Goal: Task Accomplishment & Management: Use online tool/utility

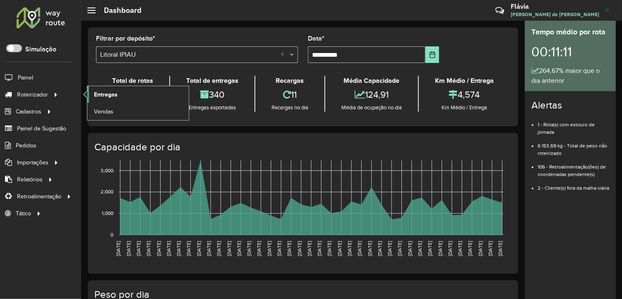
click at [93, 92] on link "Entregas" at bounding box center [137, 94] width 101 height 17
click at [118, 96] on link "Entregas" at bounding box center [137, 94] width 101 height 17
click at [110, 94] on span "Entregas" at bounding box center [106, 94] width 24 height 9
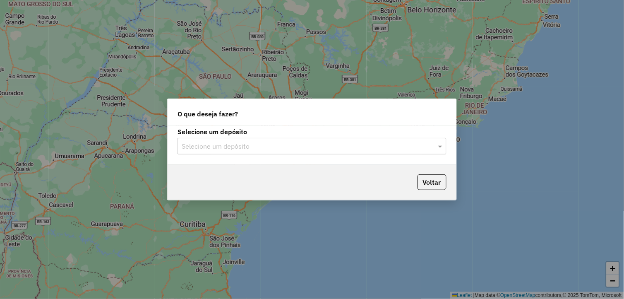
click at [207, 145] on input "text" at bounding box center [304, 147] width 244 height 10
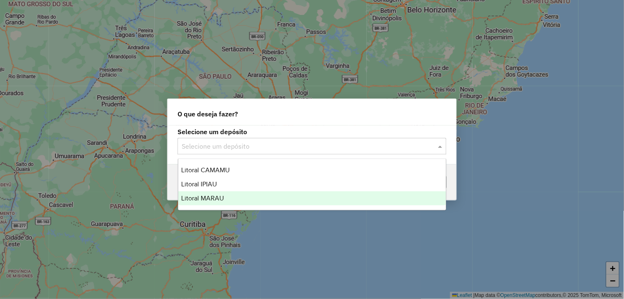
click at [222, 197] on span "Litoral MARAU" at bounding box center [203, 198] width 43 height 7
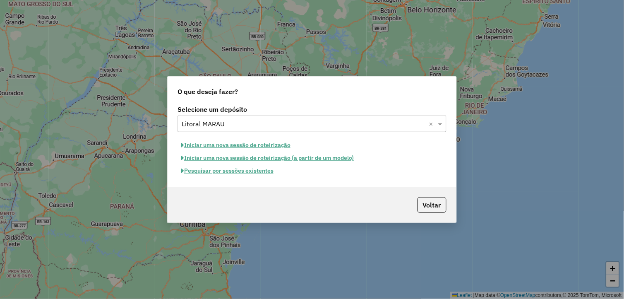
click at [252, 141] on button "Iniciar uma nova sessão de roteirização" at bounding box center [236, 145] width 117 height 13
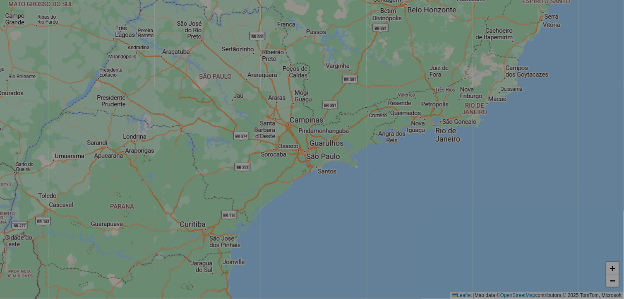
select select "*"
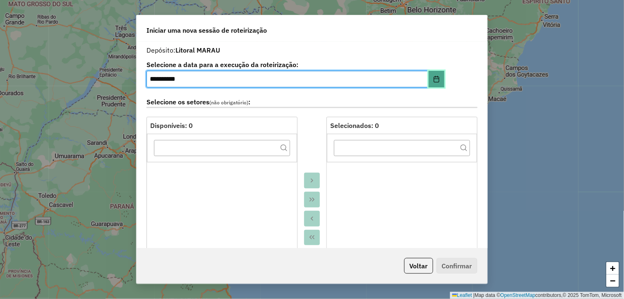
click at [435, 76] on icon "Choose Date" at bounding box center [436, 79] width 7 height 7
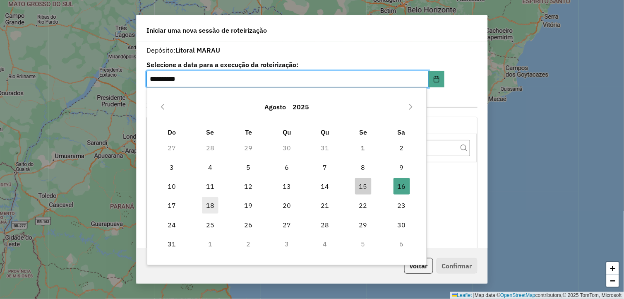
click at [208, 201] on span "18" at bounding box center [210, 205] width 17 height 17
type input "**********"
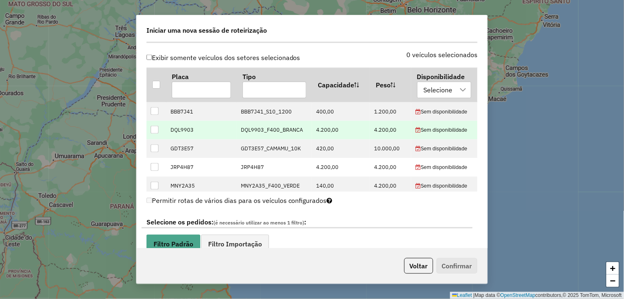
scroll to position [460, 0]
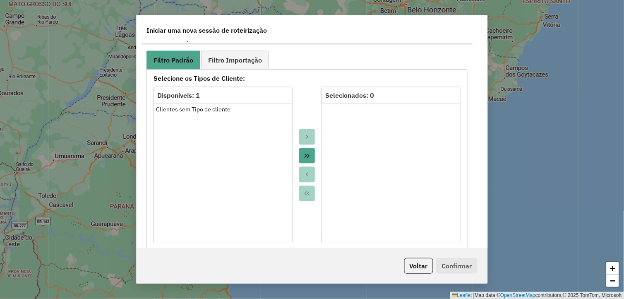
click at [310, 157] on button "Move All to Target" at bounding box center [307, 156] width 16 height 16
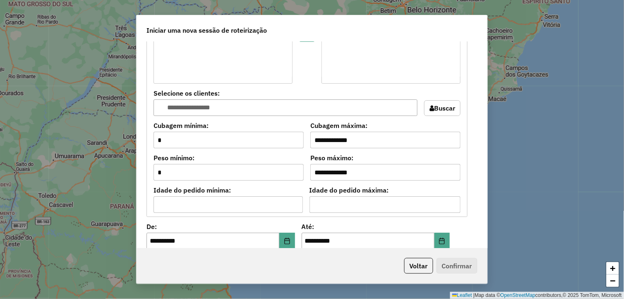
scroll to position [781, 0]
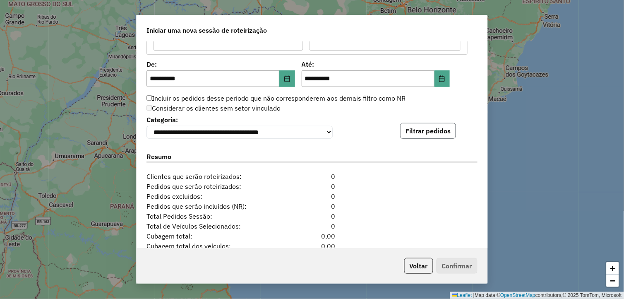
click at [407, 130] on button "Filtrar pedidos" at bounding box center [428, 131] width 56 height 16
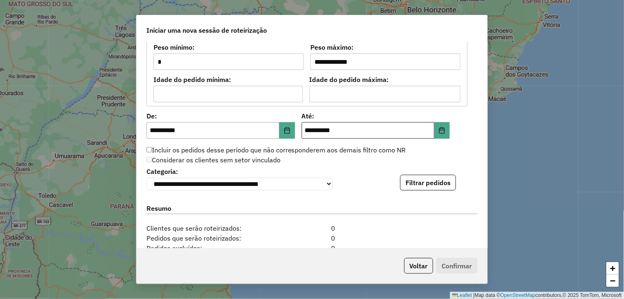
scroll to position [704, 0]
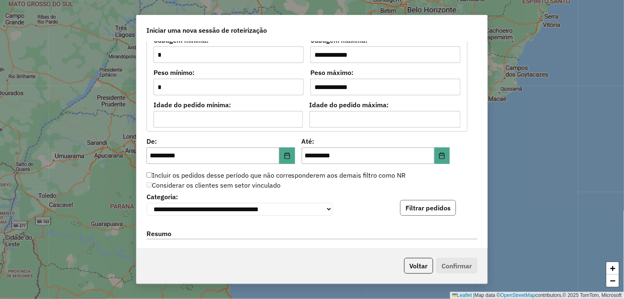
click at [412, 205] on button "Filtrar pedidos" at bounding box center [428, 208] width 56 height 16
click at [444, 155] on button "Choose Date" at bounding box center [443, 155] width 16 height 17
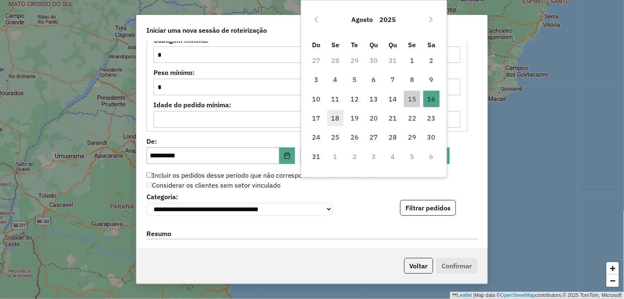
click at [341, 119] on span "18" at bounding box center [335, 118] width 17 height 17
type input "**********"
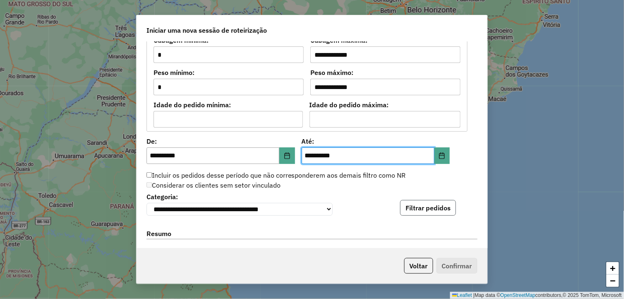
click at [406, 213] on button "Filtrar pedidos" at bounding box center [428, 208] width 56 height 16
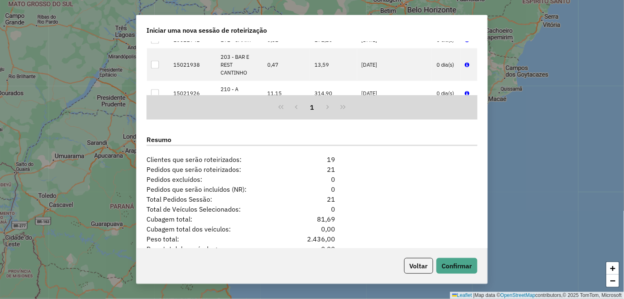
scroll to position [1013, 0]
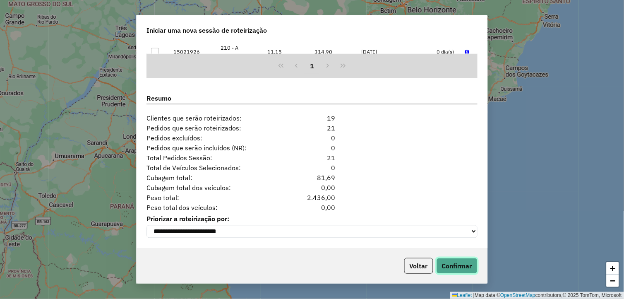
click at [450, 267] on button "Confirmar" at bounding box center [457, 266] width 41 height 16
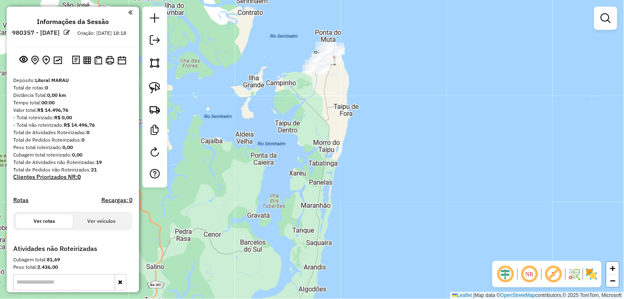
drag, startPoint x: 316, startPoint y: 133, endPoint x: 353, endPoint y: 202, distance: 77.4
click at [352, 201] on div "Janela de atendimento Grade de atendimento Capacidade Transportadoras Veículos …" at bounding box center [312, 149] width 624 height 299
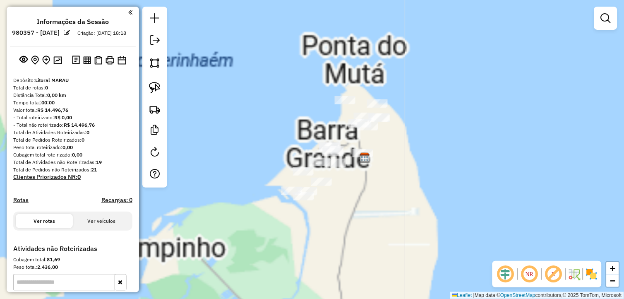
click at [387, 137] on div "Janela de atendimento Grade de atendimento Capacidade Transportadoras Veículos …" at bounding box center [312, 149] width 624 height 299
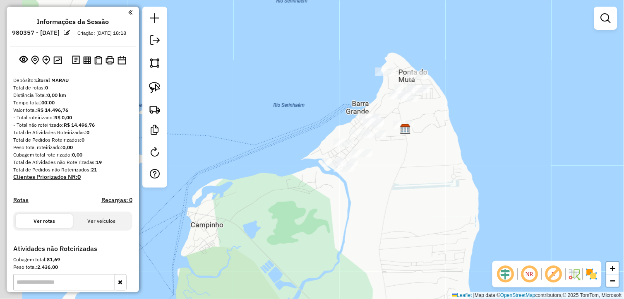
drag, startPoint x: 390, startPoint y: 197, endPoint x: 258, endPoint y: 182, distance: 132.9
click at [411, 181] on div "Janela de atendimento Grade de atendimento Capacidade Transportadoras Veículos …" at bounding box center [312, 149] width 624 height 299
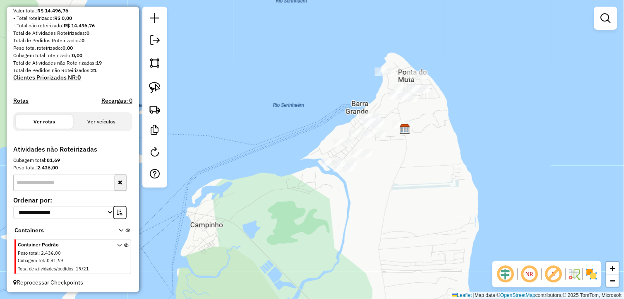
scroll to position [108, 0]
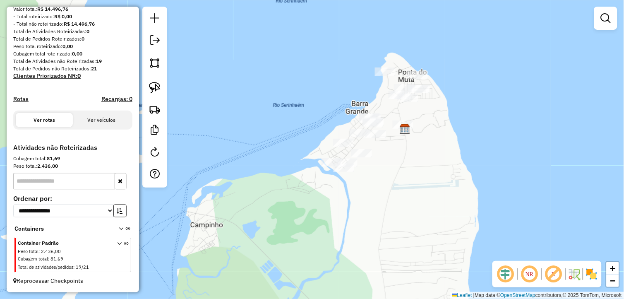
click at [117, 243] on icon at bounding box center [119, 256] width 5 height 31
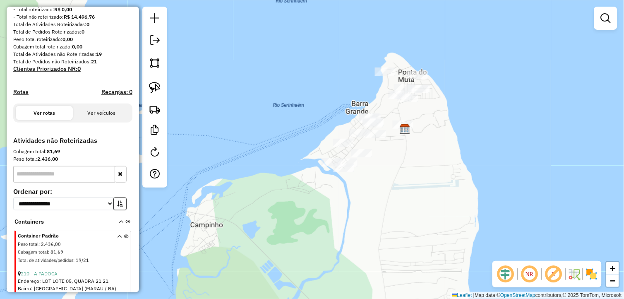
click at [89, 180] on input "text" at bounding box center [64, 174] width 102 height 17
click at [88, 180] on input "text" at bounding box center [64, 174] width 102 height 17
type input "****"
click at [52, 154] on strong "81,69" at bounding box center [53, 151] width 13 height 6
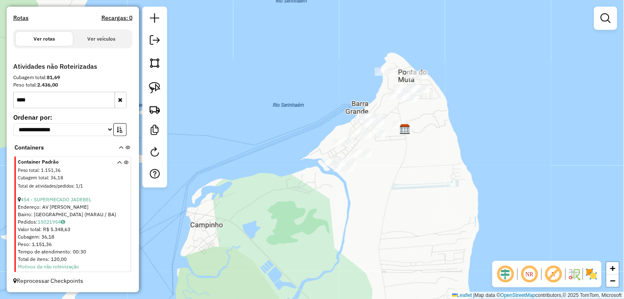
scroll to position [189, 0]
click at [61, 201] on link "454 - SUPERMECADO JADEBEL" at bounding box center [56, 200] width 71 height 6
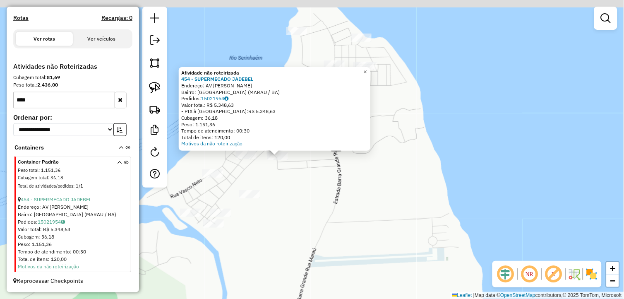
drag, startPoint x: 303, startPoint y: 179, endPoint x: 270, endPoint y: 152, distance: 43.0
click at [308, 191] on div "Atividade não roteirizada 454 - SUPERMECADO JADEBEL Endereço: AV JOSE MELO PIRA…" at bounding box center [312, 149] width 624 height 299
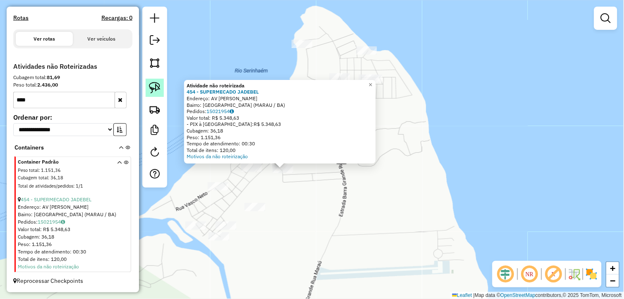
click at [156, 84] on img at bounding box center [155, 88] width 12 height 12
drag, startPoint x: 276, startPoint y: 185, endPoint x: 276, endPoint y: 159, distance: 26.1
click at [276, 159] on div "Atividade não roteirizada 454 - SUPERMECADO JADEBEL Endereço: AV JOSE MELO PIRA…" at bounding box center [312, 149] width 624 height 299
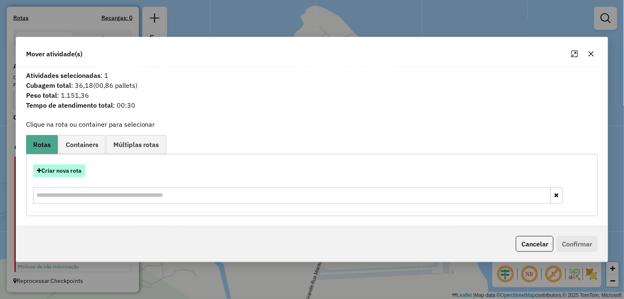
click at [61, 171] on button "Criar nova rota" at bounding box center [59, 170] width 52 height 13
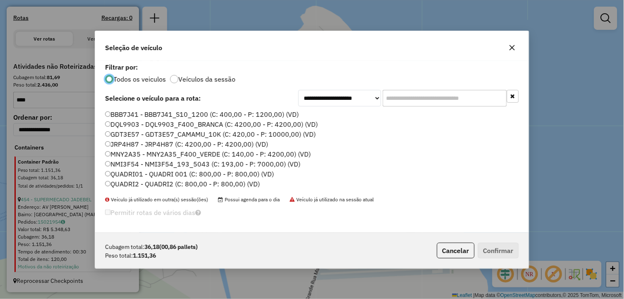
scroll to position [5, 2]
click at [146, 151] on label "MNY2A35 - MNY2A35_F400_VERDE (C: 140,00 - P: 4200,00) (VD)" at bounding box center [208, 154] width 206 height 10
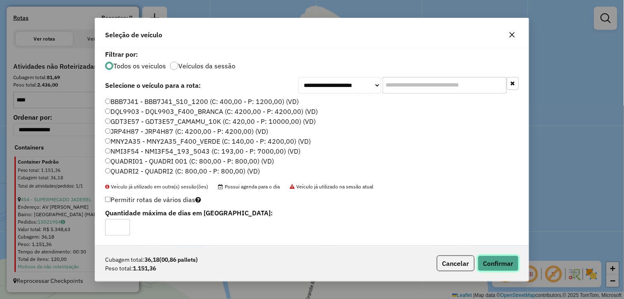
click at [486, 257] on button "Confirmar" at bounding box center [498, 263] width 41 height 16
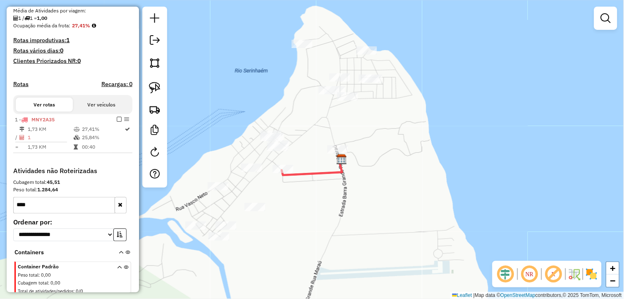
scroll to position [222, 0]
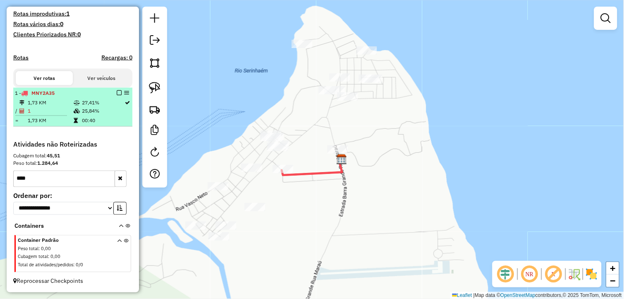
click at [113, 91] on div at bounding box center [116, 92] width 25 height 5
select select "**********"
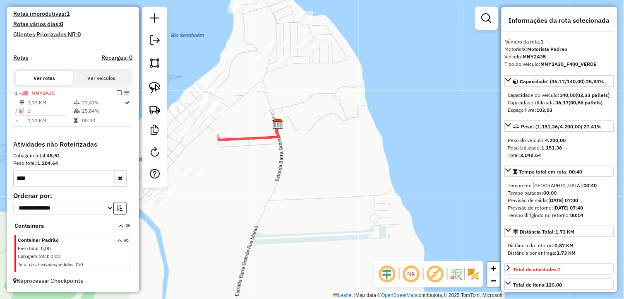
drag, startPoint x: 268, startPoint y: 189, endPoint x: 296, endPoint y: 189, distance: 28.6
click at [298, 189] on div "Janela de atendimento Grade de atendimento Capacidade Transportadoras Veículos …" at bounding box center [312, 149] width 624 height 299
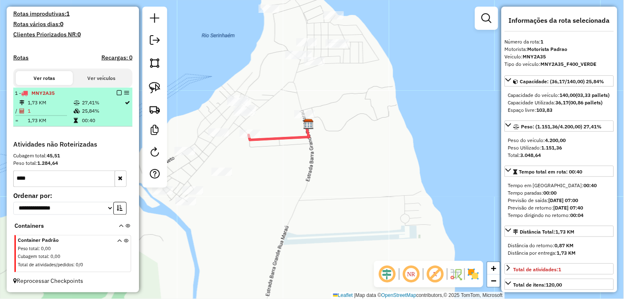
click at [117, 92] on em at bounding box center [119, 92] width 5 height 5
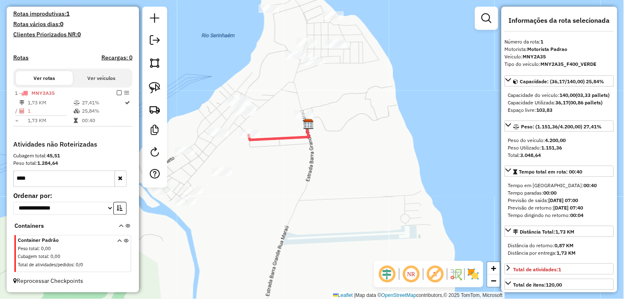
scroll to position [195, 0]
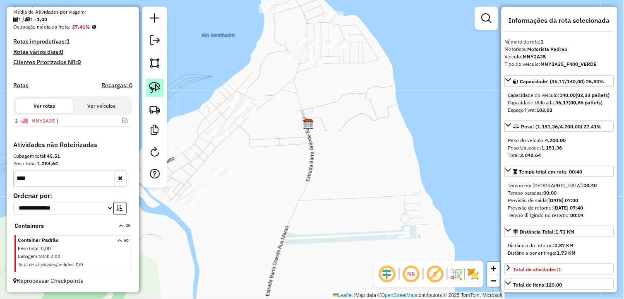
click at [151, 88] on img at bounding box center [155, 88] width 12 height 12
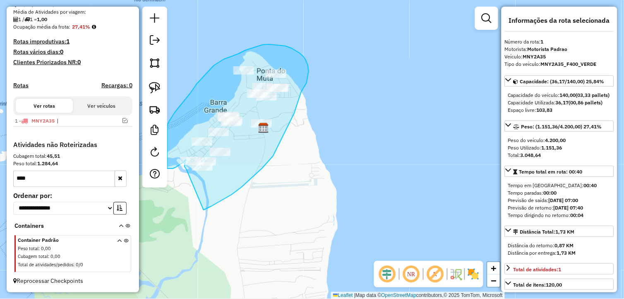
drag, startPoint x: 205, startPoint y: 209, endPoint x: 187, endPoint y: 170, distance: 43.9
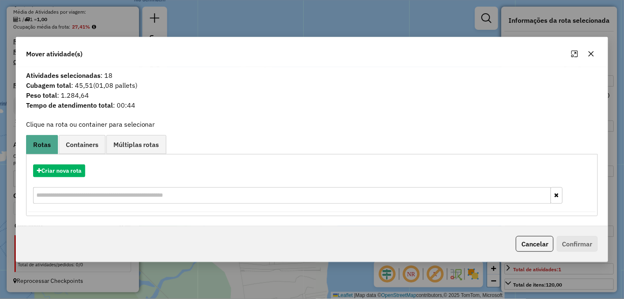
click at [589, 58] on button "button" at bounding box center [591, 53] width 13 height 13
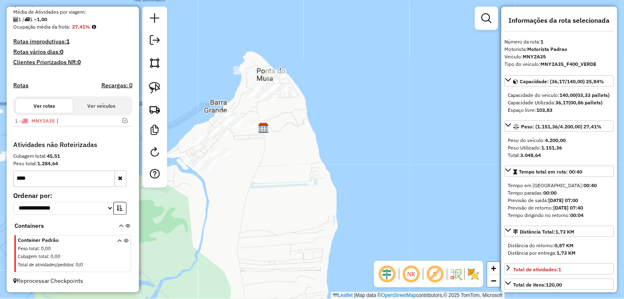
drag, startPoint x: 404, startPoint y: 131, endPoint x: 425, endPoint y: 118, distance: 24.4
click at [424, 119] on div "Janela de atendimento Grade de atendimento Capacidade Transportadoras Veículos …" at bounding box center [312, 149] width 624 height 299
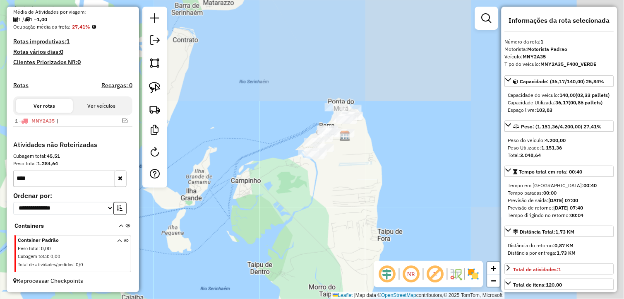
drag, startPoint x: 416, startPoint y: 123, endPoint x: 341, endPoint y: 177, distance: 92.1
click at [341, 177] on div "Janela de atendimento Grade de atendimento Capacidade Transportadoras Veículos …" at bounding box center [312, 149] width 624 height 299
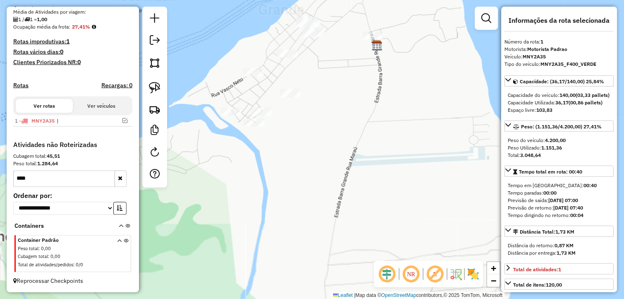
drag, startPoint x: 313, startPoint y: 154, endPoint x: 303, endPoint y: 158, distance: 10.6
click at [310, 156] on div "Janela de atendimento Grade de atendimento Capacidade Transportadoras Veículos …" at bounding box center [312, 149] width 624 height 299
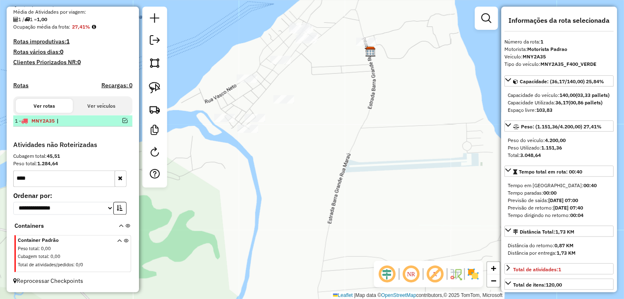
click at [124, 119] on em at bounding box center [125, 120] width 5 height 5
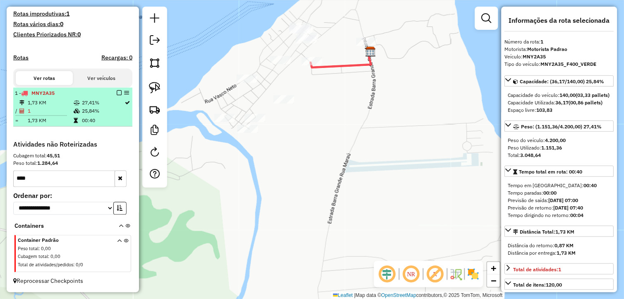
click at [88, 116] on table "1,73 KM 27,41% / 1 25,84% = 1,73 KM 00:40" at bounding box center [73, 112] width 116 height 26
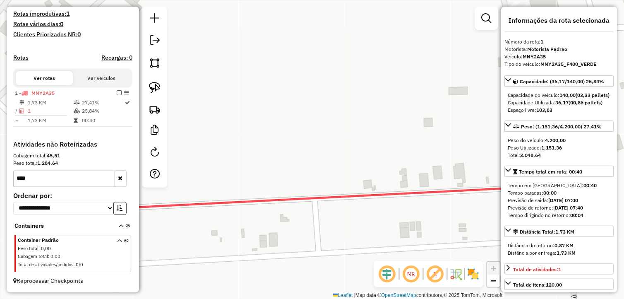
drag, startPoint x: 357, startPoint y: 164, endPoint x: 288, endPoint y: 128, distance: 78.3
click at [288, 128] on div "Janela de atendimento Grade de atendimento Capacidade Transportadoras Veículos …" at bounding box center [312, 149] width 624 height 299
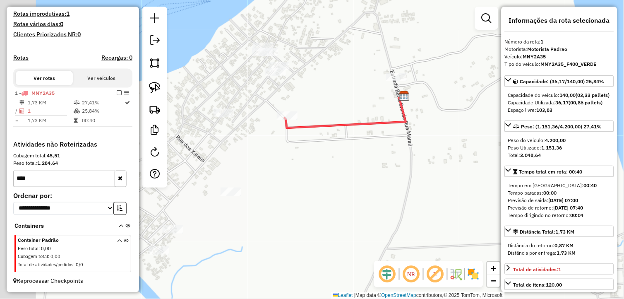
drag, startPoint x: 246, startPoint y: 189, endPoint x: 317, endPoint y: 178, distance: 72.0
click at [317, 178] on div "Janela de atendimento Grade de atendimento Capacidade Transportadoras Veículos …" at bounding box center [312, 149] width 624 height 299
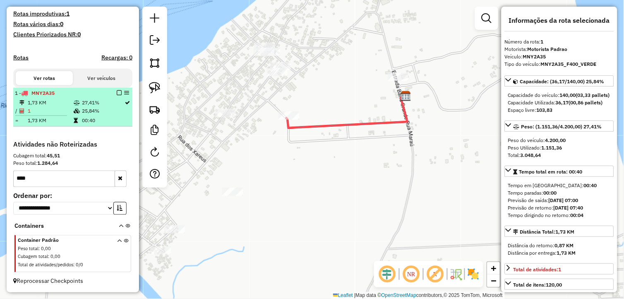
click at [118, 92] on em at bounding box center [119, 92] width 5 height 5
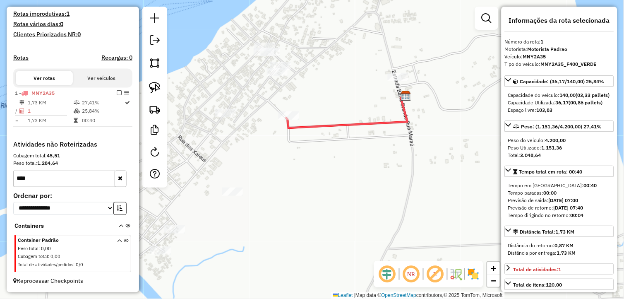
scroll to position [195, 0]
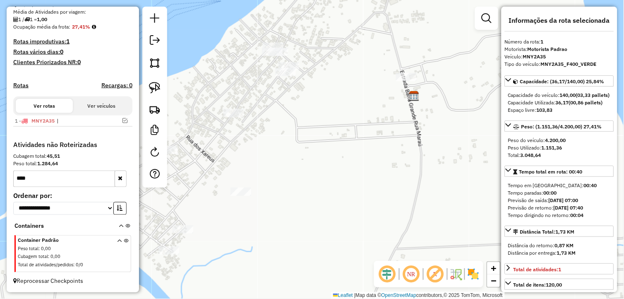
drag, startPoint x: 317, startPoint y: 180, endPoint x: 352, endPoint y: 179, distance: 35.6
click at [349, 180] on div "Janela de atendimento Grade de atendimento Capacidade Transportadoras Veículos …" at bounding box center [312, 149] width 624 height 299
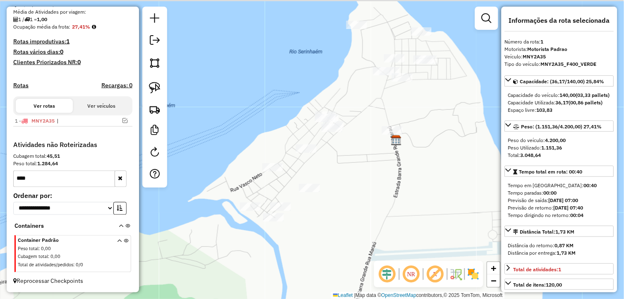
click at [332, 215] on div "Janela de atendimento Grade de atendimento Capacidade Transportadoras Veículos …" at bounding box center [312, 149] width 624 height 299
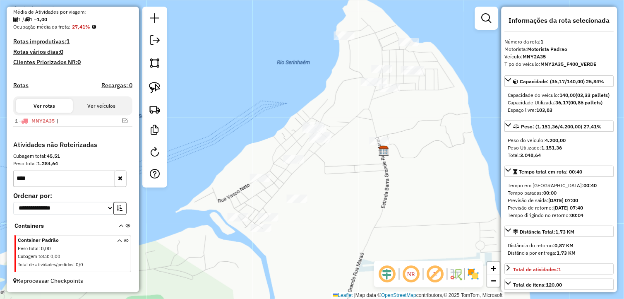
drag, startPoint x: 343, startPoint y: 205, endPoint x: 329, endPoint y: 216, distance: 17.1
click at [329, 216] on div "Janela de atendimento Grade de atendimento Capacidade Transportadoras Veículos …" at bounding box center [312, 149] width 624 height 299
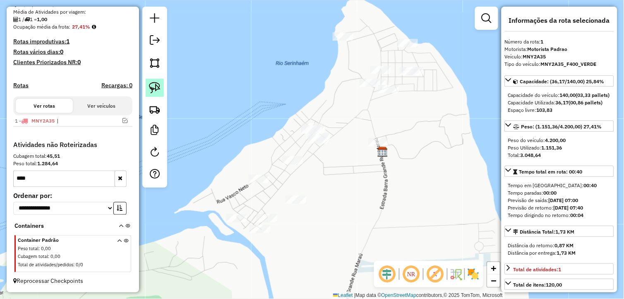
click at [151, 86] on img at bounding box center [155, 88] width 12 height 12
click at [118, 177] on icon "button" at bounding box center [120, 178] width 5 height 6
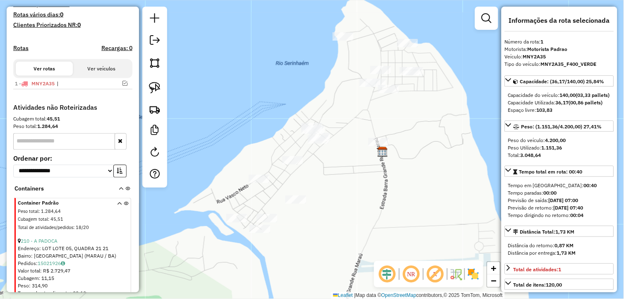
scroll to position [240, 0]
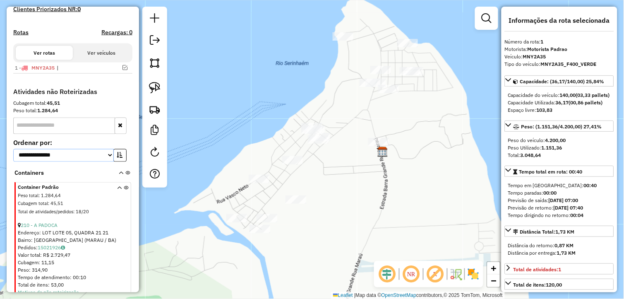
drag, startPoint x: 83, startPoint y: 159, endPoint x: 86, endPoint y: 163, distance: 4.4
click at [83, 159] on select "**********" at bounding box center [63, 155] width 101 height 13
select select "*********"
click at [13, 156] on select "**********" at bounding box center [63, 155] width 101 height 13
click at [117, 158] on icon "button" at bounding box center [120, 155] width 6 height 6
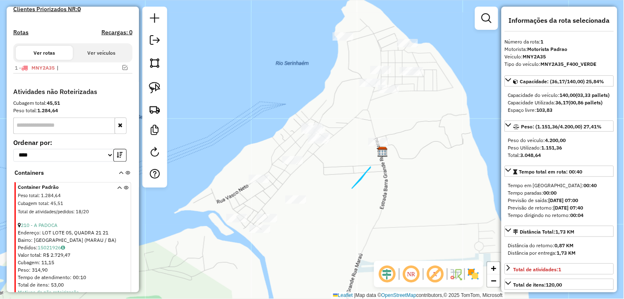
drag, startPoint x: 371, startPoint y: 167, endPoint x: 351, endPoint y: 189, distance: 29.9
click at [351, 189] on div "Janela de atendimento Grade de atendimento Capacidade Transportadoras Veículos …" at bounding box center [312, 149] width 624 height 299
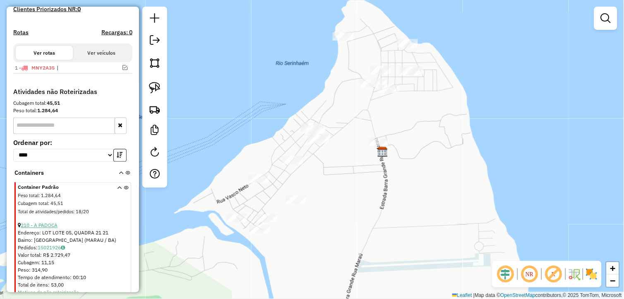
click at [46, 228] on link "210 - A PADOCA" at bounding box center [39, 225] width 37 height 6
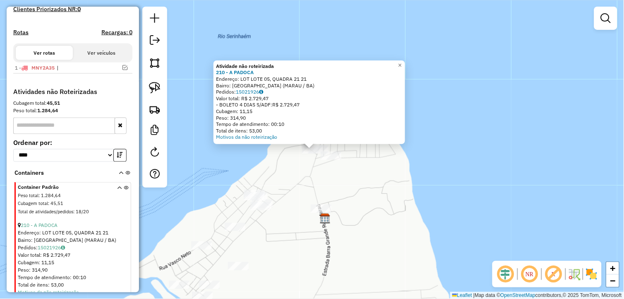
click at [315, 187] on div "Atividade não roteirizada 210 - A PADOCA Endereço: LOT LOTE 05, QUADRA 21 21 Ba…" at bounding box center [312, 149] width 624 height 299
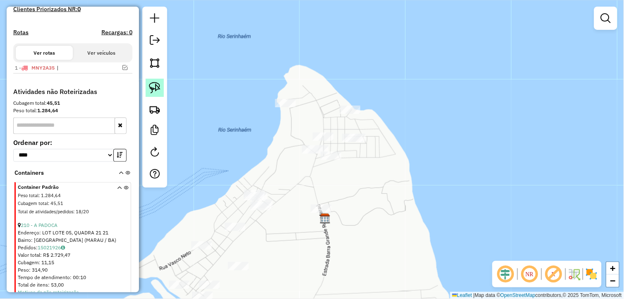
click at [151, 85] on img at bounding box center [155, 88] width 12 height 12
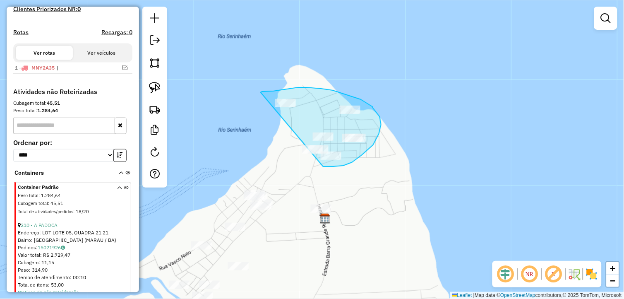
drag, startPoint x: 323, startPoint y: 166, endPoint x: 261, endPoint y: 92, distance: 96.9
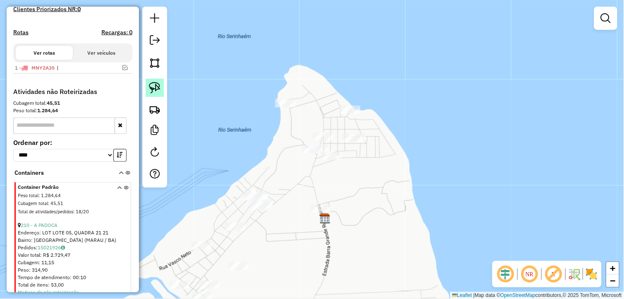
drag, startPoint x: 159, startPoint y: 90, endPoint x: 276, endPoint y: 89, distance: 116.7
click at [161, 90] on link at bounding box center [155, 88] width 18 height 18
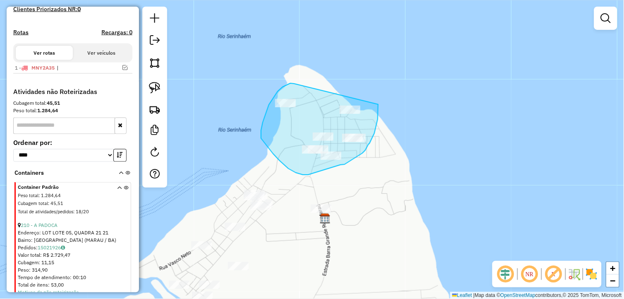
drag, startPoint x: 293, startPoint y: 83, endPoint x: 378, endPoint y: 103, distance: 87.6
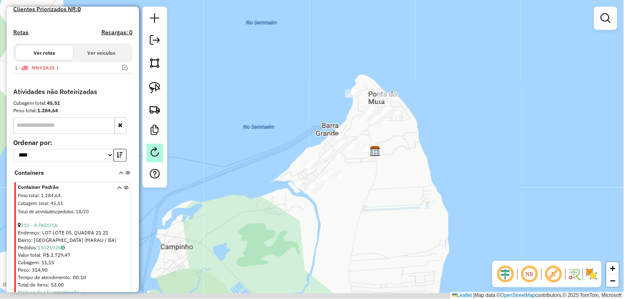
drag, startPoint x: 370, startPoint y: 232, endPoint x: 162, endPoint y: 145, distance: 225.0
click at [380, 201] on div "Janela de atendimento Grade de atendimento Capacidade Transportadoras Veículos …" at bounding box center [312, 149] width 624 height 299
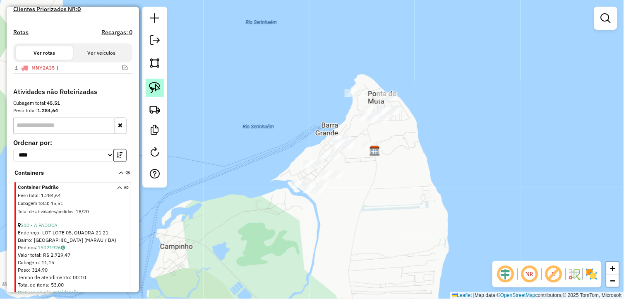
click at [158, 88] on img at bounding box center [155, 88] width 12 height 12
drag, startPoint x: 158, startPoint y: 88, endPoint x: 296, endPoint y: 147, distance: 150.9
click at [158, 88] on img at bounding box center [155, 88] width 12 height 12
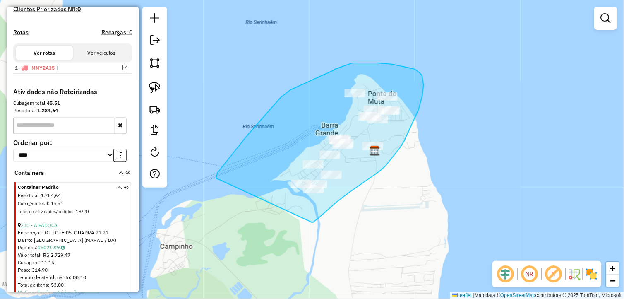
drag, startPoint x: 312, startPoint y: 222, endPoint x: 216, endPoint y: 179, distance: 105.2
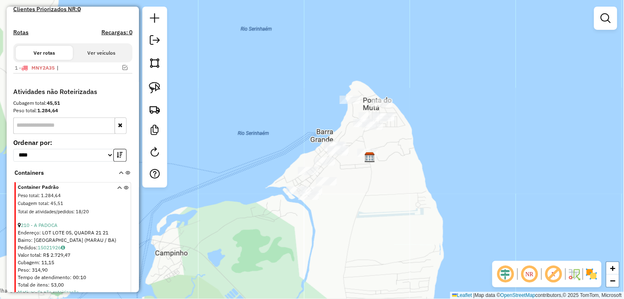
drag, startPoint x: 373, startPoint y: 179, endPoint x: 342, endPoint y: 200, distance: 37.3
click at [344, 200] on div "Janela de atendimento Grade de atendimento Capacidade Transportadoras Veículos …" at bounding box center [312, 149] width 624 height 299
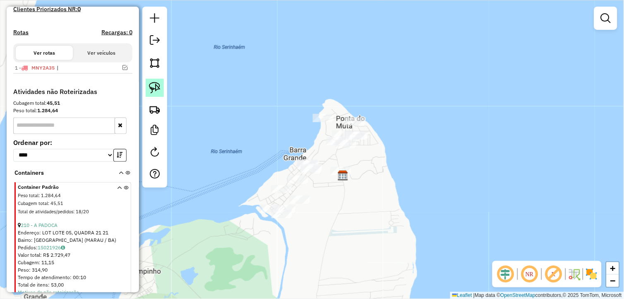
click at [161, 87] on link at bounding box center [155, 88] width 18 height 18
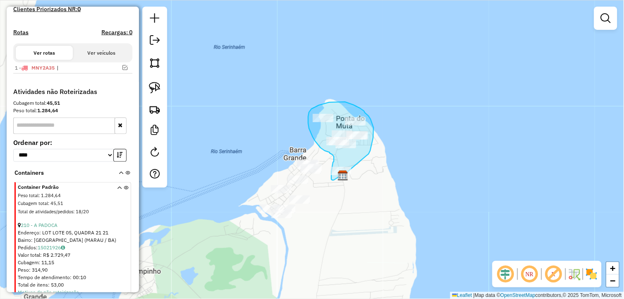
drag, startPoint x: 370, startPoint y: 151, endPoint x: 343, endPoint y: 177, distance: 38.1
click at [343, 177] on div "Janela de atendimento Grade de atendimento Capacidade Transportadoras Veículos …" at bounding box center [312, 149] width 624 height 299
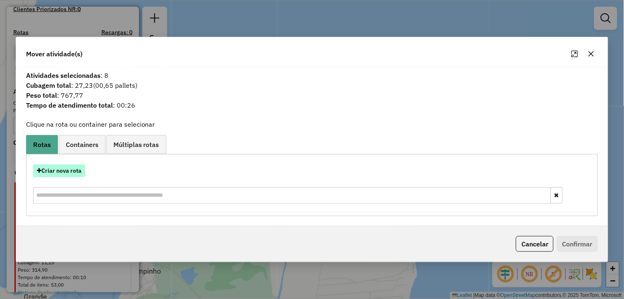
click at [67, 170] on button "Criar nova rota" at bounding box center [59, 170] width 52 height 13
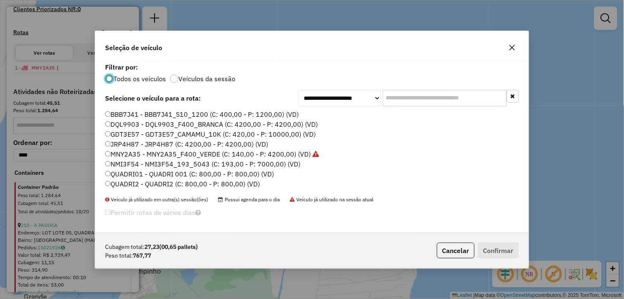
scroll to position [5, 2]
click at [149, 173] on label "QUADRI01 - QUADRI 001 (C: 800,00 - P: 800,00) (VD)" at bounding box center [189, 174] width 169 height 10
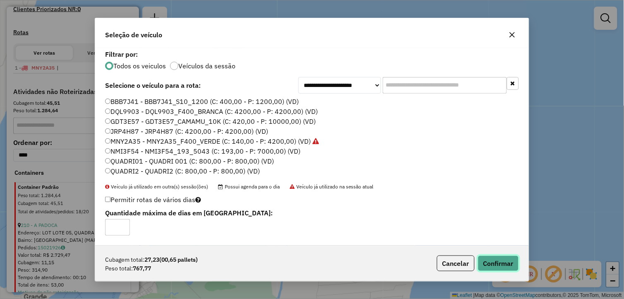
click at [493, 263] on button "Confirmar" at bounding box center [498, 263] width 41 height 16
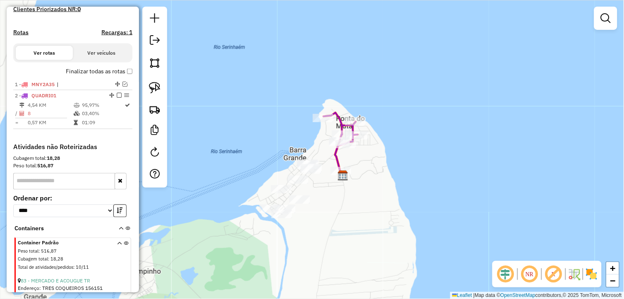
drag, startPoint x: 341, startPoint y: 200, endPoint x: 334, endPoint y: 214, distance: 15.2
click at [334, 214] on div "Janela de atendimento Grade de atendimento Capacidade Transportadoras Veículos …" at bounding box center [312, 149] width 624 height 299
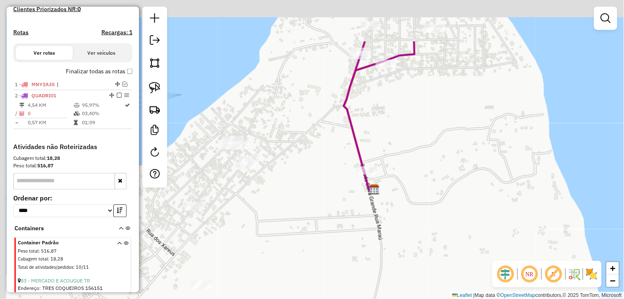
drag, startPoint x: 346, startPoint y: 210, endPoint x: 371, endPoint y: 248, distance: 44.5
click at [371, 248] on div "Janela de atendimento Grade de atendimento Capacidade Transportadoras Veículos …" at bounding box center [312, 149] width 624 height 299
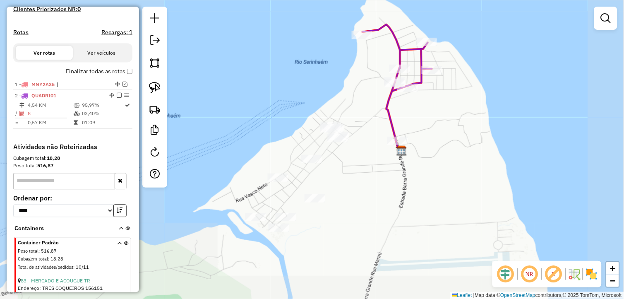
drag, startPoint x: 354, startPoint y: 202, endPoint x: 378, endPoint y: 175, distance: 36.4
click at [378, 175] on div "Janela de atendimento Grade de atendimento Capacidade Transportadoras Veículos …" at bounding box center [312, 149] width 624 height 299
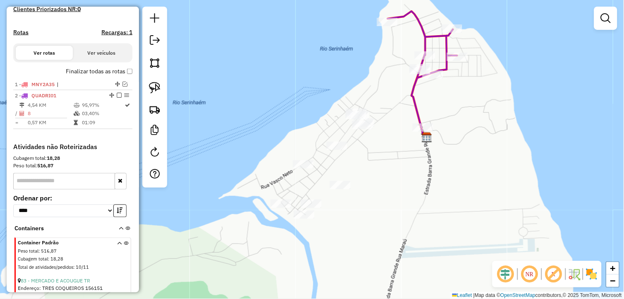
click at [371, 209] on div "Janela de atendimento Grade de atendimento Capacidade Transportadoras Veículos …" at bounding box center [312, 149] width 624 height 299
click at [152, 90] on img at bounding box center [155, 88] width 12 height 12
drag, startPoint x: 152, startPoint y: 90, endPoint x: 323, endPoint y: 175, distance: 190.7
click at [162, 95] on link at bounding box center [155, 88] width 18 height 18
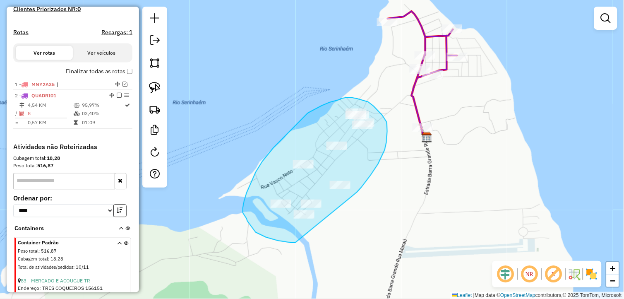
drag, startPoint x: 371, startPoint y: 175, endPoint x: 296, endPoint y: 243, distance: 100.8
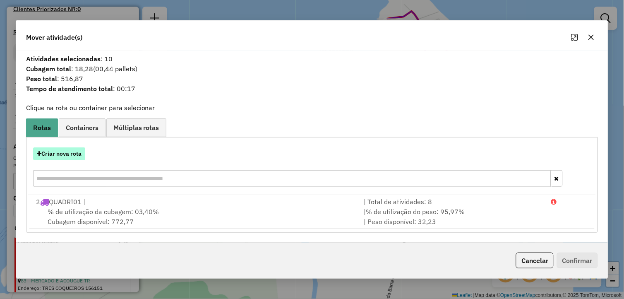
click at [43, 158] on button "Criar nova rota" at bounding box center [59, 153] width 52 height 13
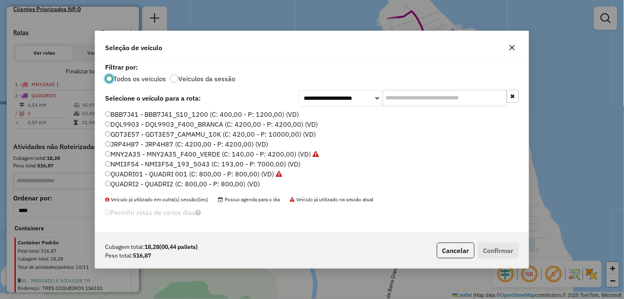
click at [124, 181] on label "QUADRI2 - QUADRI2 (C: 800,00 - P: 800,00) (VD)" at bounding box center [182, 184] width 155 height 10
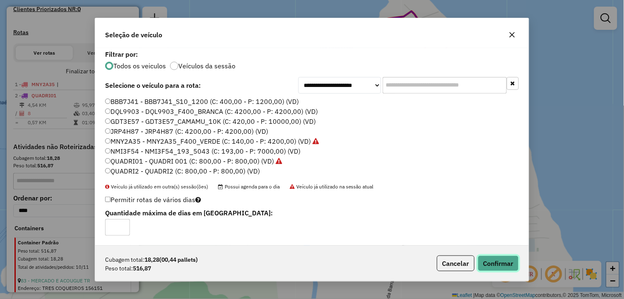
click at [490, 259] on button "Confirmar" at bounding box center [498, 263] width 41 height 16
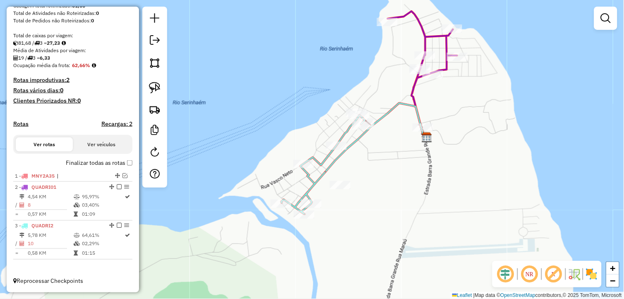
scroll to position [156, 0]
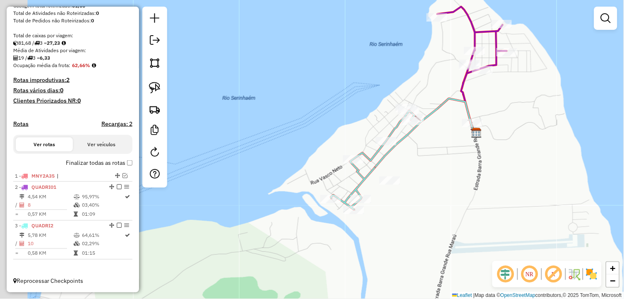
drag, startPoint x: 410, startPoint y: 200, endPoint x: 444, endPoint y: 199, distance: 34.4
click at [444, 199] on div "Janela de atendimento Grade de atendimento Capacidade Transportadoras Veículos …" at bounding box center [312, 149] width 624 height 299
drag, startPoint x: 481, startPoint y: 167, endPoint x: 444, endPoint y: 207, distance: 54.2
click at [444, 207] on div "Janela de atendimento Grade de atendimento Capacidade Transportadoras Veículos …" at bounding box center [312, 149] width 624 height 299
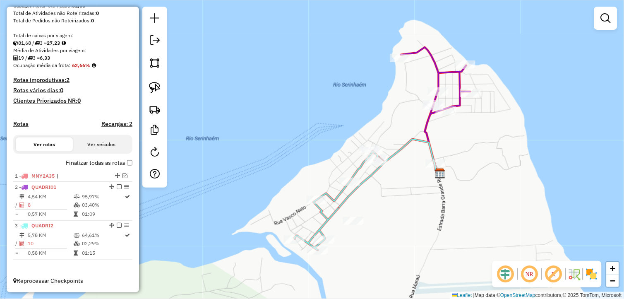
drag, startPoint x: 474, startPoint y: 179, endPoint x: 408, endPoint y: 204, distance: 70.9
click at [408, 204] on div "Janela de atendimento Grade de atendimento Capacidade Transportadoras Veículos …" at bounding box center [312, 149] width 624 height 299
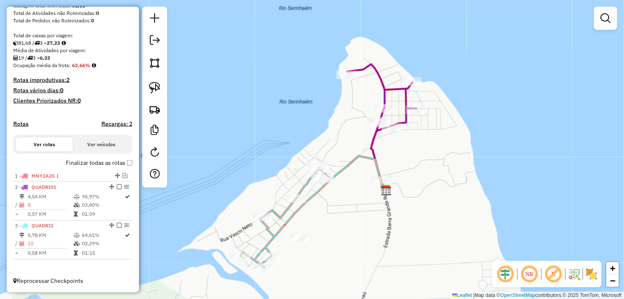
drag, startPoint x: 401, startPoint y: 197, endPoint x: 424, endPoint y: 171, distance: 34.3
click at [424, 171] on div "Janela de atendimento Grade de atendimento Capacidade Transportadoras Veículos …" at bounding box center [312, 149] width 624 height 299
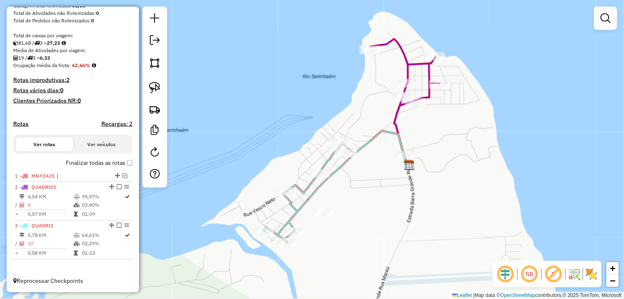
drag, startPoint x: 428, startPoint y: 209, endPoint x: 412, endPoint y: 205, distance: 16.2
click at [421, 202] on div "Janela de atendimento Grade de atendimento Capacidade Transportadoras Veículos …" at bounding box center [312, 149] width 624 height 299
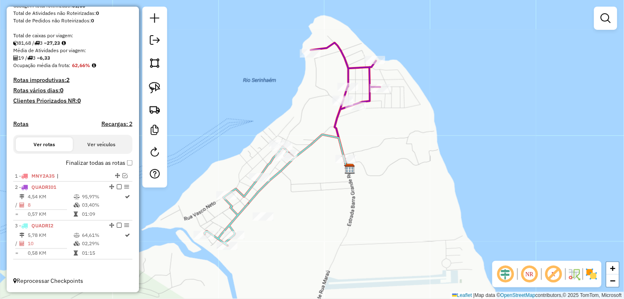
drag, startPoint x: 387, startPoint y: 208, endPoint x: 359, endPoint y: 211, distance: 27.9
click at [359, 211] on div "Janela de atendimento Grade de atendimento Capacidade Transportadoras Veículos …" at bounding box center [312, 149] width 624 height 299
click at [125, 174] on div at bounding box center [116, 175] width 25 height 5
select select "**********"
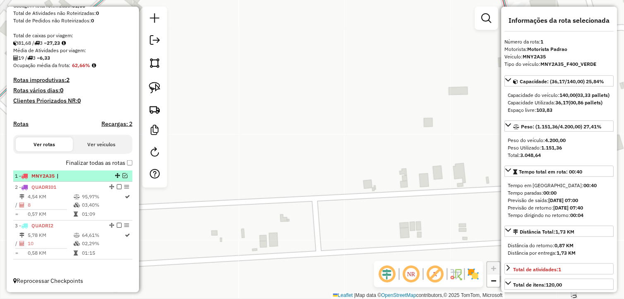
click at [123, 176] on em at bounding box center [125, 175] width 5 height 5
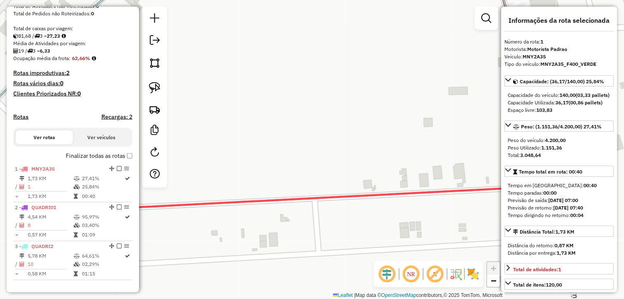
scroll to position [184, 0]
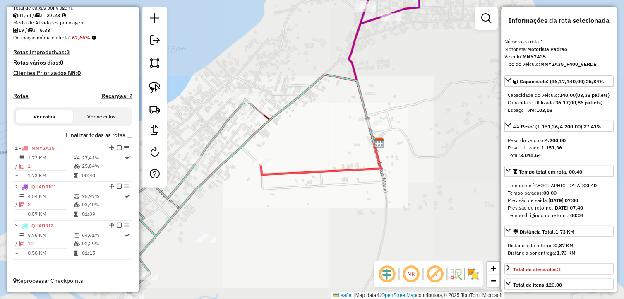
drag, startPoint x: 351, startPoint y: 205, endPoint x: 270, endPoint y: 214, distance: 81.1
click at [270, 214] on div "Janela de atendimento Grade de atendimento Capacidade Transportadoras Veículos …" at bounding box center [312, 149] width 624 height 299
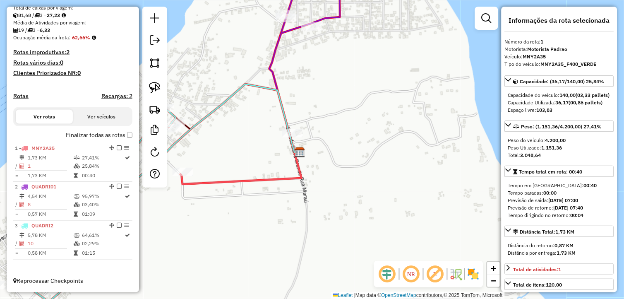
drag, startPoint x: 224, startPoint y: 200, endPoint x: 366, endPoint y: 209, distance: 142.7
click at [366, 209] on div "Janela de atendimento Grade de atendimento Capacidade Transportadoras Veículos …" at bounding box center [312, 149] width 624 height 299
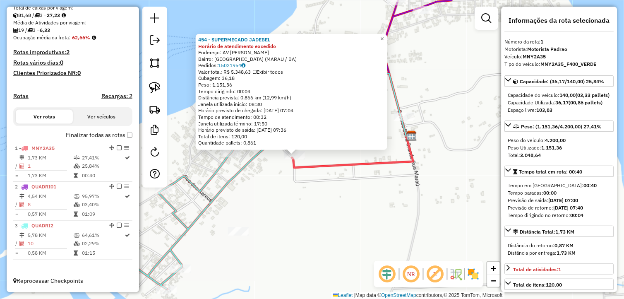
drag, startPoint x: 402, startPoint y: 190, endPoint x: 383, endPoint y: 196, distance: 20.2
click at [383, 196] on div "454 - SUPERMECADO JADEBEL Horário de atendimento excedido Endereço: AV JOSE MEL…" at bounding box center [312, 149] width 624 height 299
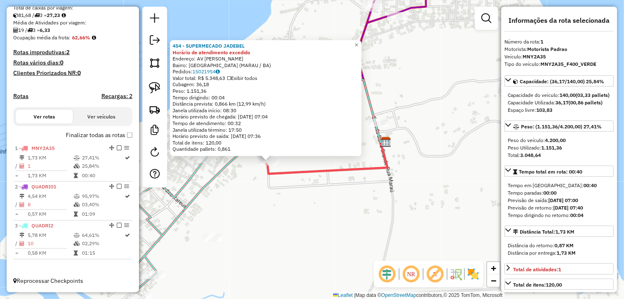
drag, startPoint x: 361, startPoint y: 226, endPoint x: 370, endPoint y: 221, distance: 10.0
click at [363, 226] on div "454 - SUPERMECADO JADEBEL Horário de atendimento excedido Endereço: AV JOSE MEL…" at bounding box center [312, 149] width 624 height 299
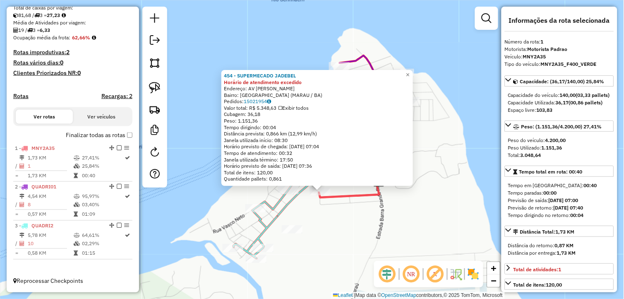
drag, startPoint x: 407, startPoint y: 235, endPoint x: 401, endPoint y: 239, distance: 7.8
click at [401, 239] on div "454 - SUPERMECADO JADEBEL Horário de atendimento excedido Endereço: AV JOSE MEL…" at bounding box center [312, 149] width 624 height 299
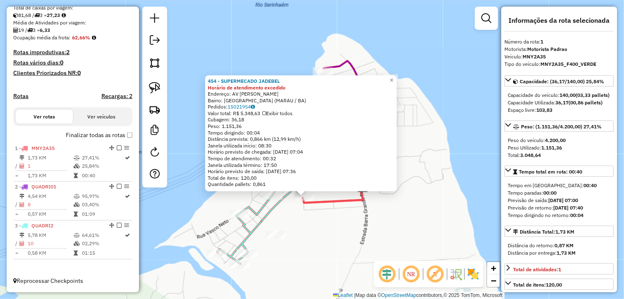
drag, startPoint x: 465, startPoint y: 191, endPoint x: 456, endPoint y: 192, distance: 9.2
click at [456, 192] on div "454 - SUPERMECADO JADEBEL Horário de atendimento excedido Endereço: AV JOSE MEL…" at bounding box center [312, 149] width 624 height 299
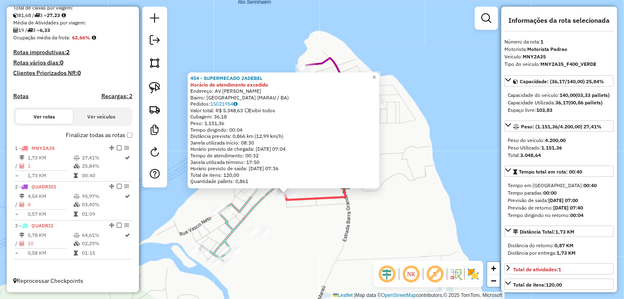
drag, startPoint x: 374, startPoint y: 228, endPoint x: 361, endPoint y: 226, distance: 13.1
click at [361, 226] on div "454 - SUPERMECADO JADEBEL Horário de atendimento excedido Endereço: AV JOSE MEL…" at bounding box center [312, 149] width 624 height 299
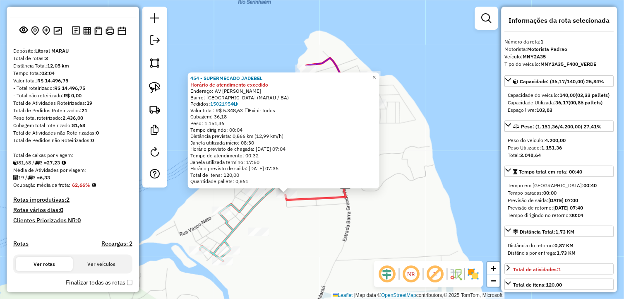
scroll to position [0, 0]
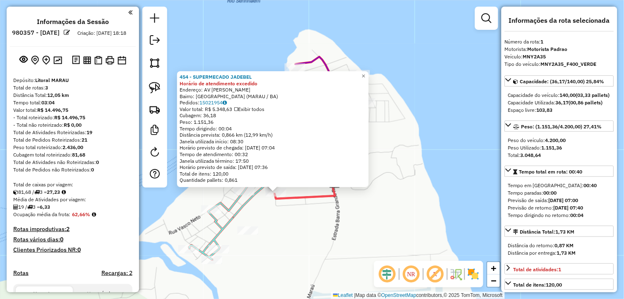
drag, startPoint x: 425, startPoint y: 178, endPoint x: 425, endPoint y: 173, distance: 5.8
click at [416, 176] on div "454 - SUPERMECADO JADEBEL Horário de atendimento excedido Endereço: AV JOSE MEL…" at bounding box center [312, 149] width 624 height 299
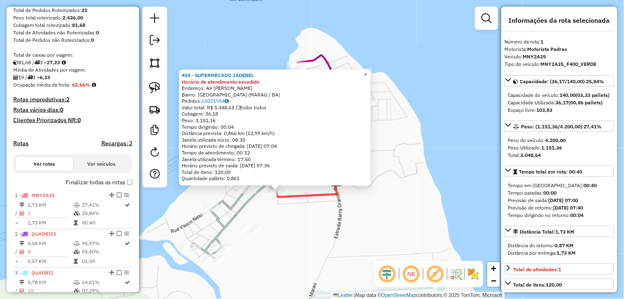
scroll to position [138, 0]
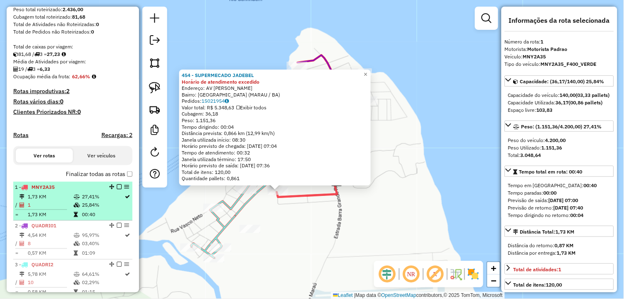
click at [117, 189] on em at bounding box center [119, 186] width 5 height 5
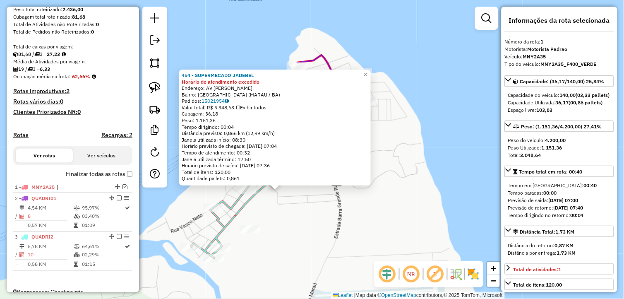
click at [305, 236] on div "454 - SUPERMECADO JADEBEL Horário de atendimento excedido Endereço: AV JOSE MEL…" at bounding box center [312, 149] width 624 height 299
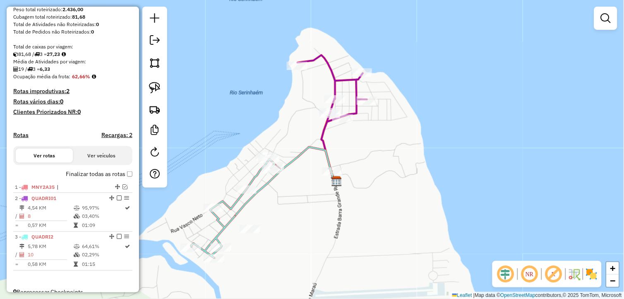
drag, startPoint x: 321, startPoint y: 221, endPoint x: 352, endPoint y: 209, distance: 33.4
click at [350, 210] on div "Janela de atendimento Grade de atendimento Capacidade Transportadoras Veículos …" at bounding box center [312, 149] width 624 height 299
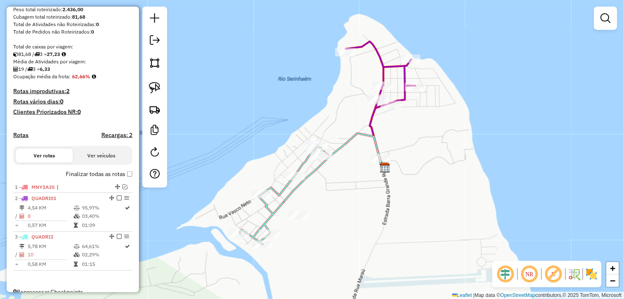
drag, startPoint x: 355, startPoint y: 99, endPoint x: 335, endPoint y: 117, distance: 26.9
click at [338, 113] on div "Janela de atendimento Grade de atendimento Capacidade Transportadoras Veículos …" at bounding box center [312, 149] width 624 height 299
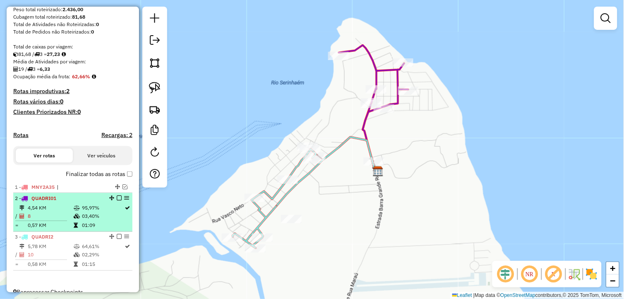
click at [95, 219] on td "03,40%" at bounding box center [103, 216] width 43 height 8
select select "**********"
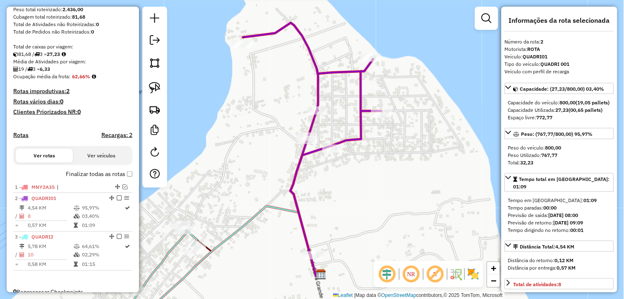
drag, startPoint x: 322, startPoint y: 181, endPoint x: 316, endPoint y: 181, distance: 5.8
click at [316, 181] on div "Janela de atendimento Grade de atendimento Capacidade Transportadoras Veículos …" at bounding box center [312, 149] width 624 height 299
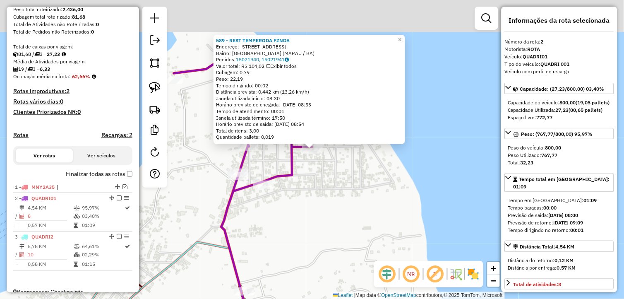
scroll to position [156, 0]
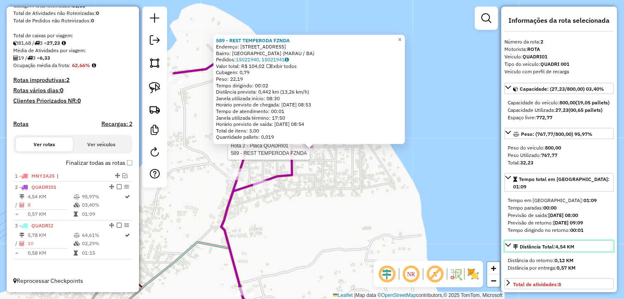
click at [510, 248] on link "Distância Total: 4,54 KM" at bounding box center [559, 245] width 109 height 11
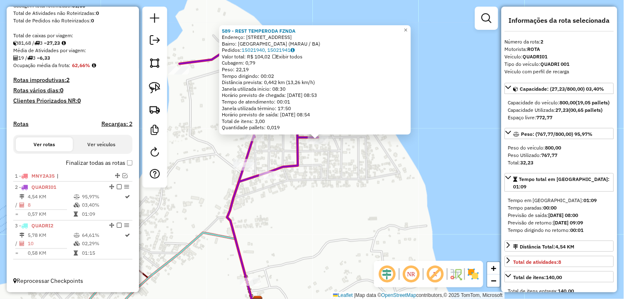
drag, startPoint x: 315, startPoint y: 224, endPoint x: 322, endPoint y: 193, distance: 32.3
click at [344, 195] on div "589 - REST TEMPERODA FZNDA Endereço: Estrada Barra Grande 715 Bairro: Barra Gra…" at bounding box center [312, 149] width 624 height 299
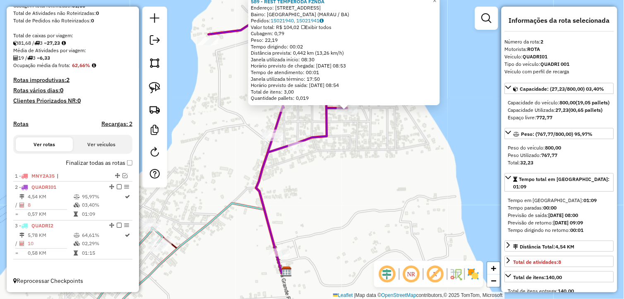
drag, startPoint x: 118, startPoint y: 185, endPoint x: 156, endPoint y: 197, distance: 39.7
click at [118, 185] on em at bounding box center [119, 186] width 5 height 5
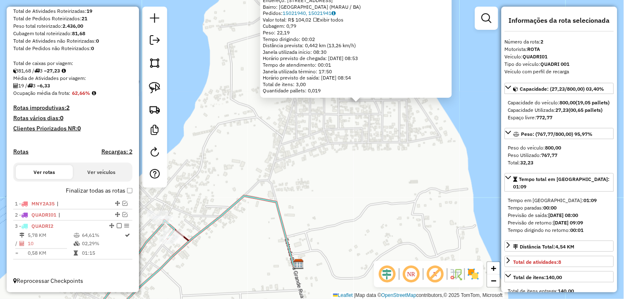
drag, startPoint x: 210, startPoint y: 188, endPoint x: 406, endPoint y: 145, distance: 200.4
click at [406, 145] on div "589 - REST TEMPERODA FZNDA Endereço: Estrada Barra Grande 715 Bairro: Barra Gra…" at bounding box center [312, 149] width 624 height 299
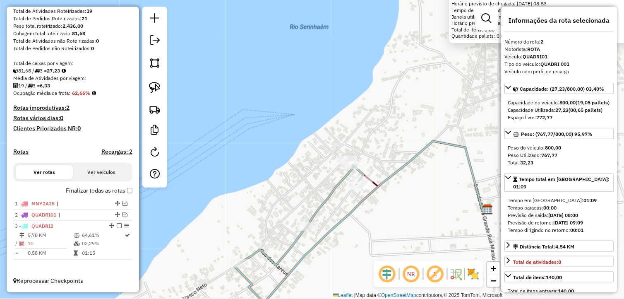
drag, startPoint x: 392, startPoint y: 223, endPoint x: 361, endPoint y: 178, distance: 54.1
click at [367, 191] on div "589 - REST TEMPERODA FZNDA Endereço: Estrada Barra Grande 715 Bairro: Barra Gra…" at bounding box center [312, 149] width 624 height 299
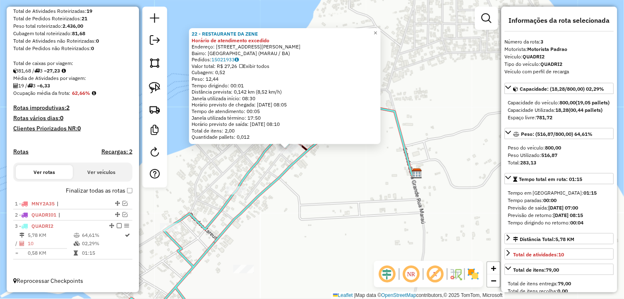
drag, startPoint x: 393, startPoint y: 181, endPoint x: 362, endPoint y: 180, distance: 31.5
click at [362, 180] on div "22 - RESTAURANTE DA ZENE Horário de atendimento excedido Endereço: R MARIA AMEL…" at bounding box center [312, 149] width 624 height 299
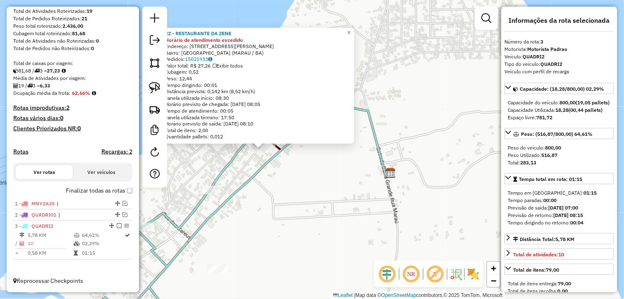
drag, startPoint x: 344, startPoint y: 203, endPoint x: 325, endPoint y: 203, distance: 19.5
click at [325, 203] on div "22 - RESTAURANTE DA ZENE Horário de atendimento excedido Endereço: R MARIA AMEL…" at bounding box center [312, 149] width 624 height 299
click at [549, 182] on span "Tempo total em rota: 01:15" at bounding box center [550, 179] width 63 height 6
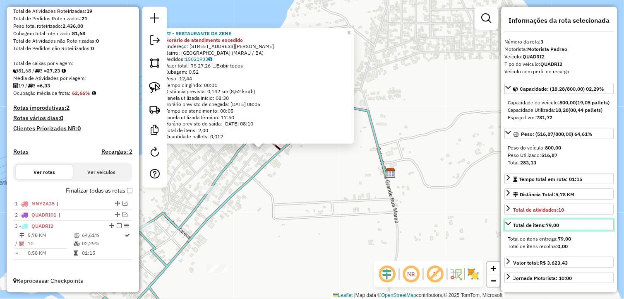
click at [558, 228] on strong "79,00" at bounding box center [552, 225] width 13 height 6
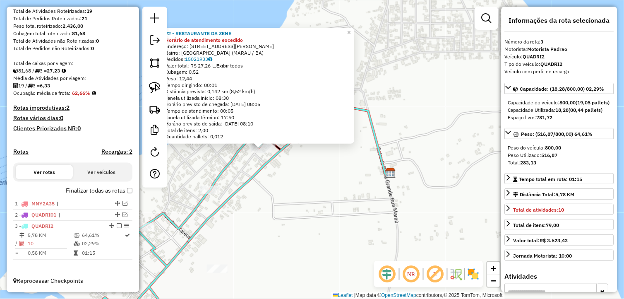
click at [369, 214] on div "22 - RESTAURANTE DA ZENE Horário de atendimento excedido Endereço: R MARIA AMEL…" at bounding box center [312, 149] width 624 height 299
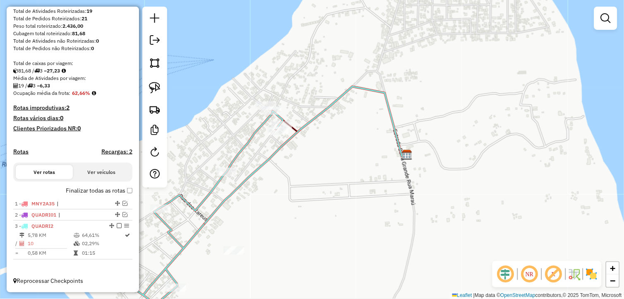
drag, startPoint x: 297, startPoint y: 196, endPoint x: 317, endPoint y: 170, distance: 32.8
click at [317, 170] on div "Janela de atendimento Grade de atendimento Capacidade Transportadoras Veículos …" at bounding box center [312, 149] width 624 height 299
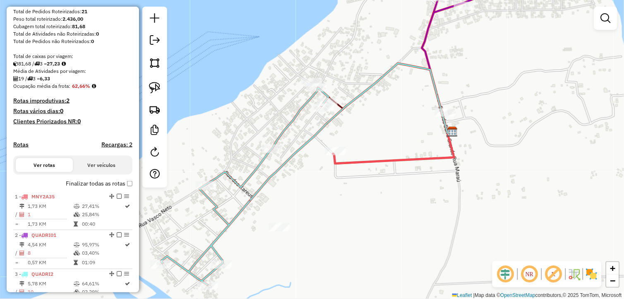
drag, startPoint x: 283, startPoint y: 216, endPoint x: 326, endPoint y: 225, distance: 43.8
click at [326, 225] on div "Janela de atendimento Grade de atendimento Capacidade Transportadoras Veículos …" at bounding box center [312, 149] width 624 height 299
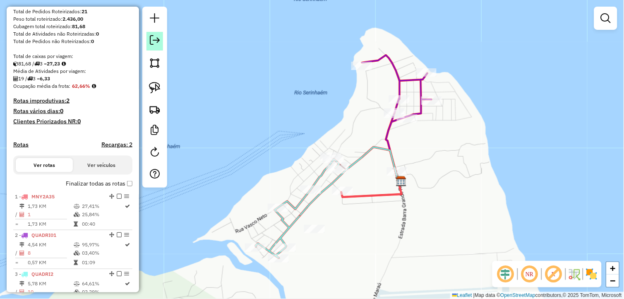
click at [156, 43] on em at bounding box center [155, 40] width 10 height 10
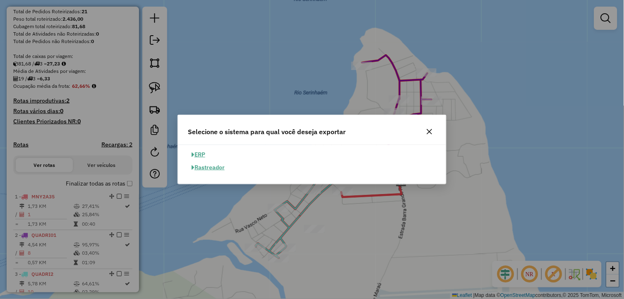
click at [362, 228] on div "Selecione o sistema para qual você deseja exportar ERP Rastreador" at bounding box center [312, 149] width 624 height 299
click at [431, 135] on button "button" at bounding box center [429, 131] width 13 height 13
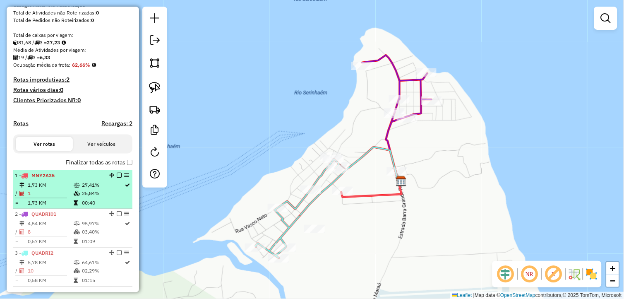
scroll to position [183, 0]
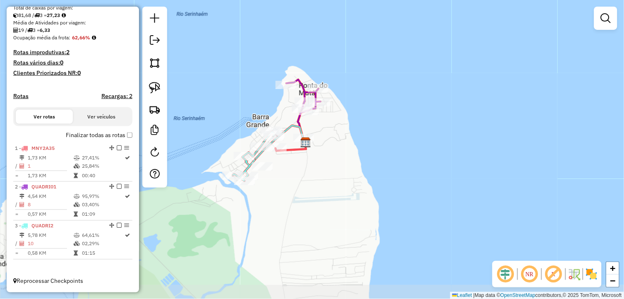
drag, startPoint x: 343, startPoint y: 219, endPoint x: 319, endPoint y: 183, distance: 43.3
click at [319, 183] on div "Janela de atendimento Grade de atendimento Capacidade Transportadoras Veículos …" at bounding box center [312, 149] width 624 height 299
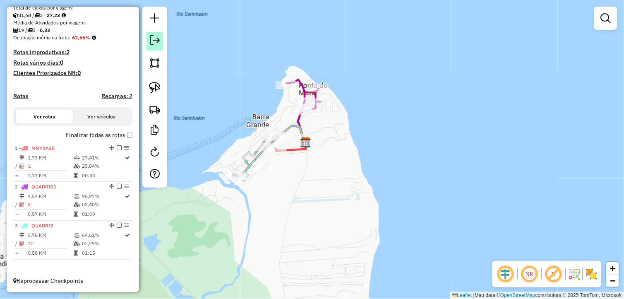
click at [160, 43] on link at bounding box center [155, 41] width 17 height 19
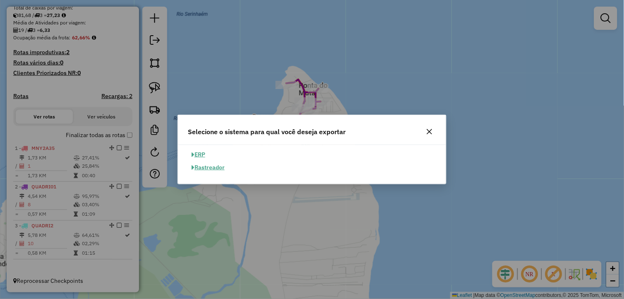
click at [204, 155] on button "ERP" at bounding box center [198, 154] width 21 height 13
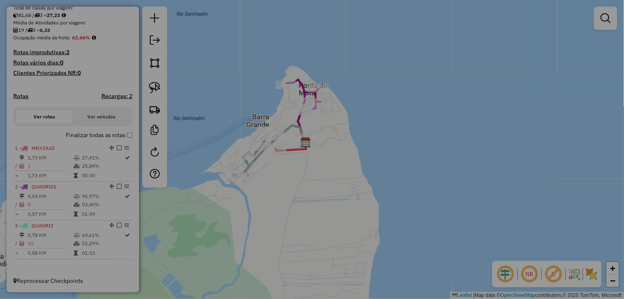
select select "**"
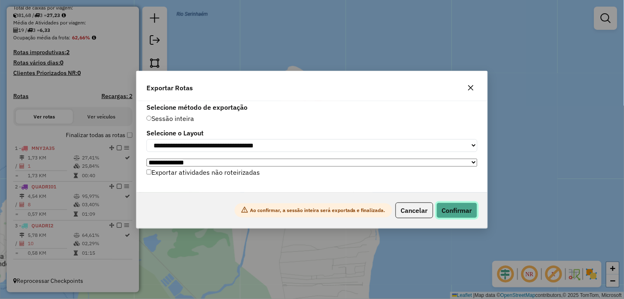
click at [451, 214] on button "Confirmar" at bounding box center [457, 210] width 41 height 16
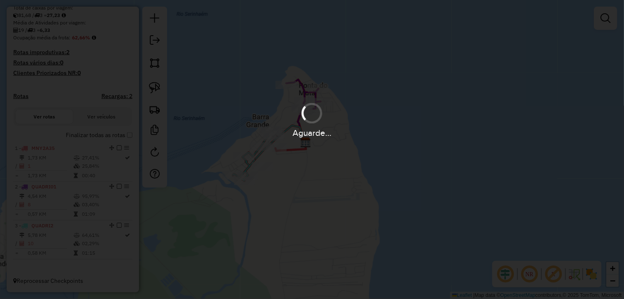
scroll to position [171, 0]
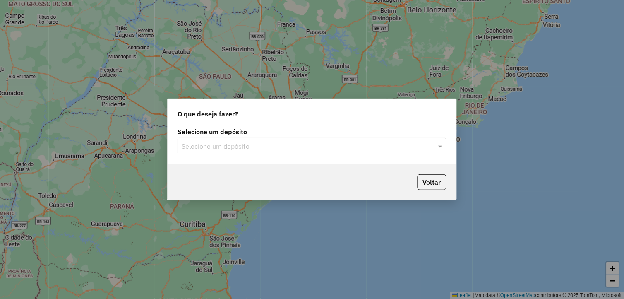
click at [224, 155] on div "Selecione um depósito Selecione um depósito" at bounding box center [312, 144] width 289 height 39
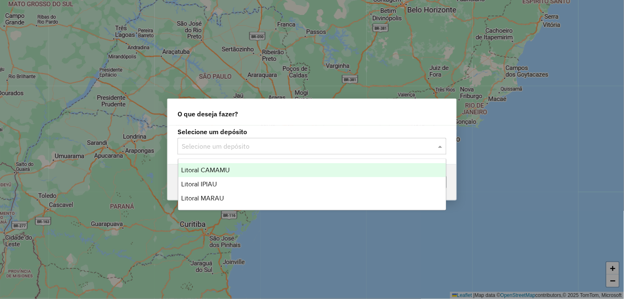
drag, startPoint x: 238, startPoint y: 143, endPoint x: 231, endPoint y: 147, distance: 7.8
click at [238, 143] on input "text" at bounding box center [304, 147] width 244 height 10
click at [232, 170] on div "Litoral CAMAMU" at bounding box center [312, 170] width 268 height 14
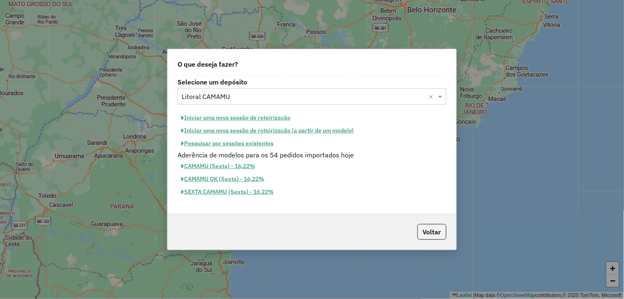
click at [249, 114] on button "Iniciar uma nova sessão de roteirização" at bounding box center [236, 117] width 117 height 13
select select "*"
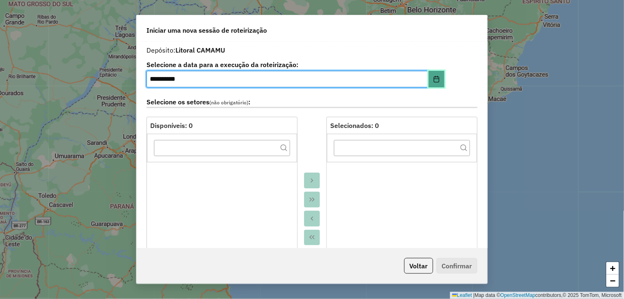
click at [437, 79] on icon "Choose Date" at bounding box center [436, 79] width 7 height 7
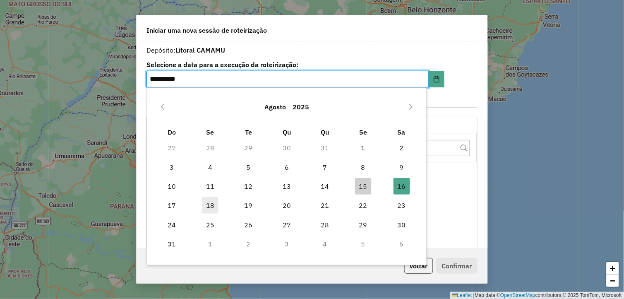
click at [207, 204] on span "18" at bounding box center [210, 205] width 17 height 17
type input "**********"
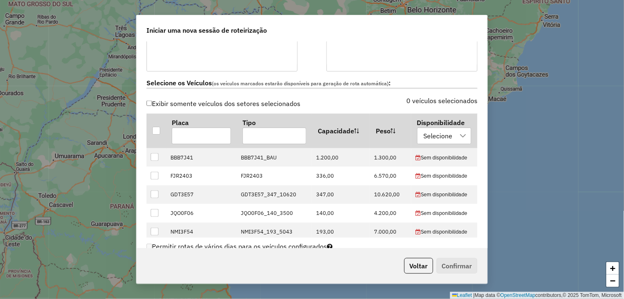
scroll to position [460, 0]
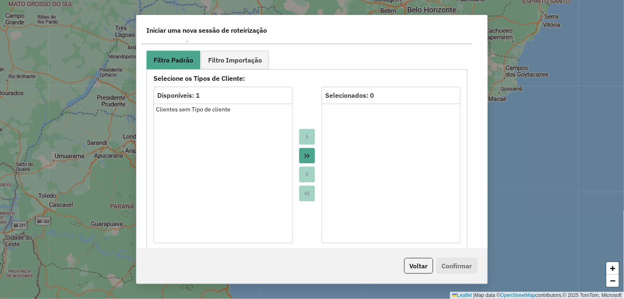
click at [310, 151] on button "Move All to Target" at bounding box center [307, 156] width 16 height 16
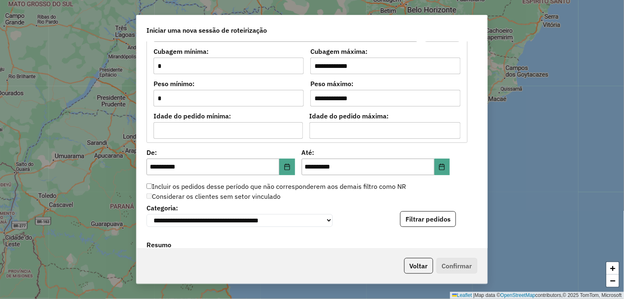
scroll to position [781, 0]
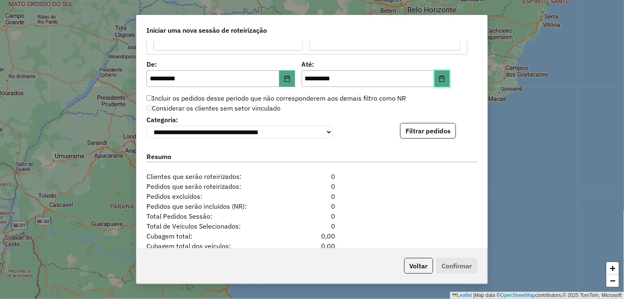
click at [440, 81] on button "Choose Date" at bounding box center [443, 78] width 16 height 17
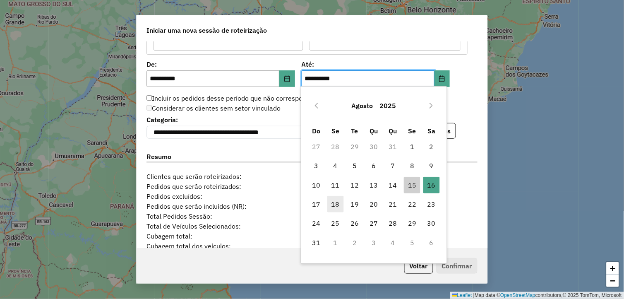
click at [335, 201] on span "18" at bounding box center [335, 204] width 17 height 17
type input "**********"
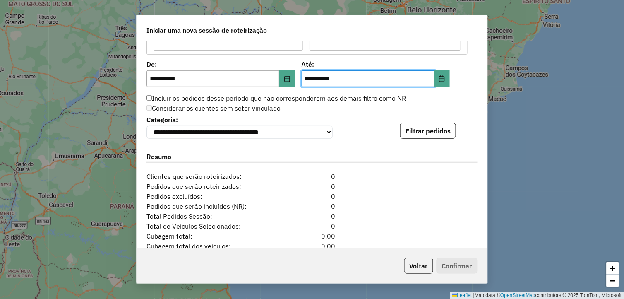
click at [355, 108] on div "Considerar os clientes sem setor vinculado" at bounding box center [307, 108] width 331 height 10
click at [422, 128] on button "Filtrar pedidos" at bounding box center [428, 131] width 56 height 16
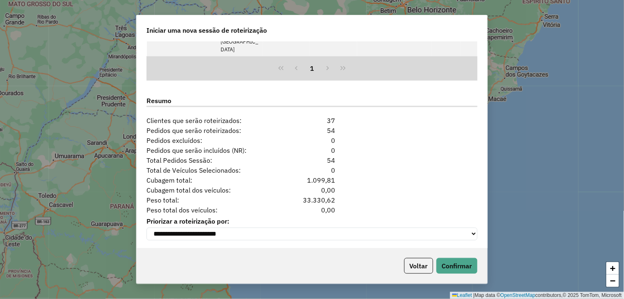
scroll to position [1013, 0]
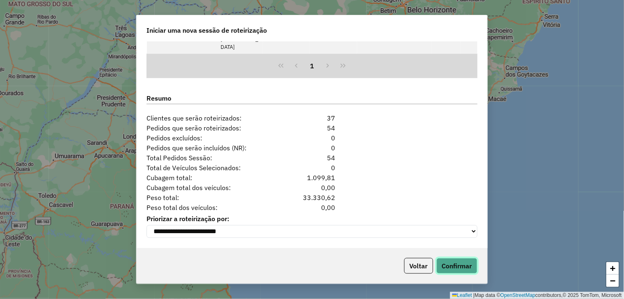
click at [469, 262] on button "Confirmar" at bounding box center [457, 266] width 41 height 16
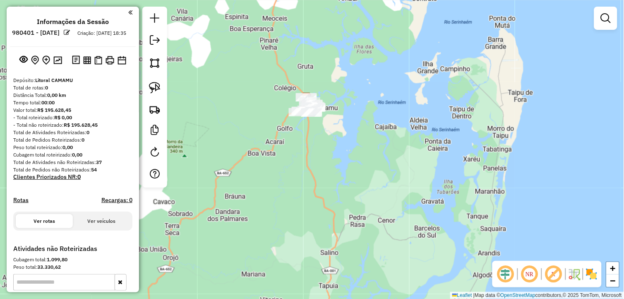
drag, startPoint x: 293, startPoint y: 142, endPoint x: 309, endPoint y: 186, distance: 47.0
click at [312, 185] on div "Janela de atendimento Grade de atendimento Capacidade Transportadoras Veículos …" at bounding box center [312, 149] width 624 height 299
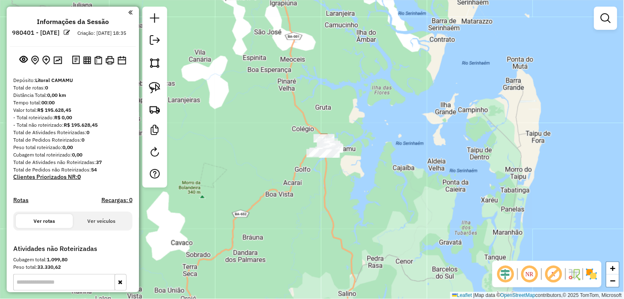
scroll to position [108, 0]
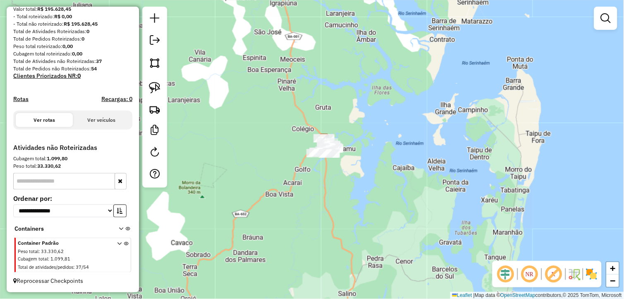
click at [119, 229] on icon at bounding box center [121, 230] width 5 height 8
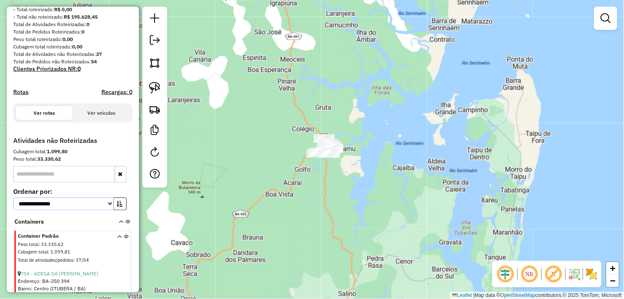
drag, startPoint x: 85, startPoint y: 206, endPoint x: 96, endPoint y: 206, distance: 10.8
click at [85, 206] on select "**********" at bounding box center [63, 203] width 101 height 13
select select "*********"
click at [13, 204] on select "**********" at bounding box center [63, 203] width 101 height 13
click at [84, 176] on input "text" at bounding box center [64, 174] width 102 height 17
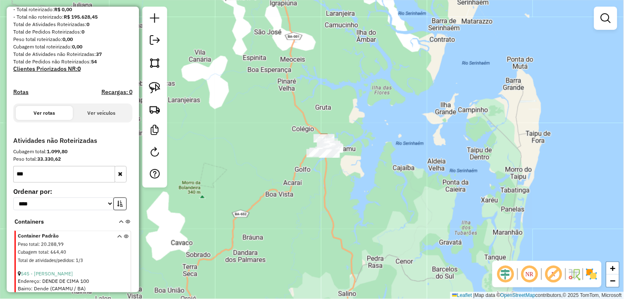
type input "***"
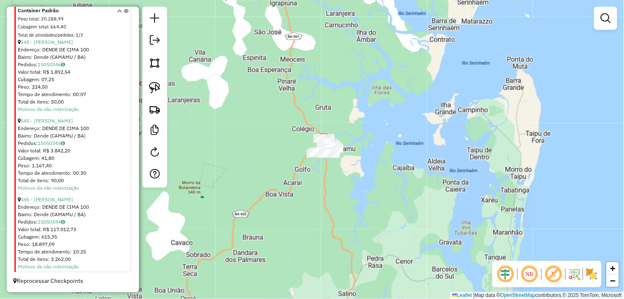
scroll to position [346, 0]
click at [60, 197] on link "545 - [PERSON_NAME]" at bounding box center [47, 200] width 52 height 6
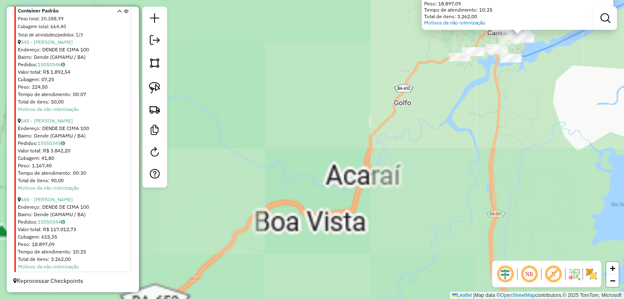
drag, startPoint x: 449, startPoint y: 127, endPoint x: 294, endPoint y: 223, distance: 182.1
click at [295, 222] on div "Atividade não roteirizada 545 - [PERSON_NAME] Endereço: DENDE DE CIMA 100 Bairr…" at bounding box center [312, 149] width 624 height 299
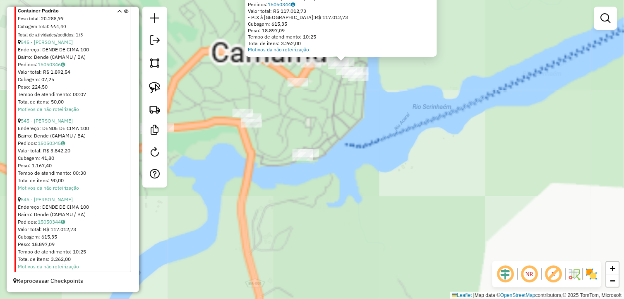
drag, startPoint x: 396, startPoint y: 123, endPoint x: 356, endPoint y: 185, distance: 74.6
click at [360, 183] on div "Atividade não roteirizada 545 - [PERSON_NAME] Endereço: DENDE DE CIMA 100 Bairr…" at bounding box center [312, 149] width 624 height 299
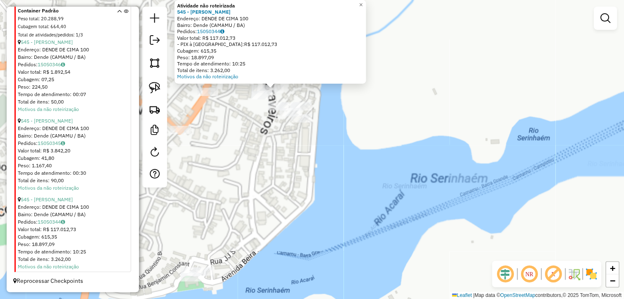
drag, startPoint x: 262, startPoint y: 134, endPoint x: 258, endPoint y: 180, distance: 46.5
click at [257, 178] on div "Atividade não roteirizada 545 - [PERSON_NAME] Endereço: DENDE DE CIMA 100 Bairr…" at bounding box center [312, 149] width 624 height 299
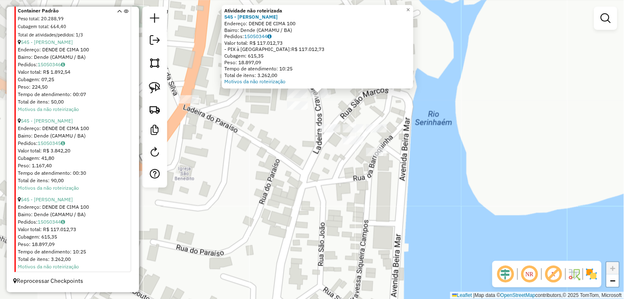
drag, startPoint x: 259, startPoint y: 150, endPoint x: 306, endPoint y: 152, distance: 47.6
click at [306, 152] on div "Atividade não roteirizada 545 - [PERSON_NAME] Endereço: DENDE DE CIMA 100 Bairr…" at bounding box center [312, 149] width 624 height 299
drag, startPoint x: 304, startPoint y: 130, endPoint x: 284, endPoint y: 173, distance: 47.8
click at [284, 173] on div "Atividade não roteirizada 545 - [PERSON_NAME] Endereço: DENDE DE CIMA 100 Bairr…" at bounding box center [312, 149] width 624 height 299
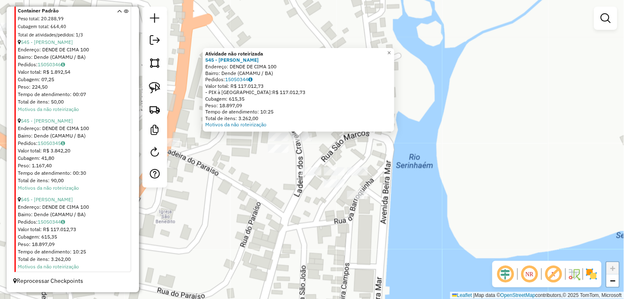
click at [274, 188] on div "Atividade não roteirizada 545 - [PERSON_NAME] Endereço: DENDE DE CIMA 100 Bairr…" at bounding box center [312, 149] width 624 height 299
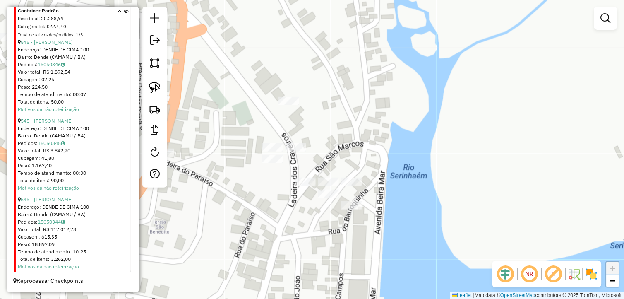
drag, startPoint x: 294, startPoint y: 172, endPoint x: 257, endPoint y: 188, distance: 40.4
click at [286, 188] on div "Janela de atendimento Grade de atendimento Capacidade Transportadoras Veículos …" at bounding box center [312, 149] width 624 height 299
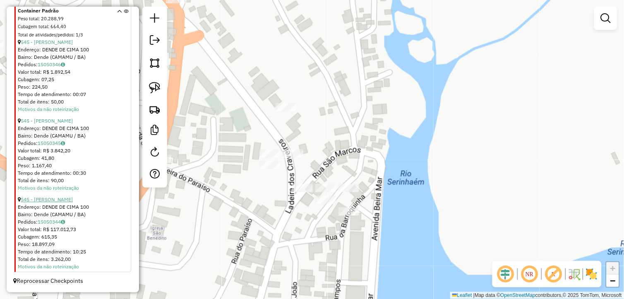
click at [58, 197] on link "545 - [PERSON_NAME]" at bounding box center [47, 200] width 52 height 6
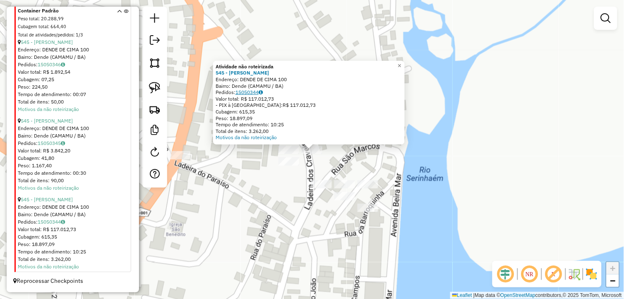
click at [255, 92] on link "15050344" at bounding box center [249, 92] width 27 height 6
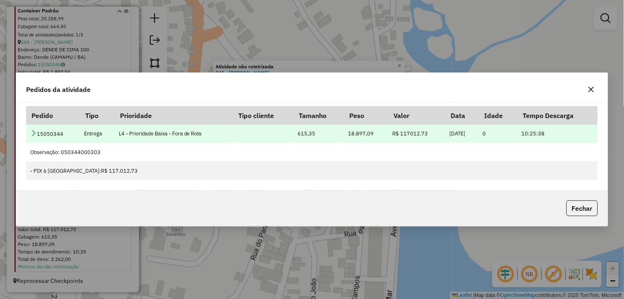
click at [55, 137] on td "15050344" at bounding box center [53, 133] width 54 height 19
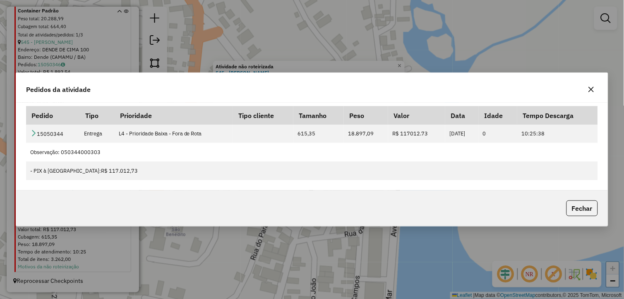
click at [589, 89] on icon "button" at bounding box center [591, 89] width 7 height 7
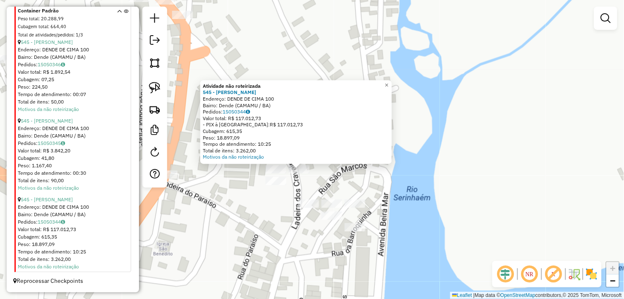
drag, startPoint x: 313, startPoint y: 171, endPoint x: 299, endPoint y: 192, distance: 24.6
click at [299, 192] on div "Atividade não roteirizada 545 - [PERSON_NAME] Endereço: DENDE DE CIMA 100 Bairr…" at bounding box center [312, 149] width 624 height 299
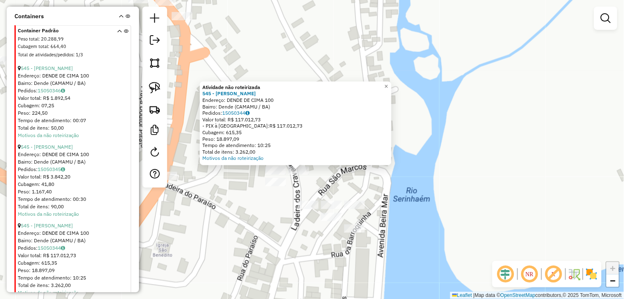
scroll to position [300, 0]
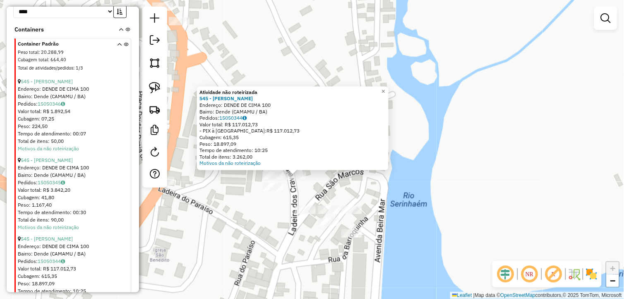
drag, startPoint x: 283, startPoint y: 200, endPoint x: 280, endPoint y: 205, distance: 5.8
click at [280, 205] on div "Atividade não roteirizada 545 - [PERSON_NAME] Endereço: DENDE DE CIMA 100 Bairr…" at bounding box center [312, 149] width 624 height 299
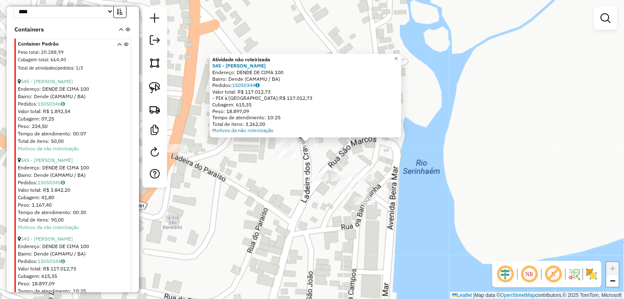
drag, startPoint x: 258, startPoint y: 232, endPoint x: 262, endPoint y: 219, distance: 14.3
click at [262, 219] on div "Atividade não roteirizada 545 - [PERSON_NAME] Endereço: DENDE DE CIMA 100 Bairr…" at bounding box center [312, 149] width 624 height 299
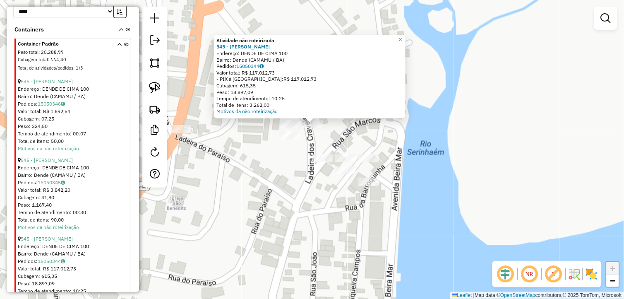
drag, startPoint x: 264, startPoint y: 219, endPoint x: 267, endPoint y: 200, distance: 18.5
click at [267, 200] on div "Atividade não roteirizada 545 - [PERSON_NAME] Endereço: DENDE DE CIMA 100 Bairr…" at bounding box center [312, 149] width 624 height 299
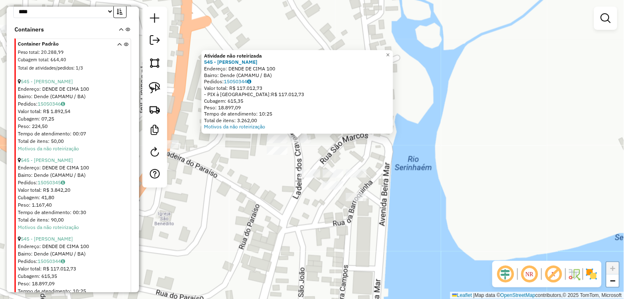
drag, startPoint x: 279, startPoint y: 152, endPoint x: 267, endPoint y: 168, distance: 20.4
click at [267, 168] on div "Atividade não roteirizada 545 - [PERSON_NAME] Endereço: DENDE DE CIMA 100 Bairr…" at bounding box center [312, 149] width 624 height 299
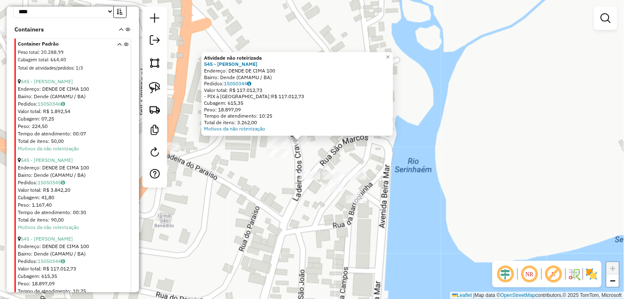
drag, startPoint x: 288, startPoint y: 171, endPoint x: 286, endPoint y: 181, distance: 10.5
click at [288, 180] on div "Atividade não roteirizada 545 - [PERSON_NAME] Endereço: DENDE DE CIMA 100 Bairr…" at bounding box center [312, 149] width 624 height 299
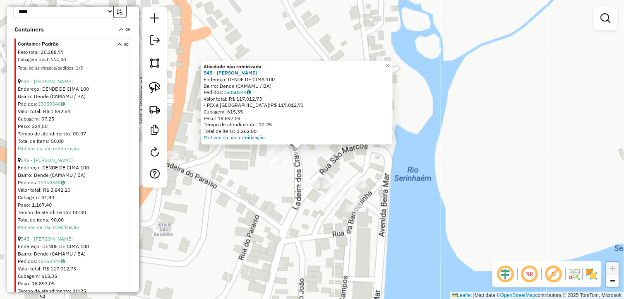
click at [286, 181] on div "Atividade não roteirizada 545 - [PERSON_NAME] Endereço: DENDE DE CIMA 100 Bairr…" at bounding box center [312, 149] width 624 height 299
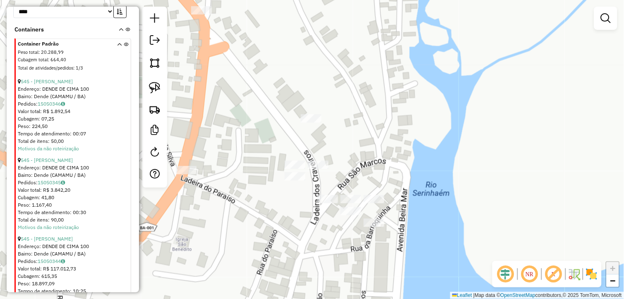
drag, startPoint x: 270, startPoint y: 197, endPoint x: 287, endPoint y: 212, distance: 22.0
click at [287, 212] on div "Janela de atendimento Grade de atendimento Capacidade Transportadoras Veículos …" at bounding box center [312, 149] width 624 height 299
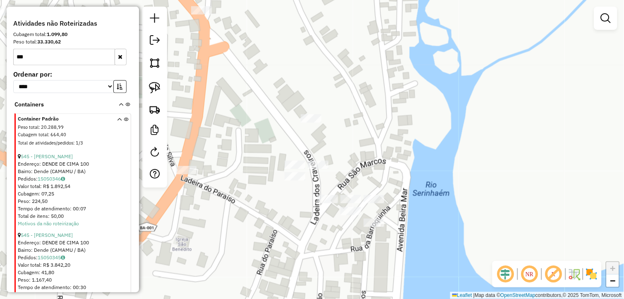
scroll to position [254, 0]
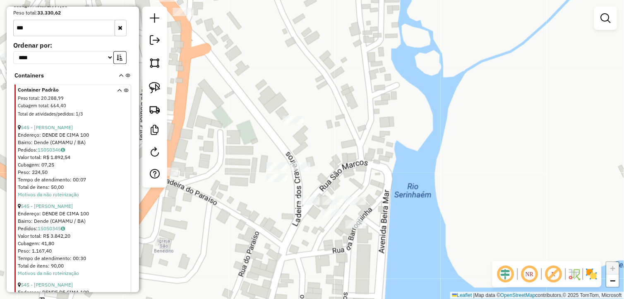
drag, startPoint x: 278, startPoint y: 203, endPoint x: 255, endPoint y: 204, distance: 22.8
click at [257, 204] on div "Janela de atendimento Grade de atendimento Capacidade Transportadoras Veículos …" at bounding box center [312, 149] width 624 height 299
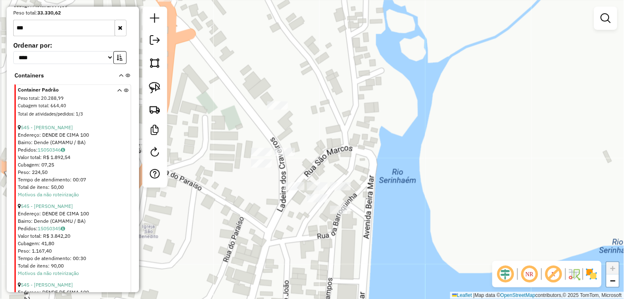
drag, startPoint x: 248, startPoint y: 179, endPoint x: 253, endPoint y: 186, distance: 8.6
click at [253, 186] on div "Janela de atendimento Grade de atendimento Capacidade Transportadoras Veículos …" at bounding box center [312, 149] width 624 height 299
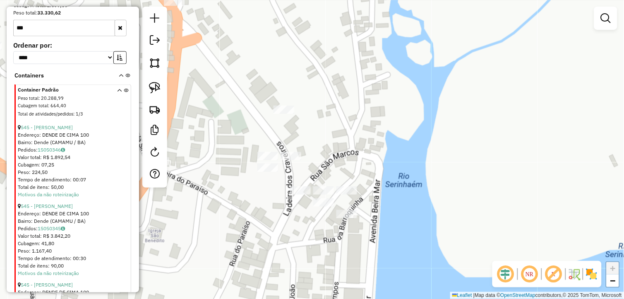
drag, startPoint x: 253, startPoint y: 186, endPoint x: 260, endPoint y: 190, distance: 7.5
click at [260, 190] on div "Janela de atendimento Grade de atendimento Capacidade Transportadoras Veículos …" at bounding box center [312, 149] width 624 height 299
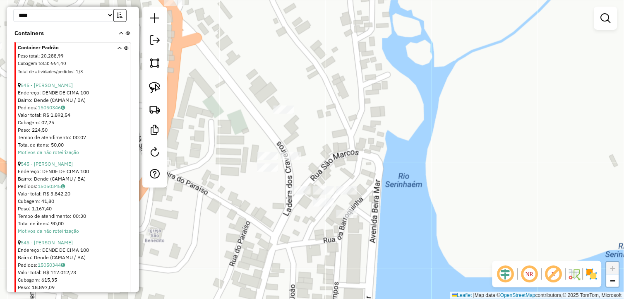
scroll to position [346, 0]
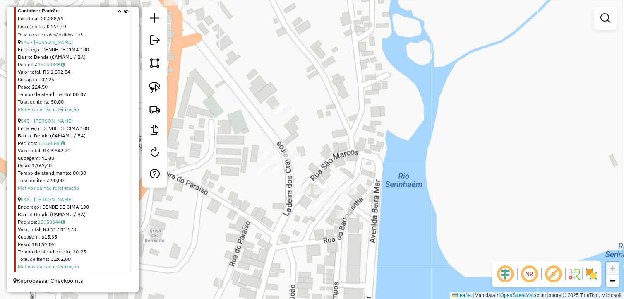
drag, startPoint x: 158, startPoint y: 93, endPoint x: 177, endPoint y: 104, distance: 22.6
click at [157, 93] on img at bounding box center [155, 88] width 12 height 12
drag, startPoint x: 260, startPoint y: 189, endPoint x: 246, endPoint y: 163, distance: 29.6
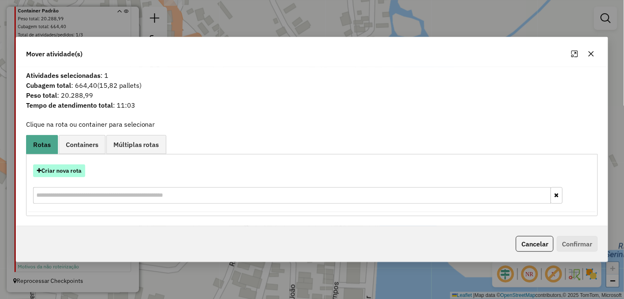
click at [77, 167] on button "Criar nova rota" at bounding box center [59, 170] width 52 height 13
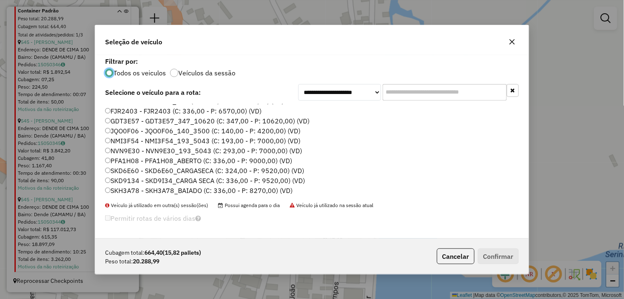
scroll to position [0, 0]
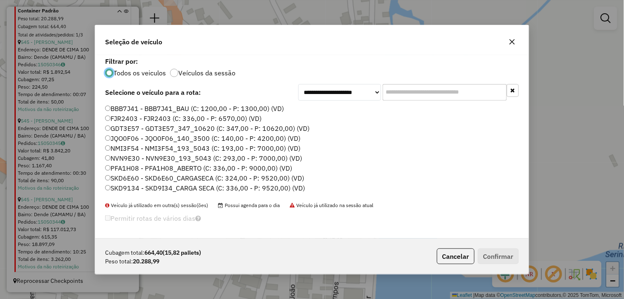
click at [144, 166] on label "PFA1H08 - PFA1H08_ABERTO (C: 336,00 - P: 9000,00) (VD)" at bounding box center [198, 168] width 187 height 10
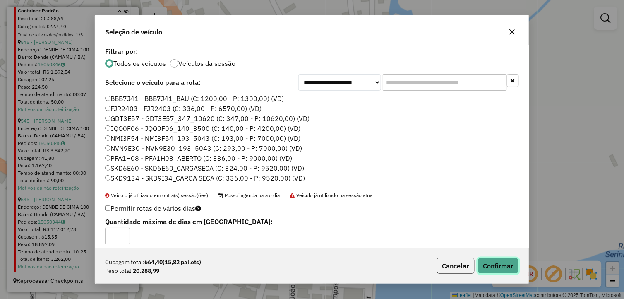
click at [491, 269] on button "Confirmar" at bounding box center [498, 266] width 41 height 16
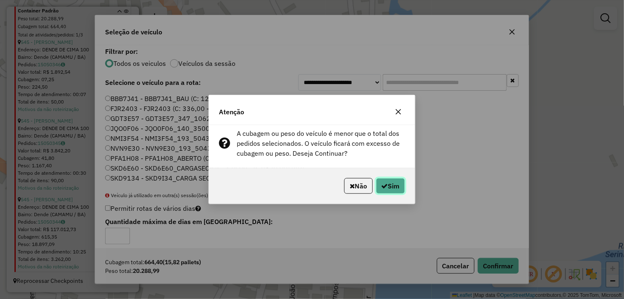
click at [391, 187] on button "Sim" at bounding box center [390, 186] width 29 height 16
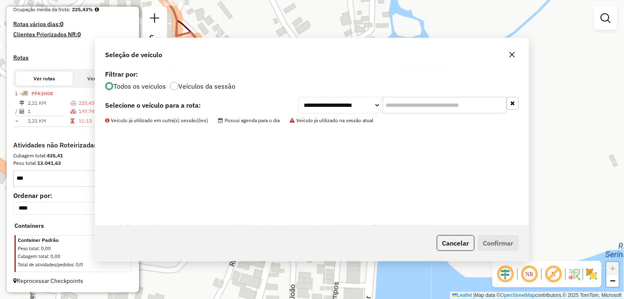
scroll to position [212, 0]
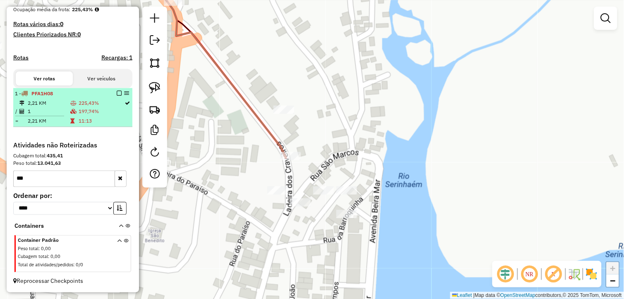
click at [117, 91] on em at bounding box center [119, 93] width 5 height 5
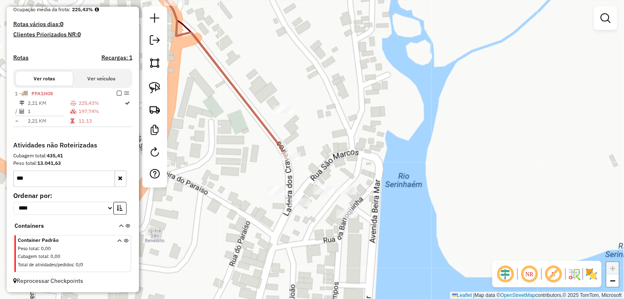
scroll to position [184, 0]
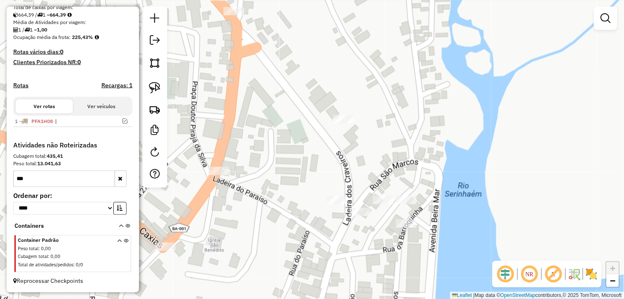
drag, startPoint x: 315, startPoint y: 185, endPoint x: 337, endPoint y: 180, distance: 21.6
click at [333, 185] on div "Janela de atendimento Grade de atendimento Capacidade Transportadoras Veículos …" at bounding box center [312, 149] width 624 height 299
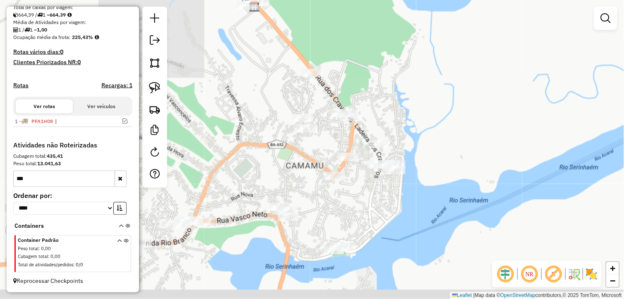
drag, startPoint x: 342, startPoint y: 209, endPoint x: 352, endPoint y: 203, distance: 11.9
click at [352, 203] on div "Janela de atendimento Grade de atendimento Capacidade Transportadoras Veículos …" at bounding box center [312, 149] width 624 height 299
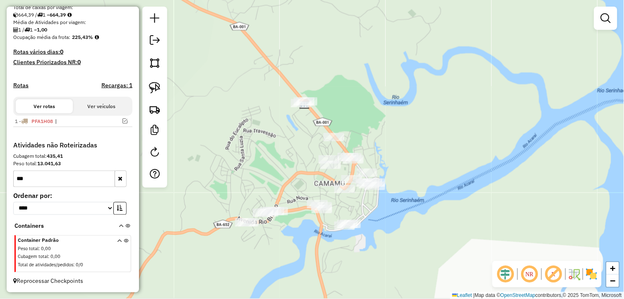
click at [122, 178] on button "button" at bounding box center [121, 179] width 12 height 17
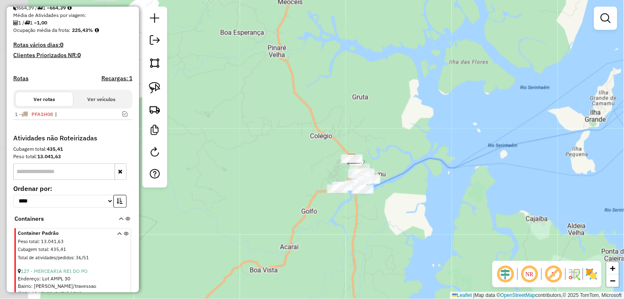
drag, startPoint x: 316, startPoint y: 241, endPoint x: 356, endPoint y: 212, distance: 49.8
click at [355, 216] on div "Janela de atendimento Grade de atendimento Capacidade Transportadoras Veículos …" at bounding box center [312, 149] width 624 height 299
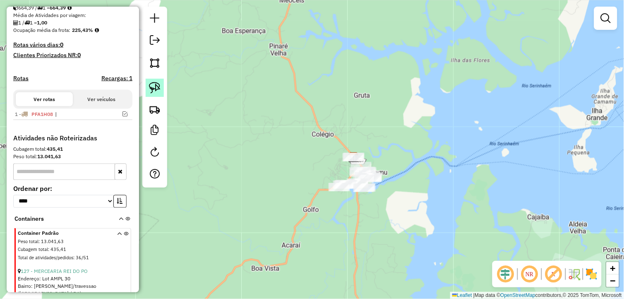
click at [155, 90] on img at bounding box center [155, 88] width 12 height 12
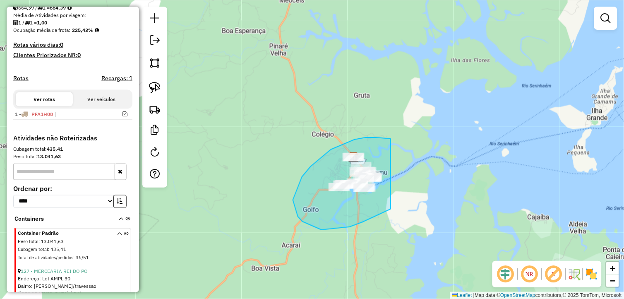
drag, startPoint x: 366, startPoint y: 137, endPoint x: 415, endPoint y: 184, distance: 67.3
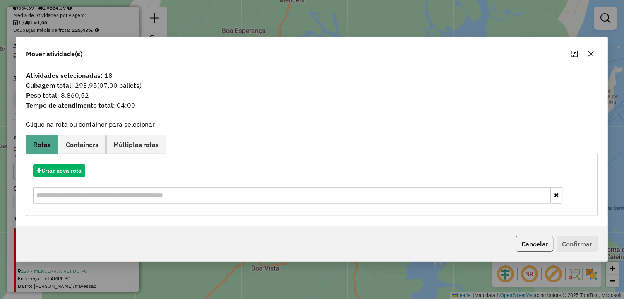
click at [594, 57] on icon "button" at bounding box center [591, 53] width 7 height 7
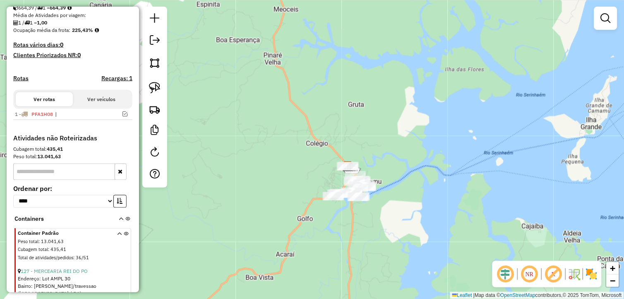
drag, startPoint x: 352, startPoint y: 233, endPoint x: 337, endPoint y: 262, distance: 32.6
click at [337, 267] on div "Janela de atendimento Grade de atendimento Capacidade Transportadoras Veículos …" at bounding box center [312, 149] width 624 height 299
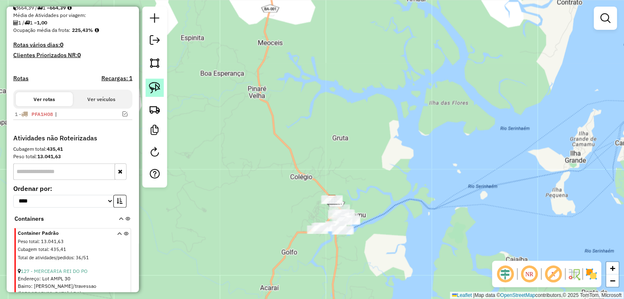
click at [152, 85] on img at bounding box center [155, 88] width 12 height 12
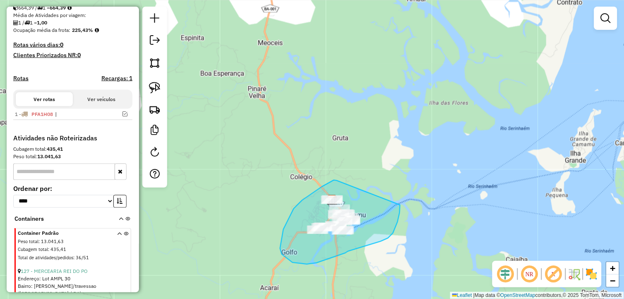
drag, startPoint x: 337, startPoint y: 180, endPoint x: 400, endPoint y: 203, distance: 67.3
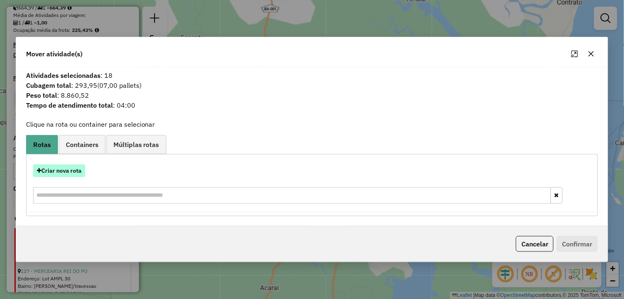
click at [80, 173] on button "Criar nova rota" at bounding box center [59, 170] width 52 height 13
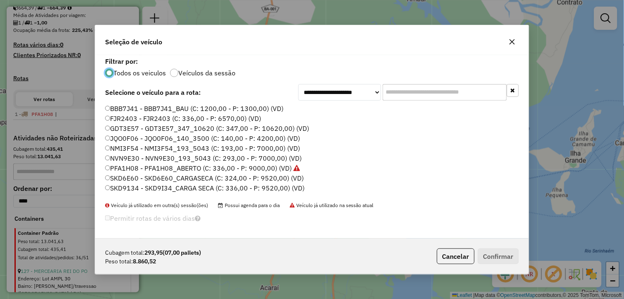
scroll to position [18, 0]
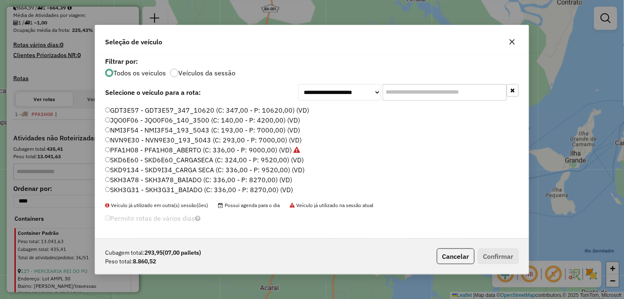
click at [159, 179] on label "SKH3A78 - SKH3A78_BAIADO (C: 336,00 - P: 8270,00) (VD)" at bounding box center [198, 180] width 187 height 10
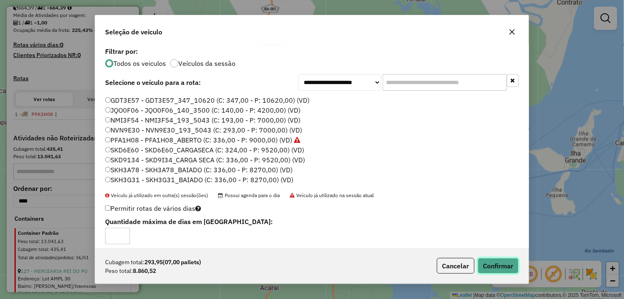
click at [502, 265] on button "Confirmar" at bounding box center [498, 266] width 41 height 16
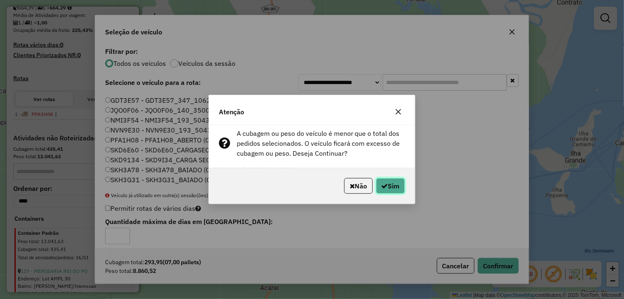
click at [385, 183] on icon "button" at bounding box center [385, 186] width 7 height 7
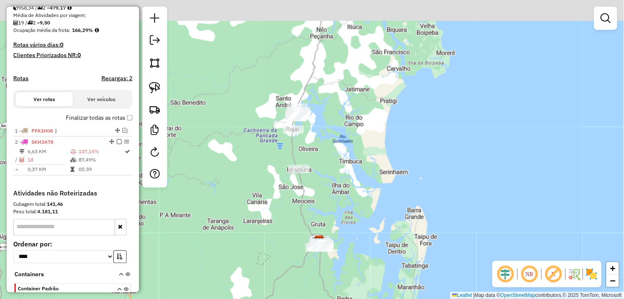
drag, startPoint x: 243, startPoint y: 159, endPoint x: 290, endPoint y: 218, distance: 75.1
click at [297, 228] on div "Janela de atendimento Grade de atendimento Capacidade Transportadoras Veículos …" at bounding box center [312, 149] width 624 height 299
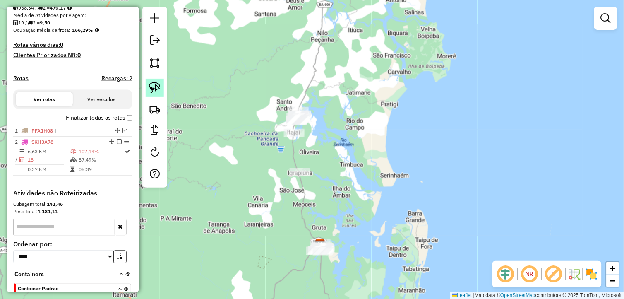
click at [155, 89] on img at bounding box center [155, 88] width 12 height 12
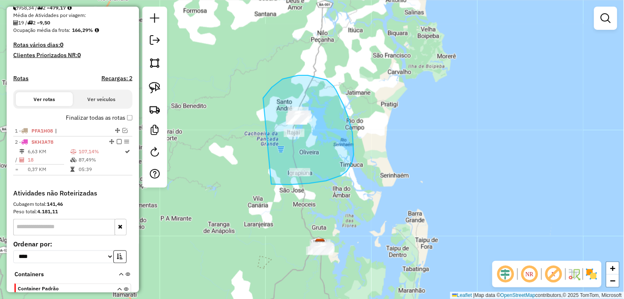
drag, startPoint x: 272, startPoint y: 184, endPoint x: 257, endPoint y: 116, distance: 69.8
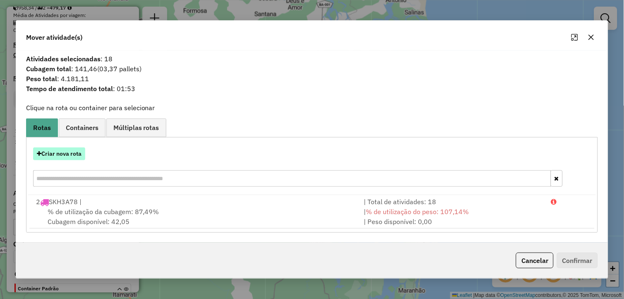
click at [70, 151] on button "Criar nova rota" at bounding box center [59, 153] width 52 height 13
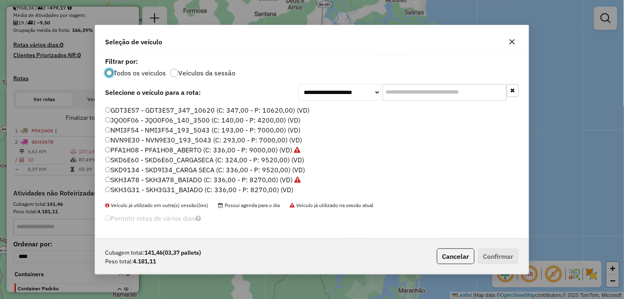
click at [140, 186] on label "SKH3G31 - SKH3G31_BAIADO (C: 336,00 - P: 8270,00) (VD)" at bounding box center [199, 190] width 188 height 10
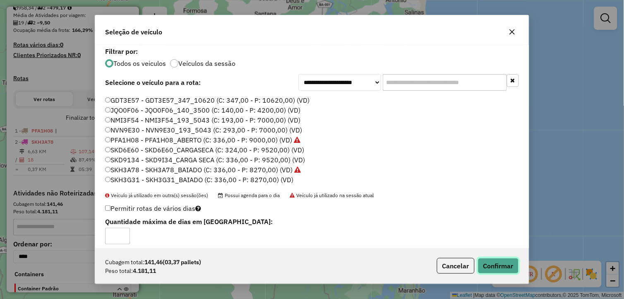
click at [489, 261] on button "Confirmar" at bounding box center [498, 266] width 41 height 16
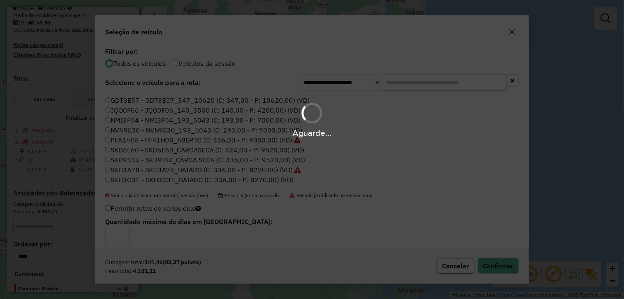
scroll to position [146, 0]
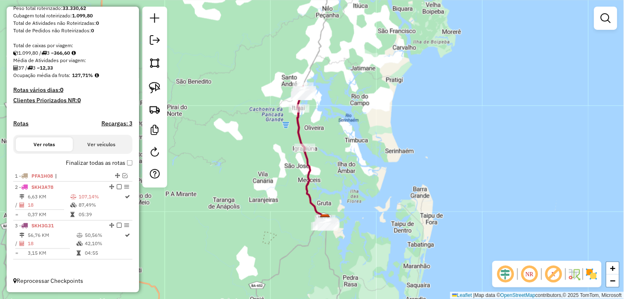
drag, startPoint x: 356, startPoint y: 192, endPoint x: 356, endPoint y: 179, distance: 13.7
click at [356, 180] on div "Janela de atendimento Grade de atendimento Capacidade Transportadoras Veículos …" at bounding box center [312, 149] width 624 height 299
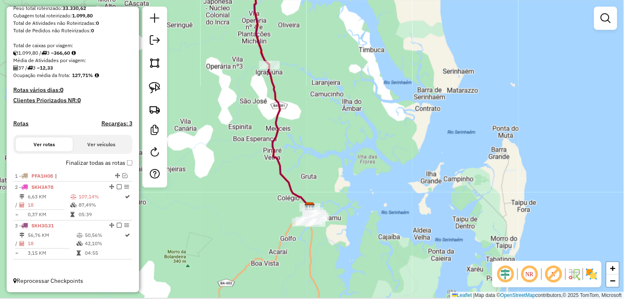
drag, startPoint x: 346, startPoint y: 228, endPoint x: 377, endPoint y: 188, distance: 51.4
click at [377, 188] on div "Janela de atendimento Grade de atendimento Capacidade Transportadoras Veículos …" at bounding box center [312, 149] width 624 height 299
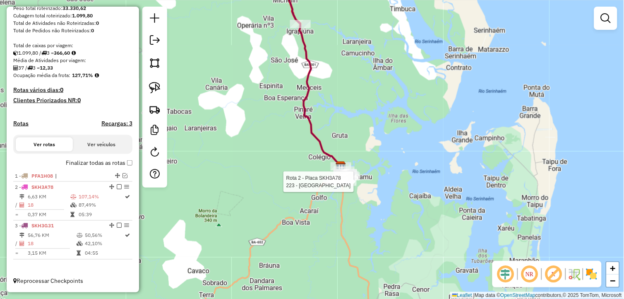
select select "**********"
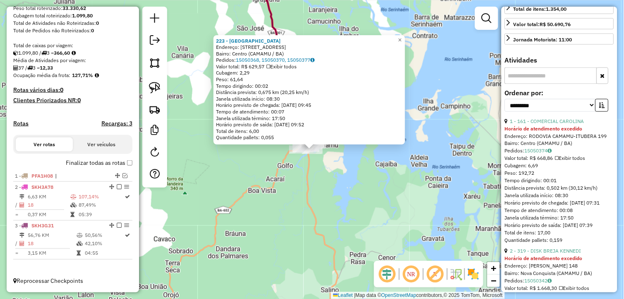
scroll to position [230, 0]
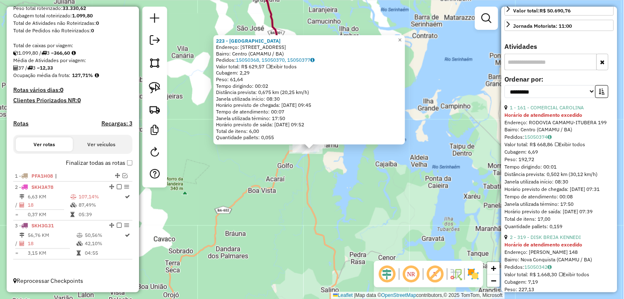
click at [385, 206] on div "223 - [GEOGRAPHIC_DATA] Endereço: [STREET_ADDRESS] Bairro: Centro (CAMAMU / BA)…" at bounding box center [312, 149] width 624 height 299
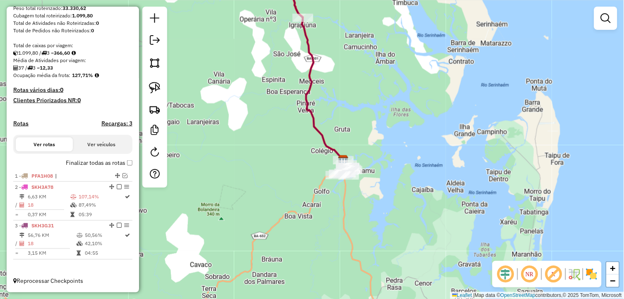
drag, startPoint x: 353, startPoint y: 195, endPoint x: 398, endPoint y: 226, distance: 54.1
click at [398, 226] on div "Janela de atendimento Grade de atendimento Capacidade Transportadoras Veículos …" at bounding box center [312, 149] width 624 height 299
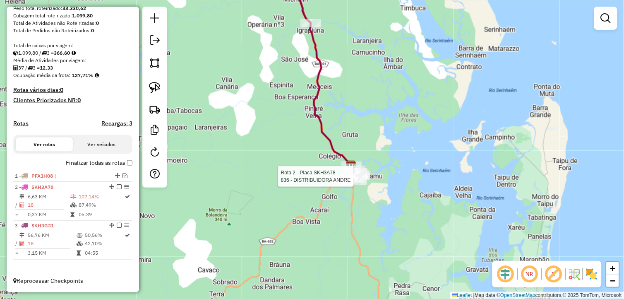
select select "**********"
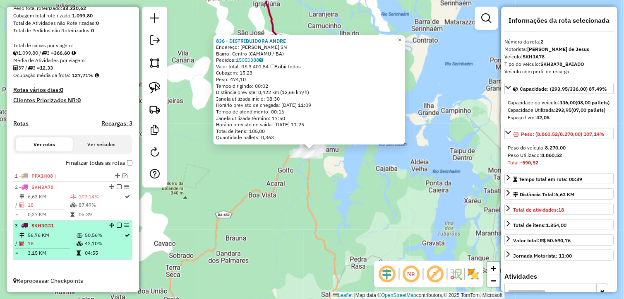
click at [84, 237] on td "50,56%" at bounding box center [104, 235] width 40 height 8
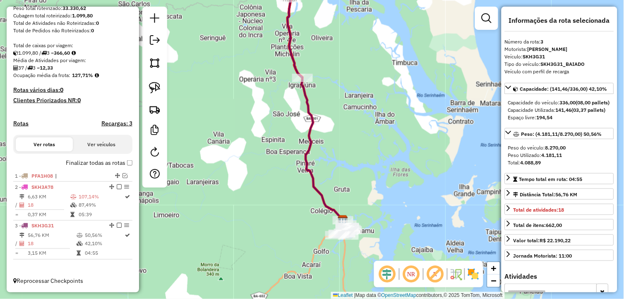
drag, startPoint x: 361, startPoint y: 224, endPoint x: 365, endPoint y: 164, distance: 60.5
click at [365, 164] on div "Janela de atendimento Grade de atendimento Capacidade Transportadoras Veículos …" at bounding box center [312, 149] width 624 height 299
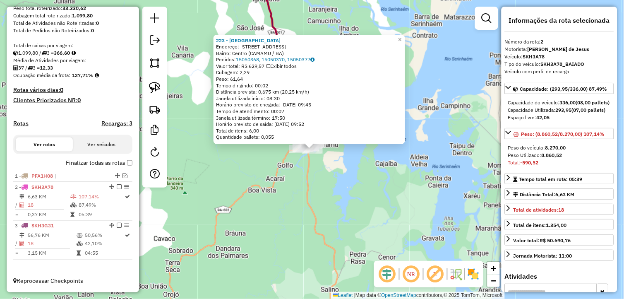
click at [305, 201] on div "223 - [GEOGRAPHIC_DATA] Endereço: [STREET_ADDRESS] Bairro: Centro (CAMAMU / BA)…" at bounding box center [312, 149] width 624 height 299
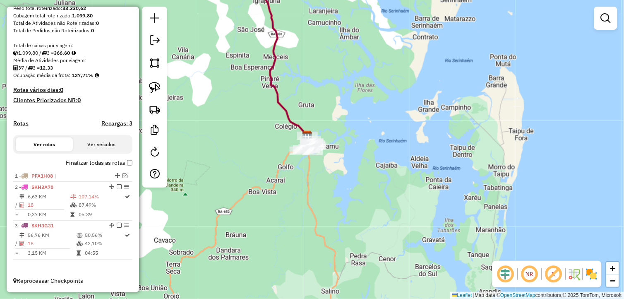
drag, startPoint x: 349, startPoint y: 158, endPoint x: 350, endPoint y: 174, distance: 15.8
click at [350, 174] on div "Janela de atendimento Grade de atendimento Capacidade Transportadoras Veículos …" at bounding box center [312, 149] width 624 height 299
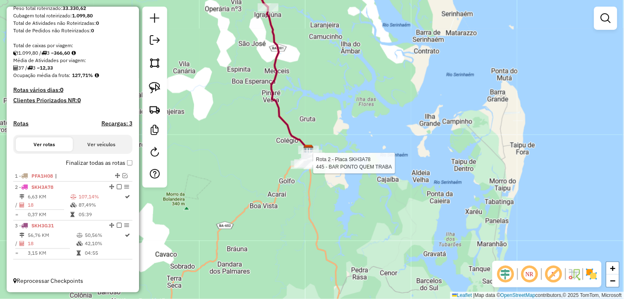
select select "**********"
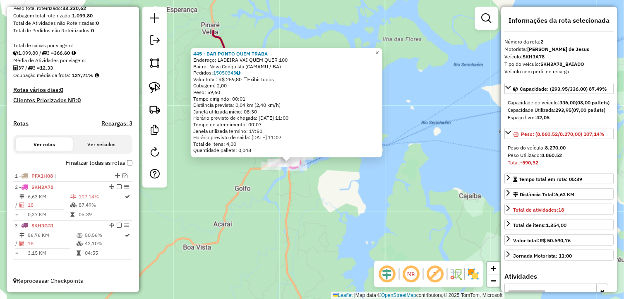
drag, startPoint x: 309, startPoint y: 154, endPoint x: 297, endPoint y: 219, distance: 66.2
click at [297, 219] on div "445 - BAR PONTO QUEM TRABA Endereço: LADEIRA VAI QUEM QUER 100 Bairro: Nova Con…" at bounding box center [312, 149] width 624 height 299
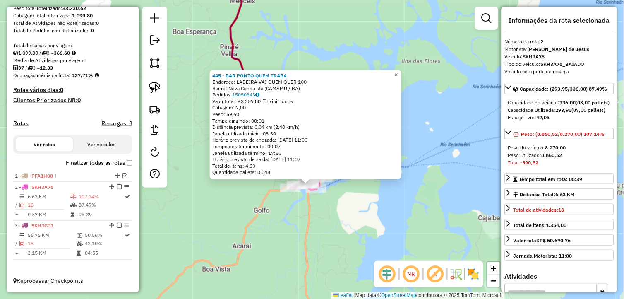
drag, startPoint x: 319, startPoint y: 199, endPoint x: 341, endPoint y: 213, distance: 26.4
click at [341, 213] on div "445 - BAR PONTO QUEM TRABA Endereço: LADEIRA VAI QUEM QUER 100 Bairro: Nova Con…" at bounding box center [312, 149] width 624 height 299
click at [348, 234] on div "445 - BAR PONTO QUEM TRABA Endereço: LADEIRA VAI QUEM QUER 100 Bairro: Nova Con…" at bounding box center [312, 149] width 624 height 299
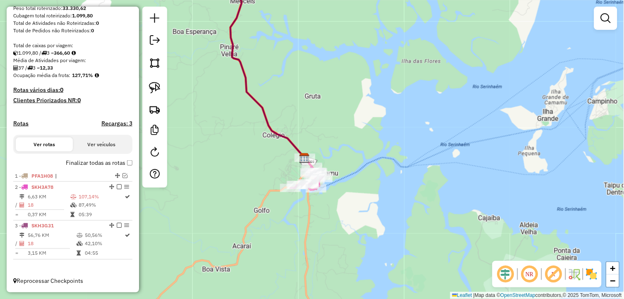
drag, startPoint x: 315, startPoint y: 231, endPoint x: 332, endPoint y: 238, distance: 18.2
click at [332, 239] on div "Janela de atendimento Grade de atendimento Capacidade Transportadoras Veículos …" at bounding box center [312, 149] width 624 height 299
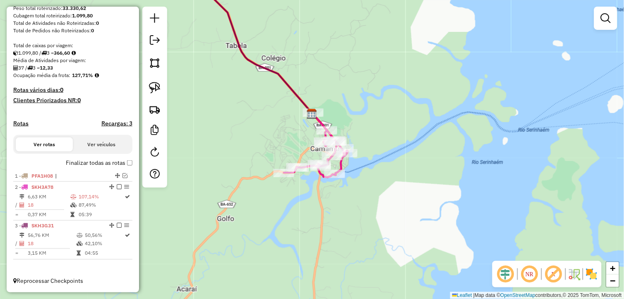
drag, startPoint x: 351, startPoint y: 206, endPoint x: 343, endPoint y: 230, distance: 25.3
click at [343, 230] on div "Janela de atendimento Grade de atendimento Capacidade Transportadoras Veículos …" at bounding box center [312, 149] width 624 height 299
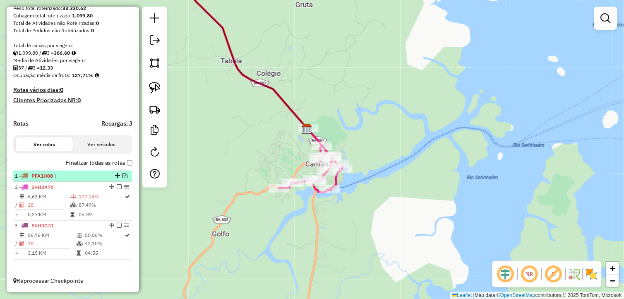
click at [123, 176] on em at bounding box center [125, 175] width 5 height 5
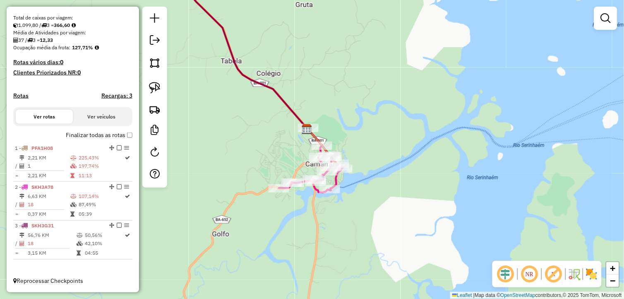
drag, startPoint x: 301, startPoint y: 218, endPoint x: 288, endPoint y: 232, distance: 19.4
click at [288, 232] on div "Janela de atendimento Grade de atendimento Capacidade Transportadoras Veículos …" at bounding box center [312, 149] width 624 height 299
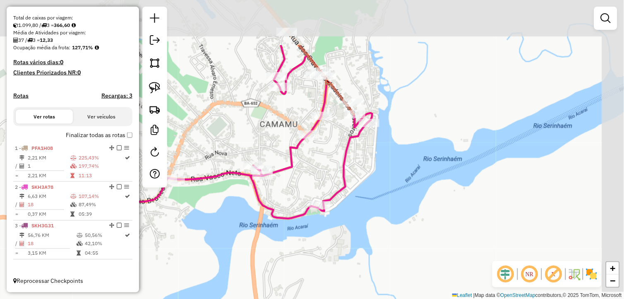
drag, startPoint x: 382, startPoint y: 168, endPoint x: 358, endPoint y: 239, distance: 74.6
click at [358, 239] on div "Janela de atendimento Grade de atendimento Capacidade Transportadoras Veículos …" at bounding box center [312, 149] width 624 height 299
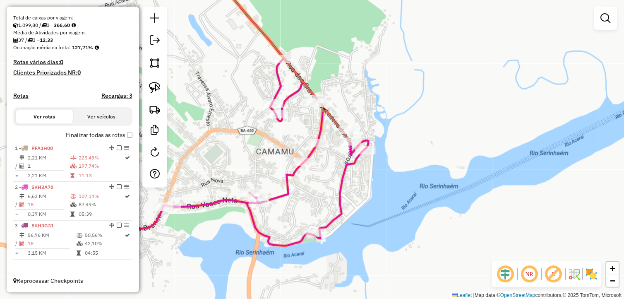
drag, startPoint x: 366, startPoint y: 207, endPoint x: 361, endPoint y: 226, distance: 19.2
click at [361, 226] on div "Janela de atendimento Grade de atendimento Capacidade Transportadoras Veículos …" at bounding box center [312, 149] width 624 height 299
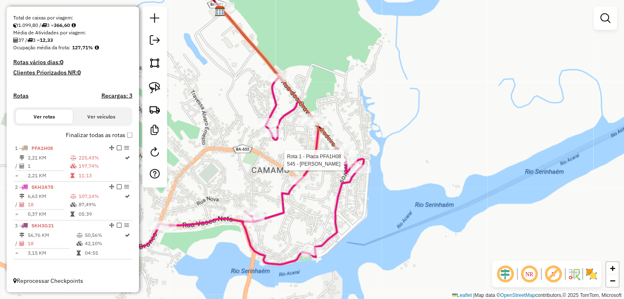
select select "**********"
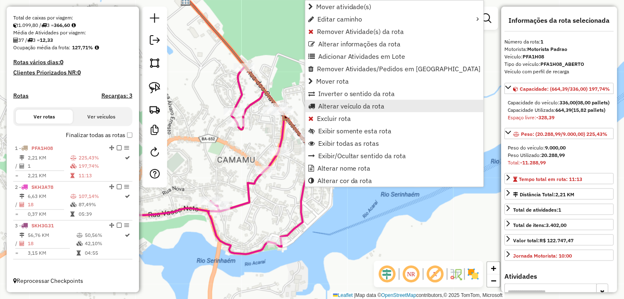
click at [353, 110] on link "Alterar veículo da rota" at bounding box center [394, 106] width 178 height 12
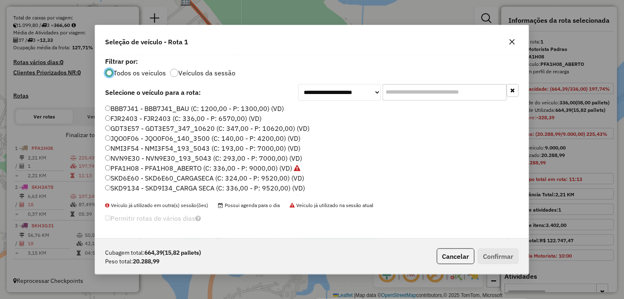
scroll to position [18, 0]
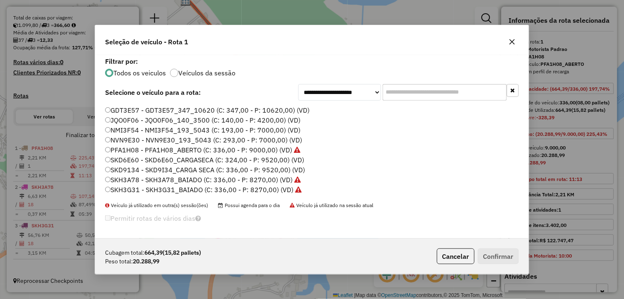
click at [262, 168] on label "SKD9134 - SKD9I34_CARGA SECA (C: 336,00 - P: 9520,00) (VD)" at bounding box center [205, 170] width 200 height 10
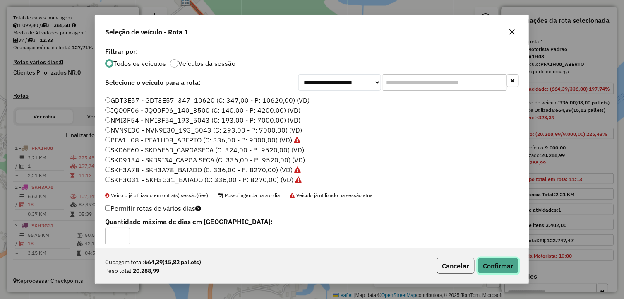
click at [501, 266] on button "Confirmar" at bounding box center [498, 266] width 41 height 16
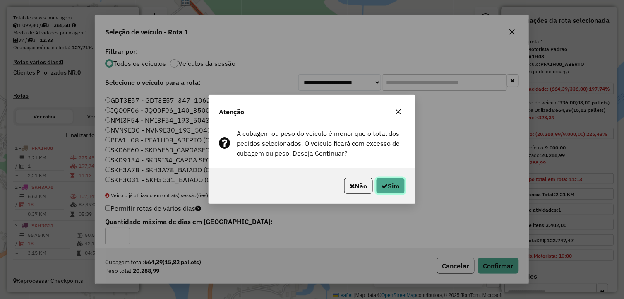
click at [389, 187] on button "Sim" at bounding box center [390, 186] width 29 height 16
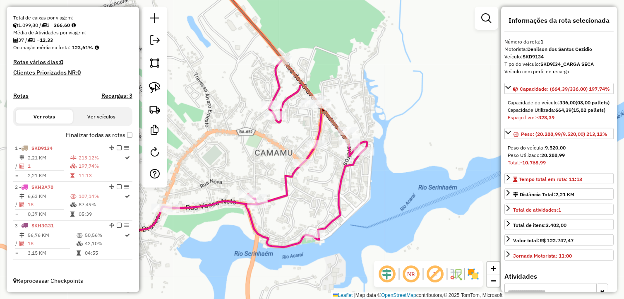
drag, startPoint x: 364, startPoint y: 208, endPoint x: 402, endPoint y: 201, distance: 38.3
click at [402, 201] on div "Janela de atendimento Grade de atendimento Capacidade Transportadoras Veículos …" at bounding box center [312, 149] width 624 height 299
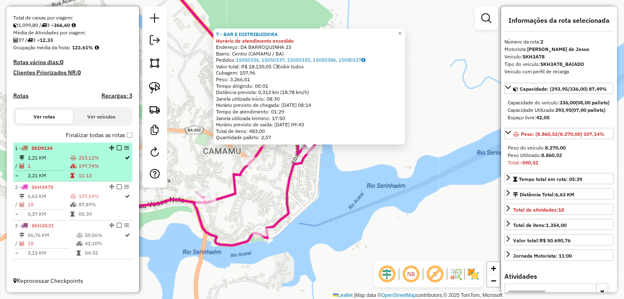
click at [118, 148] on em at bounding box center [119, 147] width 5 height 5
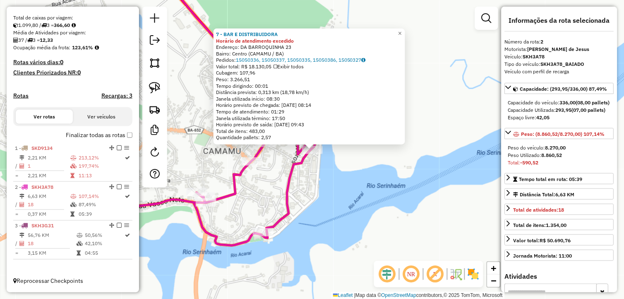
scroll to position [146, 0]
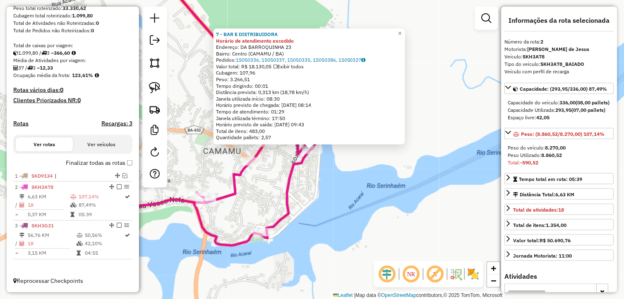
click at [353, 211] on div "7 - BAR E DISTRIBUIDORA Horário de atendimento excedido Endereço: DA BARROQUINH…" at bounding box center [312, 149] width 624 height 299
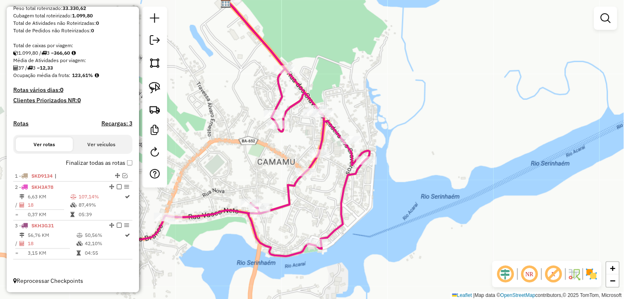
drag, startPoint x: 380, startPoint y: 204, endPoint x: 432, endPoint y: 225, distance: 56.3
click at [432, 225] on div "Janela de atendimento Grade de atendimento Capacidade Transportadoras Veículos …" at bounding box center [312, 149] width 624 height 299
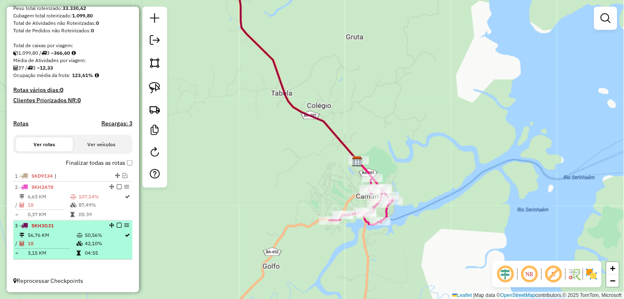
click at [105, 231] on td "50,56%" at bounding box center [104, 235] width 40 height 8
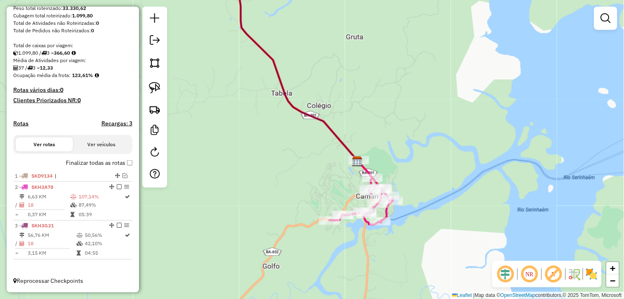
select select "**********"
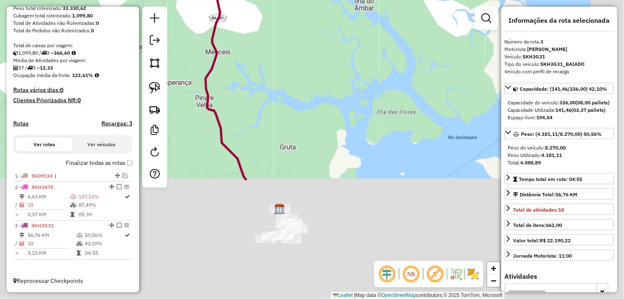
drag, startPoint x: 367, startPoint y: 183, endPoint x: 343, endPoint y: 83, distance: 103.0
click at [345, 63] on div "Janela de atendimento Grade de atendimento Capacidade Transportadoras Veículos …" at bounding box center [312, 149] width 624 height 299
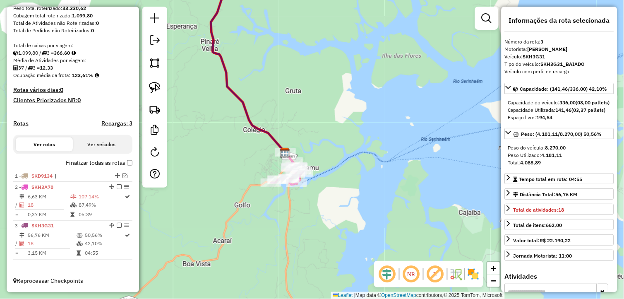
drag, startPoint x: 353, startPoint y: 141, endPoint x: 349, endPoint y: 139, distance: 4.5
click at [353, 131] on div "Janela de atendimento Grade de atendimento Capacidade Transportadoras Veículos …" at bounding box center [312, 149] width 624 height 299
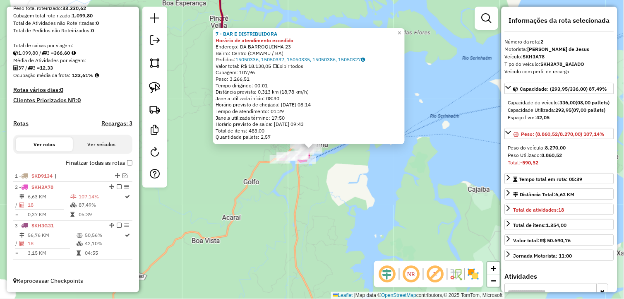
click at [322, 193] on div "7 - BAR E DISTRIBUIDORA Horário de atendimento excedido Endereço: DA BARROQUINH…" at bounding box center [312, 149] width 624 height 299
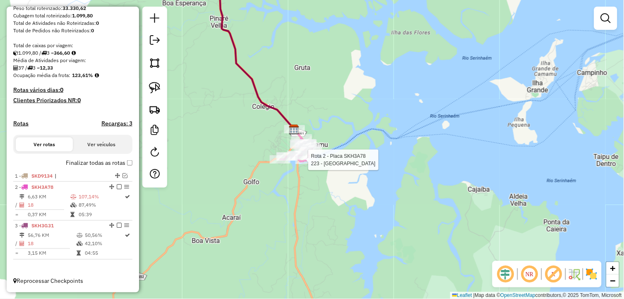
select select "**********"
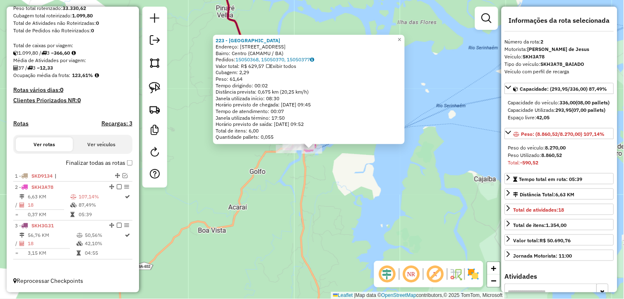
click at [338, 178] on div "223 - [GEOGRAPHIC_DATA] Endereço: [STREET_ADDRESS] Bairro: Centro (CAMAMU / BA)…" at bounding box center [312, 149] width 624 height 299
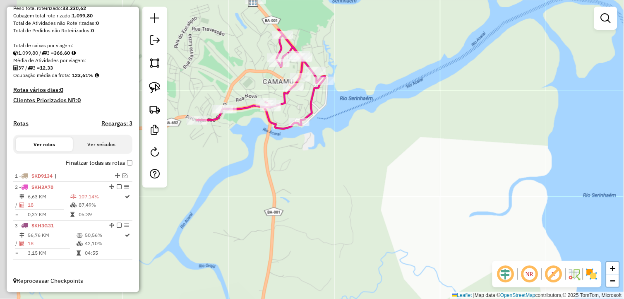
drag, startPoint x: 332, startPoint y: 168, endPoint x: 378, endPoint y: 212, distance: 63.2
click at [378, 212] on div "Janela de atendimento Grade de atendimento Capacidade Transportadoras Veículos …" at bounding box center [312, 149] width 624 height 299
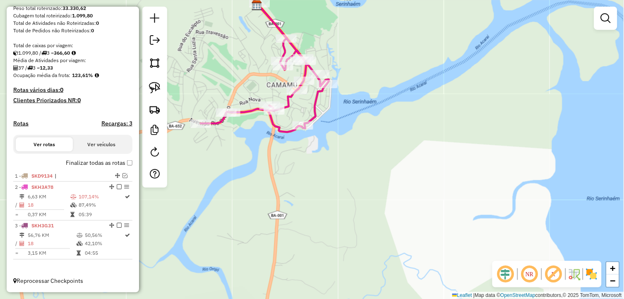
drag, startPoint x: 357, startPoint y: 261, endPoint x: 355, endPoint y: 253, distance: 8.1
click at [357, 262] on div "Janela de atendimento Grade de atendimento Capacidade Transportadoras Veículos …" at bounding box center [312, 149] width 624 height 299
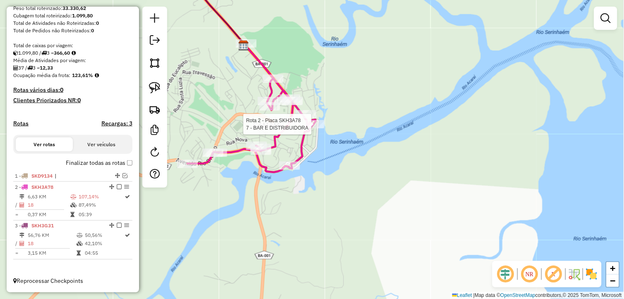
select select "**********"
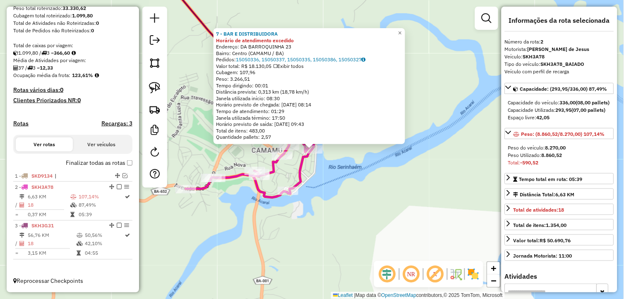
drag, startPoint x: 123, startPoint y: 175, endPoint x: 196, endPoint y: 180, distance: 73.4
click at [123, 175] on em at bounding box center [125, 175] width 5 height 5
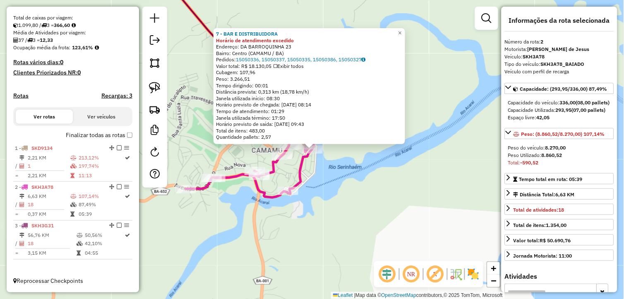
click at [375, 192] on div "Rota 2 - Placa SKH3A78 223 - [GEOGRAPHIC_DATA] 7 - BAR E DISTRIBUIDORA Horário …" at bounding box center [312, 149] width 624 height 299
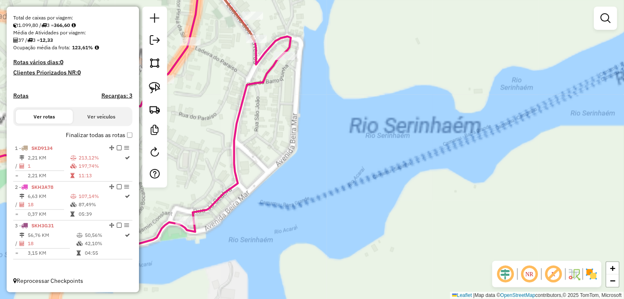
drag, startPoint x: 323, startPoint y: 135, endPoint x: 362, endPoint y: 197, distance: 73.8
click at [365, 201] on div "Janela de atendimento Grade de atendimento Capacidade Transportadoras Veículos …" at bounding box center [312, 149] width 624 height 299
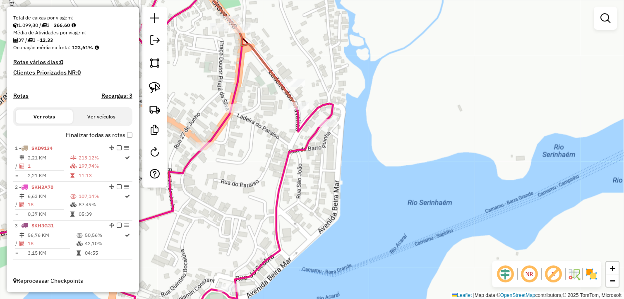
click at [246, 183] on div "Janela de atendimento Grade de atendimento Capacidade Transportadoras Veículos …" at bounding box center [312, 149] width 624 height 299
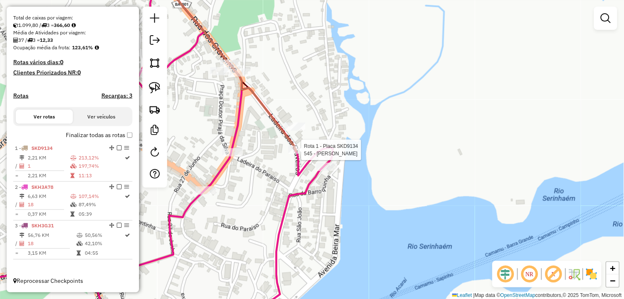
select select "**********"
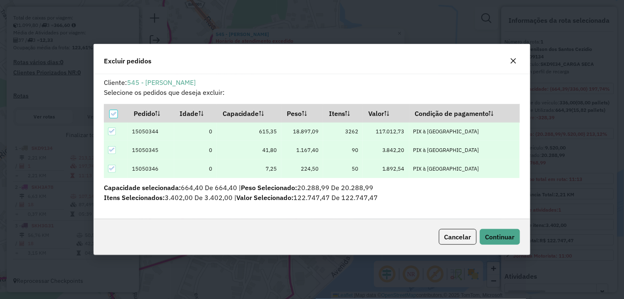
scroll to position [5, 2]
click at [507, 238] on span "Continuar" at bounding box center [500, 237] width 29 height 8
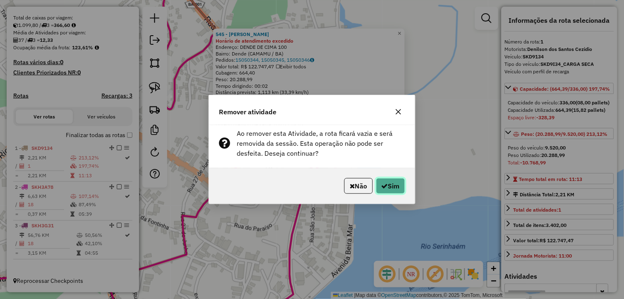
click at [392, 186] on button "Sim" at bounding box center [390, 186] width 29 height 16
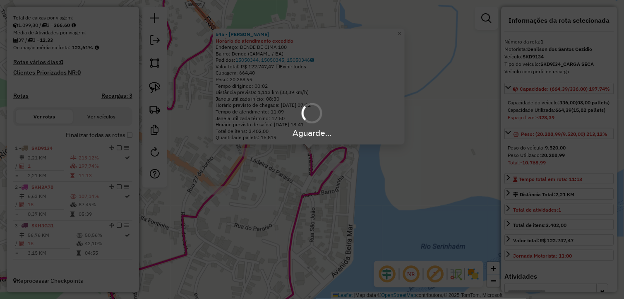
select select "*********"
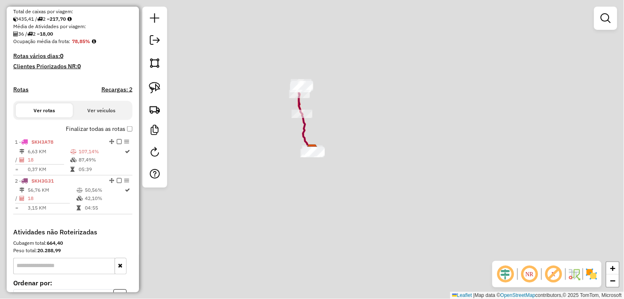
scroll to position [184, 0]
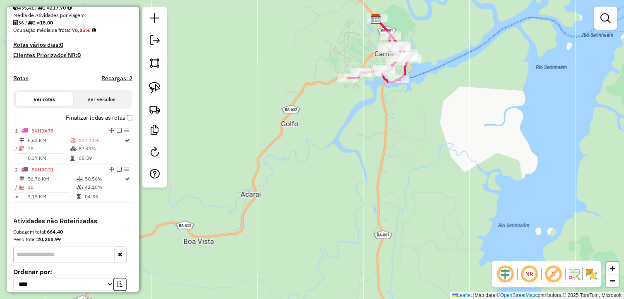
drag, startPoint x: 472, startPoint y: 121, endPoint x: 382, endPoint y: 210, distance: 126.4
click at [387, 222] on div "Janela de atendimento Grade de atendimento Capacidade Transportadoras Veículos …" at bounding box center [312, 149] width 624 height 299
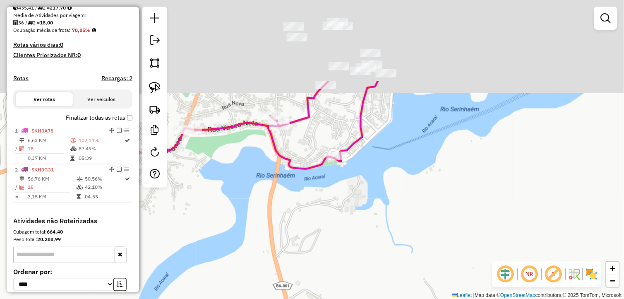
drag, startPoint x: 366, startPoint y: 98, endPoint x: 382, endPoint y: 227, distance: 129.7
click at [382, 227] on div "Janela de atendimento Grade de atendimento Capacidade Transportadoras Veículos …" at bounding box center [312, 149] width 624 height 299
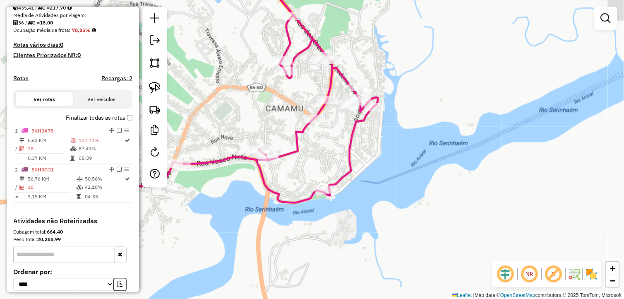
drag, startPoint x: 419, startPoint y: 135, endPoint x: 267, endPoint y: 123, distance: 152.8
click at [394, 156] on div "Janela de atendimento Grade de atendimento Capacidade Transportadoras Veículos …" at bounding box center [312, 149] width 624 height 299
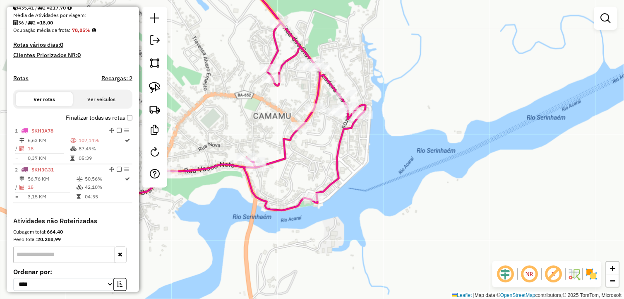
drag, startPoint x: 157, startPoint y: 84, endPoint x: 188, endPoint y: 95, distance: 32.1
click at [157, 84] on img at bounding box center [155, 88] width 12 height 12
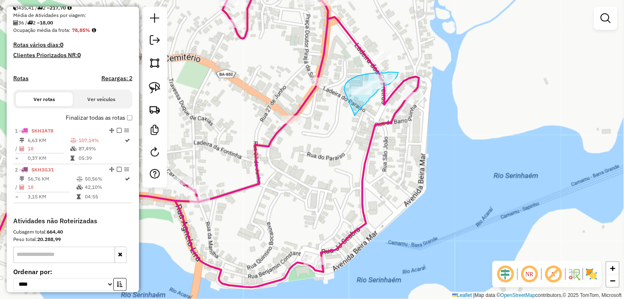
drag, startPoint x: 358, startPoint y: 111, endPoint x: 344, endPoint y: 90, distance: 25.4
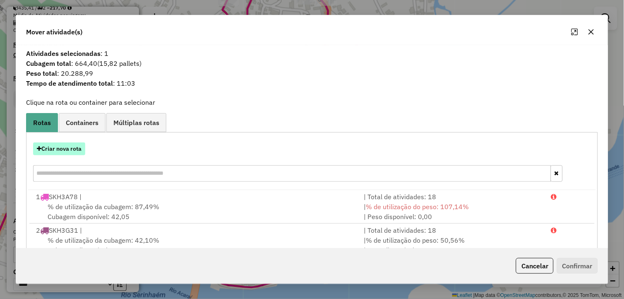
click at [78, 147] on button "Criar nova rota" at bounding box center [59, 148] width 52 height 13
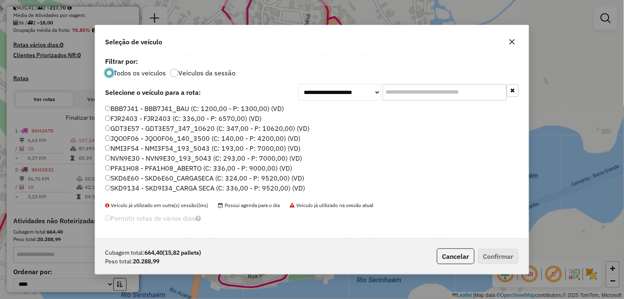
scroll to position [5, 2]
click at [175, 126] on label "GDT3E57 - GDT3E57_347_10620 (C: 347,00 - P: 10620,00) (VD)" at bounding box center [207, 128] width 204 height 10
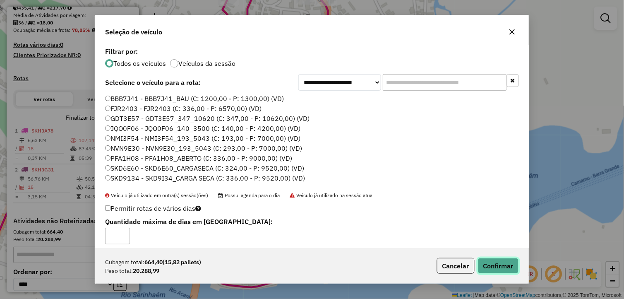
click at [489, 263] on button "Confirmar" at bounding box center [498, 266] width 41 height 16
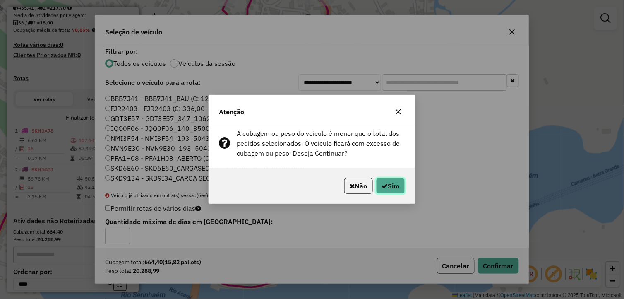
click at [389, 183] on button "Sim" at bounding box center [390, 186] width 29 height 16
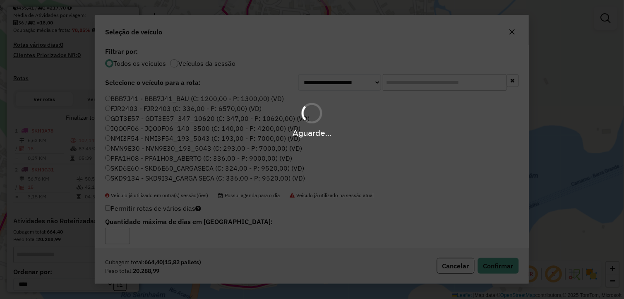
scroll to position [173, 0]
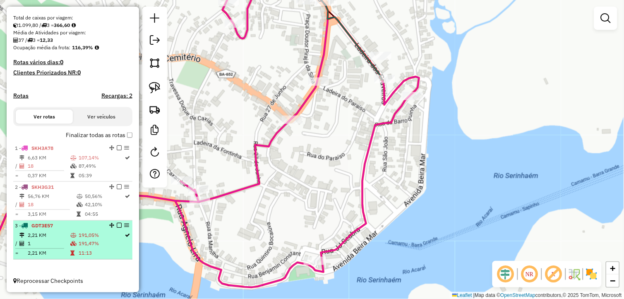
click at [117, 224] on em at bounding box center [119, 225] width 5 height 5
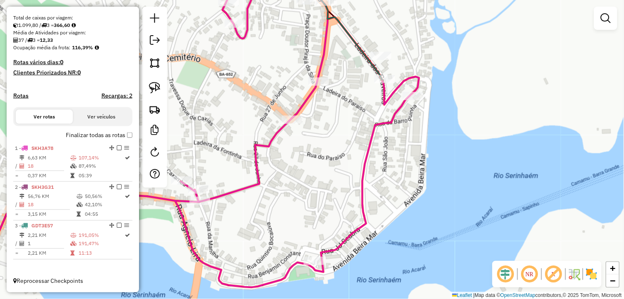
scroll to position [146, 0]
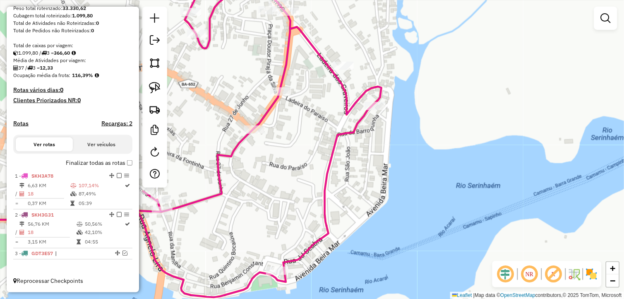
drag, startPoint x: 349, startPoint y: 164, endPoint x: 312, endPoint y: 174, distance: 39.0
click at [312, 174] on div "Janela de atendimento Grade de atendimento Capacidade Transportadoras Veículos …" at bounding box center [312, 149] width 624 height 299
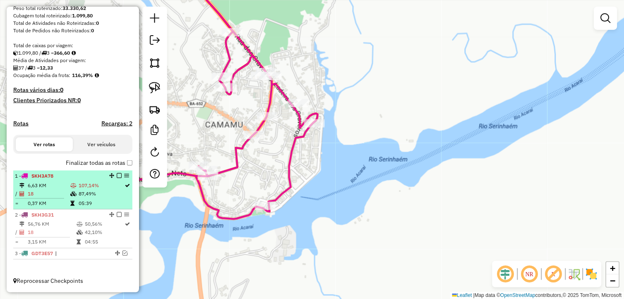
click at [125, 197] on td at bounding box center [128, 194] width 6 height 8
select select "**********"
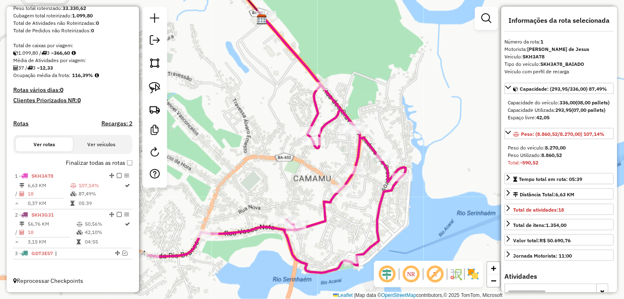
drag, startPoint x: 398, startPoint y: 209, endPoint x: 362, endPoint y: 204, distance: 36.3
click at [362, 204] on div "Janela de atendimento Grade de atendimento Capacidade Transportadoras Veículos …" at bounding box center [312, 149] width 624 height 299
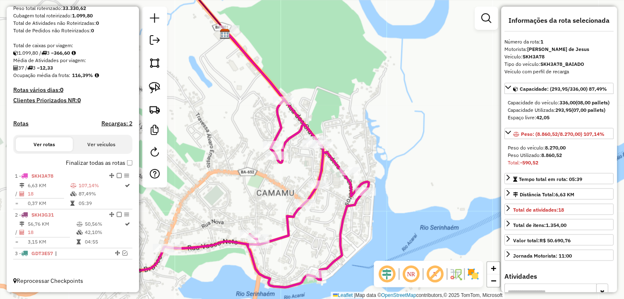
drag, startPoint x: 363, startPoint y: 197, endPoint x: 321, endPoint y: 208, distance: 43.2
click at [324, 214] on div "Janela de atendimento Grade de atendimento Capacidade Transportadoras Veículos …" at bounding box center [312, 149] width 624 height 299
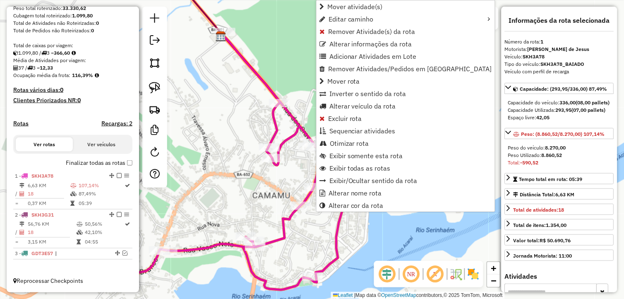
click at [251, 177] on div "Janela de atendimento Grade de atendimento Capacidade Transportadoras Veículos …" at bounding box center [312, 149] width 624 height 299
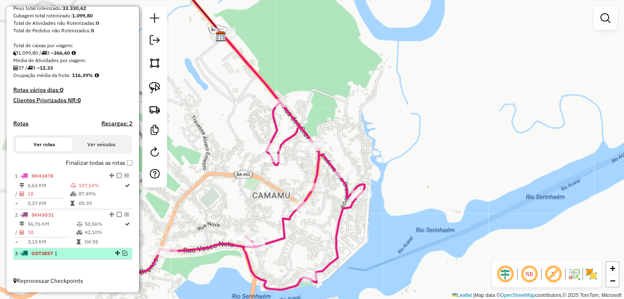
click at [123, 252] on em at bounding box center [125, 253] width 5 height 5
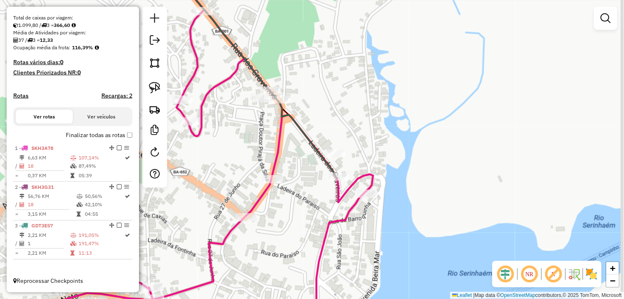
drag, startPoint x: 310, startPoint y: 214, endPoint x: 304, endPoint y: 217, distance: 6.7
click at [304, 217] on div "Janela de atendimento Grade de atendimento Capacidade Transportadoras Veículos …" at bounding box center [312, 149] width 624 height 299
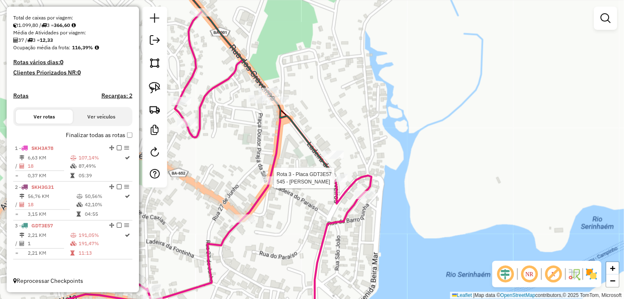
select select "**********"
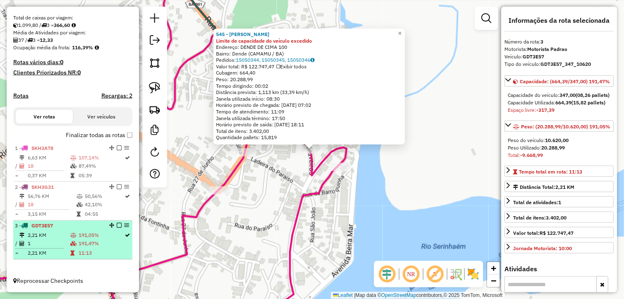
click at [118, 226] on em at bounding box center [119, 225] width 5 height 5
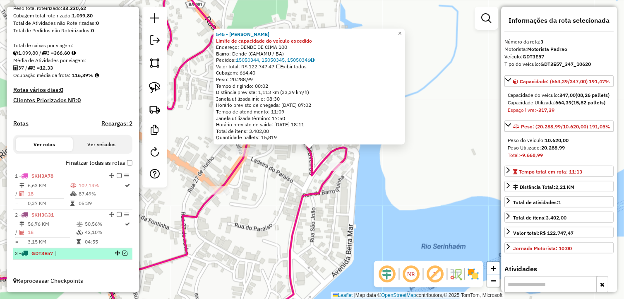
scroll to position [146, 0]
click at [207, 234] on div "545 - DEP SOUZA Limite de capacidade do veículo excedido Endereço: DENDE DE CIM…" at bounding box center [312, 149] width 624 height 299
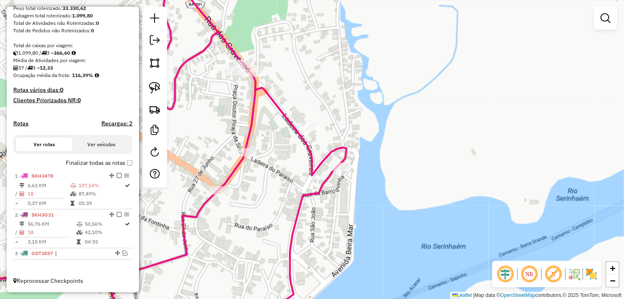
drag, startPoint x: 237, startPoint y: 221, endPoint x: 278, endPoint y: 235, distance: 43.1
click at [277, 235] on div "Janela de atendimento Grade de atendimento Capacidade Transportadoras Veículos …" at bounding box center [312, 149] width 624 height 299
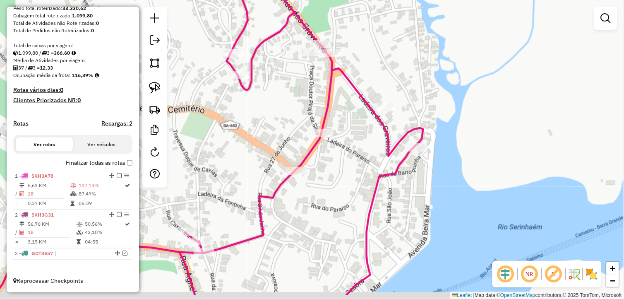
drag, startPoint x: 311, startPoint y: 191, endPoint x: 347, endPoint y: 157, distance: 49.5
click at [347, 157] on div "Janela de atendimento Grade de atendimento Capacidade Transportadoras Veículos …" at bounding box center [312, 149] width 624 height 299
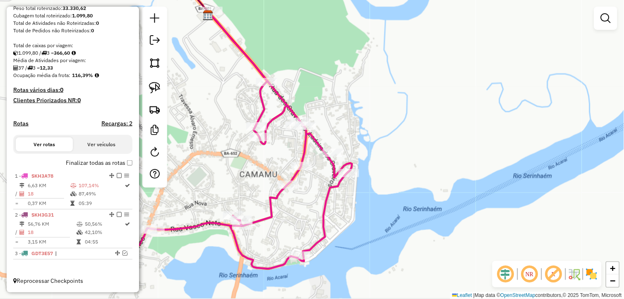
drag, startPoint x: 305, startPoint y: 221, endPoint x: 330, endPoint y: 216, distance: 25.8
click at [330, 216] on div "Janela de atendimento Grade de atendimento Capacidade Transportadoras Veículos …" at bounding box center [312, 149] width 624 height 299
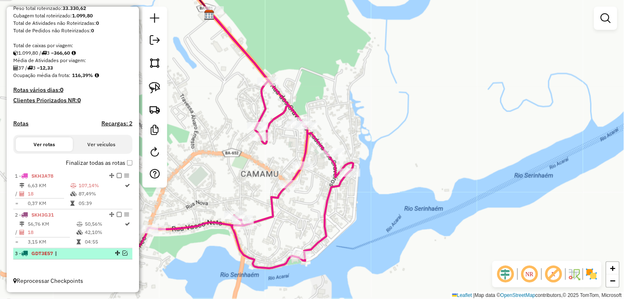
click at [123, 253] on em at bounding box center [125, 253] width 5 height 5
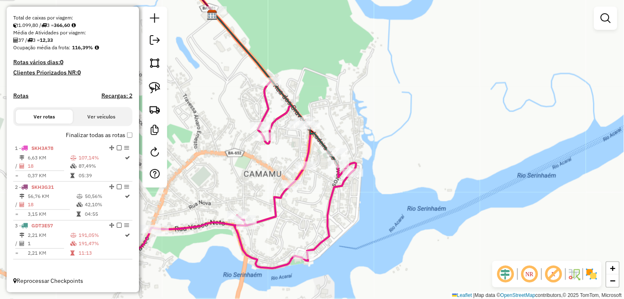
drag, startPoint x: 283, startPoint y: 218, endPoint x: 305, endPoint y: 214, distance: 22.4
click at [291, 224] on div "Janela de atendimento Grade de atendimento Capacidade Transportadoras Veículos …" at bounding box center [312, 149] width 624 height 299
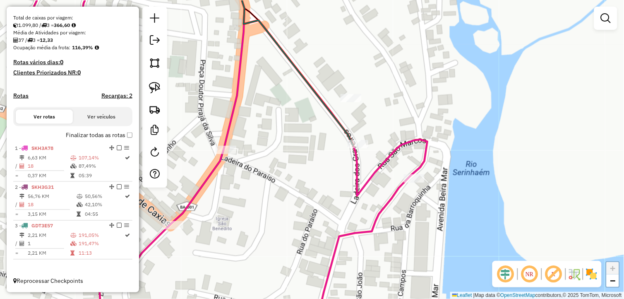
drag, startPoint x: 278, startPoint y: 190, endPoint x: 303, endPoint y: 221, distance: 38.9
click at [303, 221] on div "Janela de atendimento Grade de atendimento Capacidade Transportadoras Veículos …" at bounding box center [312, 149] width 624 height 299
select select "**********"
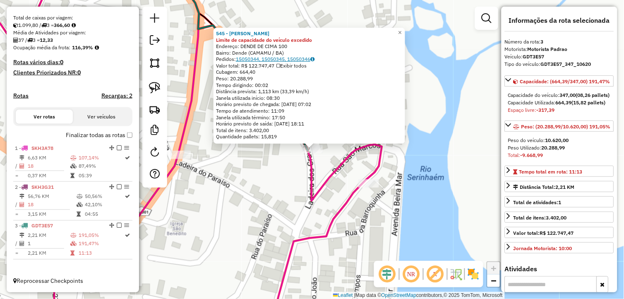
click at [266, 59] on link "15050344, 15050345, 15050346" at bounding box center [275, 59] width 79 height 6
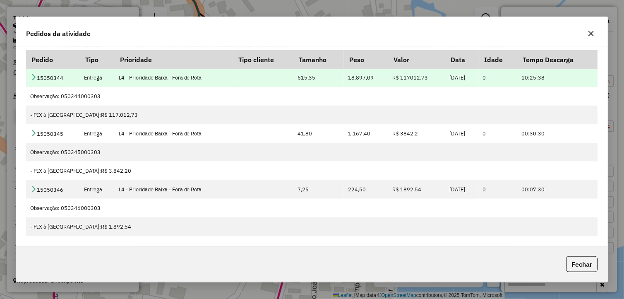
click at [67, 77] on td "15050344" at bounding box center [53, 77] width 54 height 19
click at [32, 78] on icon at bounding box center [33, 77] width 7 height 7
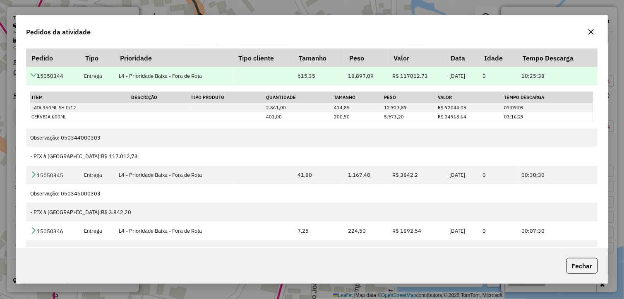
click at [32, 77] on icon at bounding box center [33, 75] width 7 height 7
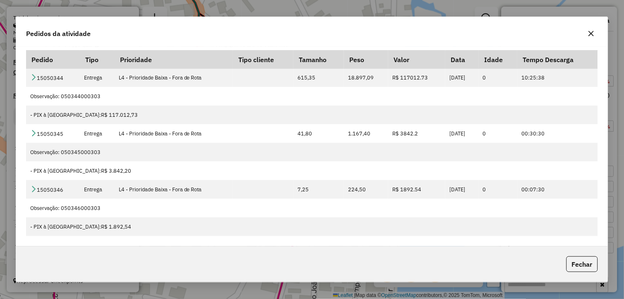
click at [592, 31] on icon "button" at bounding box center [591, 33] width 7 height 7
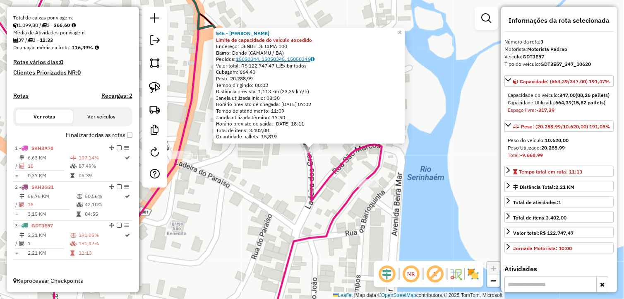
click at [289, 59] on link "15050344, 15050345, 15050346" at bounding box center [275, 59] width 79 height 6
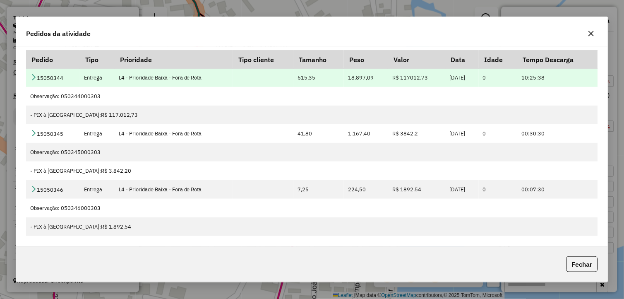
drag, startPoint x: 38, startPoint y: 79, endPoint x: 68, endPoint y: 79, distance: 29.4
click at [68, 79] on td "15050344" at bounding box center [53, 77] width 54 height 19
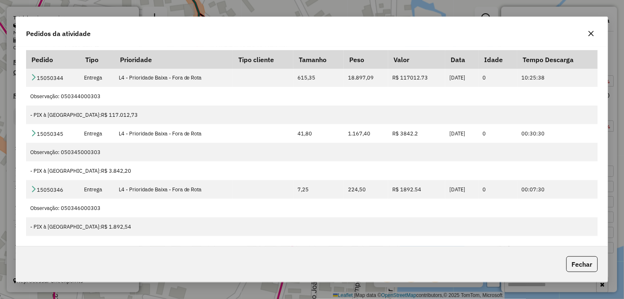
click at [349, 32] on div "Pedidos da atividade" at bounding box center [312, 32] width 592 height 30
click at [593, 35] on icon "button" at bounding box center [591, 33] width 5 height 5
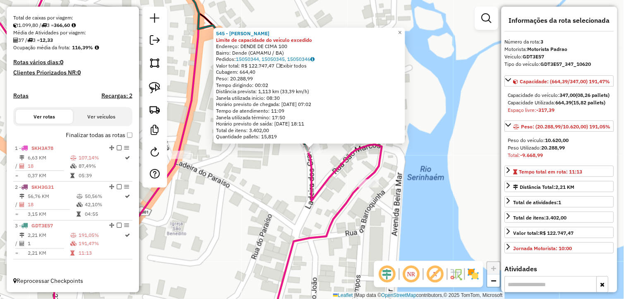
click at [257, 204] on div "545 - DEP SOUZA Limite de capacidade do veículo excedido Endereço: DENDE DE CIM…" at bounding box center [312, 149] width 624 height 299
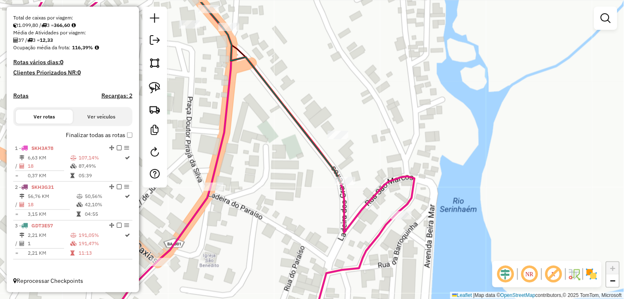
drag, startPoint x: 277, startPoint y: 191, endPoint x: 286, endPoint y: 221, distance: 30.8
click at [286, 221] on div "Janela de atendimento Grade de atendimento Capacidade Transportadoras Veículos …" at bounding box center [312, 149] width 624 height 299
select select "**********"
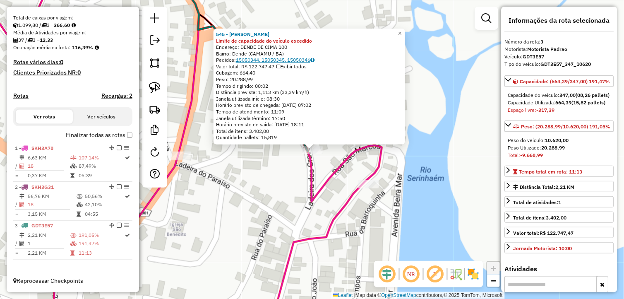
click at [263, 60] on link "15050344, 15050345, 15050346" at bounding box center [275, 60] width 79 height 6
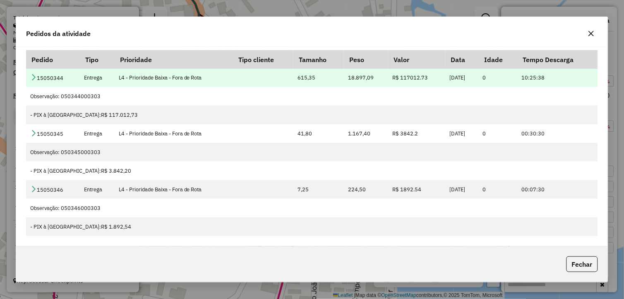
drag, startPoint x: 38, startPoint y: 79, endPoint x: 69, endPoint y: 76, distance: 30.8
click at [69, 76] on td "15050344" at bounding box center [53, 77] width 54 height 19
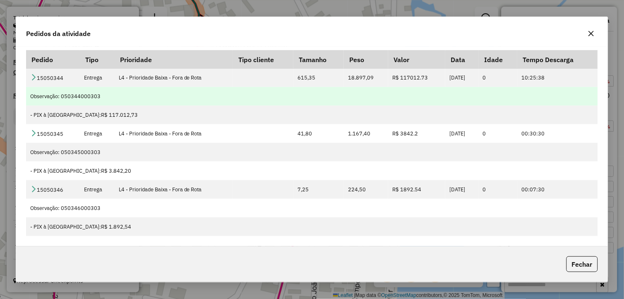
click at [50, 88] on td "Observação: 050344000303" at bounding box center [312, 96] width 572 height 19
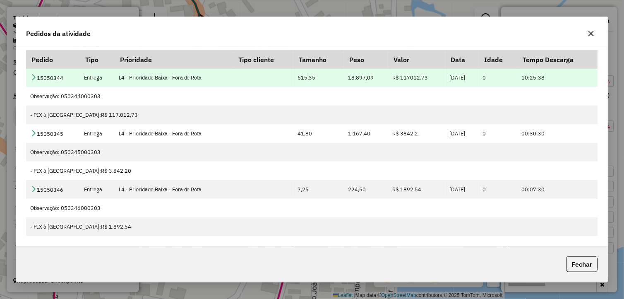
drag, startPoint x: 38, startPoint y: 77, endPoint x: 77, endPoint y: 77, distance: 38.9
click at [77, 77] on td "15050344" at bounding box center [53, 77] width 54 height 19
click at [33, 76] on icon at bounding box center [33, 77] width 7 height 7
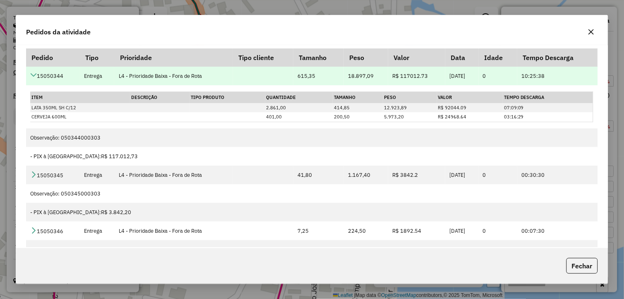
click at [36, 78] on icon at bounding box center [33, 75] width 7 height 7
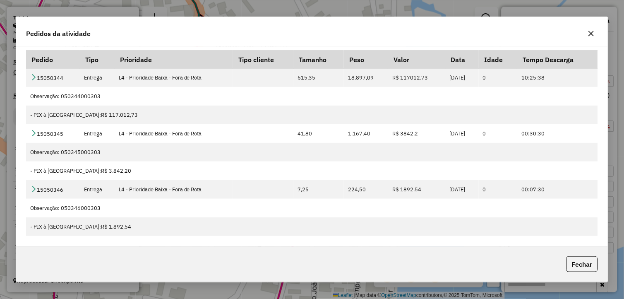
click at [591, 36] on icon "button" at bounding box center [591, 33] width 7 height 7
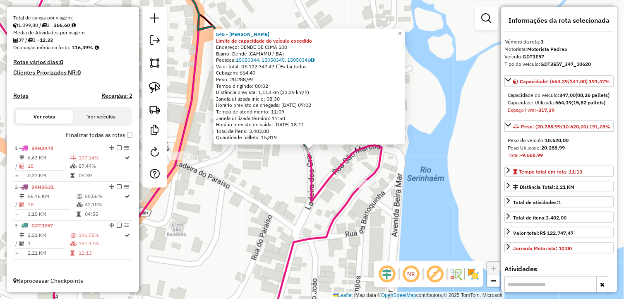
click at [252, 200] on div "545 - DEP SOUZA Limite de capacidade do veículo excedido Endereço: DENDE DE CIM…" at bounding box center [312, 149] width 624 height 299
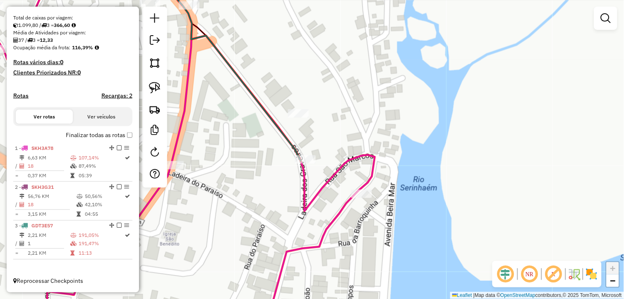
drag, startPoint x: 347, startPoint y: 130, endPoint x: 340, endPoint y: 139, distance: 11.8
click at [340, 139] on div "Janela de atendimento Grade de atendimento Capacidade Transportadoras Veículos …" at bounding box center [312, 149] width 624 height 299
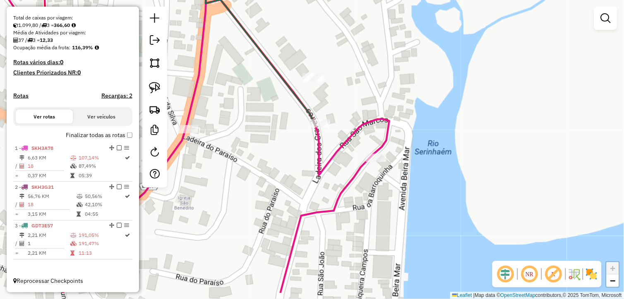
drag, startPoint x: 345, startPoint y: 129, endPoint x: 353, endPoint y: 109, distance: 21.8
click at [353, 109] on div "Janela de atendimento Grade de atendimento Capacidade Transportadoras Veículos …" at bounding box center [312, 149] width 624 height 299
click at [320, 127] on div at bounding box center [320, 122] width 21 height 8
select select "**********"
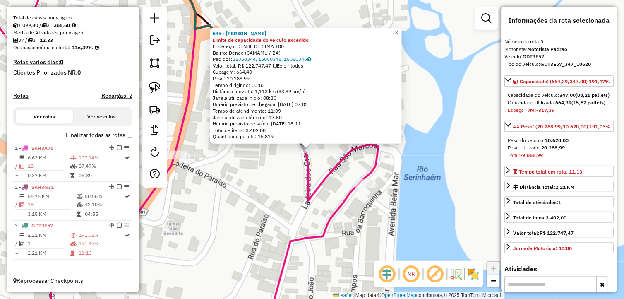
drag, startPoint x: 413, startPoint y: 173, endPoint x: 406, endPoint y: 173, distance: 6.6
click at [407, 173] on div "545 - DEP SOUZA Limite de capacidade do veículo excedido Endereço: DENDE DE CIM…" at bounding box center [312, 149] width 624 height 299
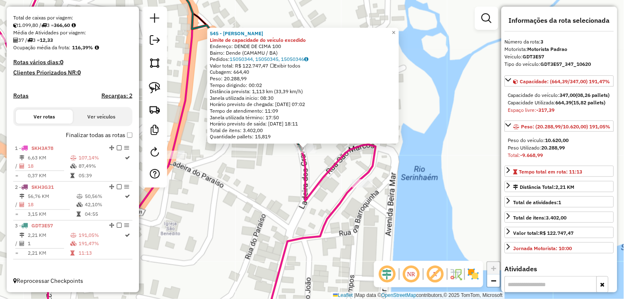
click at [406, 173] on div "545 - DEP SOUZA Limite de capacidade do veículo excedido Endereço: DENDE DE CIM…" at bounding box center [312, 149] width 624 height 299
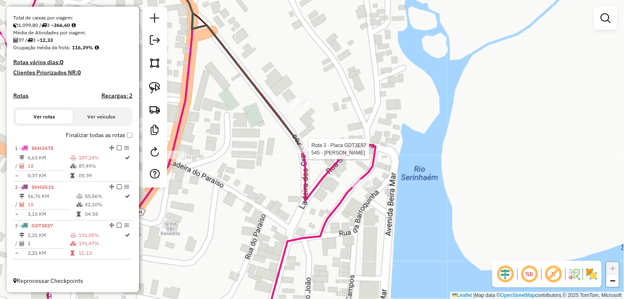
select select "**********"
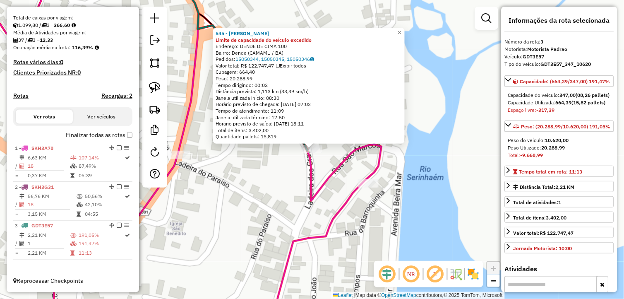
drag, startPoint x: 254, startPoint y: 195, endPoint x: 245, endPoint y: 204, distance: 12.9
click at [245, 204] on div "545 - DEP SOUZA Limite de capacidade do veículo excedido Endereço: DENDE DE CIM…" at bounding box center [312, 149] width 624 height 299
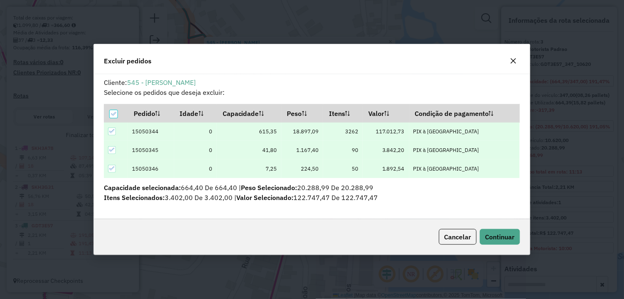
scroll to position [0, 0]
click at [501, 238] on span "Continuar" at bounding box center [500, 237] width 29 height 8
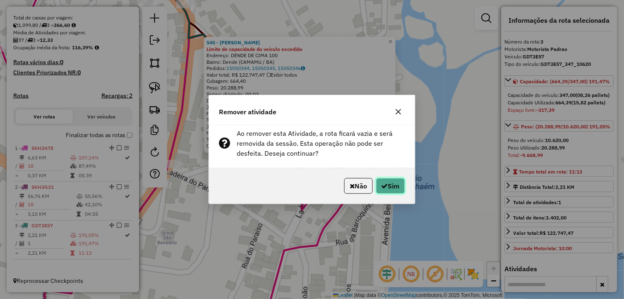
click at [393, 186] on button "Sim" at bounding box center [390, 186] width 29 height 16
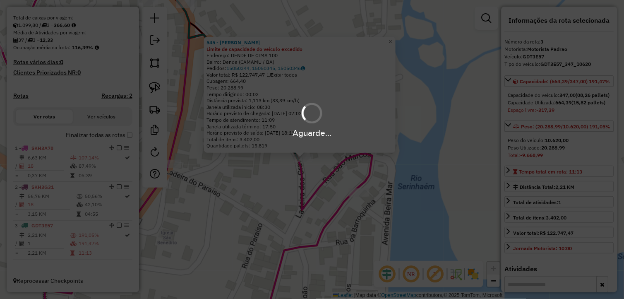
select select "*********"
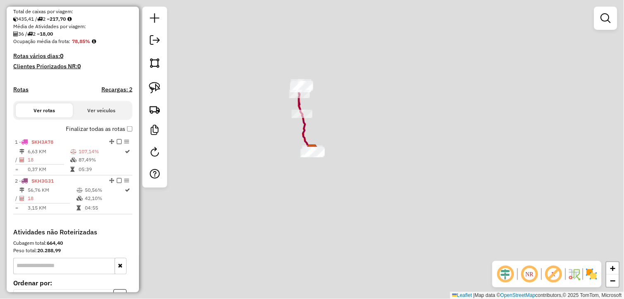
scroll to position [184, 0]
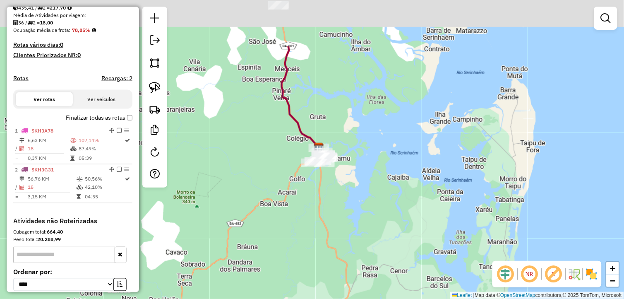
drag, startPoint x: 337, startPoint y: 118, endPoint x: 337, endPoint y: 203, distance: 84.9
click at [337, 209] on div "Janela de atendimento Grade de atendimento Capacidade Transportadoras Veículos …" at bounding box center [312, 149] width 624 height 299
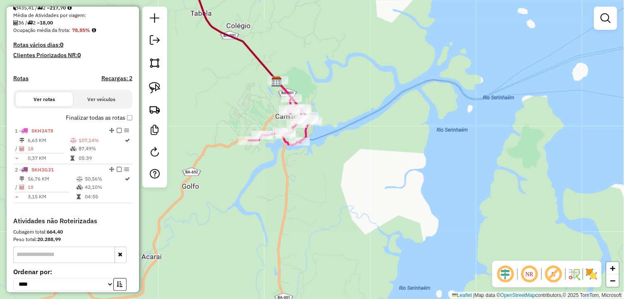
drag, startPoint x: 342, startPoint y: 161, endPoint x: 357, endPoint y: 193, distance: 35.7
click at [357, 195] on div "Janela de atendimento Grade de atendimento Capacidade Transportadoras Veículos …" at bounding box center [312, 149] width 624 height 299
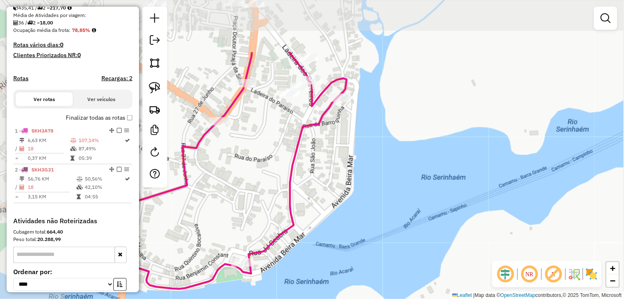
drag, startPoint x: 264, startPoint y: 109, endPoint x: 348, endPoint y: 177, distance: 108.0
click at [347, 176] on div "Janela de atendimento Grade de atendimento Capacidade Transportadoras Veículos …" at bounding box center [312, 149] width 624 height 299
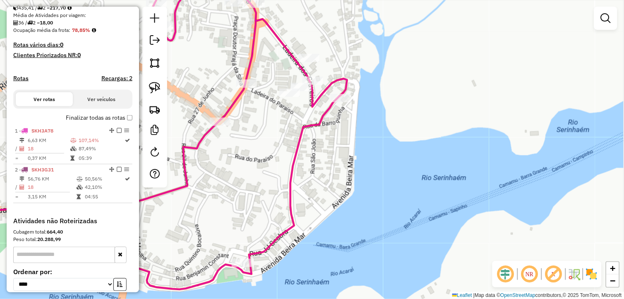
drag, startPoint x: 365, startPoint y: 148, endPoint x: 361, endPoint y: 176, distance: 28.3
click at [361, 176] on div "Janela de atendimento Grade de atendimento Capacidade Transportadoras Veículos …" at bounding box center [312, 149] width 624 height 299
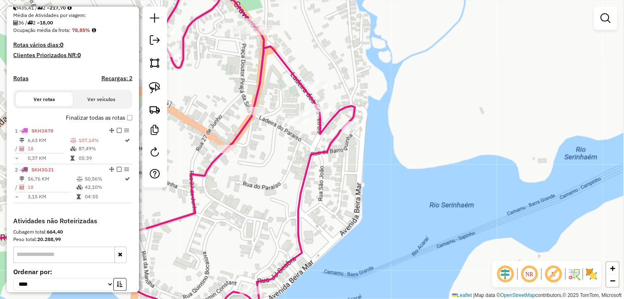
drag, startPoint x: 354, startPoint y: 176, endPoint x: 368, endPoint y: 175, distance: 14.1
click at [367, 175] on div "Janela de atendimento Grade de atendimento Capacidade Transportadoras Veículos …" at bounding box center [312, 149] width 624 height 299
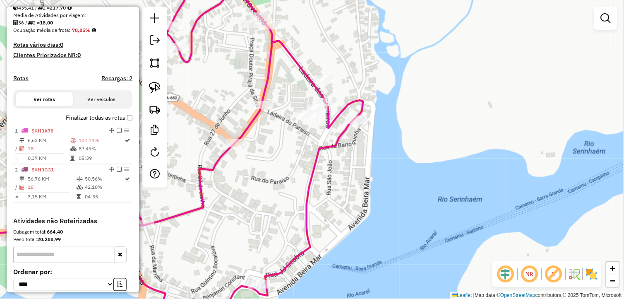
click at [382, 166] on div "Janela de atendimento Grade de atendimento Capacidade Transportadoras Veículos …" at bounding box center [312, 149] width 624 height 299
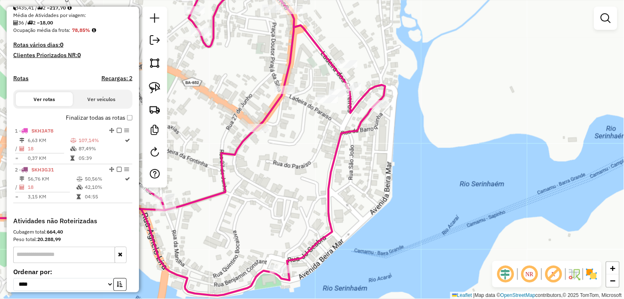
drag, startPoint x: 296, startPoint y: 150, endPoint x: 267, endPoint y: 176, distance: 38.4
click at [267, 176] on div "Janela de atendimento Grade de atendimento Capacidade Transportadoras Veículos …" at bounding box center [312, 149] width 624 height 299
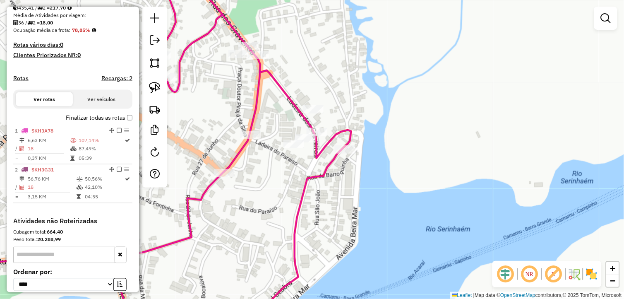
drag, startPoint x: 266, startPoint y: 163, endPoint x: 259, endPoint y: 183, distance: 20.9
click at [260, 183] on div "Janela de atendimento Grade de atendimento Capacidade Transportadoras Veículos …" at bounding box center [312, 149] width 624 height 299
click at [276, 178] on div "Janela de atendimento Grade de atendimento Capacidade Transportadoras Veículos …" at bounding box center [312, 149] width 624 height 299
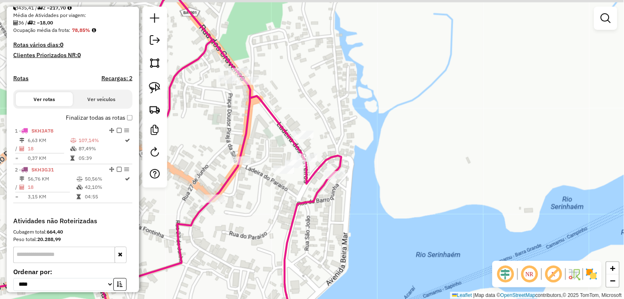
drag, startPoint x: 253, startPoint y: 214, endPoint x: 256, endPoint y: 221, distance: 6.7
click at [263, 243] on div "Janela de atendimento Grade de atendimento Capacidade Transportadoras Veículos …" at bounding box center [312, 149] width 624 height 299
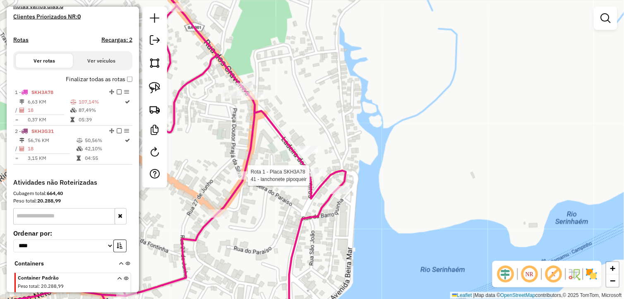
select select "**********"
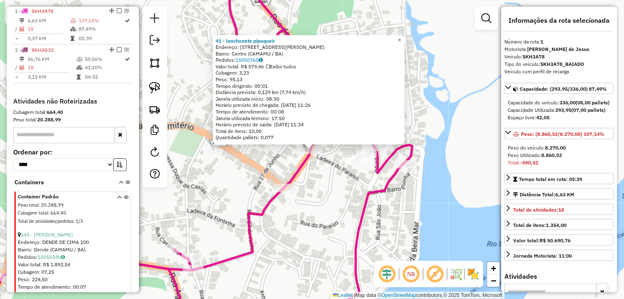
scroll to position [310, 0]
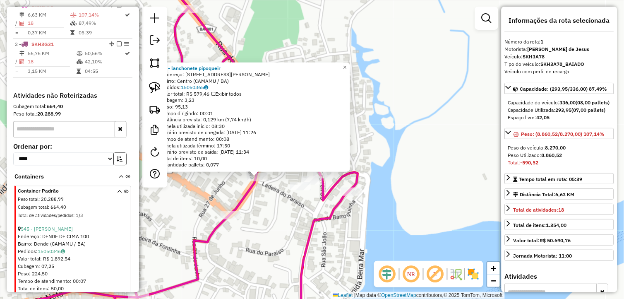
drag, startPoint x: 323, startPoint y: 203, endPoint x: 282, endPoint y: 220, distance: 44.2
click at [282, 220] on div "41 - lanchonete pipoqueir Endereço: Rua Conselheiro [PERSON_NAME] o4 Bairro: Ce…" at bounding box center [312, 149] width 624 height 299
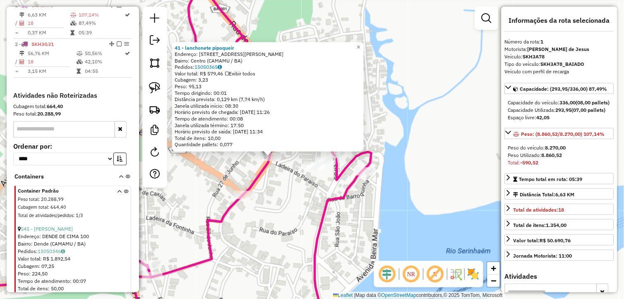
drag, startPoint x: 283, startPoint y: 220, endPoint x: 297, endPoint y: 200, distance: 24.7
click at [297, 200] on div "41 - lanchonete pipoqueir Endereço: Rua Conselheiro [PERSON_NAME] o4 Bairro: Ce…" at bounding box center [312, 149] width 624 height 299
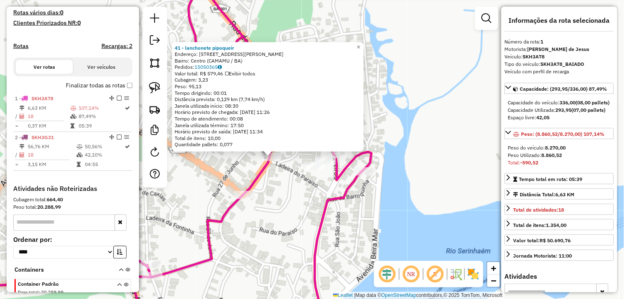
scroll to position [218, 0]
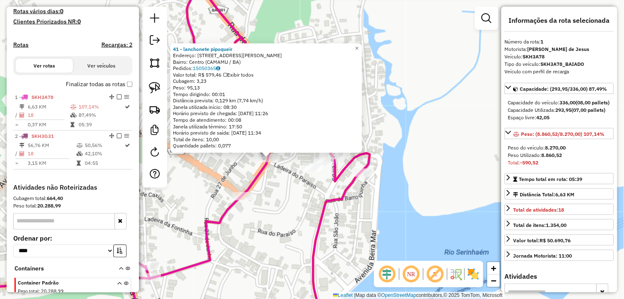
drag, startPoint x: 302, startPoint y: 197, endPoint x: 275, endPoint y: 212, distance: 30.8
click at [275, 212] on div "41 - lanchonete pipoqueir Endereço: Rua Conselheiro [PERSON_NAME] o4 Bairro: Ce…" at bounding box center [312, 149] width 624 height 299
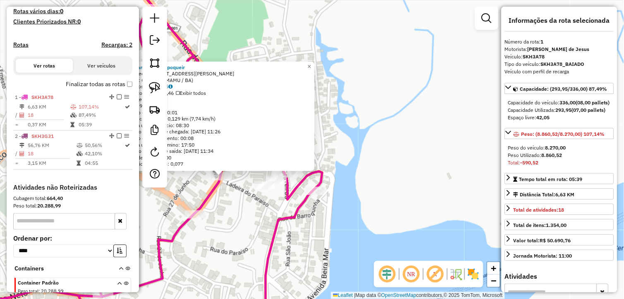
click at [267, 216] on div "41 - lanchonete pipoqueir Endereço: Rua Conselheiro [PERSON_NAME] o4 Bairro: Ce…" at bounding box center [312, 149] width 624 height 299
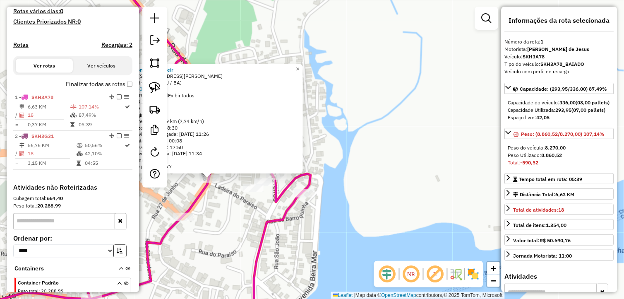
drag, startPoint x: 332, startPoint y: 219, endPoint x: 315, endPoint y: 222, distance: 17.4
click at [315, 222] on div "41 - lanchonete pipoqueir Endereço: Rua Conselheiro [PERSON_NAME] o4 Bairro: Ce…" at bounding box center [312, 149] width 624 height 299
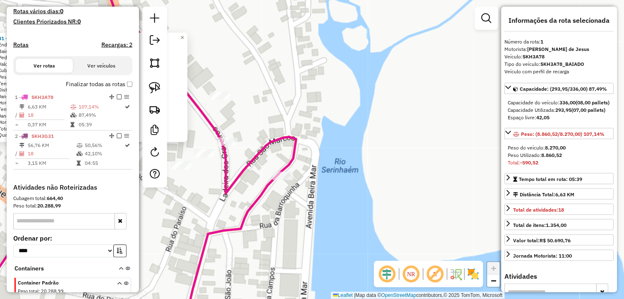
click at [279, 222] on div "41 - lanchonete pipoqueir Endereço: Rua Conselheiro [PERSON_NAME] o4 Bairro: Ce…" at bounding box center [312, 149] width 624 height 299
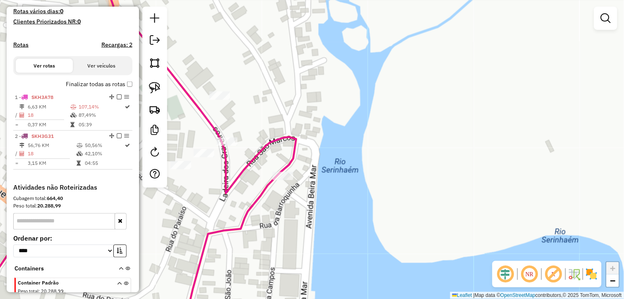
select select "**********"
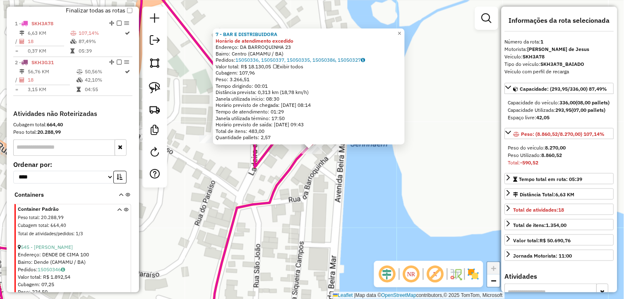
scroll to position [310, 0]
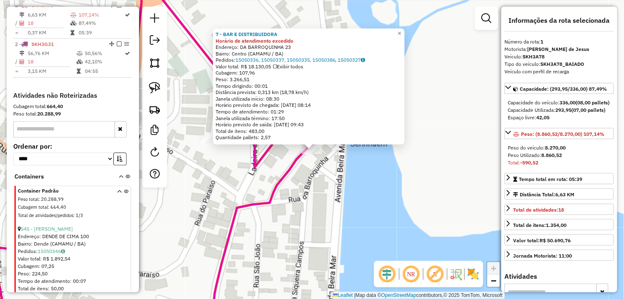
click at [298, 227] on div "7 - BAR E DISTRIBUIDORA Horário de atendimento excedido Endereço: DA BARROQUINH…" at bounding box center [312, 149] width 624 height 299
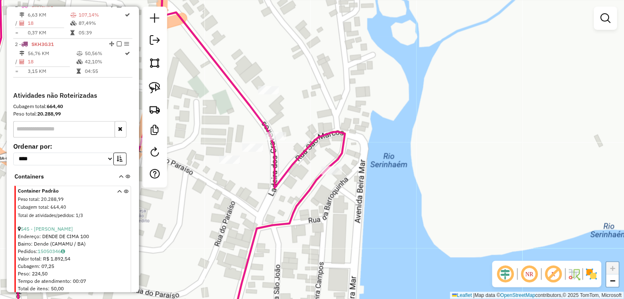
drag, startPoint x: 224, startPoint y: 187, endPoint x: 272, endPoint y: 197, distance: 49.0
click at [245, 208] on div "Janela de atendimento Grade de atendimento Capacidade Transportadoras Veículos …" at bounding box center [312, 149] width 624 height 299
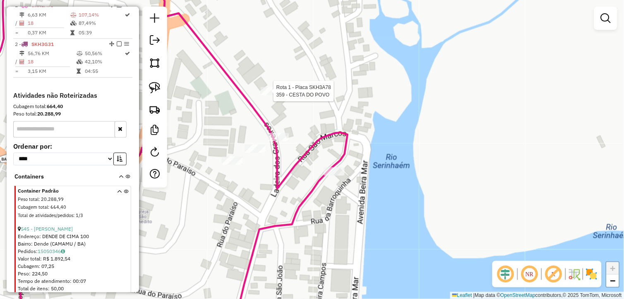
click at [271, 95] on div at bounding box center [271, 91] width 21 height 8
select select "**********"
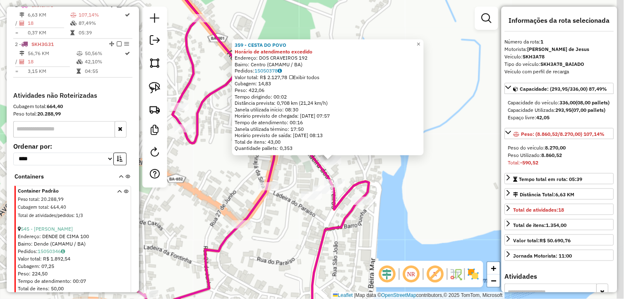
drag, startPoint x: 392, startPoint y: 230, endPoint x: 381, endPoint y: 209, distance: 23.9
click at [381, 209] on div "359 - CESTA DO POVO Horário de atendimento excedido Endereço: DOS CRAVEIROS 192…" at bounding box center [312, 149] width 624 height 299
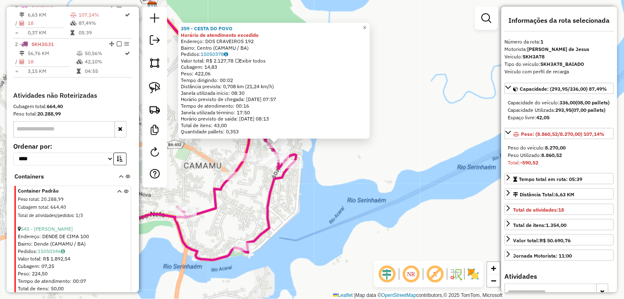
click at [250, 186] on div "359 - CESTA DO POVO Horário de atendimento excedido Endereço: DOS CRAVEIROS 192…" at bounding box center [312, 149] width 624 height 299
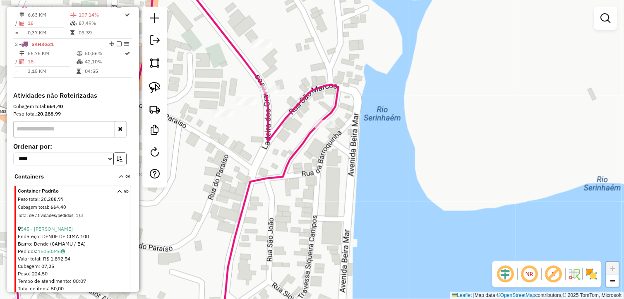
drag, startPoint x: 257, startPoint y: 131, endPoint x: 271, endPoint y: 155, distance: 28.0
click at [271, 155] on div "Janela de atendimento Grade de atendimento Capacidade Transportadoras Veículos …" at bounding box center [312, 149] width 624 height 299
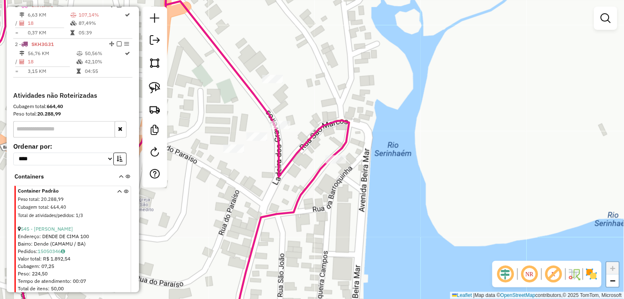
drag, startPoint x: 300, startPoint y: 115, endPoint x: 296, endPoint y: 130, distance: 15.1
click at [296, 130] on div "Janela de atendimento Grade de atendimento Capacidade Transportadoras Veículos …" at bounding box center [312, 149] width 624 height 299
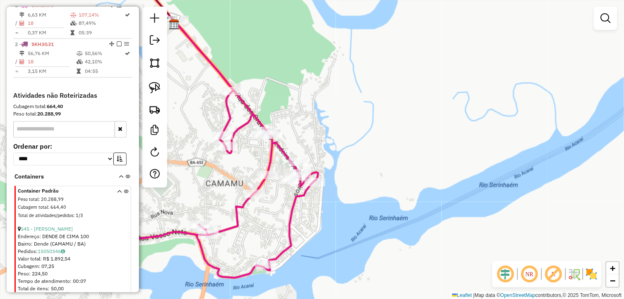
drag, startPoint x: 322, startPoint y: 185, endPoint x: 316, endPoint y: 199, distance: 14.8
click at [316, 199] on div "Janela de atendimento Grade de atendimento Capacidade Transportadoras Veículos …" at bounding box center [312, 149] width 624 height 299
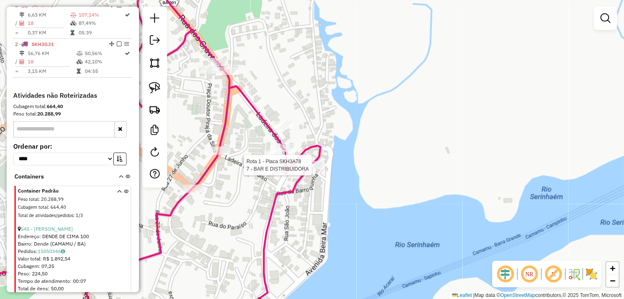
select select "**********"
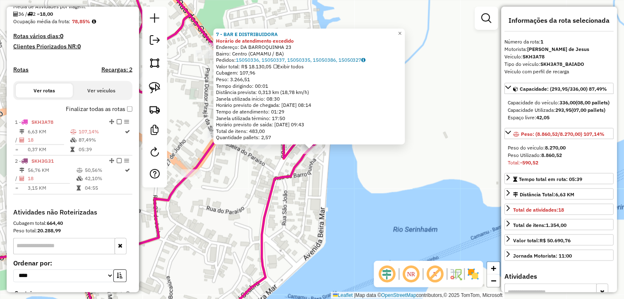
scroll to position [172, 0]
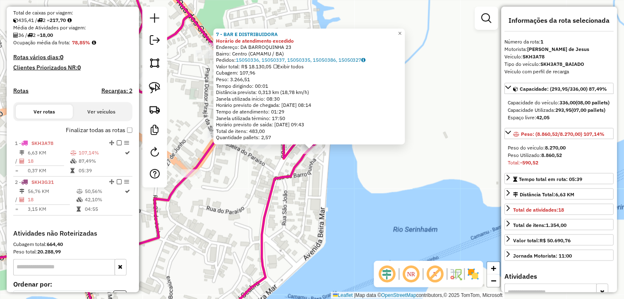
drag, startPoint x: 305, startPoint y: 192, endPoint x: 280, endPoint y: 221, distance: 37.5
click at [280, 221] on div "7 - BAR E DISTRIBUIDORA Horário de atendimento excedido Endereço: DA BARROQUINH…" at bounding box center [312, 149] width 624 height 299
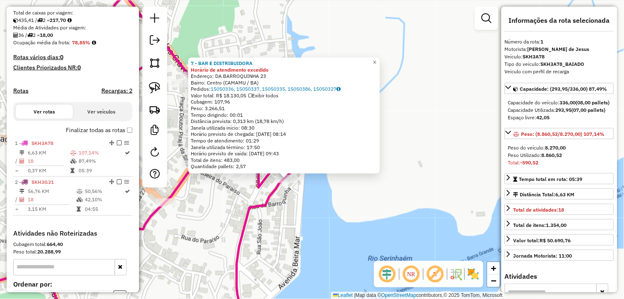
click at [280, 221] on div "7 - BAR E DISTRIBUIDORA Horário de atendimento excedido Endereço: DA BARROQUINH…" at bounding box center [312, 149] width 624 height 299
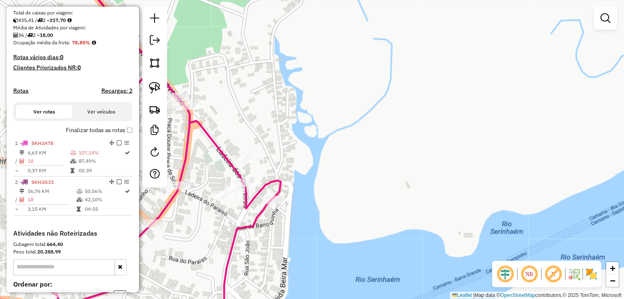
drag, startPoint x: 291, startPoint y: 217, endPoint x: 286, endPoint y: 224, distance: 8.2
click at [286, 224] on div "Janela de atendimento Grade de atendimento Capacidade Transportadoras Veículos …" at bounding box center [312, 149] width 624 height 299
drag, startPoint x: 291, startPoint y: 216, endPoint x: 328, endPoint y: 190, distance: 45.4
click at [327, 190] on div "Janela de atendimento Grade de atendimento Capacidade Transportadoras Veículos …" at bounding box center [312, 149] width 624 height 299
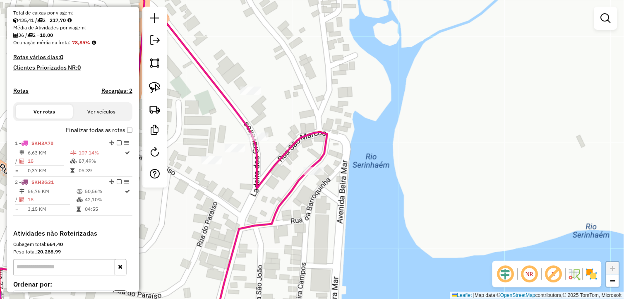
drag, startPoint x: 264, startPoint y: 171, endPoint x: 303, endPoint y: 195, distance: 46.3
click at [303, 195] on div "Janela de atendimento Grade de atendimento Capacidade Transportadoras Veículos …" at bounding box center [312, 149] width 624 height 299
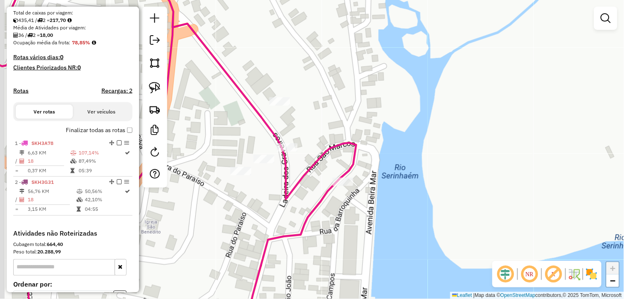
drag, startPoint x: 234, startPoint y: 207, endPoint x: 313, endPoint y: 190, distance: 80.1
click at [302, 194] on div "Janela de atendimento Grade de atendimento Capacidade Transportadoras Veículos …" at bounding box center [312, 149] width 624 height 299
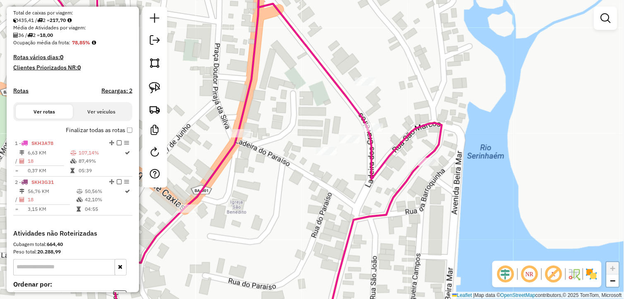
drag, startPoint x: 435, startPoint y: 197, endPoint x: 385, endPoint y: 205, distance: 50.6
click at [385, 207] on div "Janela de atendimento Grade de atendimento Capacidade Transportadoras Veículos …" at bounding box center [312, 149] width 624 height 299
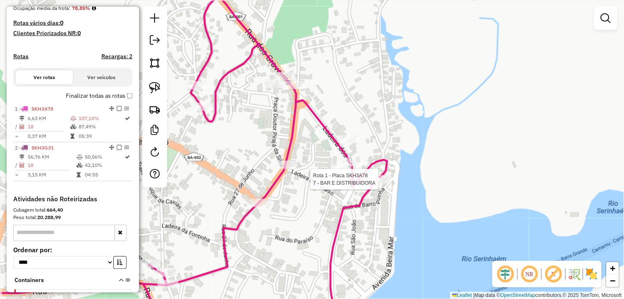
select select "**********"
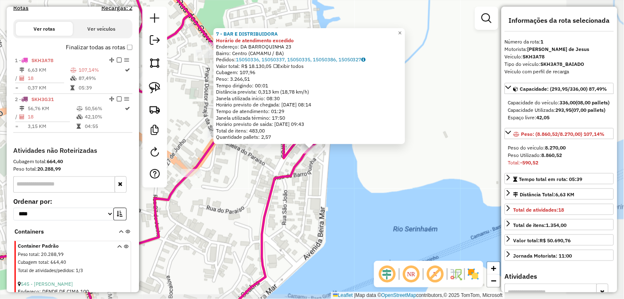
scroll to position [310, 0]
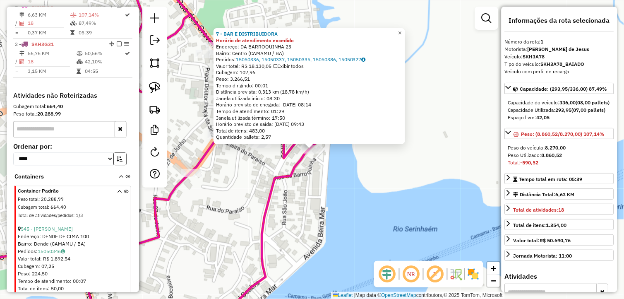
click at [313, 192] on div "7 - BAR E DISTRIBUIDORA Horário de atendimento excedido Endereço: DA BARROQUINH…" at bounding box center [312, 149] width 624 height 299
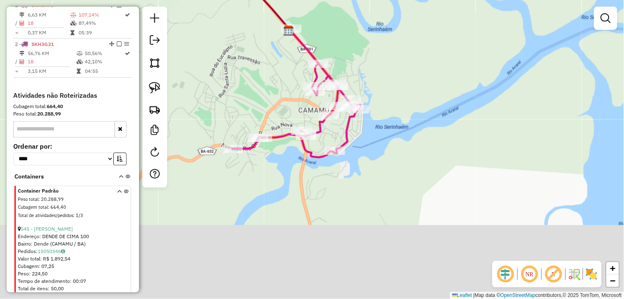
drag, startPoint x: 326, startPoint y: 236, endPoint x: 378, endPoint y: 152, distance: 99.2
click at [377, 154] on div "Janela de atendimento Grade de atendimento Capacidade Transportadoras Veículos …" at bounding box center [312, 149] width 624 height 299
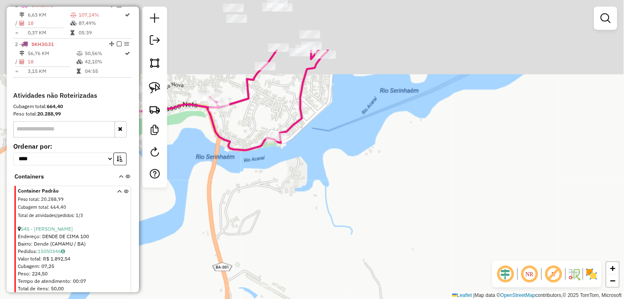
drag, startPoint x: 365, startPoint y: 156, endPoint x: 375, endPoint y: 237, distance: 81.3
click at [375, 236] on div "Janela de atendimento Grade de atendimento Capacidade Transportadoras Veículos …" at bounding box center [312, 149] width 624 height 299
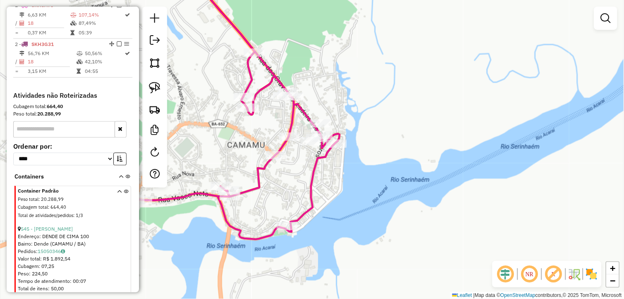
drag, startPoint x: 365, startPoint y: 173, endPoint x: 377, endPoint y: 197, distance: 27.0
click at [377, 197] on div "Janela de atendimento Grade de atendimento Capacidade Transportadoras Veículos …" at bounding box center [312, 149] width 624 height 299
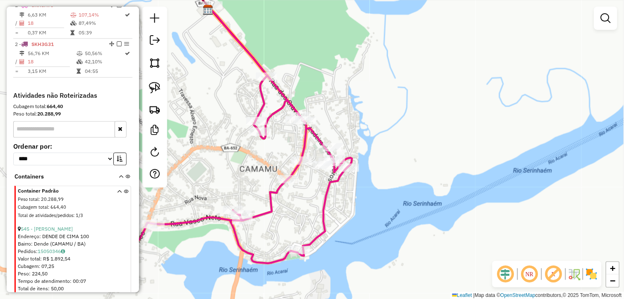
click at [349, 162] on icon at bounding box center [223, 135] width 257 height 255
select select "**********"
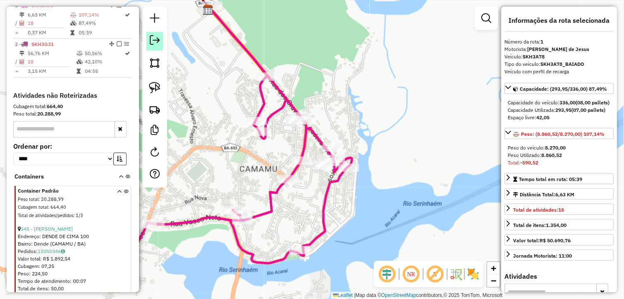
click at [152, 36] on em at bounding box center [155, 40] width 10 height 10
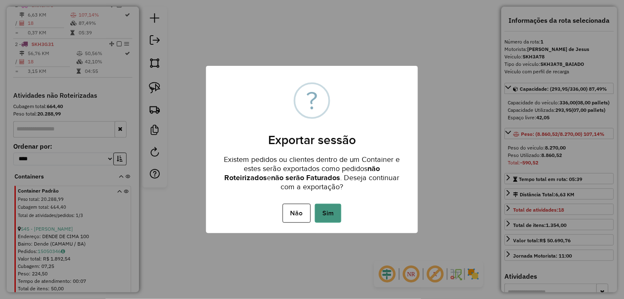
click at [337, 216] on button "Sim" at bounding box center [328, 213] width 26 height 19
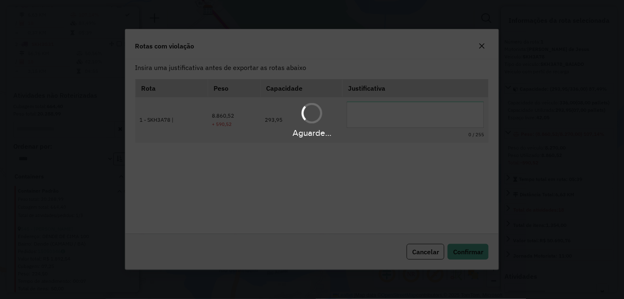
scroll to position [0, 0]
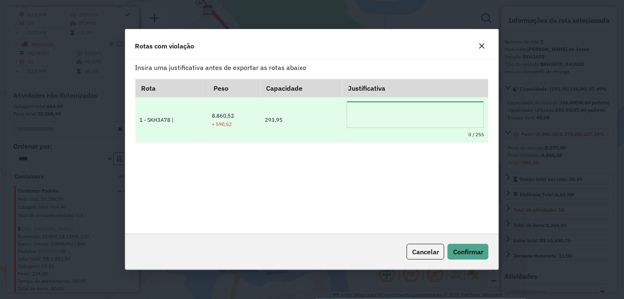
click at [401, 114] on textarea at bounding box center [416, 114] width 138 height 26
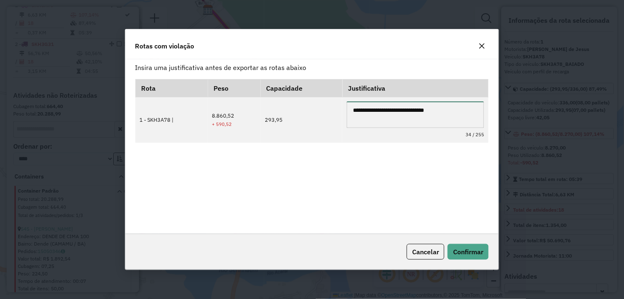
type textarea "**********"
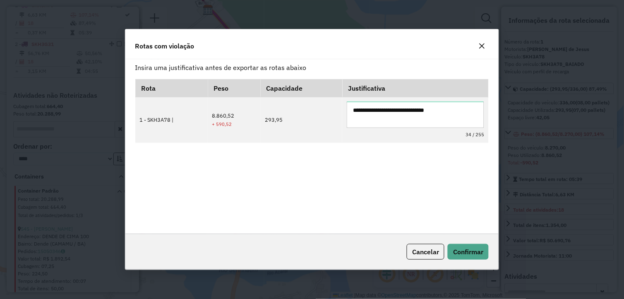
click at [484, 43] on icon "button" at bounding box center [482, 46] width 7 height 7
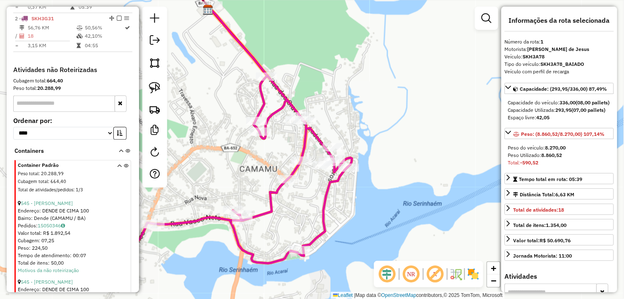
scroll to position [319, 0]
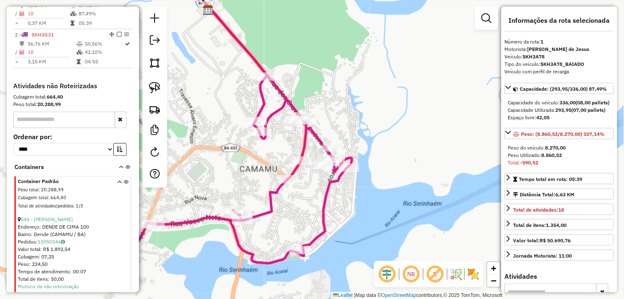
click at [117, 189] on icon at bounding box center [119, 195] width 5 height 31
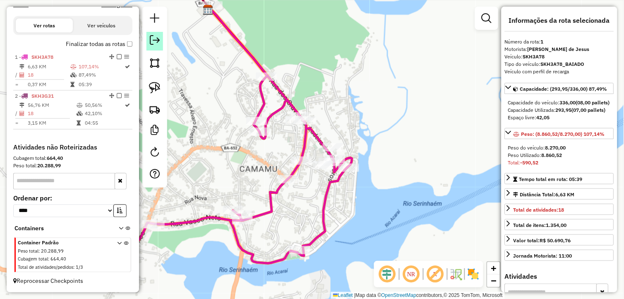
click at [151, 41] on em at bounding box center [155, 40] width 10 height 10
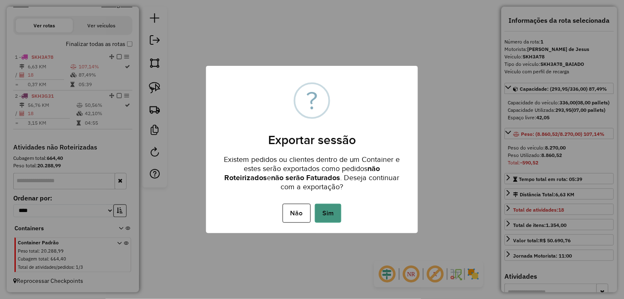
click at [326, 205] on button "Sim" at bounding box center [328, 213] width 26 height 19
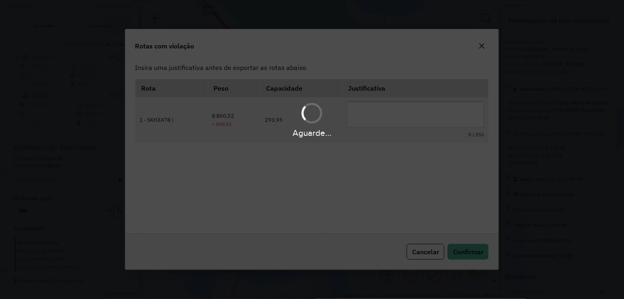
scroll to position [0, 0]
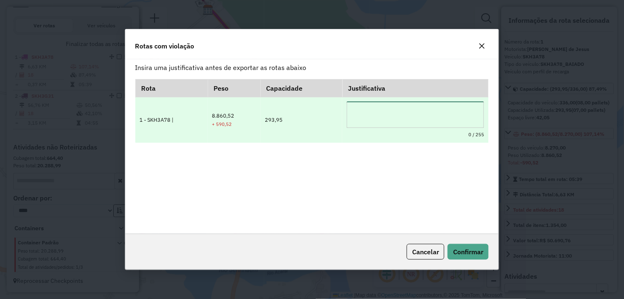
click at [382, 110] on textarea at bounding box center [416, 114] width 138 height 26
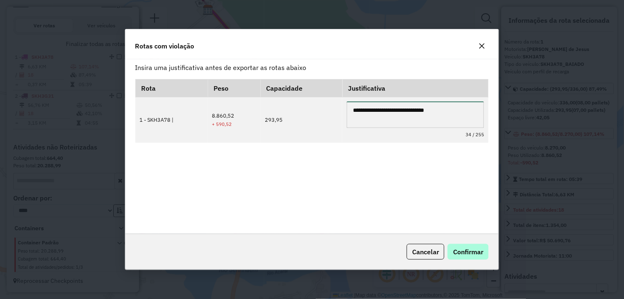
type textarea "**********"
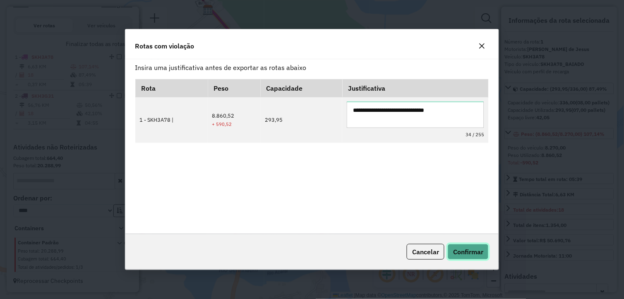
click at [469, 245] on button "Confirmar" at bounding box center [468, 252] width 41 height 16
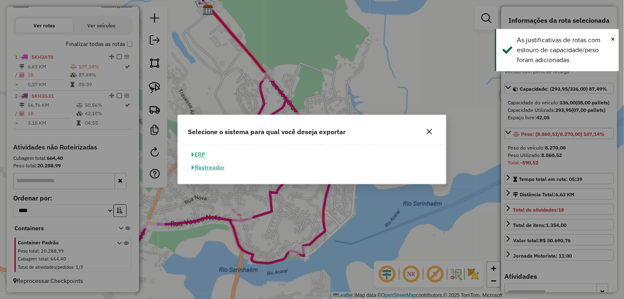
click at [202, 151] on button "ERP" at bounding box center [198, 154] width 21 height 13
select select "**"
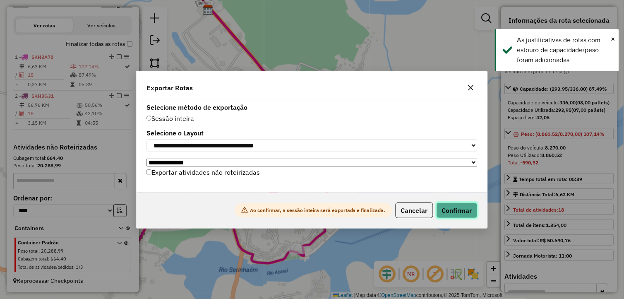
click at [452, 212] on button "Confirmar" at bounding box center [457, 210] width 41 height 16
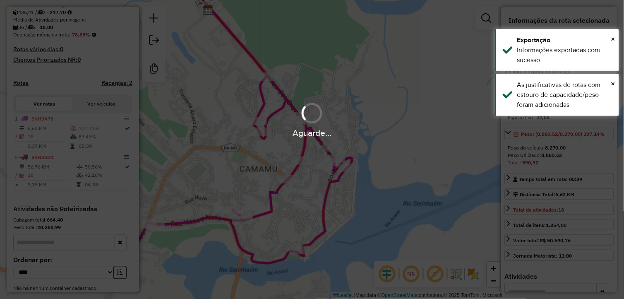
scroll to position [252, 0]
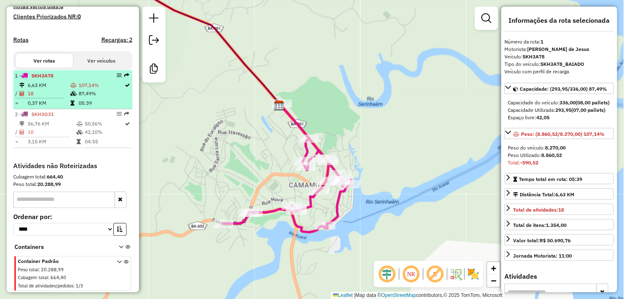
click at [55, 74] on div "1 - SKH3A78" at bounding box center [59, 75] width 88 height 7
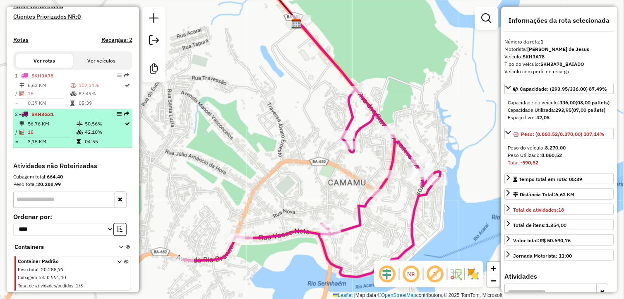
drag, startPoint x: 116, startPoint y: 73, endPoint x: 79, endPoint y: 130, distance: 67.6
click at [79, 130] on ul "1 - SKH3A78 6,63 KM 107,14% / 18 87,49% = 0,37 KM 05:39 2 - SKH3G31 56,76 KM 50…" at bounding box center [72, 109] width 119 height 78
drag, startPoint x: 79, startPoint y: 130, endPoint x: 71, endPoint y: 129, distance: 8.3
click at [84, 132] on td "42,10%" at bounding box center [104, 132] width 40 height 8
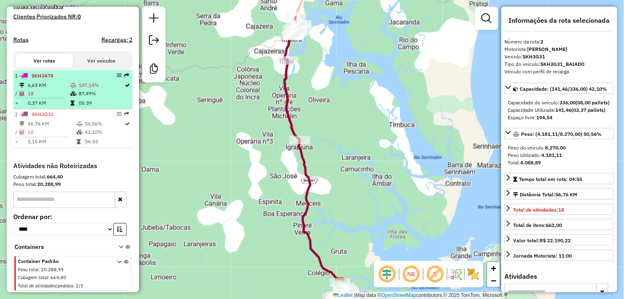
drag, startPoint x: 118, startPoint y: 113, endPoint x: 89, endPoint y: 77, distance: 46.0
click at [89, 77] on ul "1 - SKH3A78 6,63 KM 107,14% / 18 87,49% = 0,37 KM 05:39 2 - SKH3G31 56,76 KM 50…" at bounding box center [72, 109] width 119 height 78
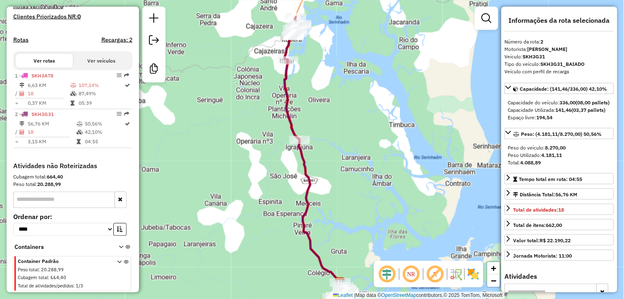
drag, startPoint x: 89, startPoint y: 77, endPoint x: 195, endPoint y: 141, distance: 124.2
click at [195, 141] on div "Janela de atendimento Grade de atendimento Capacidade Transportadoras Veículos …" at bounding box center [312, 149] width 624 height 299
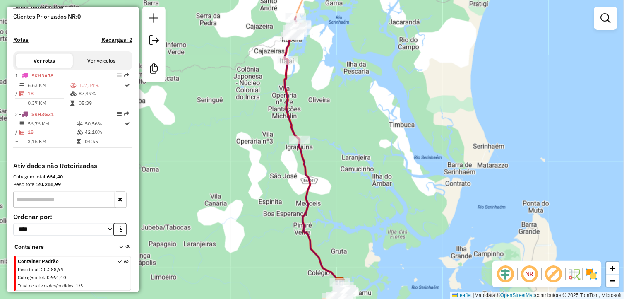
click at [193, 137] on div "Janela de atendimento Grade de atendimento Capacidade Transportadoras Veículos …" at bounding box center [312, 149] width 624 height 299
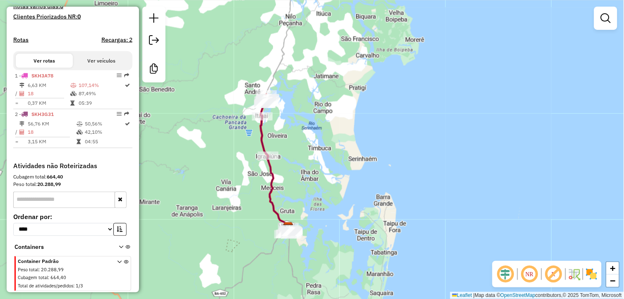
click at [209, 174] on div "Janela de atendimento Grade de atendimento Capacidade Transportadoras Veículos …" at bounding box center [312, 149] width 624 height 299
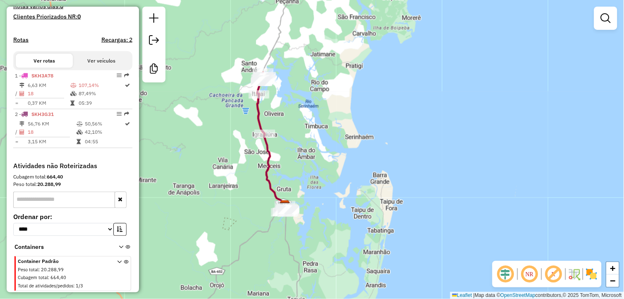
drag, startPoint x: 324, startPoint y: 184, endPoint x: 319, endPoint y: 159, distance: 25.2
click at [319, 159] on div "Janela de atendimento Grade de atendimento Capacidade Transportadoras Veículos …" at bounding box center [312, 149] width 624 height 299
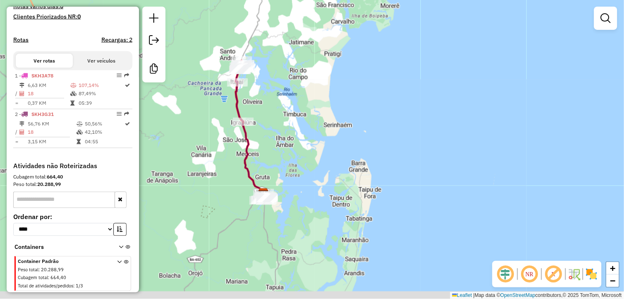
drag, startPoint x: 361, startPoint y: 174, endPoint x: 320, endPoint y: 168, distance: 41.8
click at [336, 164] on div "Janela de atendimento Grade de atendimento Capacidade Transportadoras Veículos …" at bounding box center [312, 149] width 624 height 299
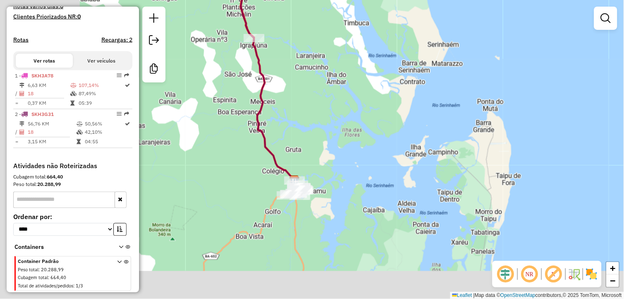
drag, startPoint x: 297, startPoint y: 163, endPoint x: 340, endPoint y: 150, distance: 44.9
click at [356, 150] on div "Janela de atendimento Grade de atendimento Capacidade Transportadoras Veículos …" at bounding box center [312, 149] width 624 height 299
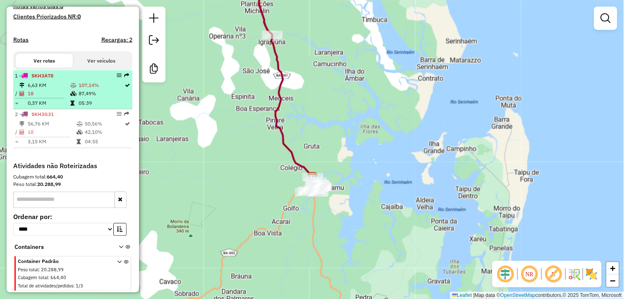
click at [90, 87] on td "107,14%" at bounding box center [101, 85] width 46 height 8
select select "**********"
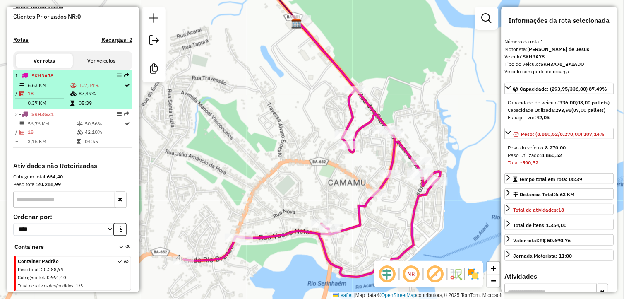
click at [89, 94] on td "87,49%" at bounding box center [101, 93] width 46 height 8
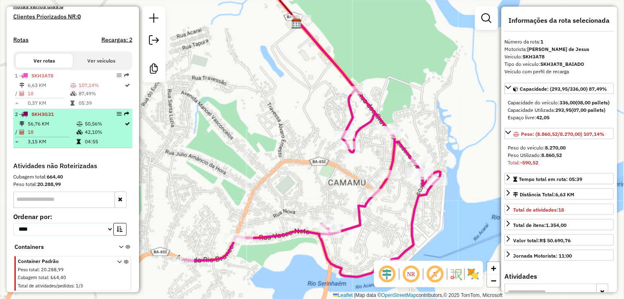
click at [72, 135] on td "18" at bounding box center [51, 132] width 49 height 8
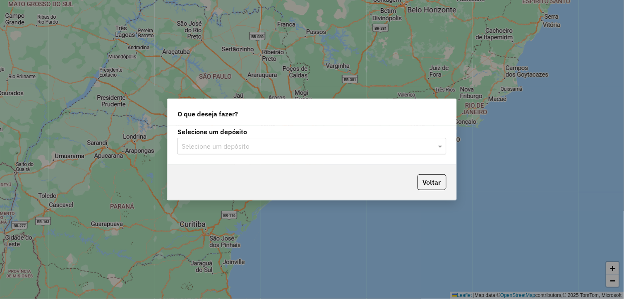
click at [276, 142] on div "Selecione um depósito" at bounding box center [312, 146] width 269 height 17
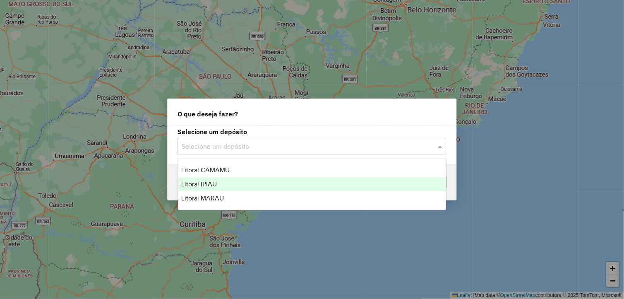
click at [230, 185] on div "Litoral IPIAU" at bounding box center [312, 184] width 268 height 14
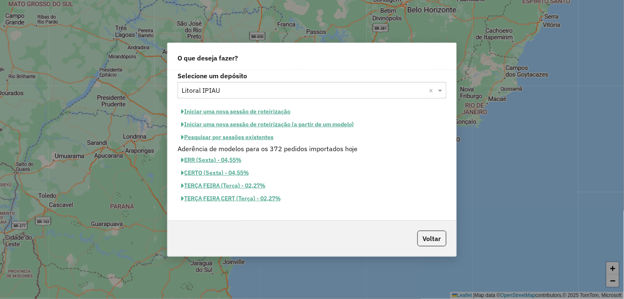
click at [268, 106] on button "Iniciar uma nova sessão de roteirização" at bounding box center [236, 111] width 117 height 13
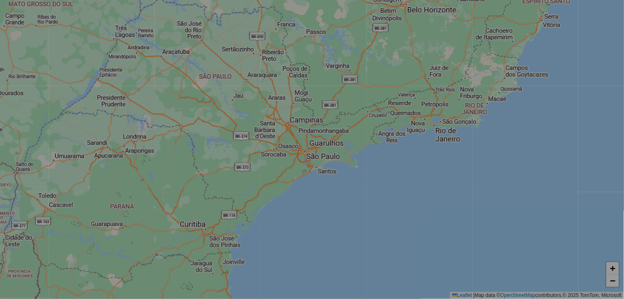
select select "*"
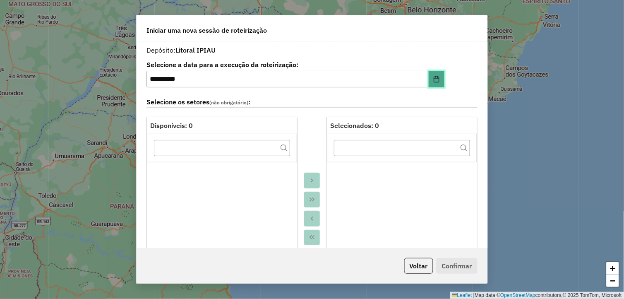
click at [440, 79] on button "Choose Date" at bounding box center [437, 79] width 16 height 17
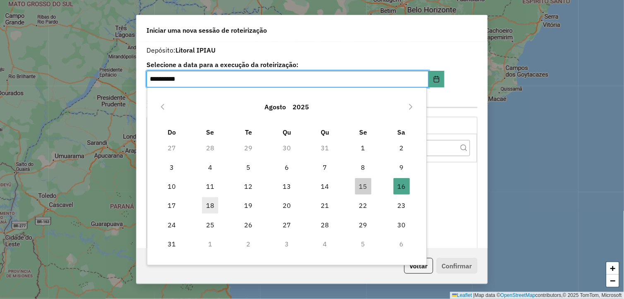
click at [206, 206] on span "18" at bounding box center [210, 205] width 17 height 17
type input "**********"
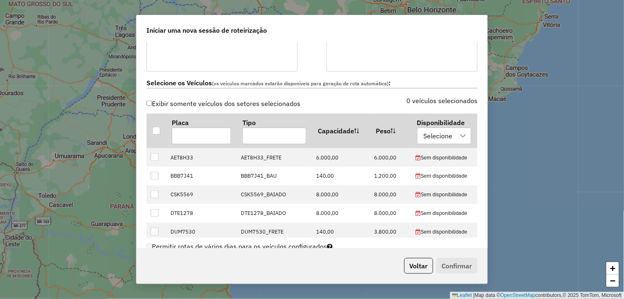
scroll to position [460, 0]
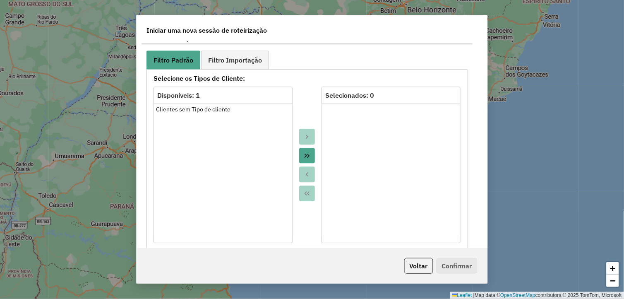
click at [305, 154] on icon "Move All to Target" at bounding box center [307, 156] width 5 height 4
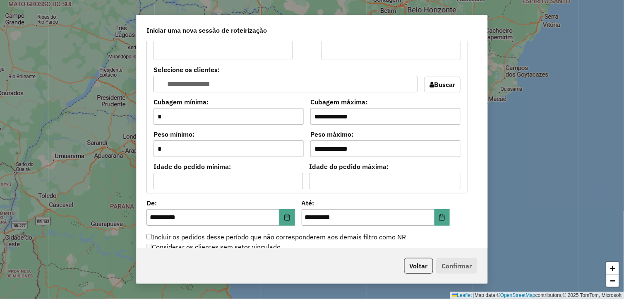
scroll to position [644, 0]
click at [443, 217] on icon "Choose Date" at bounding box center [442, 216] width 7 height 7
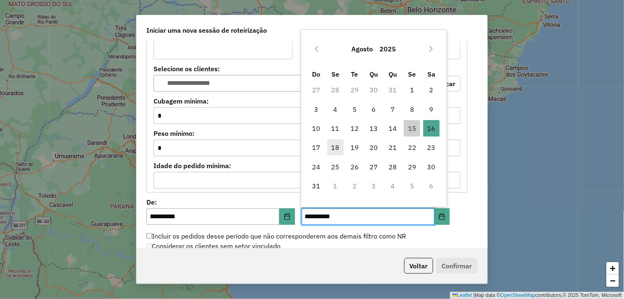
click at [334, 148] on span "18" at bounding box center [335, 147] width 17 height 17
type input "**********"
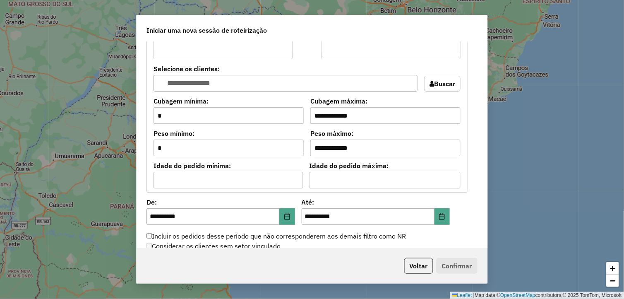
click at [354, 241] on div "Considerar os clientes sem setor vinculado" at bounding box center [307, 246] width 331 height 10
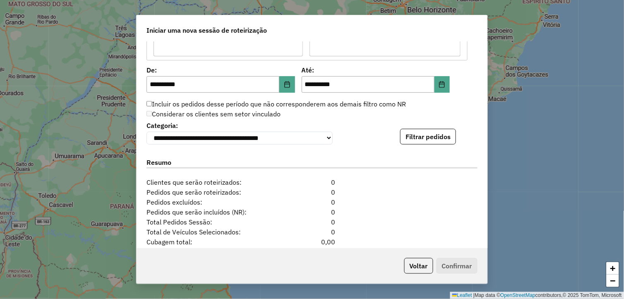
scroll to position [781, 0]
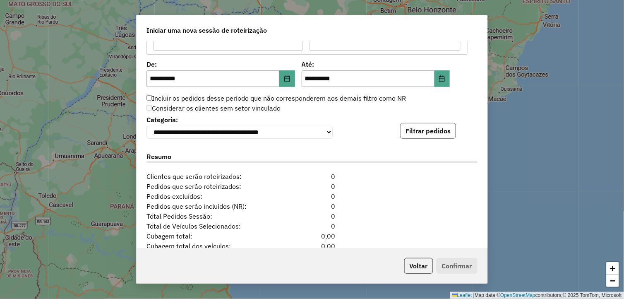
click at [423, 133] on button "Filtrar pedidos" at bounding box center [428, 131] width 56 height 16
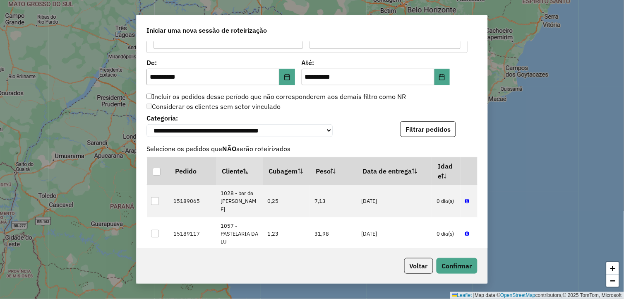
scroll to position [737, 0]
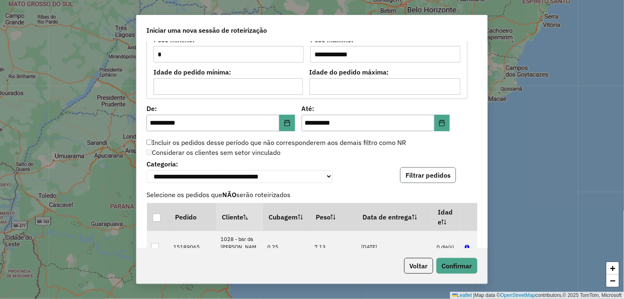
click at [412, 180] on button "Filtrar pedidos" at bounding box center [428, 175] width 56 height 16
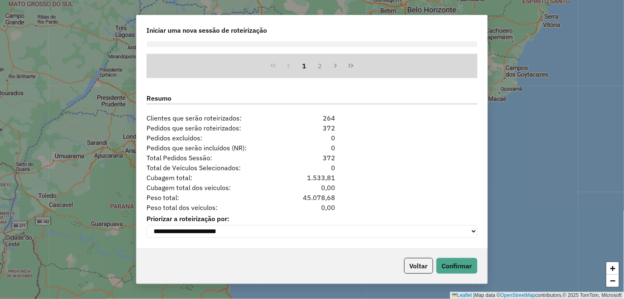
scroll to position [1013, 0]
click at [454, 265] on button "Confirmar" at bounding box center [457, 266] width 41 height 16
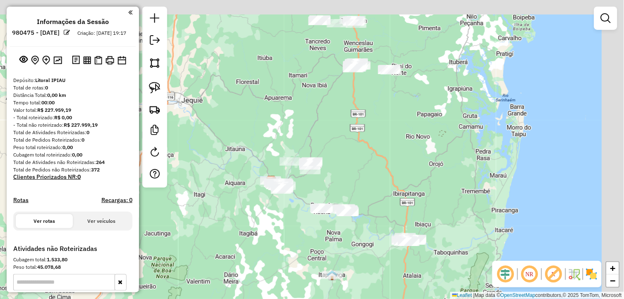
drag, startPoint x: 382, startPoint y: 139, endPoint x: 364, endPoint y: 149, distance: 20.6
click at [366, 148] on div "Janela de atendimento Grade de atendimento Capacidade Transportadoras Veículos …" at bounding box center [312, 149] width 624 height 299
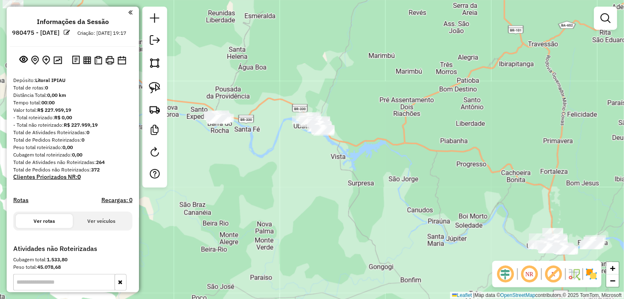
click at [314, 190] on div "Janela de atendimento Grade de atendimento Capacidade Transportadoras Veículos …" at bounding box center [312, 149] width 624 height 299
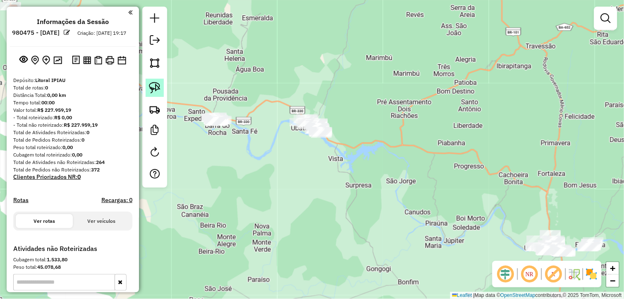
click at [150, 90] on img at bounding box center [155, 88] width 12 height 12
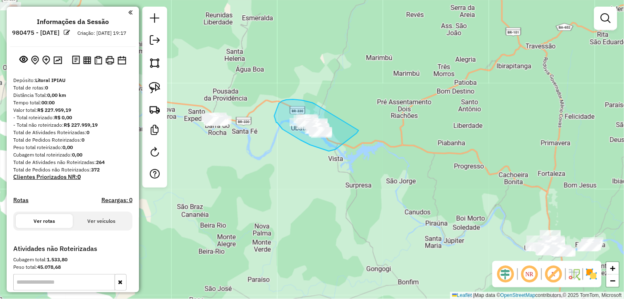
drag, startPoint x: 286, startPoint y: 100, endPoint x: 361, endPoint y: 128, distance: 79.4
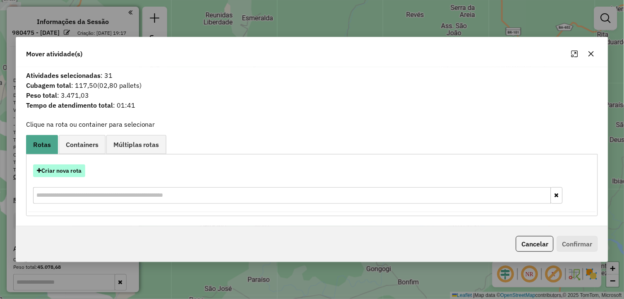
click at [61, 174] on button "Criar nova rota" at bounding box center [59, 170] width 52 height 13
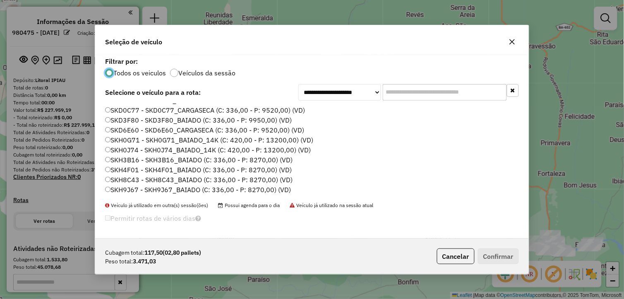
scroll to position [167, 0]
click at [138, 148] on label "SKH3B16 - SKH3B16_BAIADO (C: 336,00 - P: 8270,00) (VD)" at bounding box center [199, 150] width 188 height 10
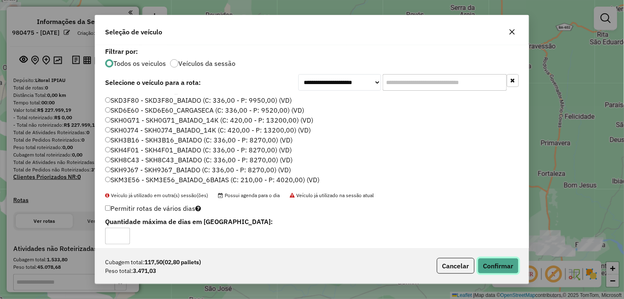
click at [510, 265] on button "Confirmar" at bounding box center [498, 266] width 41 height 16
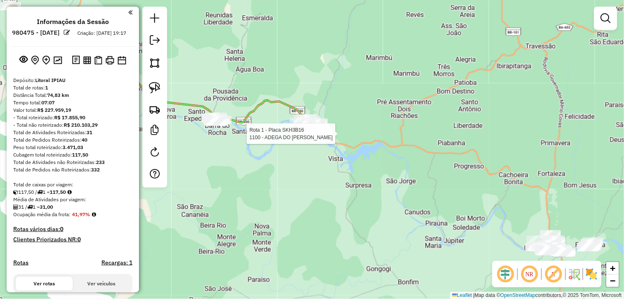
select select "**********"
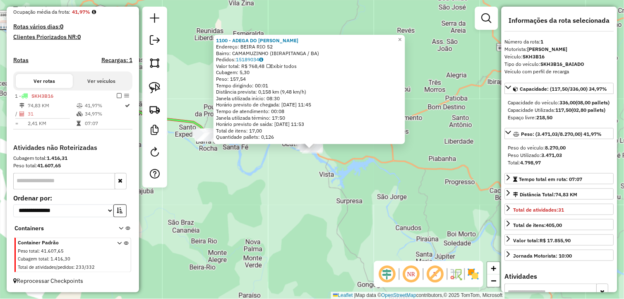
scroll to position [209, 0]
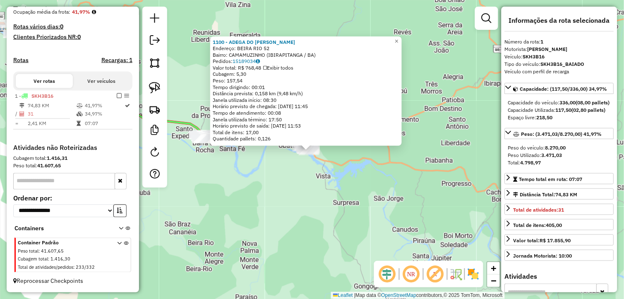
drag, startPoint x: 340, startPoint y: 209, endPoint x: 315, endPoint y: 218, distance: 27.0
click at [315, 218] on div "Rota 1 - Placa SKH3B16 1100 - ADEGA DO ROBERTO 1100 - ADEGA DO ROBERTO Endereço…" at bounding box center [312, 149] width 624 height 299
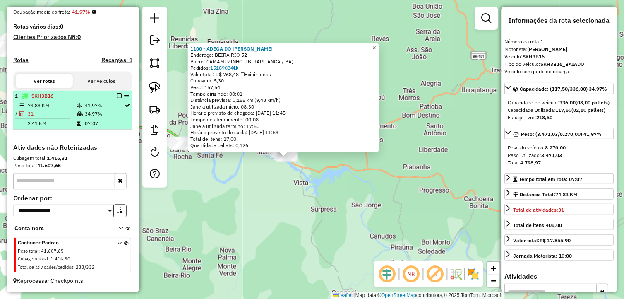
click at [117, 93] on em at bounding box center [119, 95] width 5 height 5
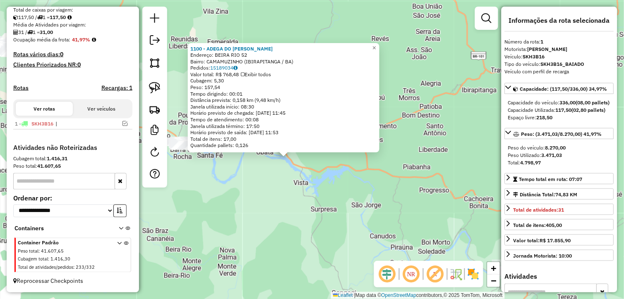
scroll to position [182, 0]
click at [258, 198] on div "1100 - ADEGA DO ROBERTO Endereço: BEIRA RIO 52 Bairro: CAMAMUZINHO (IBIRAPITANG…" at bounding box center [312, 149] width 624 height 299
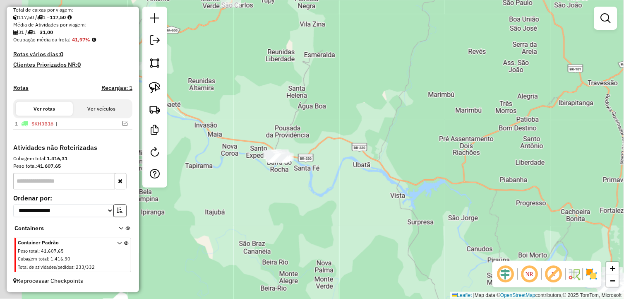
drag, startPoint x: 276, startPoint y: 217, endPoint x: 323, endPoint y: 221, distance: 47.3
click at [320, 222] on div "Janela de atendimento Grade de atendimento Capacidade Transportadoras Veículos …" at bounding box center [312, 149] width 624 height 299
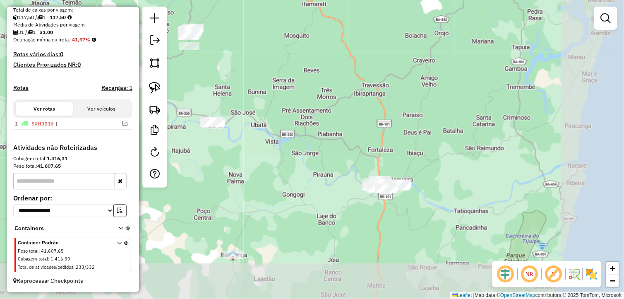
drag, startPoint x: 348, startPoint y: 243, endPoint x: 253, endPoint y: 177, distance: 115.6
click at [253, 177] on div "Janela de atendimento Grade de atendimento Capacidade Transportadoras Veículos …" at bounding box center [312, 149] width 624 height 299
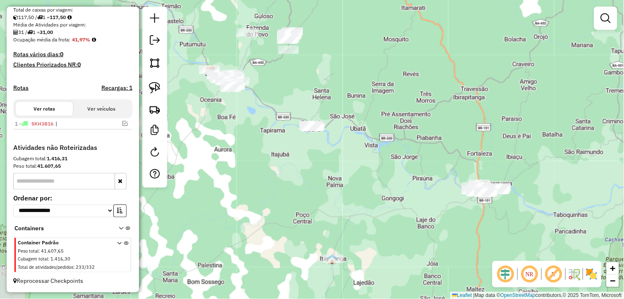
drag, startPoint x: 270, startPoint y: 225, endPoint x: 359, endPoint y: 230, distance: 89.1
click at [359, 230] on div "Janela de atendimento Grade de atendimento Capacidade Transportadoras Veículos …" at bounding box center [312, 149] width 624 height 299
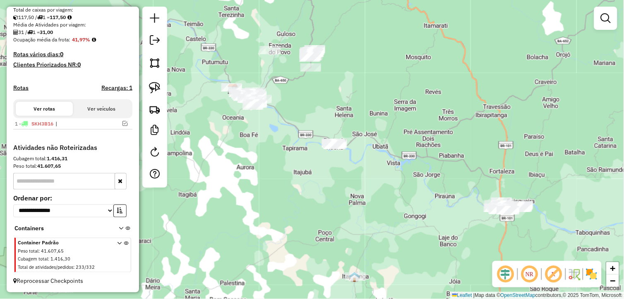
drag, startPoint x: 222, startPoint y: 178, endPoint x: 270, endPoint y: 218, distance: 62.0
click at [270, 218] on div "Janela de atendimento Grade de atendimento Capacidade Transportadoras Veículos …" at bounding box center [312, 149] width 624 height 299
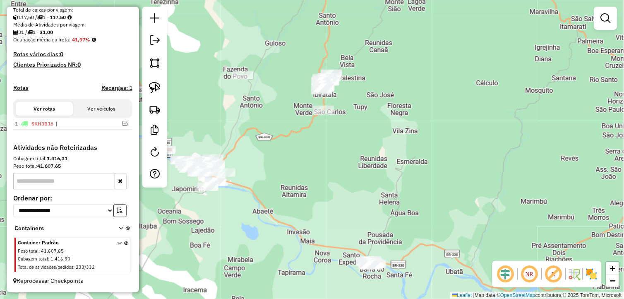
drag, startPoint x: 332, startPoint y: 99, endPoint x: 281, endPoint y: 164, distance: 83.1
click at [281, 164] on div "Janela de atendimento Grade de atendimento Capacidade Transportadoras Veículos …" at bounding box center [312, 149] width 624 height 299
click at [154, 84] on img at bounding box center [155, 88] width 12 height 12
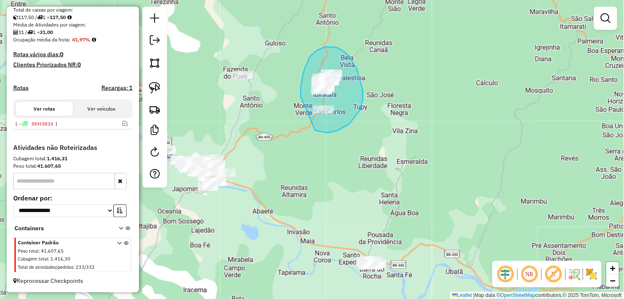
drag, startPoint x: 359, startPoint y: 112, endPoint x: 301, endPoint y: 97, distance: 60.3
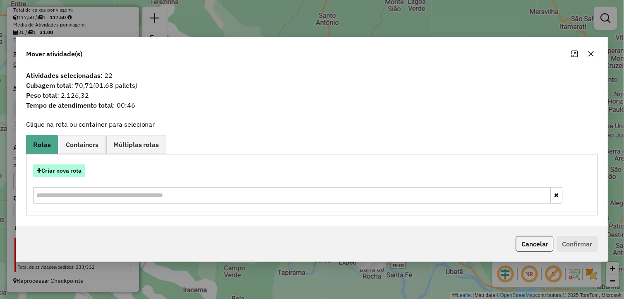
click at [55, 171] on button "Criar nova rota" at bounding box center [59, 170] width 52 height 13
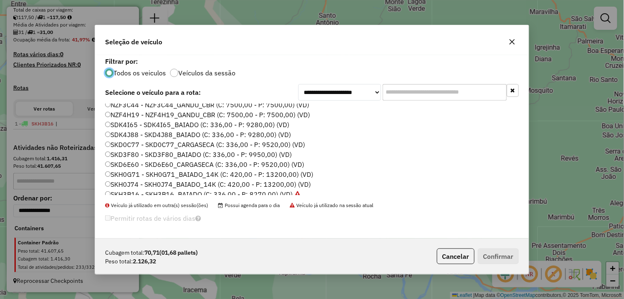
scroll to position [138, 0]
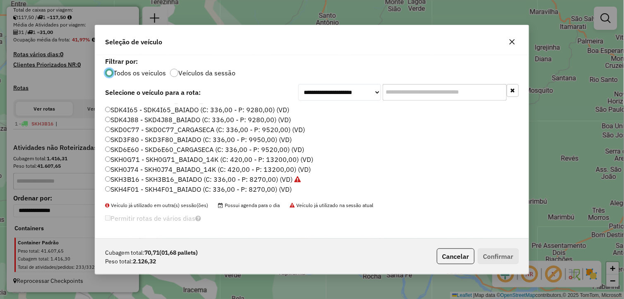
click at [134, 188] on label "SKH4F01 - SKH4F01_BAIADO (C: 336,00 - P: 8270,00) (VD)" at bounding box center [198, 189] width 187 height 10
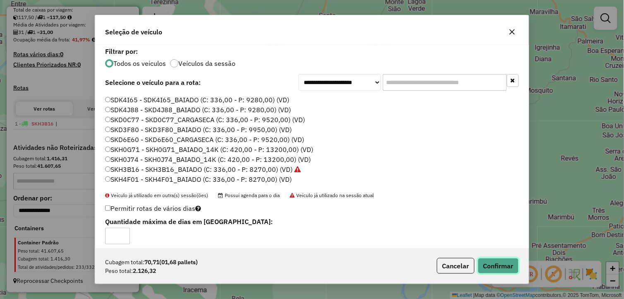
click at [495, 266] on button "Confirmar" at bounding box center [498, 266] width 41 height 16
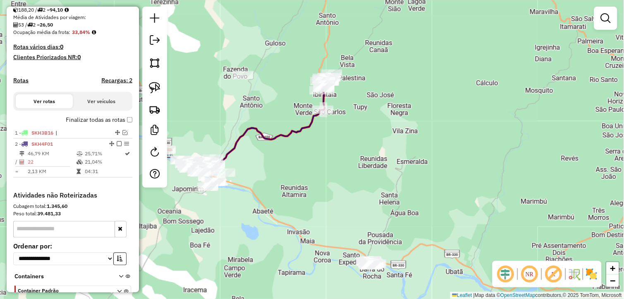
scroll to position [209, 0]
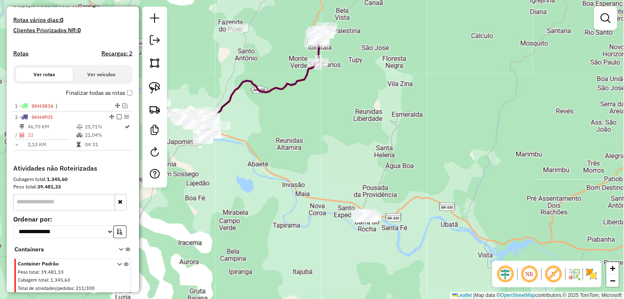
drag, startPoint x: 297, startPoint y: 243, endPoint x: 291, endPoint y: 195, distance: 48.7
click at [292, 196] on div "Janela de atendimento Grade de atendimento Capacidade Transportadoras Veículos …" at bounding box center [312, 149] width 624 height 299
drag, startPoint x: 154, startPoint y: 85, endPoint x: 193, endPoint y: 106, distance: 44.1
click at [154, 85] on img at bounding box center [155, 88] width 12 height 12
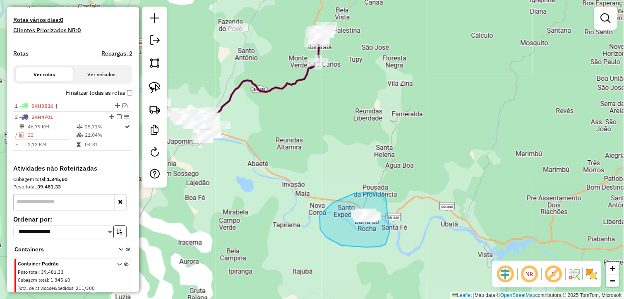
drag, startPoint x: 382, startPoint y: 195, endPoint x: 390, endPoint y: 231, distance: 36.8
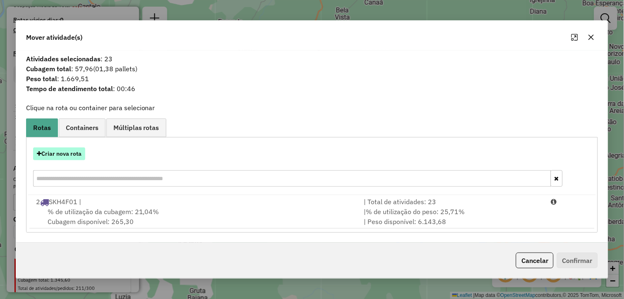
click at [71, 155] on button "Criar nova rota" at bounding box center [59, 153] width 52 height 13
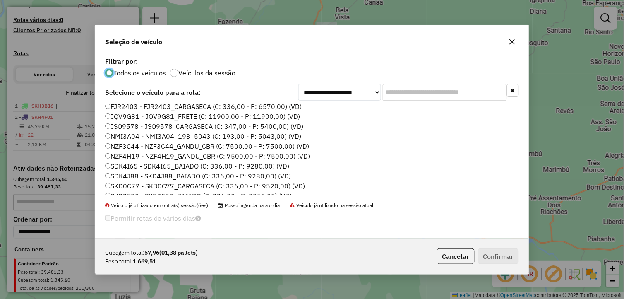
scroll to position [92, 0]
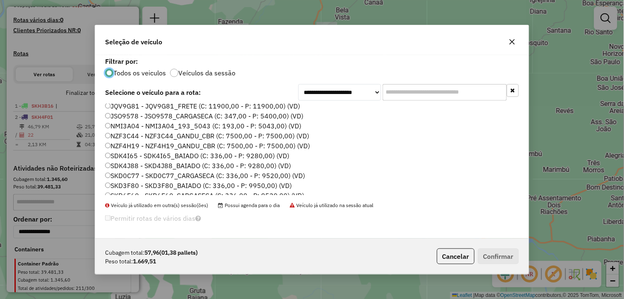
click at [123, 162] on label "SDK4J88 - SKD4J88_BAIADO (C: 336,00 - P: 9280,00) (VD)" at bounding box center [198, 166] width 186 height 10
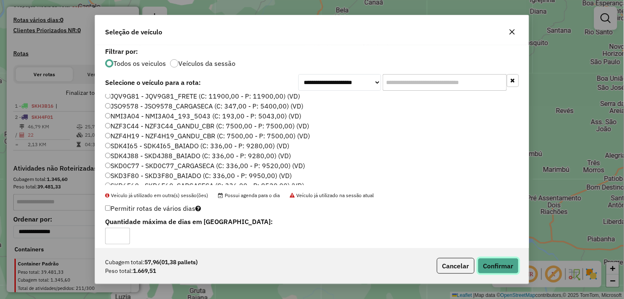
click at [501, 266] on button "Confirmar" at bounding box center [498, 266] width 41 height 16
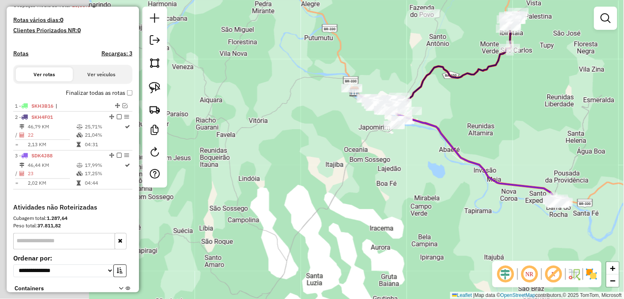
drag, startPoint x: 400, startPoint y: 206, endPoint x: 443, endPoint y: 202, distance: 43.3
click at [436, 204] on div "Janela de atendimento Grade de atendimento Capacidade Transportadoras Veículos …" at bounding box center [312, 149] width 624 height 299
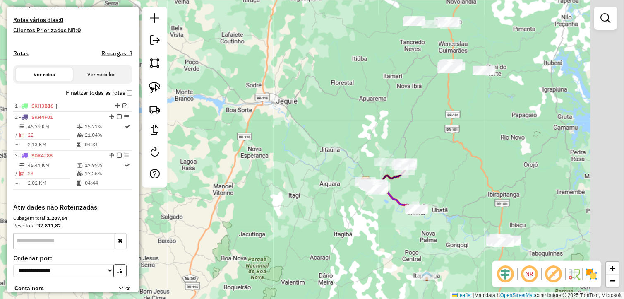
drag, startPoint x: 442, startPoint y: 205, endPoint x: 374, endPoint y: 210, distance: 68.5
click at [373, 216] on div "Janela de atendimento Grade de atendimento Capacidade Transportadoras Veículos …" at bounding box center [312, 149] width 624 height 299
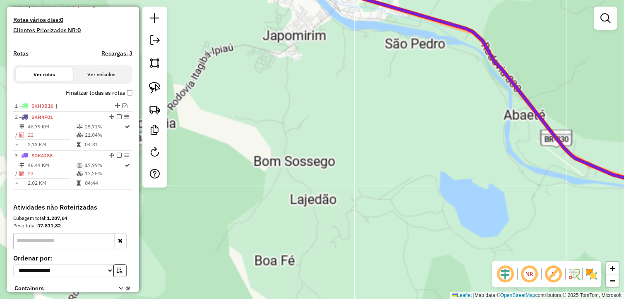
drag, startPoint x: 361, startPoint y: 189, endPoint x: 370, endPoint y: 200, distance: 15.0
click at [374, 222] on div "Janela de atendimento Grade de atendimento Capacidade Transportadoras Veículos …" at bounding box center [312, 149] width 624 height 299
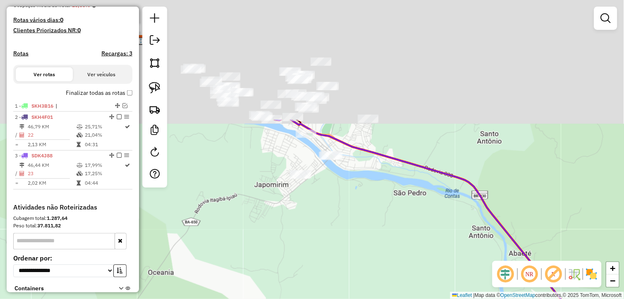
drag, startPoint x: 346, startPoint y: 157, endPoint x: 361, endPoint y: 254, distance: 97.6
click at [352, 276] on div "Janela de atendimento Grade de atendimento Capacidade Transportadoras Veículos …" at bounding box center [312, 149] width 624 height 299
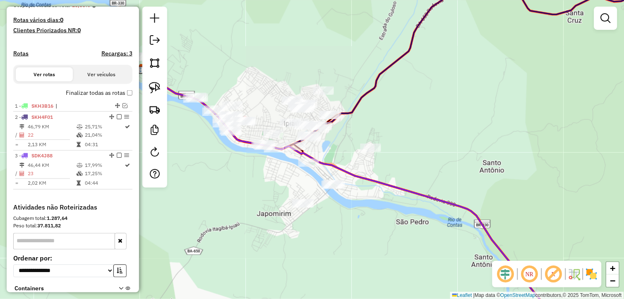
drag, startPoint x: 358, startPoint y: 200, endPoint x: 361, endPoint y: 226, distance: 26.6
click at [361, 226] on div "Janela de atendimento Grade de atendimento Capacidade Transportadoras Veículos …" at bounding box center [312, 149] width 624 height 299
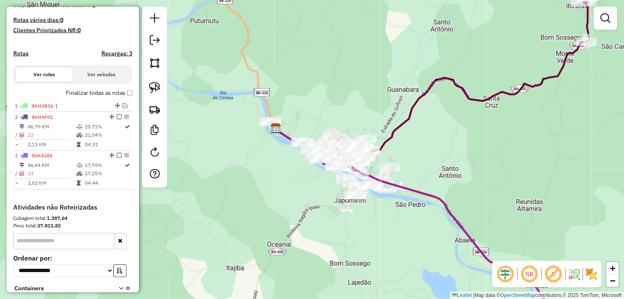
drag, startPoint x: 369, startPoint y: 226, endPoint x: 385, endPoint y: 206, distance: 25.9
click at [385, 206] on div "Janela de atendimento Grade de atendimento Capacidade Transportadoras Veículos …" at bounding box center [312, 149] width 624 height 299
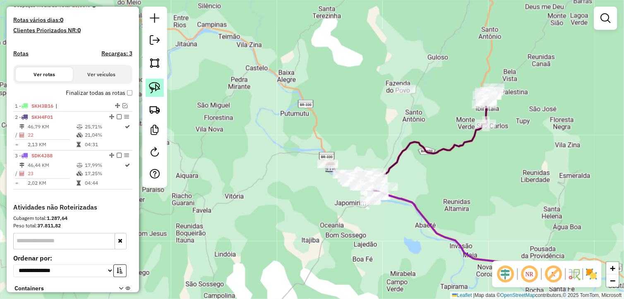
click at [155, 89] on img at bounding box center [155, 88] width 12 height 12
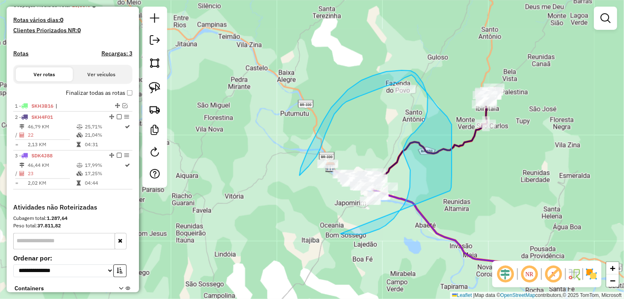
drag, startPoint x: 344, startPoint y: 234, endPoint x: 450, endPoint y: 191, distance: 114.9
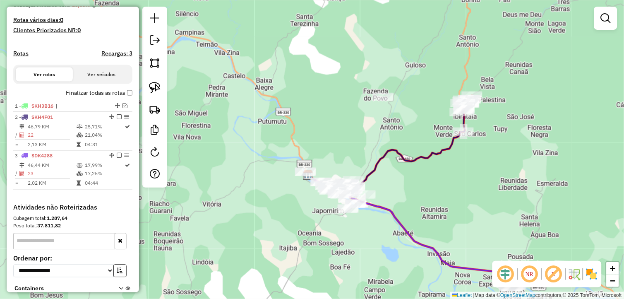
drag, startPoint x: 367, startPoint y: 236, endPoint x: 350, endPoint y: 236, distance: 17.0
click at [355, 237] on div "Janela de atendimento Grade de atendimento Capacidade Transportadoras Veículos …" at bounding box center [312, 149] width 624 height 299
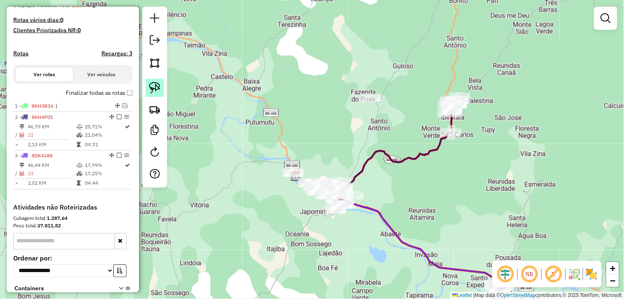
click at [160, 87] on img at bounding box center [155, 88] width 12 height 12
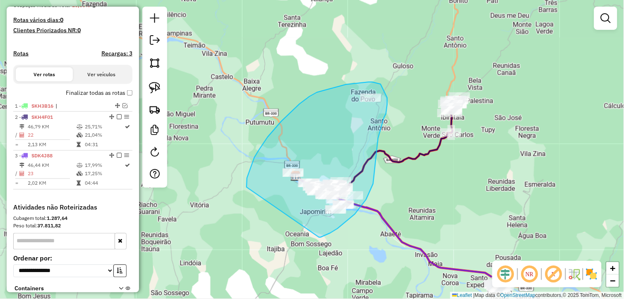
drag, startPoint x: 319, startPoint y: 237, endPoint x: 247, endPoint y: 187, distance: 88.1
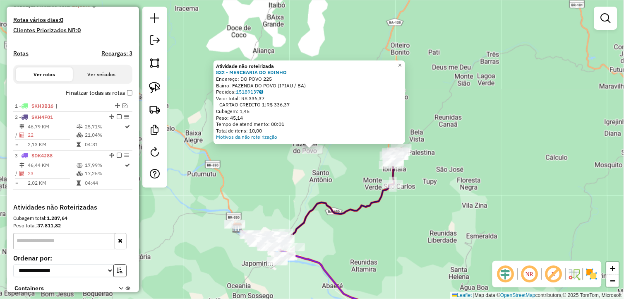
click at [356, 244] on div "Atividade não roteirizada 832 - MERCEARIA DO EDINHO Endereço: DO POVO 225 Bairr…" at bounding box center [312, 149] width 624 height 299
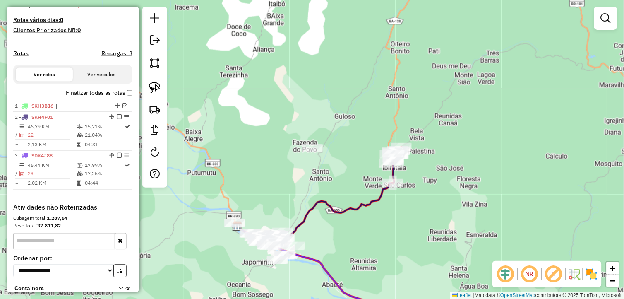
drag, startPoint x: 355, startPoint y: 254, endPoint x: 327, endPoint y: 191, distance: 68.9
click at [327, 191] on div "Janela de atendimento Grade de atendimento Capacidade Transportadoras Veículos …" at bounding box center [312, 149] width 624 height 299
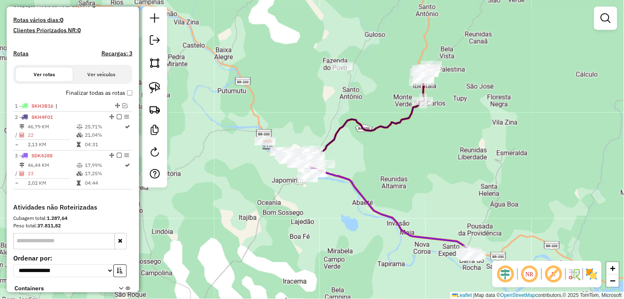
drag, startPoint x: 333, startPoint y: 203, endPoint x: 357, endPoint y: 195, distance: 25.0
click at [357, 195] on icon at bounding box center [367, 198] width 200 height 108
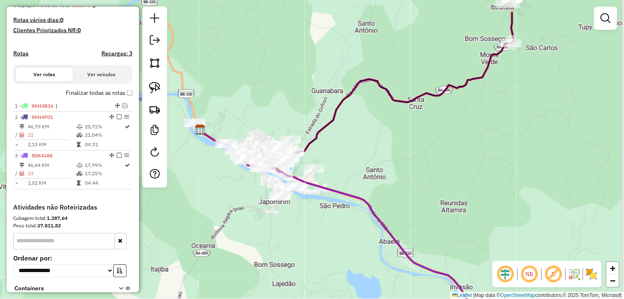
drag, startPoint x: 401, startPoint y: 122, endPoint x: 369, endPoint y: 209, distance: 92.3
click at [369, 208] on div "Janela de atendimento Grade de atendimento Capacidade Transportadoras Veículos …" at bounding box center [312, 149] width 624 height 299
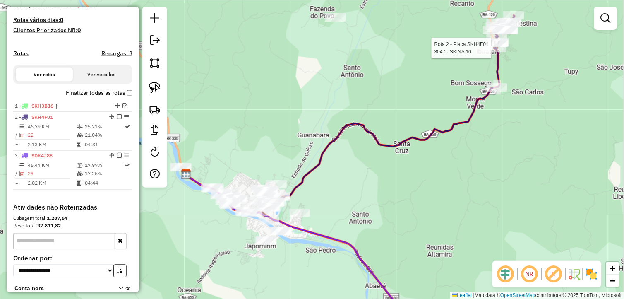
select select "**********"
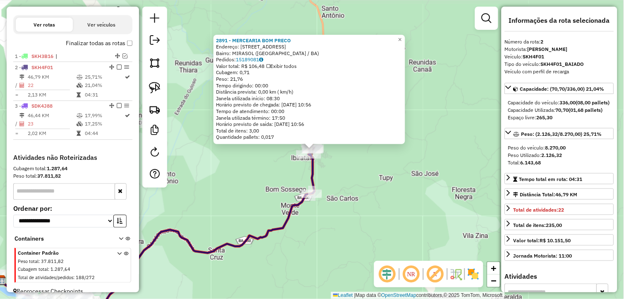
scroll to position [276, 0]
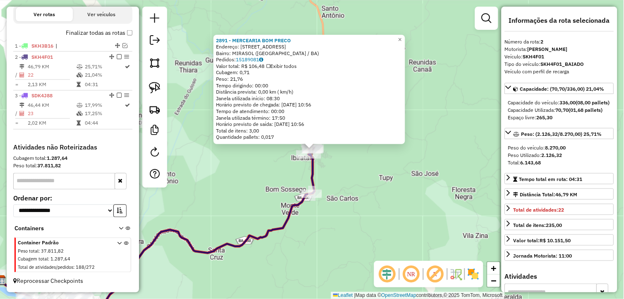
click at [353, 233] on div "2891 - MERCEARIA BOM PRECO Endereço: Rua agnelo Calixto 21 Bairro: MIRASOL (IBI…" at bounding box center [312, 149] width 624 height 299
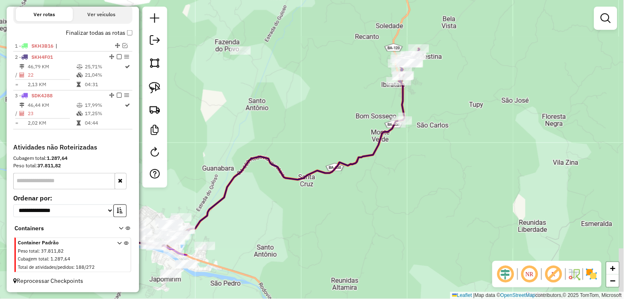
drag, startPoint x: 325, startPoint y: 264, endPoint x: 448, endPoint y: 155, distance: 164.5
click at [447, 156] on div "Janela de atendimento Grade de atendimento Capacidade Transportadoras Veículos …" at bounding box center [312, 149] width 624 height 299
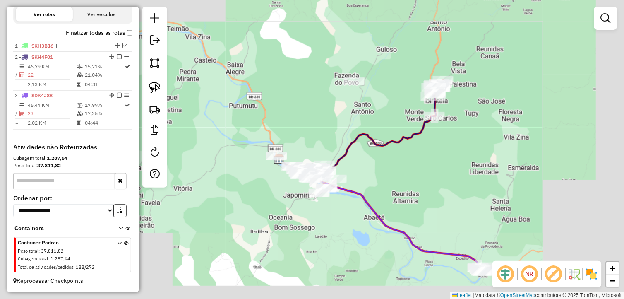
click at [379, 181] on div "Janela de atendimento Grade de atendimento Capacidade Transportadoras Veículos …" at bounding box center [312, 149] width 624 height 299
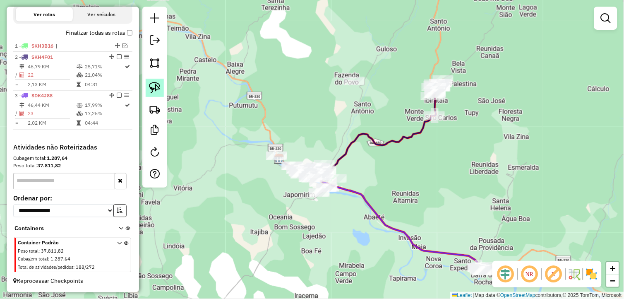
click at [158, 87] on img at bounding box center [155, 88] width 12 height 12
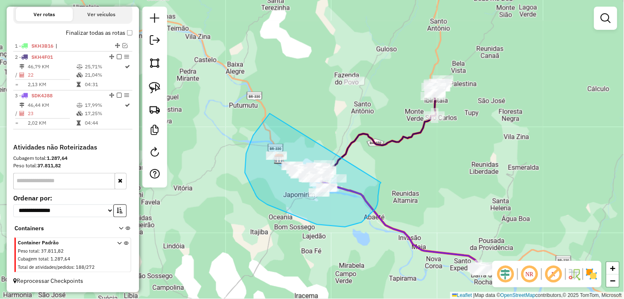
drag, startPoint x: 270, startPoint y: 113, endPoint x: 383, endPoint y: 177, distance: 129.5
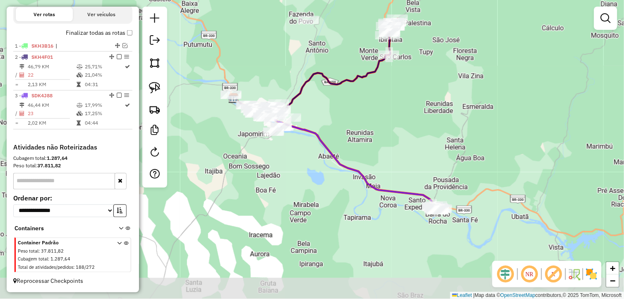
drag, startPoint x: 422, startPoint y: 193, endPoint x: 377, endPoint y: 135, distance: 73.8
click at [377, 135] on div "Janela de atendimento Grade de atendimento Capacidade Transportadoras Veículos …" at bounding box center [312, 149] width 624 height 299
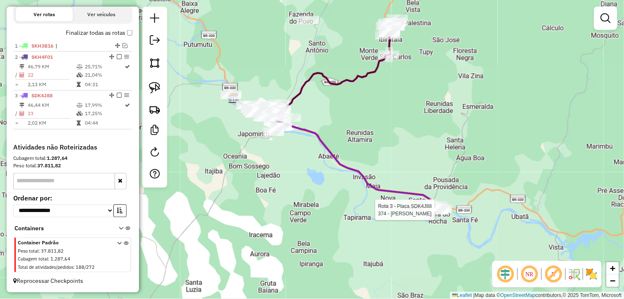
click at [13, 229] on div at bounding box center [13, 229] width 0 height 0
select select "**********"
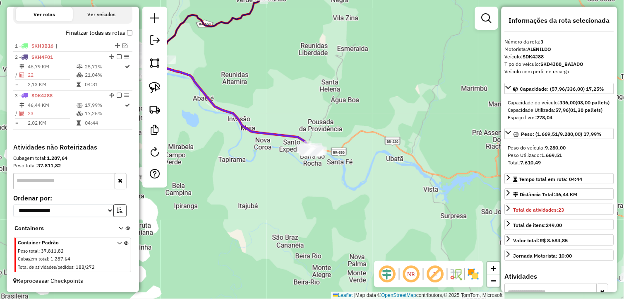
drag, startPoint x: 358, startPoint y: 212, endPoint x: 364, endPoint y: 224, distance: 13.7
click at [364, 224] on div "Janela de atendimento Grade de atendimento Capacidade Transportadoras Veículos …" at bounding box center [312, 149] width 624 height 299
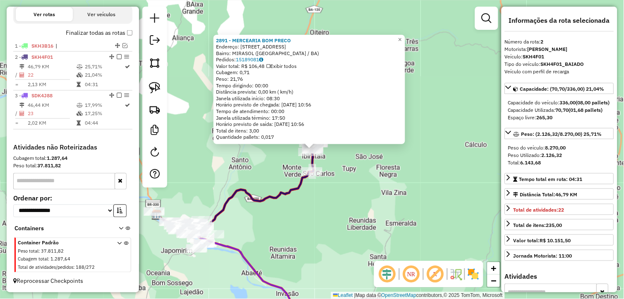
click at [322, 226] on div "2891 - MERCEARIA BOM PRECO Endereço: Rua agnelo Calixto 21 Bairro: MIRASOL (IBI…" at bounding box center [312, 149] width 624 height 299
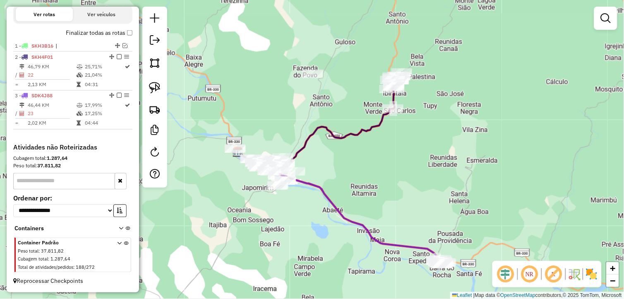
drag, startPoint x: 300, startPoint y: 230, endPoint x: 381, endPoint y: 173, distance: 99.0
click at [381, 173] on div "Janela de atendimento Grade de atendimento Capacidade Transportadoras Veículos …" at bounding box center [312, 149] width 624 height 299
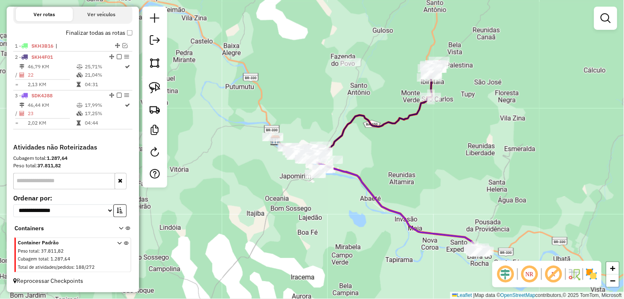
drag, startPoint x: 366, startPoint y: 168, endPoint x: 382, endPoint y: 171, distance: 16.1
click at [382, 171] on div "Janela de atendimento Grade de atendimento Capacidade Transportadoras Veículos …" at bounding box center [312, 149] width 624 height 299
select select "**********"
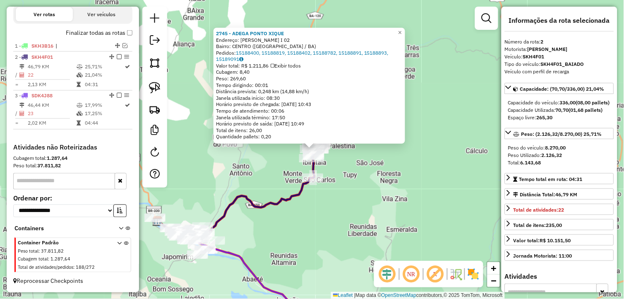
click at [351, 216] on div "2745 - ADEGA PONTO XIQUE Endereço: Av Jurandy Pereira Goncalves I 02 Bairro: CE…" at bounding box center [312, 149] width 624 height 299
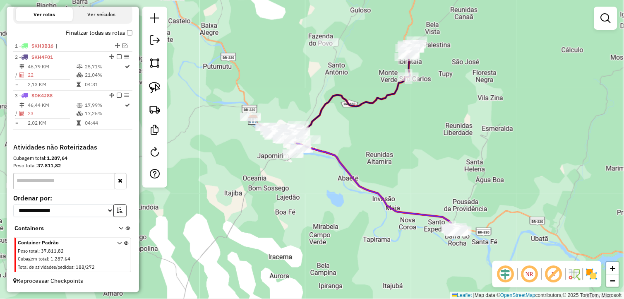
drag, startPoint x: 269, startPoint y: 241, endPoint x: 369, endPoint y: 135, distance: 145.2
click at [369, 135] on div "Janela de atendimento Grade de atendimento Capacidade Transportadoras Veículos …" at bounding box center [312, 149] width 624 height 299
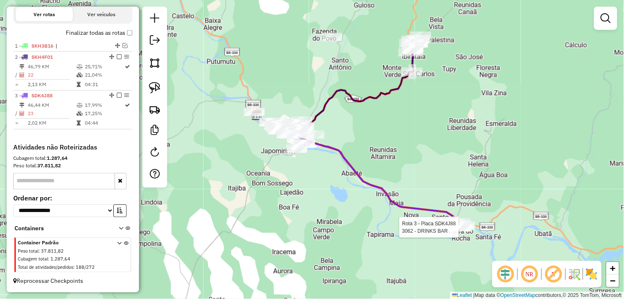
select select "**********"
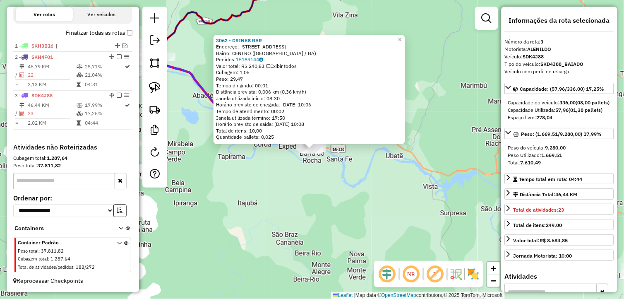
click at [356, 216] on div "3062 - DRINKS BAR Endereço: Rua Rio Branco 15 Bairro: CENTRO (BARRA DO ROCHA / …" at bounding box center [312, 149] width 624 height 299
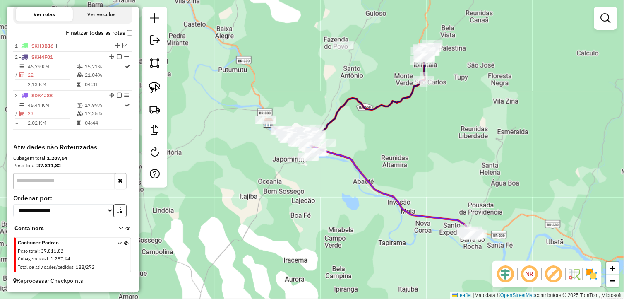
drag, startPoint x: 390, startPoint y: 271, endPoint x: 408, endPoint y: 287, distance: 24.3
click at [408, 287] on div "Janela de atendimento Grade de atendimento Capacidade Transportadoras Veículos …" at bounding box center [312, 149] width 624 height 299
click at [155, 89] on img at bounding box center [155, 88] width 12 height 12
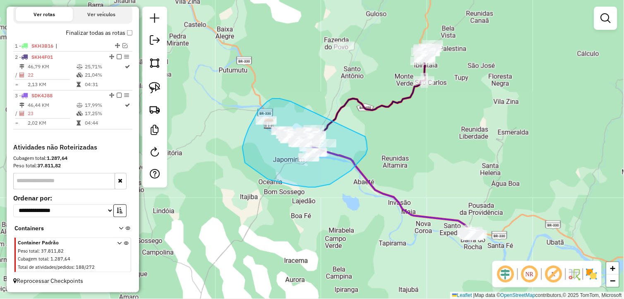
drag, startPoint x: 288, startPoint y: 101, endPoint x: 365, endPoint y: 137, distance: 85.0
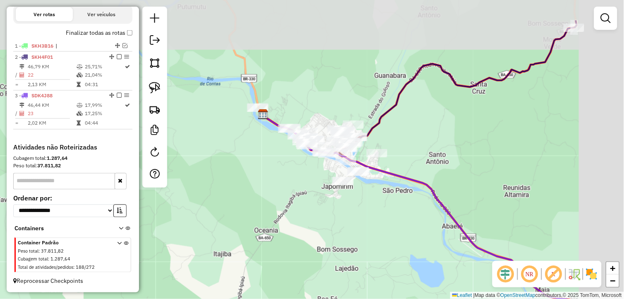
drag, startPoint x: 482, startPoint y: 111, endPoint x: 396, endPoint y: 211, distance: 132.1
click at [397, 209] on div "Janela de atendimento Grade de atendimento Capacidade Transportadoras Veículos …" at bounding box center [312, 149] width 624 height 299
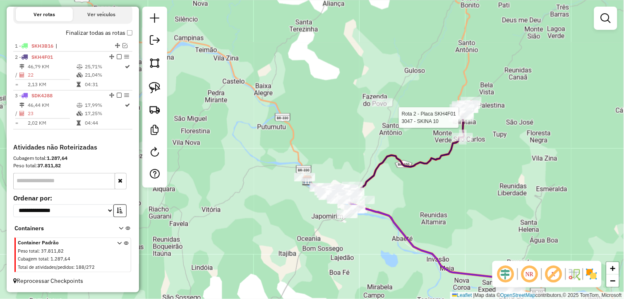
select select "**********"
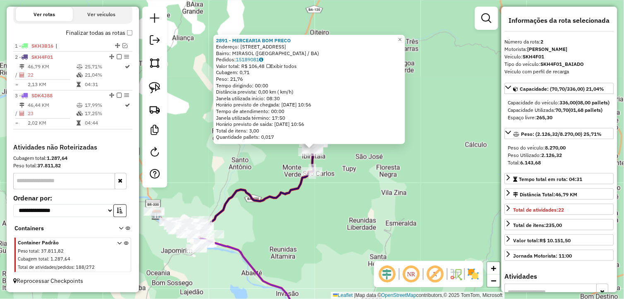
click at [433, 233] on div "2891 - MERCEARIA BOM PRECO Endereço: Rua agnelo Calixto 21 Bairro: MIRASOL (IBI…" at bounding box center [312, 149] width 624 height 299
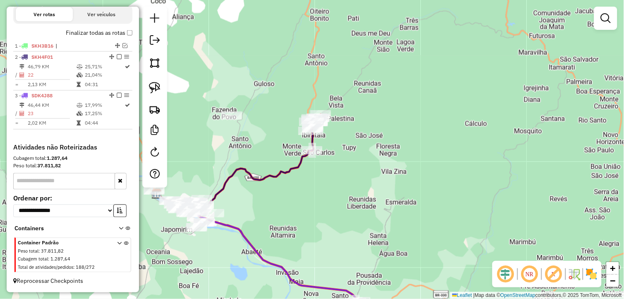
drag, startPoint x: 389, startPoint y: 209, endPoint x: 410, endPoint y: 32, distance: 178.3
click at [410, 32] on div "Janela de atendimento Grade de atendimento Capacidade Transportadoras Veículos …" at bounding box center [312, 149] width 624 height 299
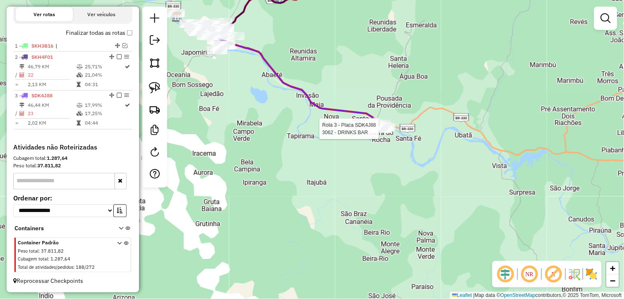
select select "**********"
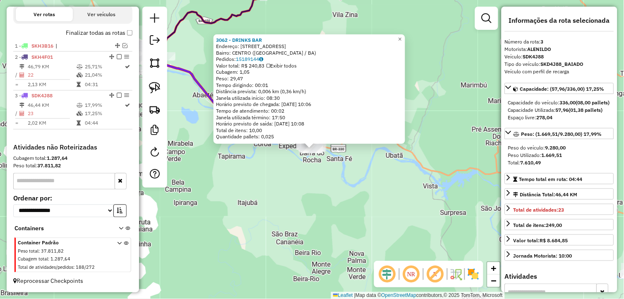
click at [288, 161] on div "3062 - DRINKS BAR Endereço: Rua Rio Branco 15 Bairro: CENTRO (BARRA DO ROCHA / …" at bounding box center [312, 149] width 624 height 299
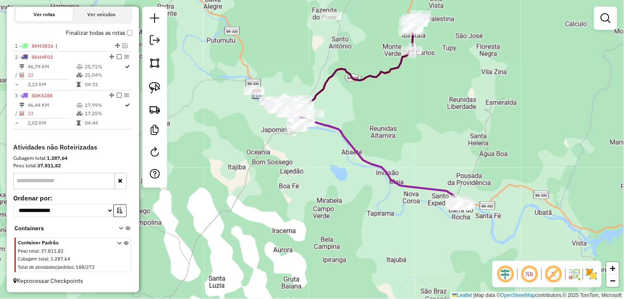
drag, startPoint x: 264, startPoint y: 159, endPoint x: 394, endPoint y: 208, distance: 138.5
click at [394, 208] on div "Janela de atendimento Grade de atendimento Capacidade Transportadoras Veículos …" at bounding box center [312, 149] width 624 height 299
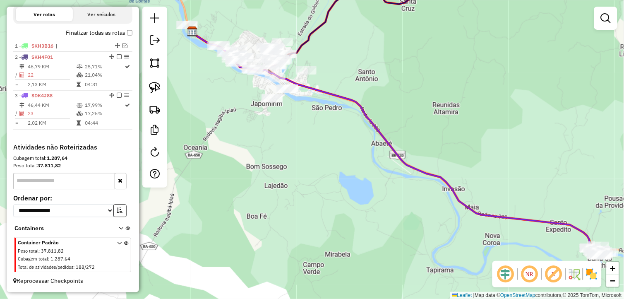
drag, startPoint x: 295, startPoint y: 138, endPoint x: 332, endPoint y: 184, distance: 59.4
click at [332, 184] on div "Janela de atendimento Grade de atendimento Capacidade Transportadoras Veículos …" at bounding box center [312, 149] width 624 height 299
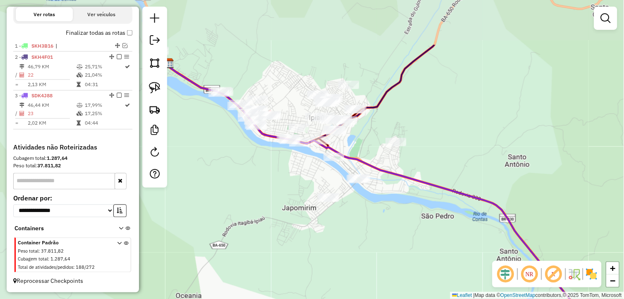
click at [392, 226] on div "Janela de atendimento Grade de atendimento Capacidade Transportadoras Veículos …" at bounding box center [312, 149] width 624 height 299
drag, startPoint x: 155, startPoint y: 89, endPoint x: 206, endPoint y: 89, distance: 50.9
click at [156, 89] on img at bounding box center [155, 88] width 12 height 12
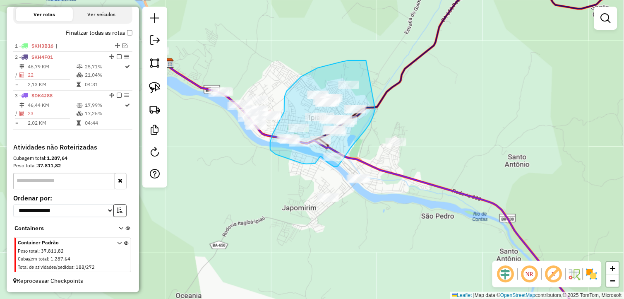
drag, startPoint x: 366, startPoint y: 60, endPoint x: 376, endPoint y: 109, distance: 49.4
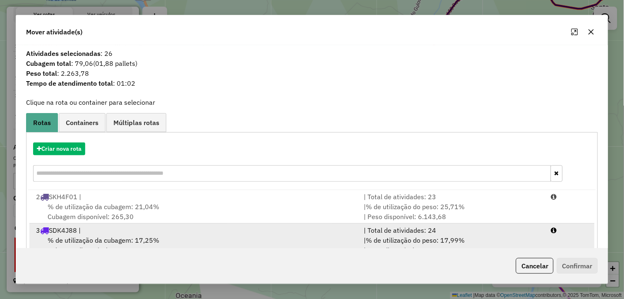
click at [214, 237] on div "% de utilização da cubagem: 17,25% Cubagem disponível: 278,04" at bounding box center [195, 245] width 328 height 20
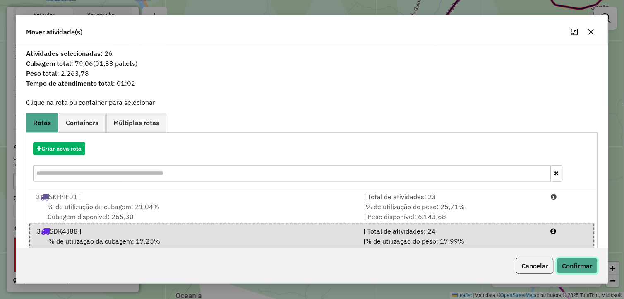
click at [573, 264] on button "Confirmar" at bounding box center [577, 266] width 41 height 16
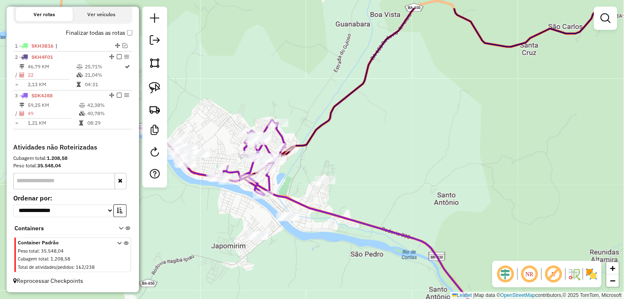
drag, startPoint x: 433, startPoint y: 204, endPoint x: 406, endPoint y: 217, distance: 29.4
click at [408, 217] on div "Janela de atendimento Grade de atendimento Capacidade Transportadoras Veículos …" at bounding box center [312, 149] width 624 height 299
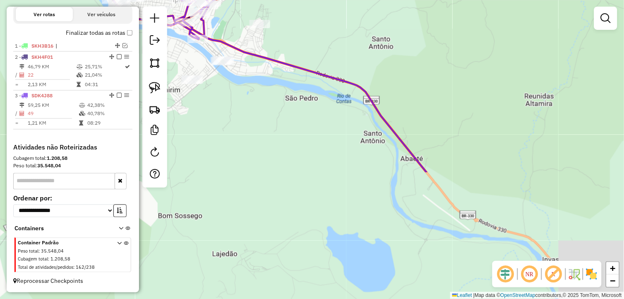
drag, startPoint x: 444, startPoint y: 177, endPoint x: 378, endPoint y: 27, distance: 163.8
click at [378, 27] on div "Janela de atendimento Grade de atendimento Capacidade Transportadoras Veículos …" at bounding box center [312, 149] width 624 height 299
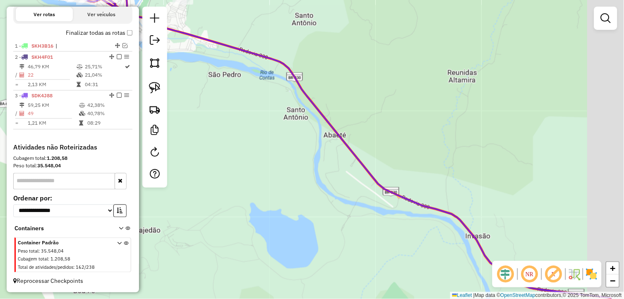
drag, startPoint x: 426, startPoint y: 108, endPoint x: 305, endPoint y: 67, distance: 128.3
click at [312, 71] on div "Janela de atendimento Grade de atendimento Capacidade Transportadoras Veículos …" at bounding box center [312, 149] width 624 height 299
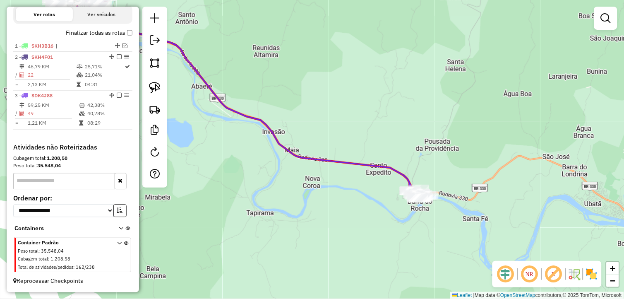
drag, startPoint x: 402, startPoint y: 144, endPoint x: 332, endPoint y: 137, distance: 70.7
click at [332, 137] on div "Janela de atendimento Grade de atendimento Capacidade Transportadoras Veículos …" at bounding box center [312, 149] width 624 height 299
select select "**********"
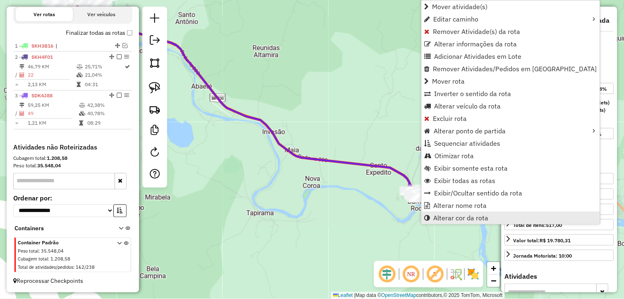
drag, startPoint x: 472, startPoint y: 211, endPoint x: 474, endPoint y: 218, distance: 6.7
click at [474, 218] on ul "Mover atividade(s) Editar caminho Remover Atividade(s) da rota Alterar informaç…" at bounding box center [511, 112] width 178 height 224
click at [473, 218] on span "Alterar cor da rota" at bounding box center [461, 217] width 55 height 7
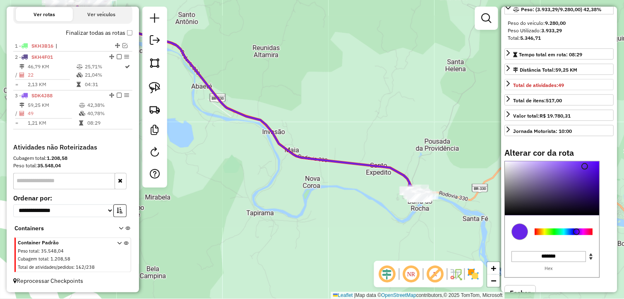
scroll to position [163, 0]
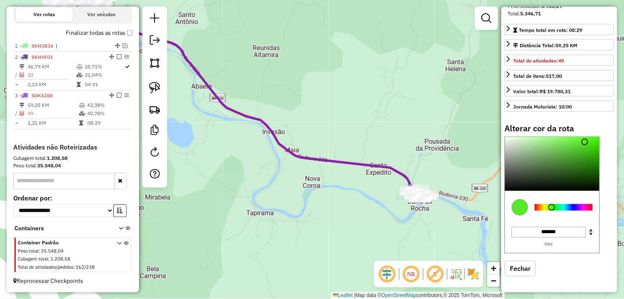
drag, startPoint x: 561, startPoint y: 206, endPoint x: 553, endPoint y: 207, distance: 8.4
click at [553, 207] on div at bounding box center [564, 207] width 58 height 7
type input "*******"
drag, startPoint x: 595, startPoint y: 138, endPoint x: 601, endPoint y: 135, distance: 6.7
click at [600, 137] on div at bounding box center [552, 164] width 94 height 54
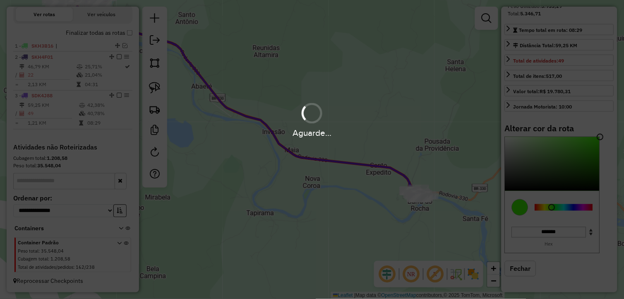
click at [389, 133] on hb-app "Aguarde... Pop-up bloqueado! Seu navegador bloqueou automáticamente a abertura …" at bounding box center [312, 149] width 624 height 299
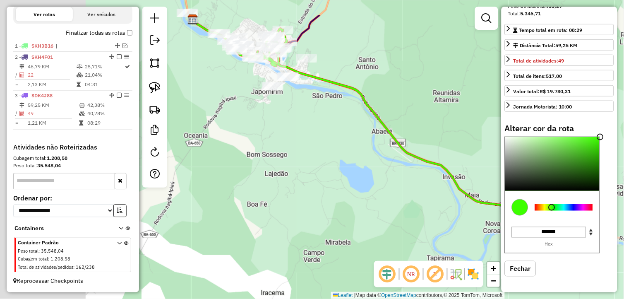
drag, startPoint x: 272, startPoint y: 196, endPoint x: 438, endPoint y: 240, distance: 171.7
click at [445, 241] on div "Janela de atendimento Grade de atendimento Capacidade Transportadoras Veículos …" at bounding box center [312, 149] width 624 height 299
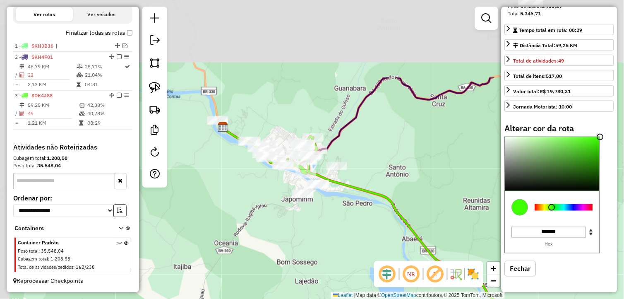
drag, startPoint x: 314, startPoint y: 143, endPoint x: 344, endPoint y: 251, distance: 111.8
click at [344, 251] on div "Janela de atendimento Grade de atendimento Capacidade Transportadoras Veículos …" at bounding box center [312, 149] width 624 height 299
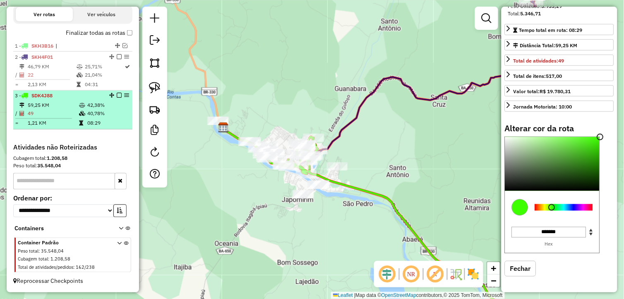
click at [117, 95] on em at bounding box center [119, 95] width 5 height 5
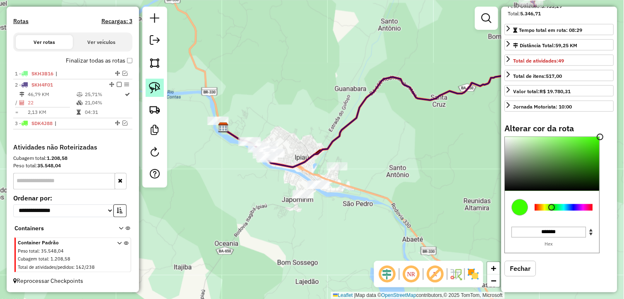
click at [154, 86] on img at bounding box center [155, 88] width 12 height 12
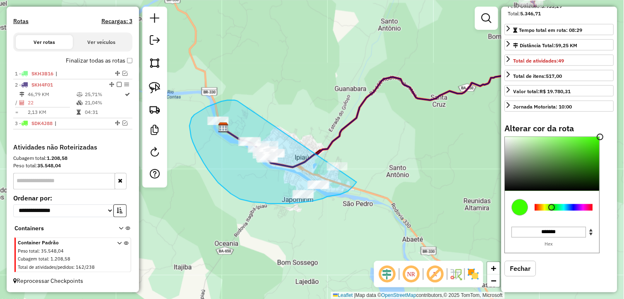
drag, startPoint x: 238, startPoint y: 101, endPoint x: 367, endPoint y: 156, distance: 140.9
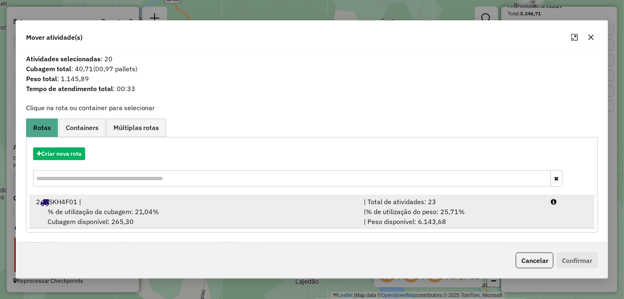
click at [111, 210] on span "% de utilização da cubagem: 21,04%" at bounding box center [104, 211] width 112 height 8
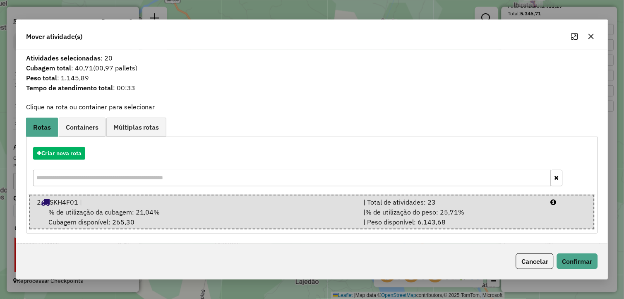
click at [593, 37] on icon "button" at bounding box center [591, 36] width 7 height 7
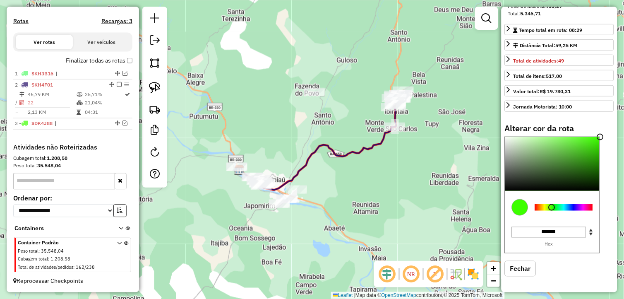
drag, startPoint x: 401, startPoint y: 180, endPoint x: 349, endPoint y: 193, distance: 53.2
click at [349, 193] on div "Janela de atendimento Grade de atendimento Capacidade Transportadoras Veículos …" at bounding box center [312, 149] width 624 height 299
click at [152, 86] on img at bounding box center [155, 88] width 12 height 12
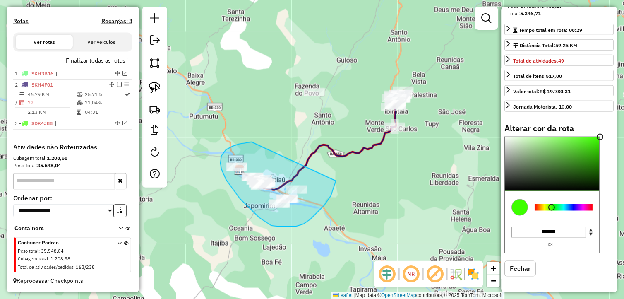
drag, startPoint x: 233, startPoint y: 146, endPoint x: 336, endPoint y: 181, distance: 108.8
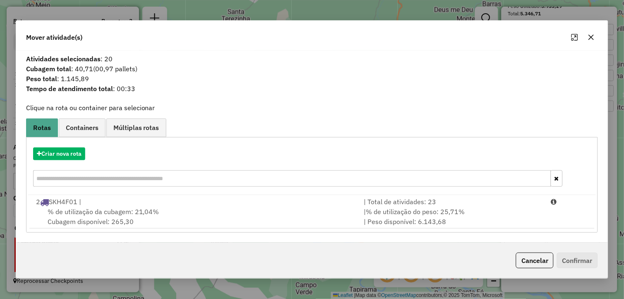
click at [126, 209] on span "% de utilização da cubagem: 21,04%" at bounding box center [104, 211] width 112 height 8
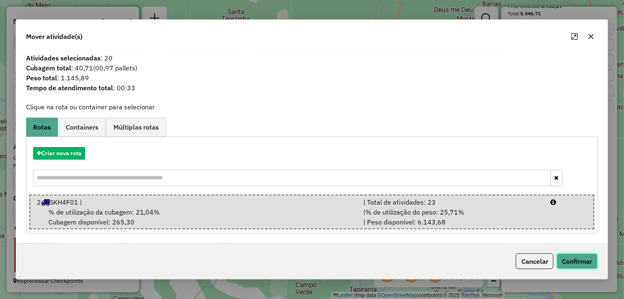
click at [569, 260] on button "Confirmar" at bounding box center [577, 261] width 41 height 16
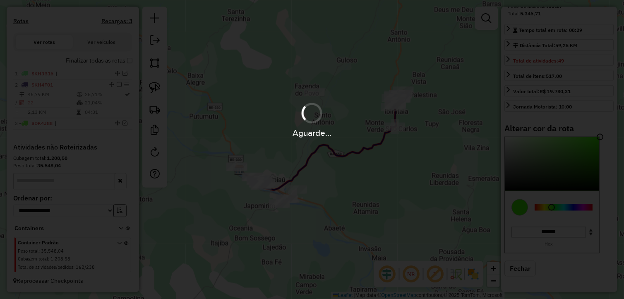
select select "**********"
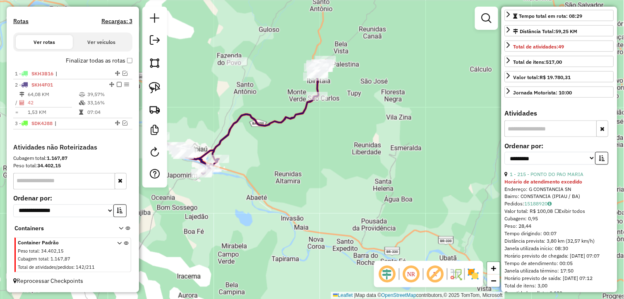
drag, startPoint x: 365, startPoint y: 196, endPoint x: 288, endPoint y: 166, distance: 81.9
click at [288, 166] on div "Janela de atendimento Grade de atendimento Capacidade Transportadoras Veículos …" at bounding box center [312, 149] width 624 height 299
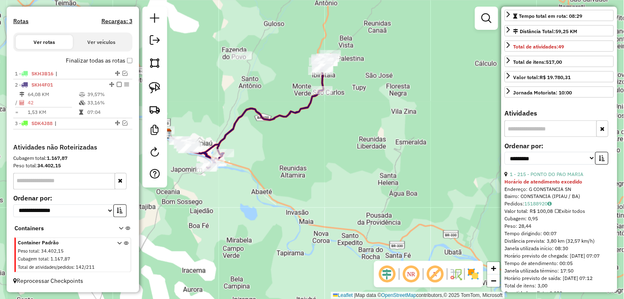
drag, startPoint x: 280, startPoint y: 181, endPoint x: 258, endPoint y: 160, distance: 30.4
click at [287, 166] on div "Janela de atendimento Grade de atendimento Capacidade Transportadoras Veículos …" at bounding box center [312, 149] width 624 height 299
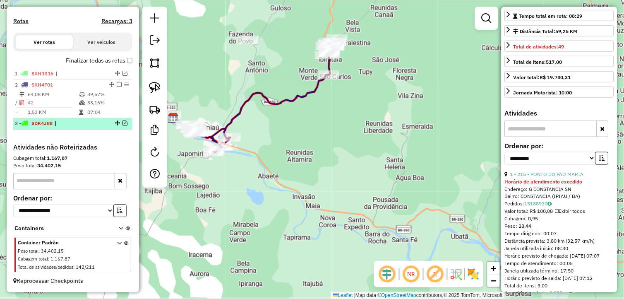
click at [125, 123] on em at bounding box center [125, 123] width 5 height 5
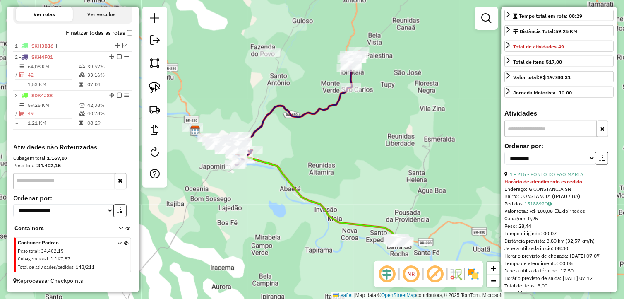
drag, startPoint x: 226, startPoint y: 188, endPoint x: 282, endPoint y: 203, distance: 57.8
click at [248, 201] on div "Janela de atendimento Grade de atendimento Capacidade Transportadoras Veículos …" at bounding box center [312, 149] width 624 height 299
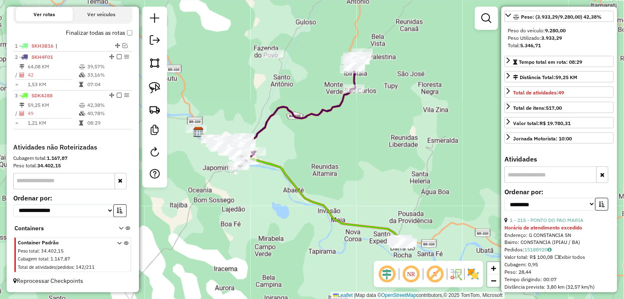
scroll to position [71, 0]
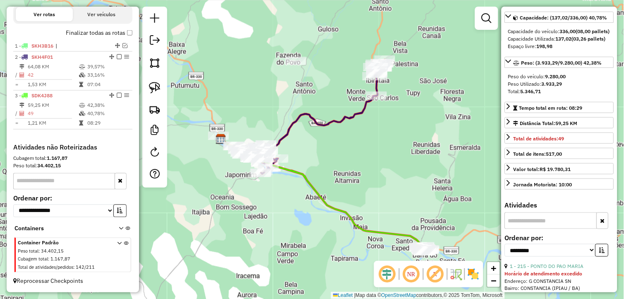
drag, startPoint x: 367, startPoint y: 182, endPoint x: 372, endPoint y: 183, distance: 4.6
click at [372, 183] on div "Janela de atendimento Grade de atendimento Capacidade Transportadoras Veículos …" at bounding box center [312, 149] width 624 height 299
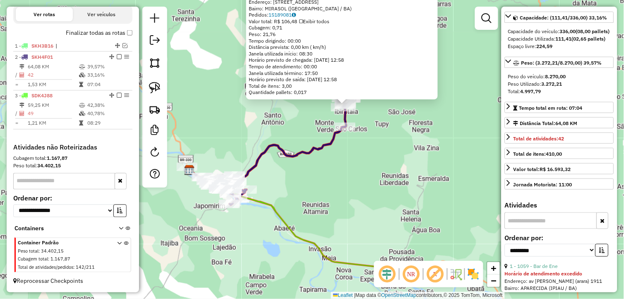
drag, startPoint x: 344, startPoint y: 217, endPoint x: 367, endPoint y: 176, distance: 46.7
click at [380, 170] on div "2891 - MERCEARIA BOM PRECO Quantidade máxima de atividades excedida Endereço: R…" at bounding box center [312, 149] width 624 height 299
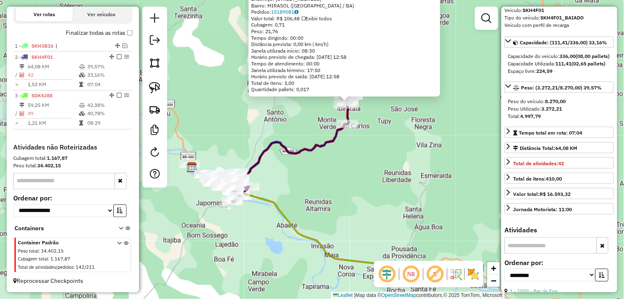
scroll to position [25, 0]
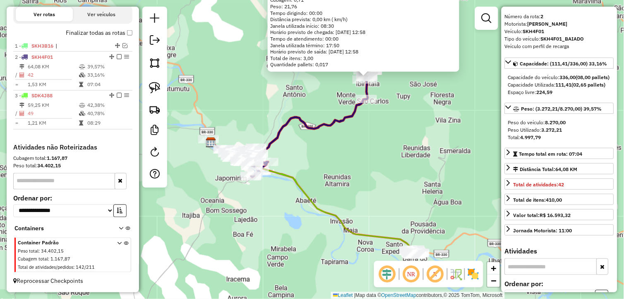
drag, startPoint x: 339, startPoint y: 211, endPoint x: 355, endPoint y: 191, distance: 25.7
click at [355, 191] on div "2891 - MERCEARIA BOM PRECO Quantidade máxima de atividades excedida Endereço: R…" at bounding box center [312, 149] width 624 height 299
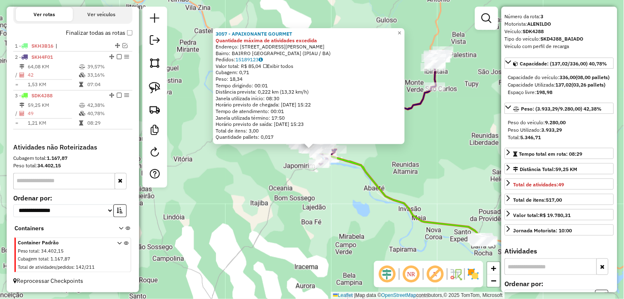
click at [330, 202] on div "3057 - APAIXONANTE GOURMET Quantidade máxima de atividades excedida Endereço: A…" at bounding box center [312, 149] width 624 height 299
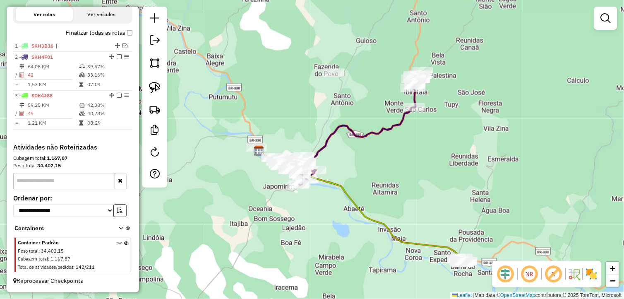
drag, startPoint x: 382, startPoint y: 147, endPoint x: 362, endPoint y: 168, distance: 29.0
click at [362, 168] on div "Janela de atendimento Grade de atendimento Capacidade Transportadoras Veículos …" at bounding box center [312, 149] width 624 height 299
drag, startPoint x: 372, startPoint y: 194, endPoint x: 353, endPoint y: 173, distance: 28.1
click at [354, 174] on div "Janela de atendimento Grade de atendimento Capacidade Transportadoras Veículos …" at bounding box center [312, 149] width 624 height 299
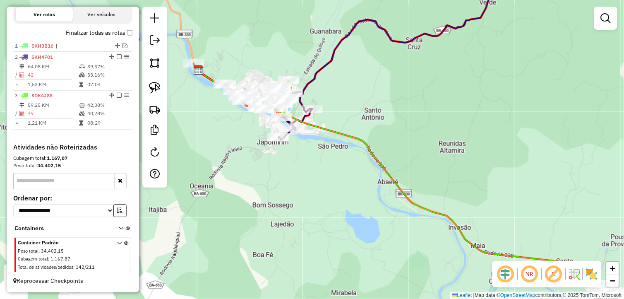
drag, startPoint x: 404, startPoint y: 140, endPoint x: 411, endPoint y: 135, distance: 8.7
click at [411, 135] on div "Janela de atendimento Grade de atendimento Capacidade Transportadoras Veículos …" at bounding box center [312, 149] width 624 height 299
select select "**********"
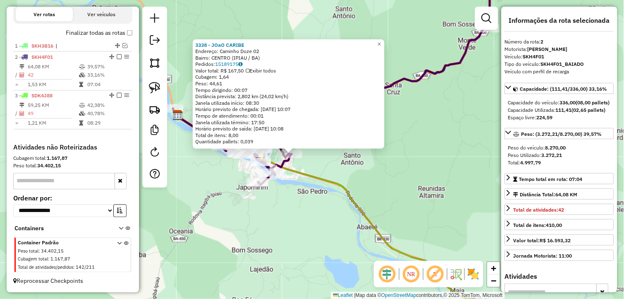
drag, startPoint x: 400, startPoint y: 187, endPoint x: 380, endPoint y: 192, distance: 21.3
click at [380, 192] on div "3338 - JOaO CARIBE Endereço: Caminho Doze 02 Bairro: CENTRO (IPIAU / BA) Pedido…" at bounding box center [312, 149] width 624 height 299
click at [397, 196] on div "3338 - JOaO CARIBE Endereço: Caminho Doze 02 Bairro: CENTRO (IPIAU / BA) Pedido…" at bounding box center [312, 149] width 624 height 299
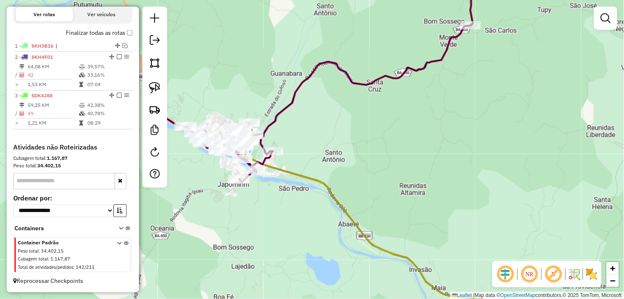
drag, startPoint x: 394, startPoint y: 207, endPoint x: 366, endPoint y: 202, distance: 29.1
click at [366, 203] on div "Janela de atendimento Grade de atendimento Capacidade Transportadoras Veículos …" at bounding box center [312, 149] width 624 height 299
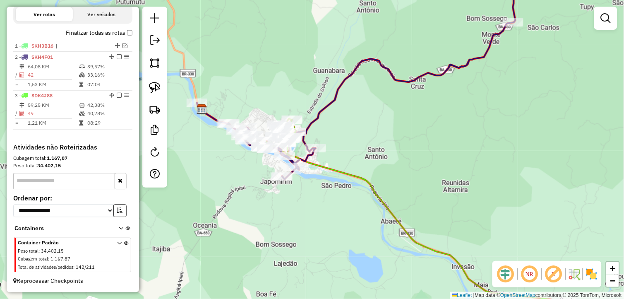
drag, startPoint x: 406, startPoint y: 185, endPoint x: 397, endPoint y: 159, distance: 27.8
click at [397, 159] on div "Janela de atendimento Grade de atendimento Capacidade Transportadoras Veículos …" at bounding box center [312, 149] width 624 height 299
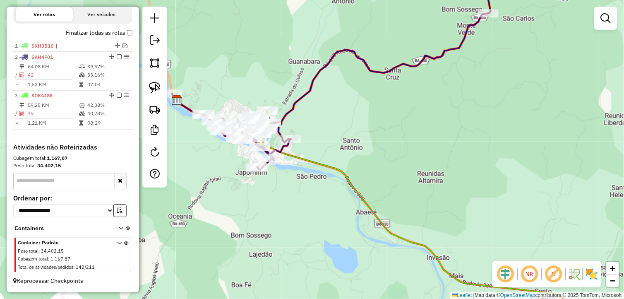
drag, startPoint x: 406, startPoint y: 167, endPoint x: 336, endPoint y: 177, distance: 71.0
click at [336, 177] on div "Janela de atendimento Grade de atendimento Capacidade Transportadoras Veículos …" at bounding box center [312, 149] width 624 height 299
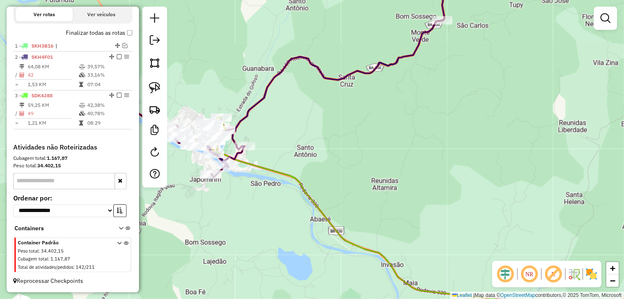
drag, startPoint x: 349, startPoint y: 148, endPoint x: 495, endPoint y: 75, distance: 163.5
click at [495, 75] on div "Janela de atendimento Grade de atendimento Capacidade Transportadoras Veículos …" at bounding box center [312, 149] width 624 height 299
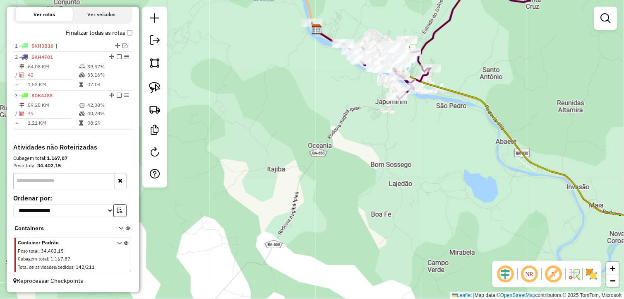
drag, startPoint x: 351, startPoint y: 183, endPoint x: 390, endPoint y: 179, distance: 40.0
click at [390, 179] on div "Janela de atendimento Grade de atendimento Capacidade Transportadoras Veículos …" at bounding box center [312, 149] width 624 height 299
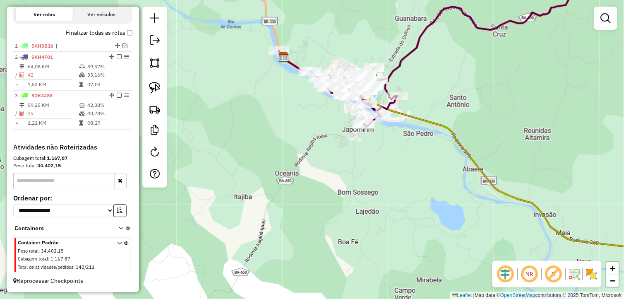
drag, startPoint x: 502, startPoint y: 87, endPoint x: 428, endPoint y: 132, distance: 86.2
click at [456, 131] on div "Janela de atendimento Grade de atendimento Capacidade Transportadoras Veículos …" at bounding box center [312, 149] width 624 height 299
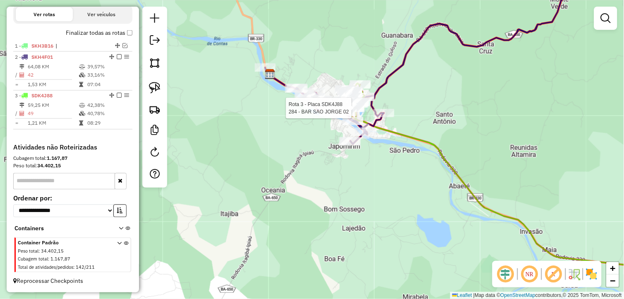
select select "**********"
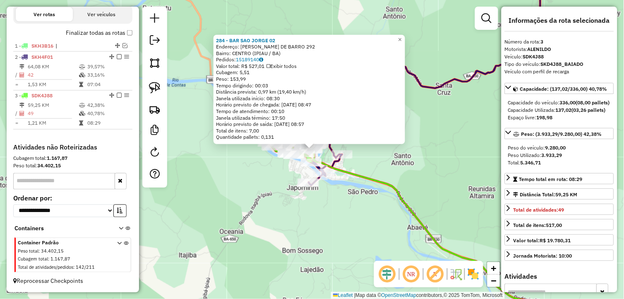
drag, startPoint x: 336, startPoint y: 227, endPoint x: 307, endPoint y: 204, distance: 36.9
click at [307, 204] on div "284 - BAR SAO JORGE 02 Endereço: BORGES DE BARRO 292 Bairro: CENTRO (IPIAU / BA…" at bounding box center [312, 149] width 624 height 299
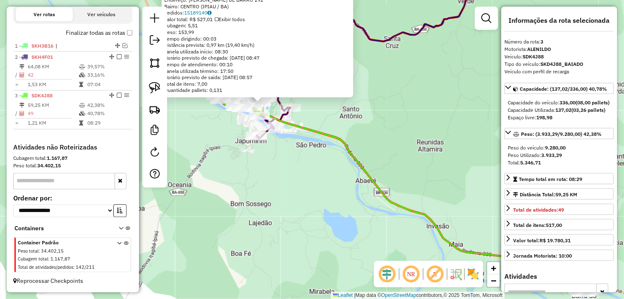
click at [315, 206] on div "284 - BAR SAO JORGE 02 Endereço: BORGES DE BARRO 292 Bairro: CENTRO (IPIAU / BA…" at bounding box center [312, 149] width 624 height 299
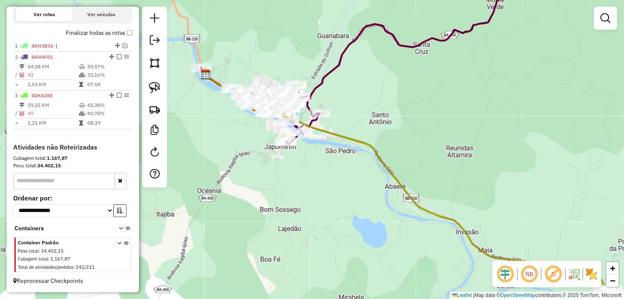
drag, startPoint x: 289, startPoint y: 178, endPoint x: 328, endPoint y: 195, distance: 42.8
click at [327, 195] on div "Janela de atendimento Grade de atendimento Capacidade Transportadoras Veículos …" at bounding box center [312, 149] width 624 height 299
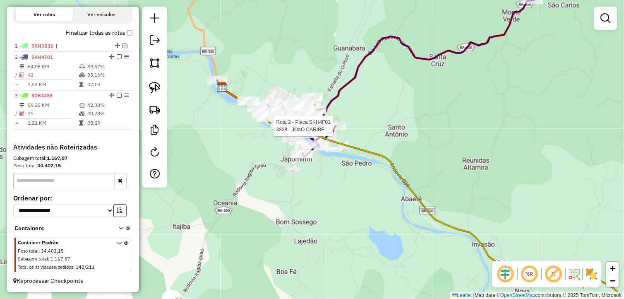
select select "**********"
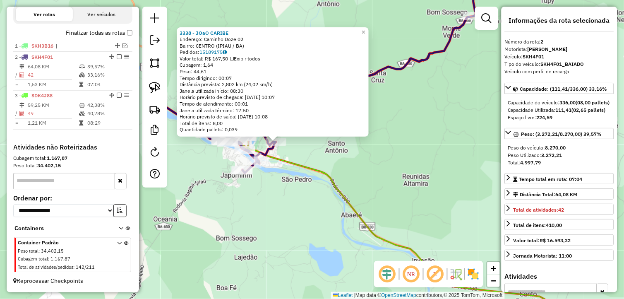
drag, startPoint x: 431, startPoint y: 192, endPoint x: 395, endPoint y: 185, distance: 37.2
click at [395, 185] on div "3338 - JOaO CARIBE Endereço: Caminho Doze 02 Bairro: CENTRO (IPIAU / BA) Pedido…" at bounding box center [312, 149] width 624 height 299
click at [393, 186] on div "3338 - JOaO CARIBE Endereço: Caminho Doze 02 Bairro: CENTRO (IPIAU / BA) Pedido…" at bounding box center [312, 149] width 624 height 299
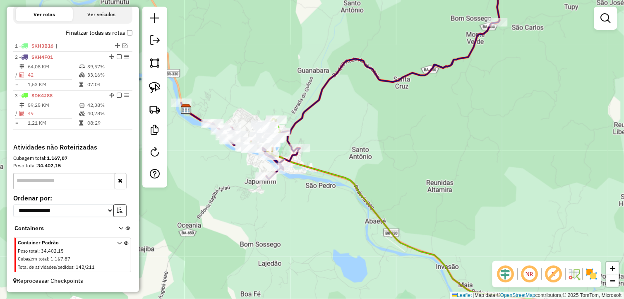
drag, startPoint x: 324, startPoint y: 233, endPoint x: 333, endPoint y: 236, distance: 9.0
click at [332, 236] on div "Janela de atendimento Grade de atendimento Capacidade Transportadoras Veículos …" at bounding box center [312, 149] width 624 height 299
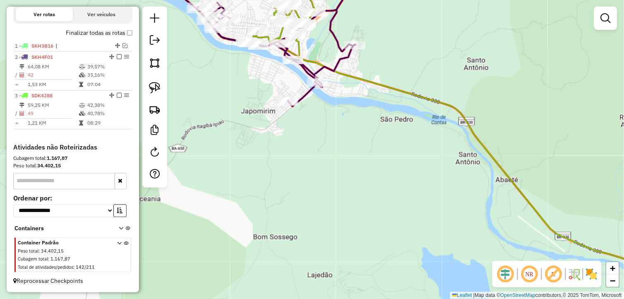
drag, startPoint x: 317, startPoint y: 154, endPoint x: 323, endPoint y: 193, distance: 39.9
click at [323, 193] on div "Janela de atendimento Grade de atendimento Capacidade Transportadoras Veículos …" at bounding box center [312, 149] width 624 height 299
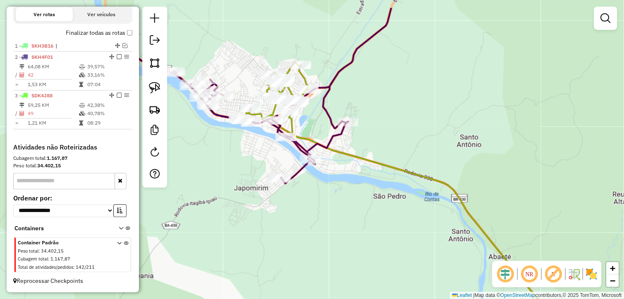
drag, startPoint x: 352, startPoint y: 177, endPoint x: 347, endPoint y: 191, distance: 14.9
click at [347, 191] on div "Janela de atendimento Grade de atendimento Capacidade Transportadoras Veículos …" at bounding box center [312, 149] width 624 height 299
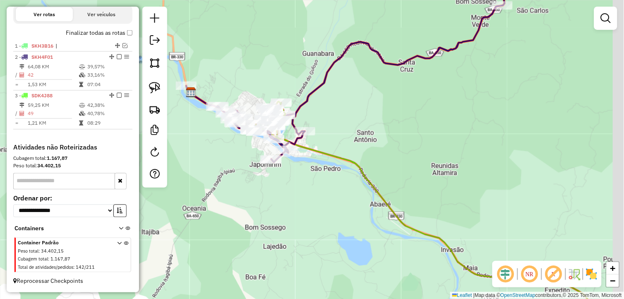
drag, startPoint x: 358, startPoint y: 208, endPoint x: 319, endPoint y: 191, distance: 42.6
click at [317, 194] on div "Janela de atendimento Grade de atendimento Capacidade Transportadoras Veículos …" at bounding box center [312, 149] width 624 height 299
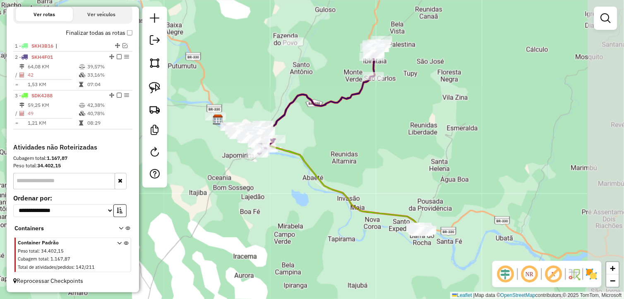
drag, startPoint x: 334, startPoint y: 209, endPoint x: 297, endPoint y: 188, distance: 43.2
click at [297, 188] on div "Janela de atendimento Grade de atendimento Capacidade Transportadoras Veículos …" at bounding box center [312, 149] width 624 height 299
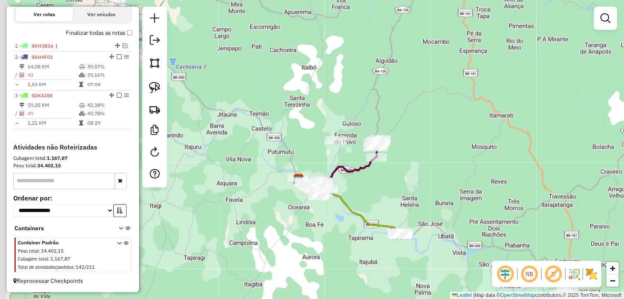
drag, startPoint x: 335, startPoint y: 156, endPoint x: 359, endPoint y: 186, distance: 38.3
click at [354, 180] on div "Janela de atendimento Grade de atendimento Capacidade Transportadoras Veículos …" at bounding box center [312, 149] width 624 height 299
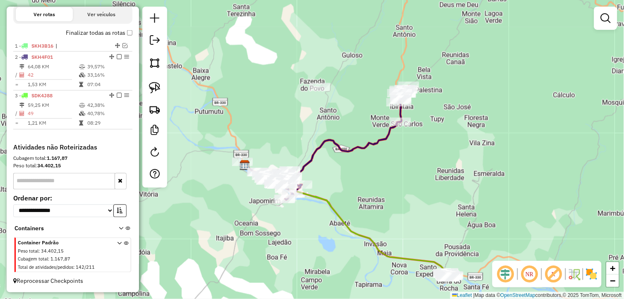
drag, startPoint x: 347, startPoint y: 201, endPoint x: 396, endPoint y: 173, distance: 56.5
click at [396, 173] on div "Janela de atendimento Grade de atendimento Capacidade Transportadoras Veículos …" at bounding box center [312, 149] width 624 height 299
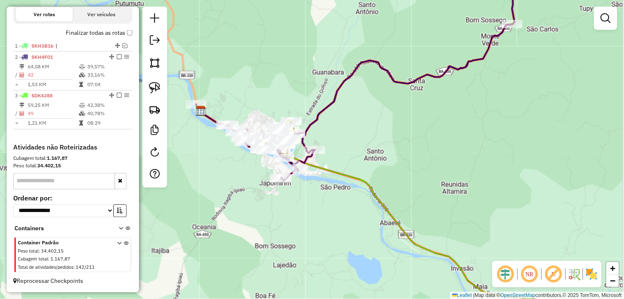
drag, startPoint x: 339, startPoint y: 185, endPoint x: 317, endPoint y: 206, distance: 30.8
click at [317, 206] on div "Janela de atendimento Grade de atendimento Capacidade Transportadoras Veículos …" at bounding box center [312, 149] width 624 height 299
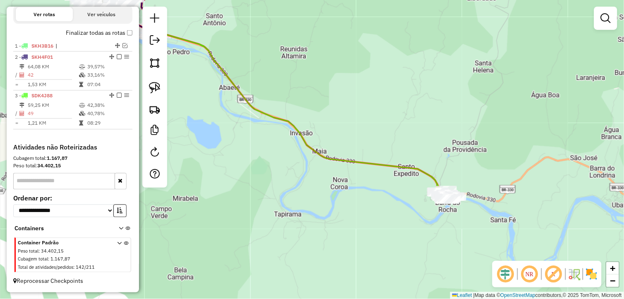
drag, startPoint x: 390, startPoint y: 197, endPoint x: 351, endPoint y: 187, distance: 40.8
click at [352, 187] on div "Janela de atendimento Grade de atendimento Capacidade Transportadoras Veículos …" at bounding box center [312, 149] width 624 height 299
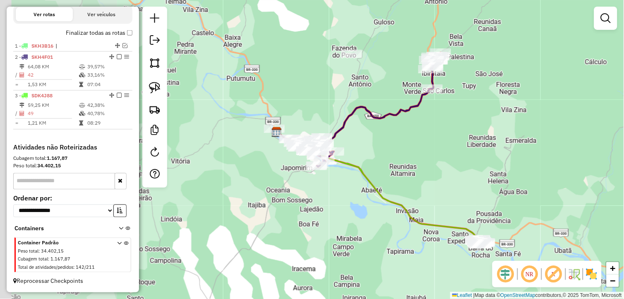
drag, startPoint x: 338, startPoint y: 198, endPoint x: 373, endPoint y: 212, distance: 38.4
click at [373, 212] on div "Janela de atendimento Grade de atendimento Capacidade Transportadoras Veículos …" at bounding box center [312, 149] width 624 height 299
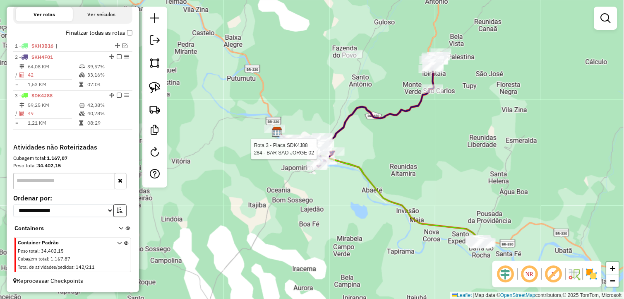
select select "**********"
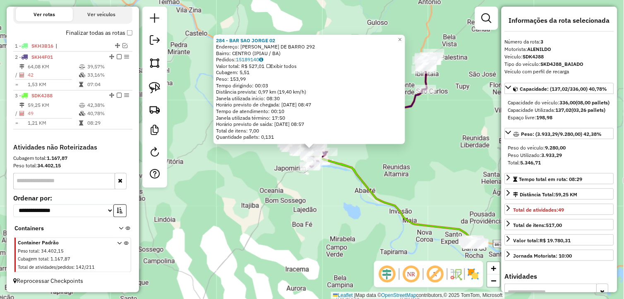
click at [321, 190] on div "284 - BAR SAO JORGE 02 Endereço: BORGES DE BARRO 292 Bairro: CENTRO (IPIAU / BA…" at bounding box center [312, 149] width 624 height 299
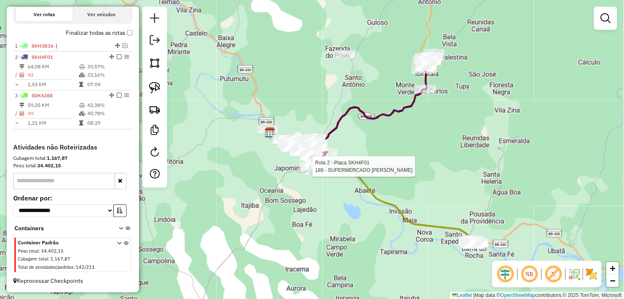
select select "**********"
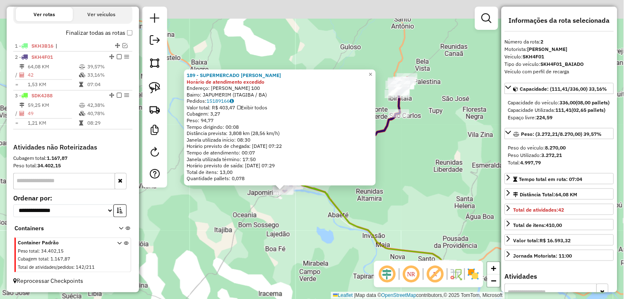
drag, startPoint x: 326, startPoint y: 201, endPoint x: 294, endPoint y: 245, distance: 54.3
click at [294, 245] on div "189 - SUPERMERCADO GOMES Horário de atendimento excedido Endereço: ALIPIO ROCHA…" at bounding box center [312, 149] width 624 height 299
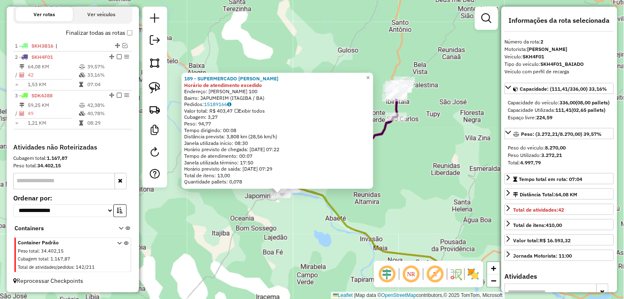
click at [382, 223] on div "189 - SUPERMERCADO GOMES Horário de atendimento excedido Endereço: ALIPIO ROCHA…" at bounding box center [312, 149] width 624 height 299
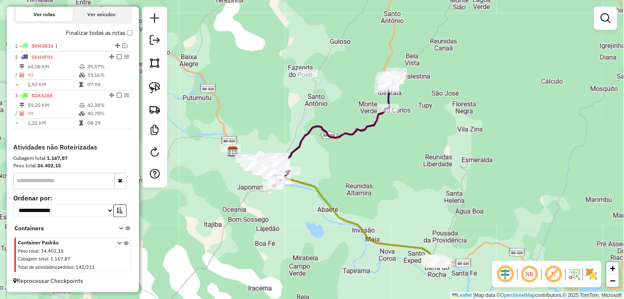
drag, startPoint x: 386, startPoint y: 204, endPoint x: 366, endPoint y: 178, distance: 32.1
click at [366, 178] on div "Janela de atendimento Grade de atendimento Capacidade Transportadoras Veículos …" at bounding box center [312, 149] width 624 height 299
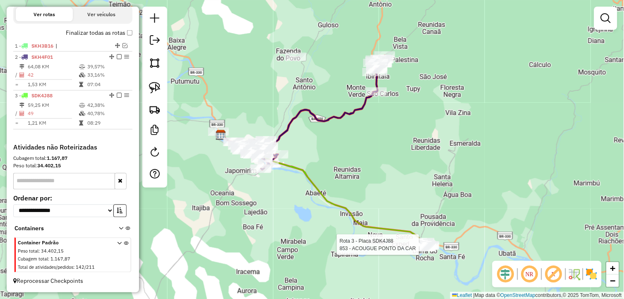
select select "**********"
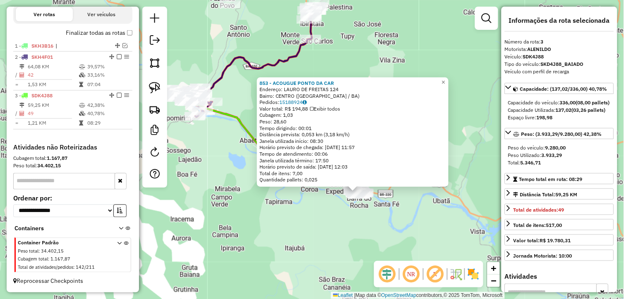
drag, startPoint x: 243, startPoint y: 185, endPoint x: 304, endPoint y: 242, distance: 83.8
click at [304, 242] on div "853 - ACOUGUE PONTO DA CAR Endereço: LAURO DE FREITAS 124 Bairro: CENTRO (BARRA…" at bounding box center [312, 149] width 624 height 299
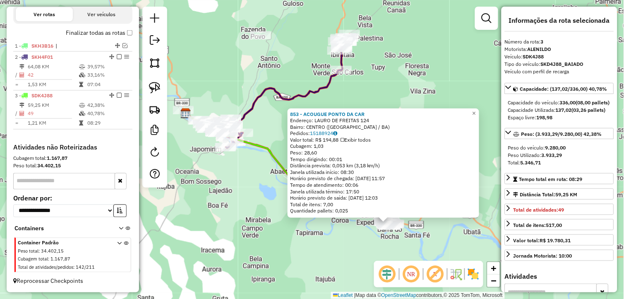
drag, startPoint x: 240, startPoint y: 185, endPoint x: 266, endPoint y: 222, distance: 44.7
click at [266, 221] on div "853 - ACOUGUE PONTO DA CAR Endereço: LAURO DE FREITAS 124 Bairro: CENTRO (BARRA…" at bounding box center [312, 149] width 624 height 299
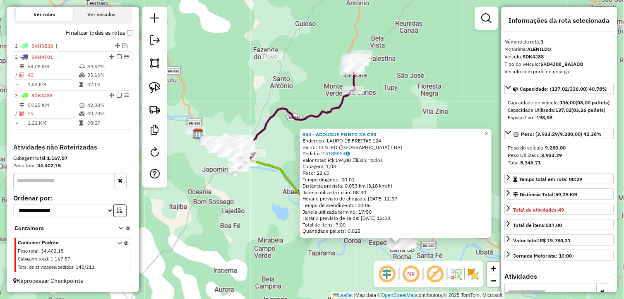
click at [266, 222] on div "853 - ACOUGUE PONTO DA CAR Endereço: LAURO DE FREITAS 124 Bairro: CENTRO (BARRA…" at bounding box center [312, 149] width 624 height 299
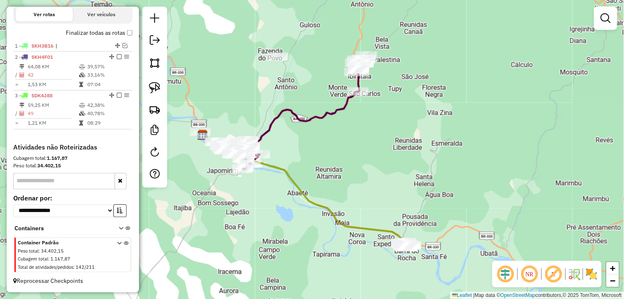
drag, startPoint x: 305, startPoint y: 155, endPoint x: 340, endPoint y: 164, distance: 35.9
click at [340, 164] on div "Janela de atendimento Grade de atendimento Capacidade Transportadoras Veículos …" at bounding box center [312, 149] width 624 height 299
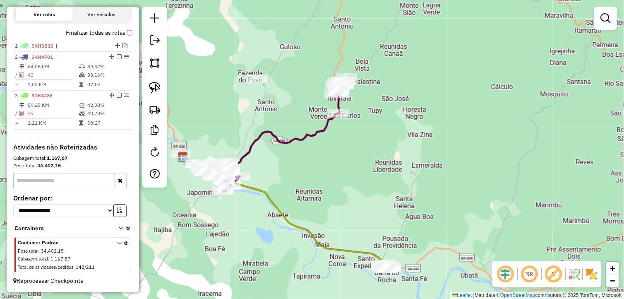
drag, startPoint x: 340, startPoint y: 164, endPoint x: 286, endPoint y: 177, distance: 56.1
click at [286, 177] on div "Janela de atendimento Grade de atendimento Capacidade Transportadoras Veículos …" at bounding box center [312, 149] width 624 height 299
click at [123, 43] on em at bounding box center [125, 45] width 5 height 5
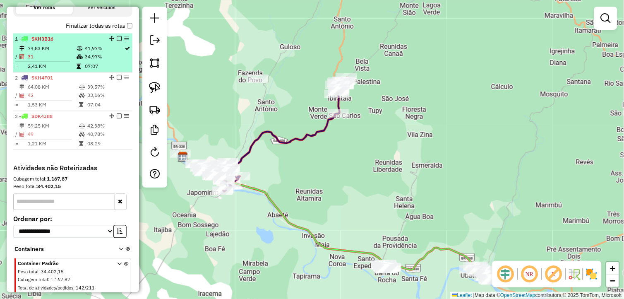
click at [99, 61] on td "34,97%" at bounding box center [104, 57] width 40 height 8
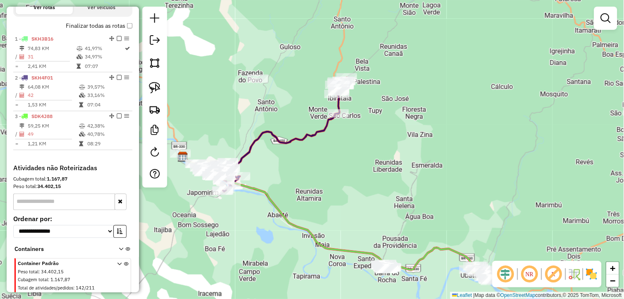
select select "**********"
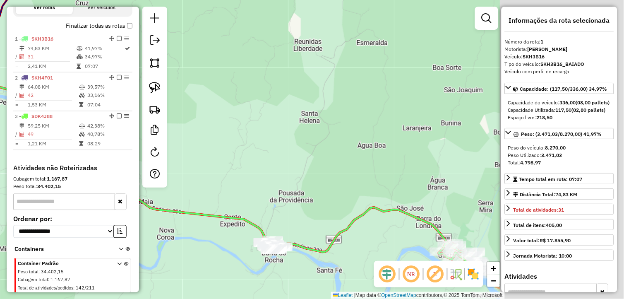
drag, startPoint x: 370, startPoint y: 159, endPoint x: 222, endPoint y: 160, distance: 148.2
click at [222, 160] on div "Janela de atendimento Grade de atendimento Capacidade Transportadoras Veículos …" at bounding box center [312, 149] width 624 height 299
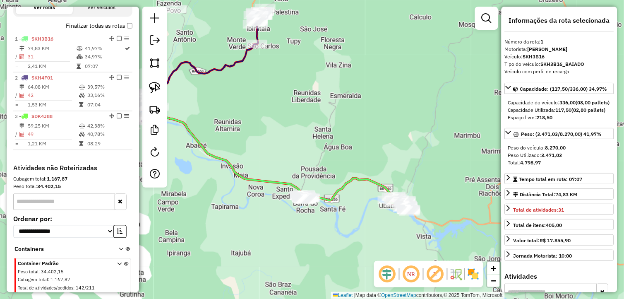
drag, startPoint x: 372, startPoint y: 172, endPoint x: 342, endPoint y: 123, distance: 56.9
click at [342, 124] on div "Janela de atendimento Grade de atendimento Capacidade Transportadoras Veículos …" at bounding box center [312, 149] width 624 height 299
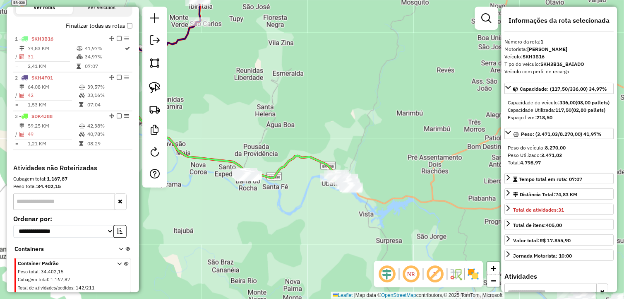
drag, startPoint x: 344, startPoint y: 195, endPoint x: 316, endPoint y: 221, distance: 37.8
click at [316, 221] on div "Janela de atendimento Grade de atendimento Capacidade Transportadoras Veículos …" at bounding box center [312, 149] width 624 height 299
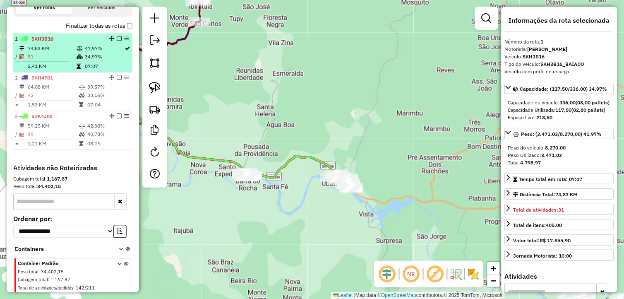
click at [119, 41] on em at bounding box center [119, 38] width 5 height 5
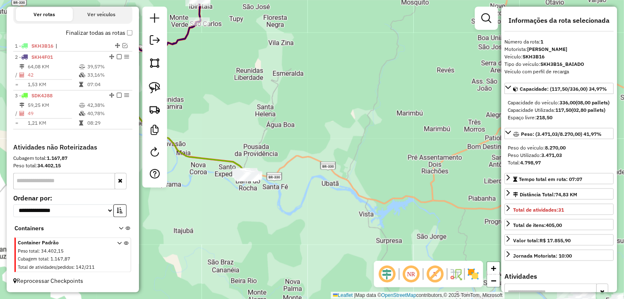
drag, startPoint x: 381, startPoint y: 142, endPoint x: 462, endPoint y: 135, distance: 81.0
click at [457, 133] on div "Janela de atendimento Grade de atendimento Capacidade Transportadoras Veículos …" at bounding box center [312, 149] width 624 height 299
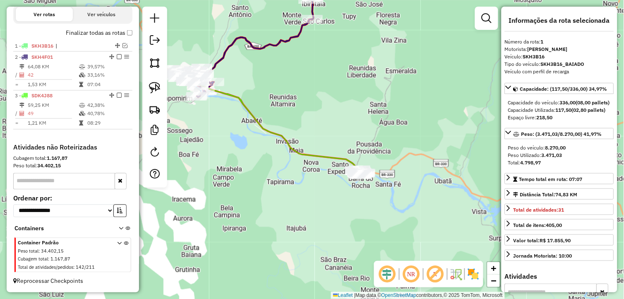
drag, startPoint x: 356, startPoint y: 132, endPoint x: 395, endPoint y: 162, distance: 49.0
click at [395, 162] on div "Janela de atendimento Grade de atendimento Capacidade Transportadoras Veículos …" at bounding box center [312, 149] width 624 height 299
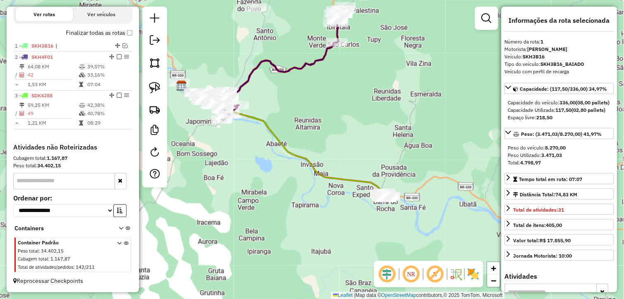
drag, startPoint x: 390, startPoint y: 169, endPoint x: 381, endPoint y: 175, distance: 11.0
click at [381, 168] on div "Janela de atendimento Grade de atendimento Capacidade Transportadoras Veículos …" at bounding box center [312, 149] width 624 height 299
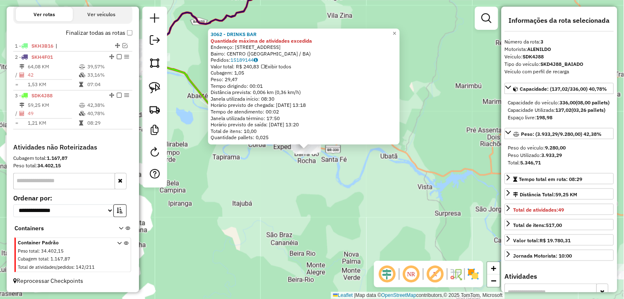
drag, startPoint x: 408, startPoint y: 196, endPoint x: 361, endPoint y: 194, distance: 47.6
click at [365, 196] on div "3062 - DRINKS BAR Quantidade máxima de atividades excedida Endereço: Rua Rio Br…" at bounding box center [312, 149] width 624 height 299
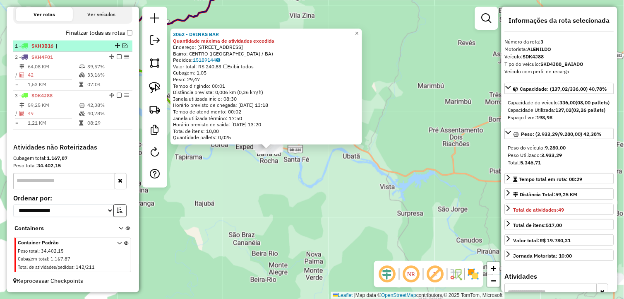
click at [123, 46] on em at bounding box center [125, 45] width 5 height 5
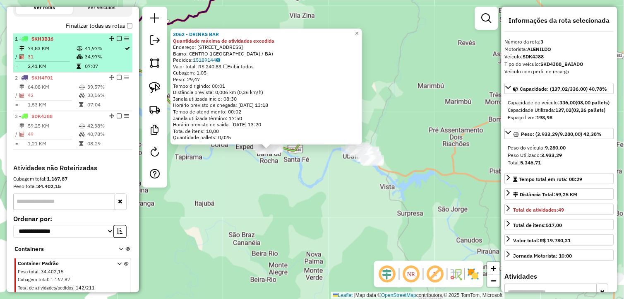
click at [118, 41] on em at bounding box center [119, 38] width 5 height 5
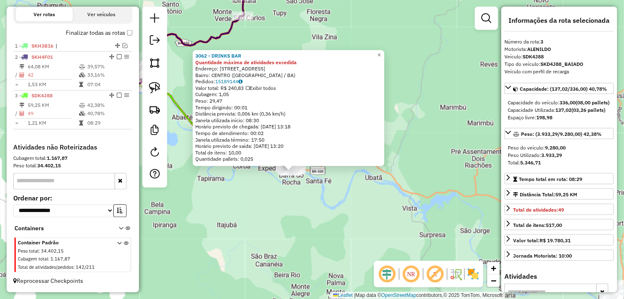
drag, startPoint x: 278, startPoint y: 191, endPoint x: 287, endPoint y: 200, distance: 12.6
click at [287, 200] on div "3062 - DRINKS BAR Quantidade máxima de atividades excedida Endereço: Rua Rio Br…" at bounding box center [312, 149] width 624 height 299
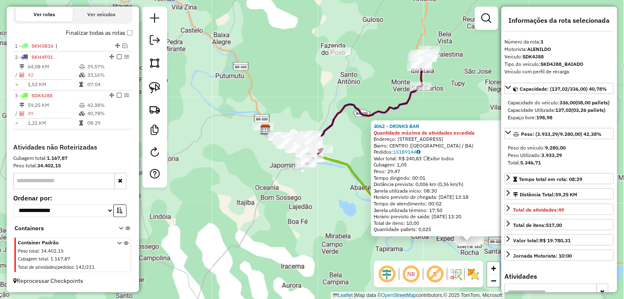
drag, startPoint x: 224, startPoint y: 206, endPoint x: 379, endPoint y: 262, distance: 165.0
click at [379, 262] on hb-router-mapa "Informações da Sessão 980475 - 18/08/2025 Criação: 15/08/2025 19:17 Depósito: L…" at bounding box center [312, 149] width 624 height 299
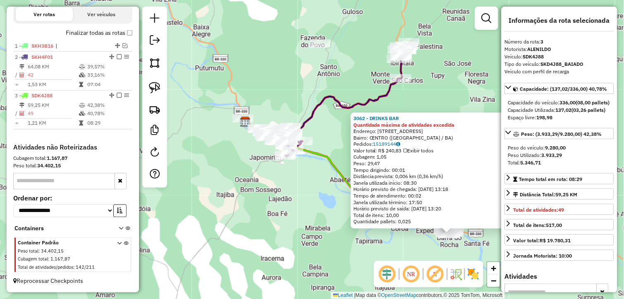
drag, startPoint x: 341, startPoint y: 232, endPoint x: 322, endPoint y: 224, distance: 21.4
click at [322, 224] on div "3062 - DRINKS BAR Quantidade máxima de atividades excedida Endereço: Rua Rio Br…" at bounding box center [312, 149] width 624 height 299
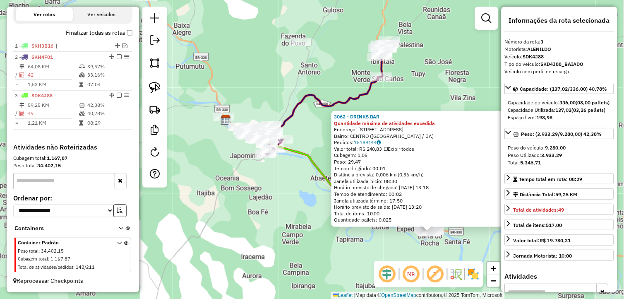
drag, startPoint x: 313, startPoint y: 229, endPoint x: 294, endPoint y: 228, distance: 19.5
click at [294, 228] on div "3062 - DRINKS BAR Quantidade máxima de atividades excedida Endereço: Rua Rio Br…" at bounding box center [312, 149] width 624 height 299
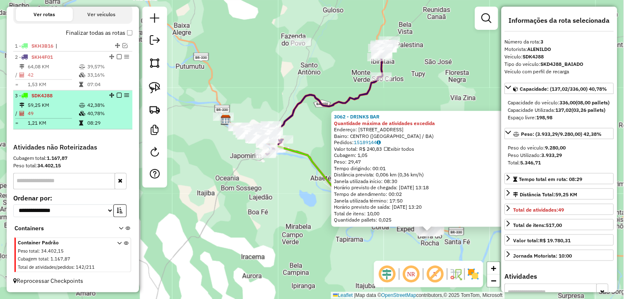
click at [117, 94] on em at bounding box center [119, 95] width 5 height 5
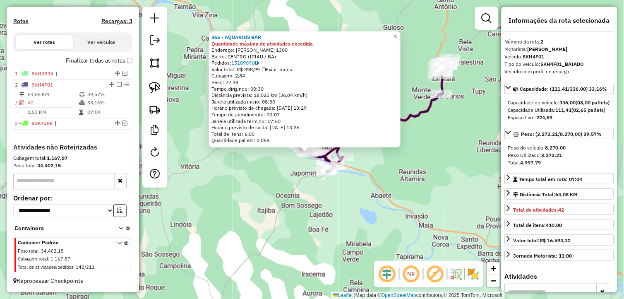
drag, startPoint x: 296, startPoint y: 205, endPoint x: 264, endPoint y: 218, distance: 34.0
click at [265, 218] on div "366 - AQUARIUS BAR Quantidade máxima de atividades excedida Endereço: R LAURO D…" at bounding box center [312, 149] width 624 height 299
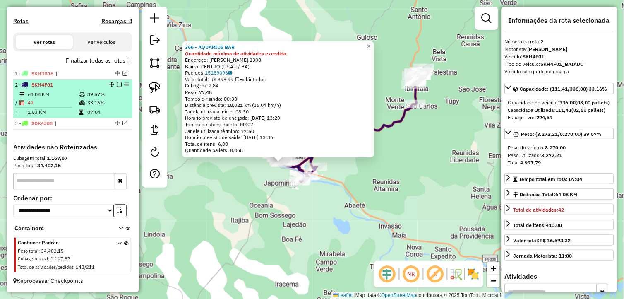
click at [118, 85] on em at bounding box center [119, 84] width 5 height 5
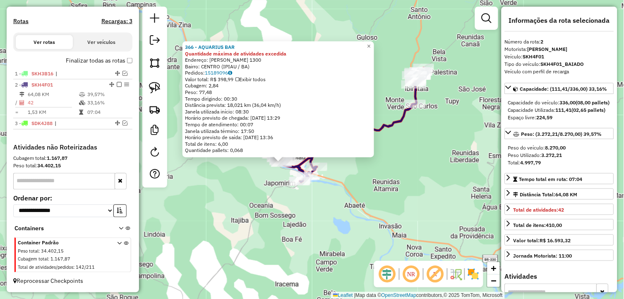
scroll to position [221, 0]
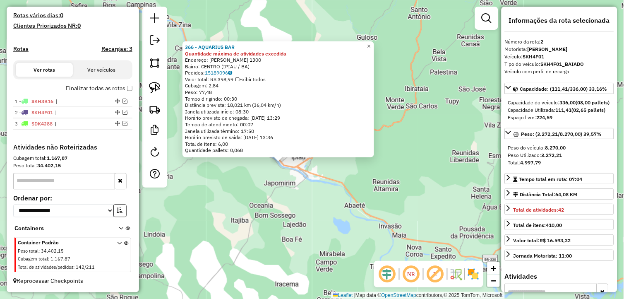
click at [276, 226] on div "366 - AQUARIUS BAR Quantidade máxima de atividades excedida Endereço: R LAURO D…" at bounding box center [312, 149] width 624 height 299
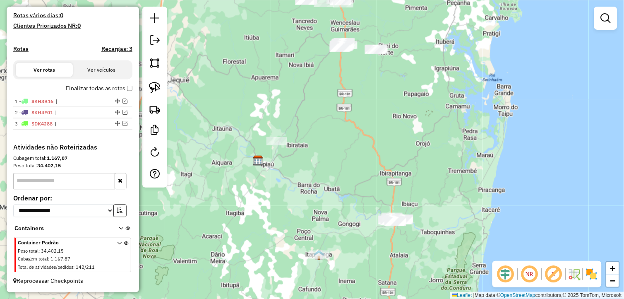
drag, startPoint x: 319, startPoint y: 233, endPoint x: 288, endPoint y: 178, distance: 62.8
click at [288, 178] on div "Janela de atendimento Grade de atendimento Capacidade Transportadoras Veículos …" at bounding box center [312, 149] width 624 height 299
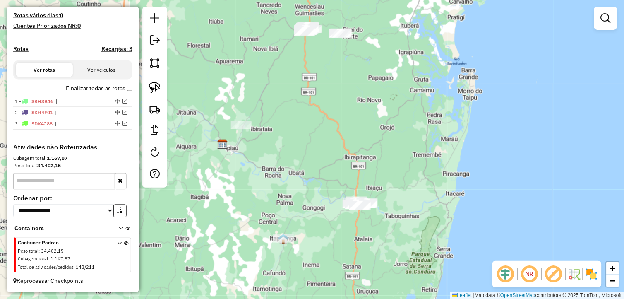
drag, startPoint x: 309, startPoint y: 125, endPoint x: 291, endPoint y: 152, distance: 31.7
click at [291, 152] on div "Janela de atendimento Grade de atendimento Capacidade Transportadoras Veículos …" at bounding box center [312, 149] width 624 height 299
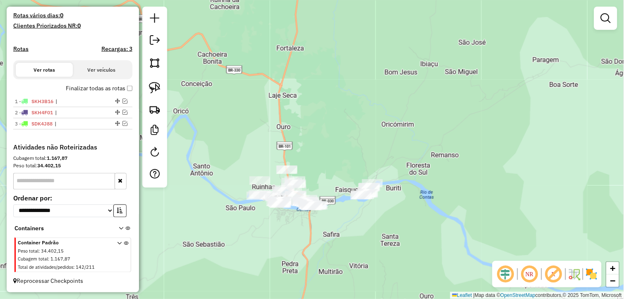
drag, startPoint x: 297, startPoint y: 227, endPoint x: 316, endPoint y: 237, distance: 21.7
click at [316, 237] on div "Janela de atendimento Grade de atendimento Capacidade Transportadoras Veículos …" at bounding box center [312, 149] width 624 height 299
click at [155, 87] on img at bounding box center [155, 88] width 12 height 12
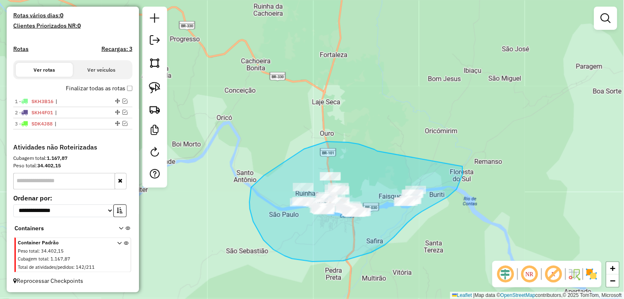
drag, startPoint x: 375, startPoint y: 149, endPoint x: 463, endPoint y: 166, distance: 89.8
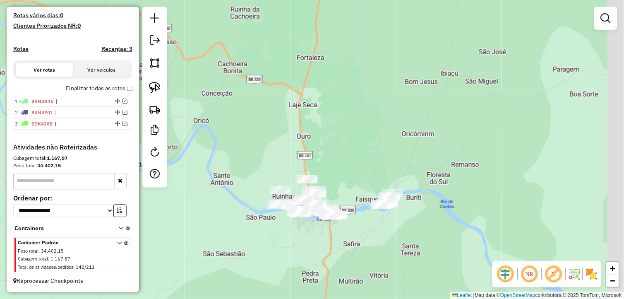
drag, startPoint x: 396, startPoint y: 228, endPoint x: 354, endPoint y: 219, distance: 42.7
click at [367, 228] on div "Janela de atendimento Grade de atendimento Capacidade Transportadoras Veículos …" at bounding box center [312, 149] width 624 height 299
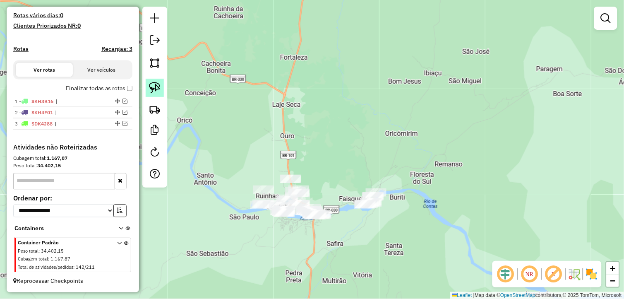
click at [155, 87] on img at bounding box center [155, 88] width 12 height 12
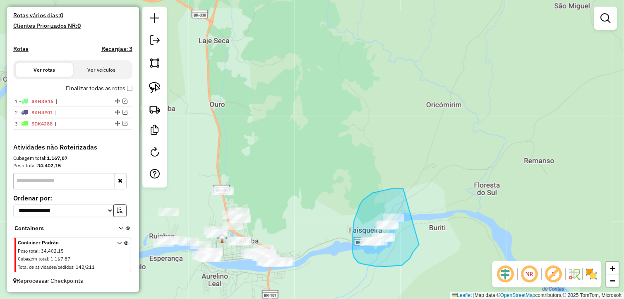
drag, startPoint x: 404, startPoint y: 189, endPoint x: 423, endPoint y: 240, distance: 54.7
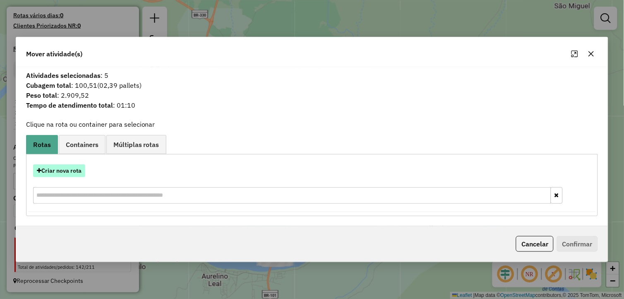
click at [77, 166] on button "Criar nova rota" at bounding box center [59, 170] width 52 height 13
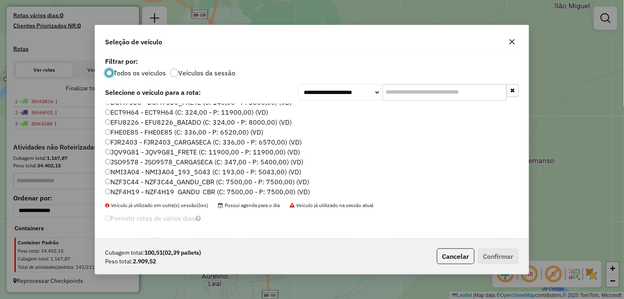
scroll to position [92, 0]
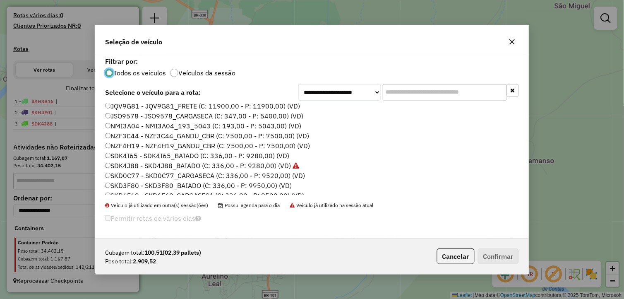
click at [156, 175] on label "SKD0C77 - SKD0C77_CARGASECA (C: 336,00 - P: 9520,00) (VD)" at bounding box center [205, 176] width 200 height 10
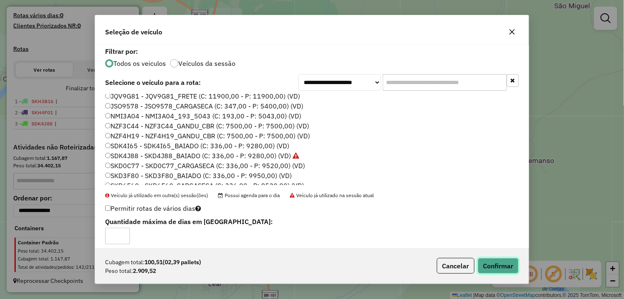
click at [495, 263] on button "Confirmar" at bounding box center [498, 266] width 41 height 16
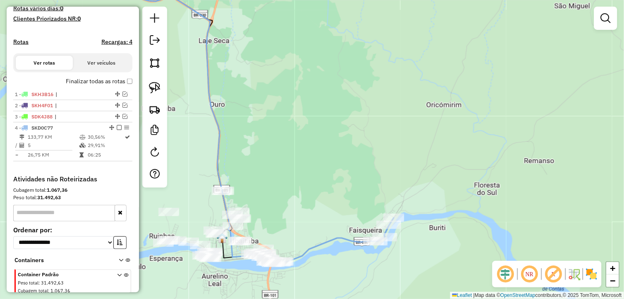
scroll to position [260, 0]
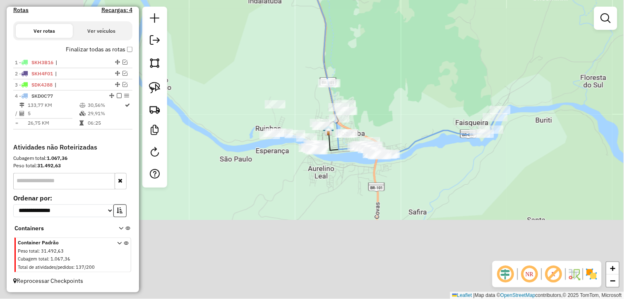
drag, startPoint x: 392, startPoint y: 71, endPoint x: 416, endPoint y: 50, distance: 31.7
click at [416, 50] on div "Janela de atendimento Grade de atendimento Capacidade Transportadoras Veículos …" at bounding box center [312, 149] width 624 height 299
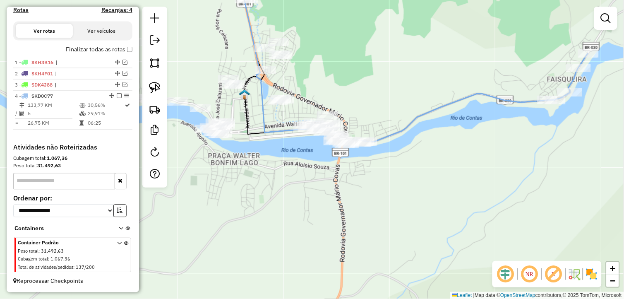
drag, startPoint x: 386, startPoint y: 91, endPoint x: 382, endPoint y: 77, distance: 14.7
click at [382, 77] on div "Janela de atendimento Grade de atendimento Capacidade Transportadoras Veículos …" at bounding box center [312, 149] width 624 height 299
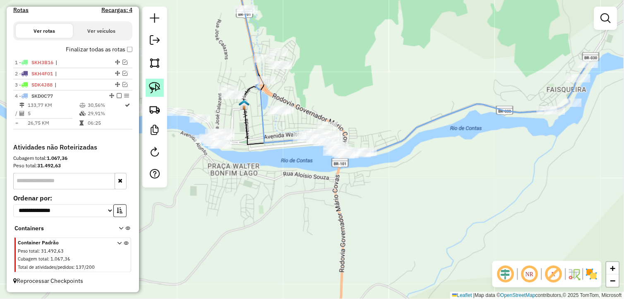
click at [155, 84] on img at bounding box center [155, 88] width 12 height 12
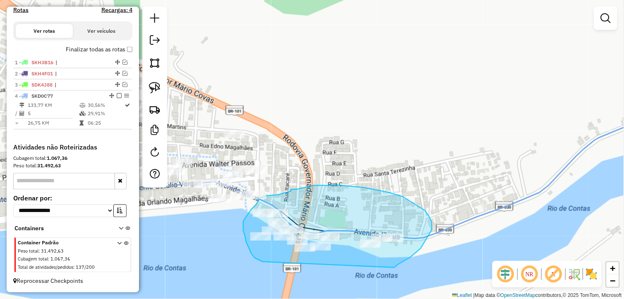
drag, startPoint x: 399, startPoint y: 264, endPoint x: 319, endPoint y: 267, distance: 80.0
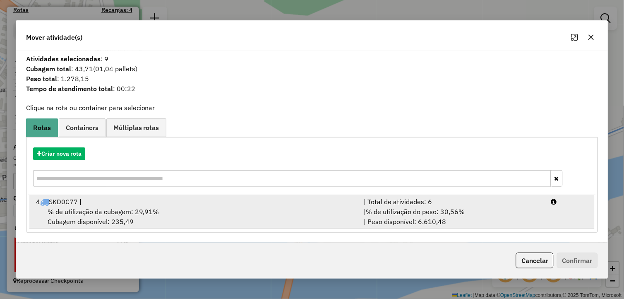
click at [177, 213] on div "% de utilização da cubagem: 29,91% Cubagem disponível: 235,49" at bounding box center [195, 217] width 328 height 20
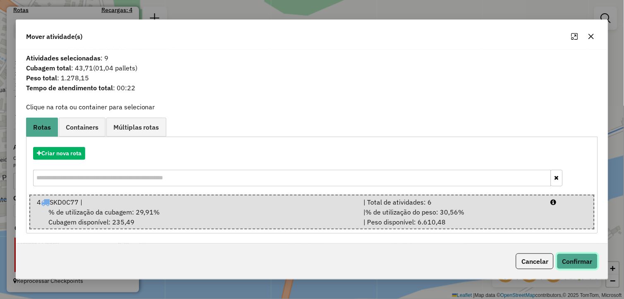
click at [574, 261] on button "Confirmar" at bounding box center [577, 261] width 41 height 16
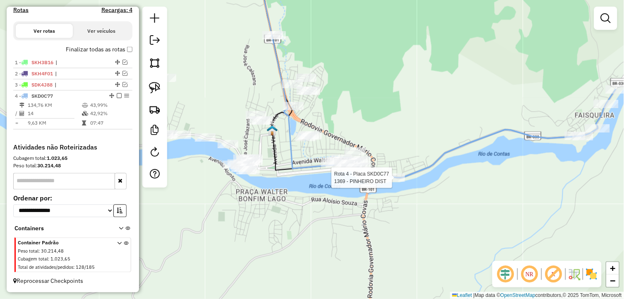
select select "**********"
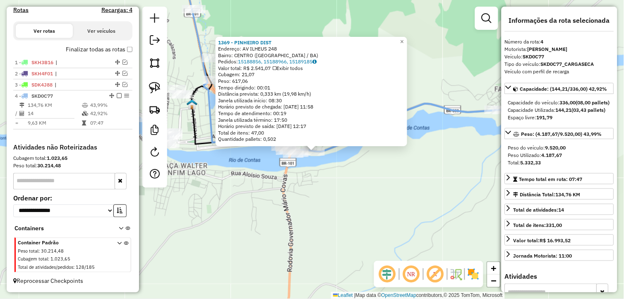
drag, startPoint x: 341, startPoint y: 224, endPoint x: 361, endPoint y: 240, distance: 26.4
click at [361, 240] on div "1369 - PINHEIRO DIST Endereço: AV ILHEUS 248 Bairro: CENTRO (UBAITABA / BA) Ped…" at bounding box center [312, 149] width 624 height 299
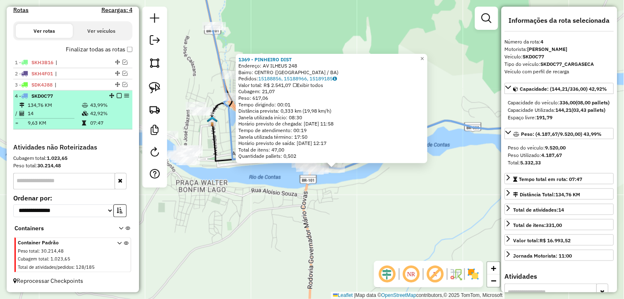
click at [117, 93] on em at bounding box center [119, 95] width 5 height 5
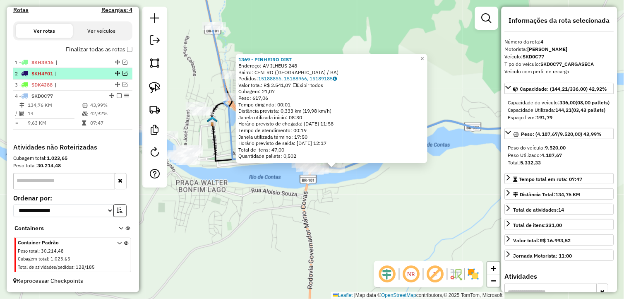
scroll to position [232, 0]
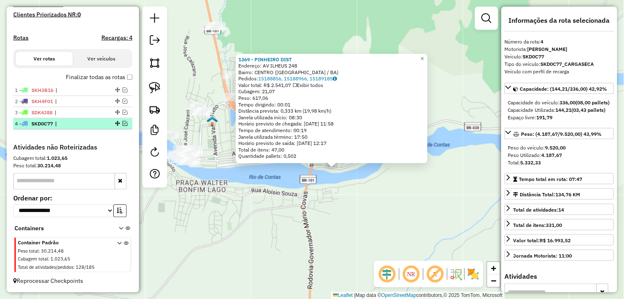
click at [123, 121] on em at bounding box center [125, 123] width 5 height 5
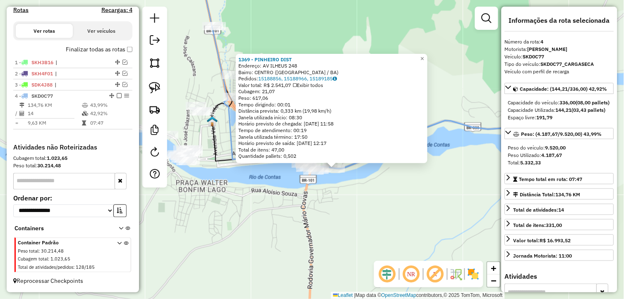
click at [368, 224] on div "Rota 4 - Placa SKD0C77 3188 - PINHEIRO DISTRIBUIDO 1369 - PINHEIRO DIST Endereç…" at bounding box center [312, 149] width 624 height 299
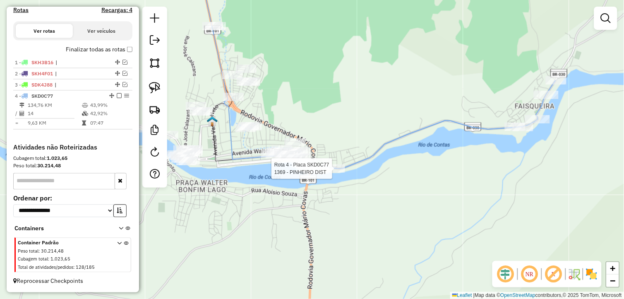
select select "**********"
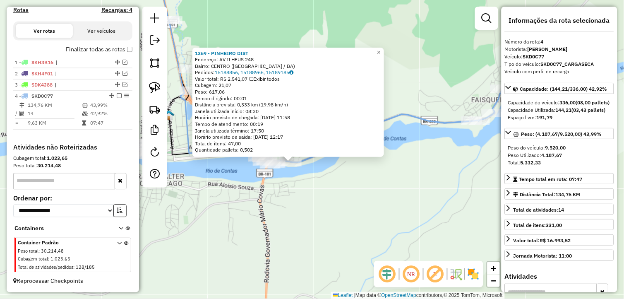
drag, startPoint x: 359, startPoint y: 187, endPoint x: 339, endPoint y: 198, distance: 22.4
click at [339, 198] on div "1369 - PINHEIRO DIST Endereço: AV ILHEUS 248 Bairro: CENTRO (UBAITABA / BA) Ped…" at bounding box center [312, 149] width 624 height 299
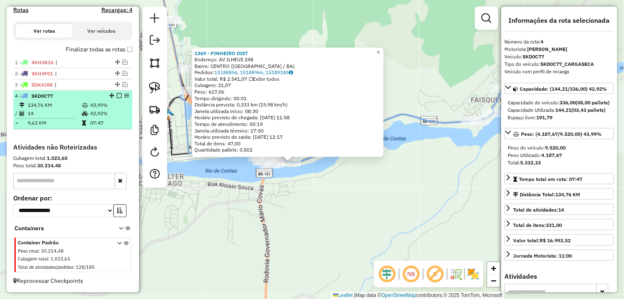
click at [120, 96] on div at bounding box center [116, 95] width 25 height 5
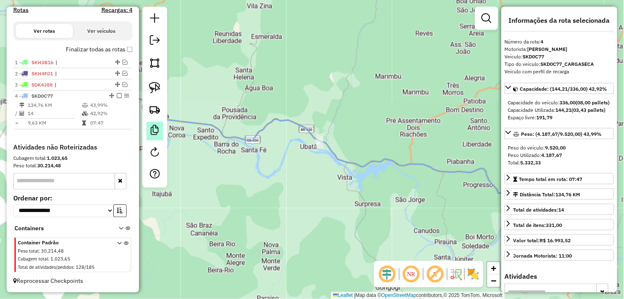
drag, startPoint x: 360, startPoint y: 229, endPoint x: 161, endPoint y: 138, distance: 219.3
click at [161, 138] on hb-router-mapa "Informações da Sessão 980475 - 18/08/2025 Criação: 15/08/2025 19:17 Depósito: L…" at bounding box center [312, 149] width 624 height 299
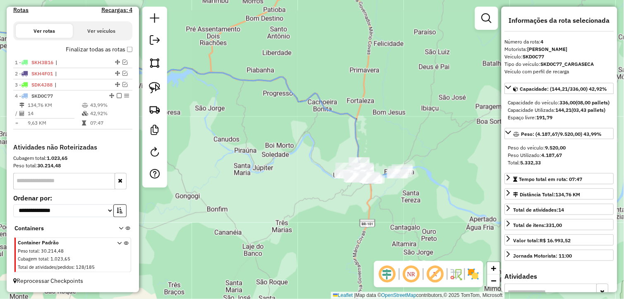
drag, startPoint x: 393, startPoint y: 192, endPoint x: 310, endPoint y: 196, distance: 82.8
click at [313, 197] on div "Janela de atendimento Grade de atendimento Capacidade Transportadoras Veículos …" at bounding box center [312, 149] width 624 height 299
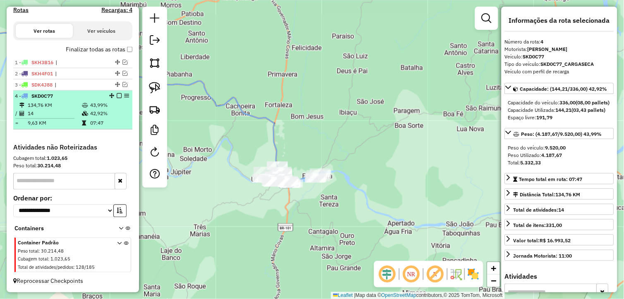
click at [117, 95] on em at bounding box center [119, 95] width 5 height 5
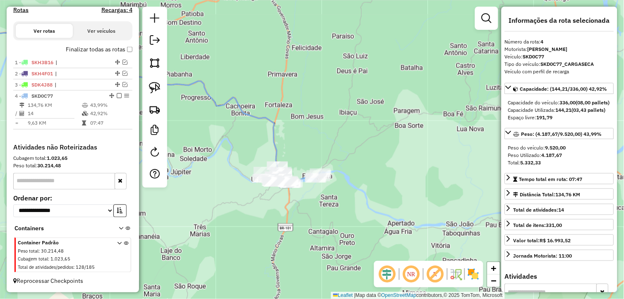
scroll to position [232, 0]
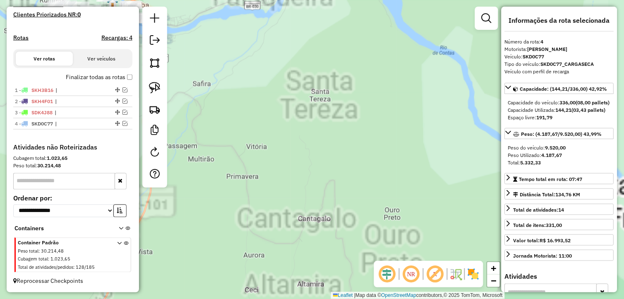
drag, startPoint x: 255, startPoint y: 161, endPoint x: 413, endPoint y: 230, distance: 172.7
click at [413, 230] on div "Janela de atendimento Grade de atendimento Capacidade Transportadoras Veículos …" at bounding box center [312, 149] width 624 height 299
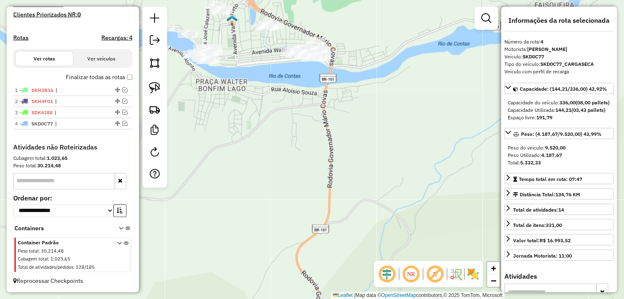
drag, startPoint x: 281, startPoint y: 127, endPoint x: 308, endPoint y: 228, distance: 104.7
click at [307, 229] on div "Janela de atendimento Grade de atendimento Capacidade Transportadoras Veículos …" at bounding box center [312, 149] width 624 height 299
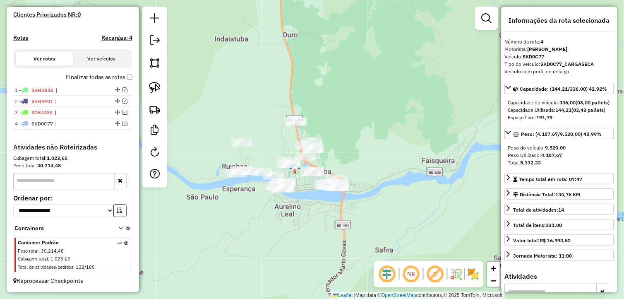
drag, startPoint x: 262, startPoint y: 207, endPoint x: 278, endPoint y: 220, distance: 20.0
click at [278, 220] on div "Janela de atendimento Grade de atendimento Capacidade Transportadoras Veículos …" at bounding box center [312, 149] width 624 height 299
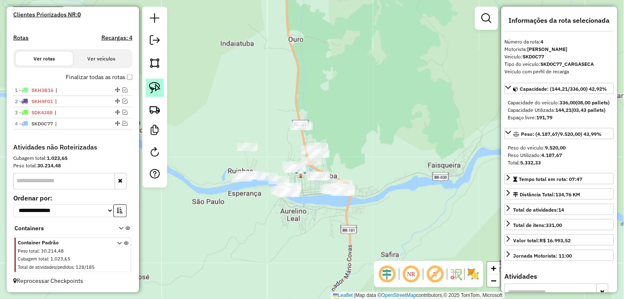
click at [153, 86] on img at bounding box center [155, 88] width 12 height 12
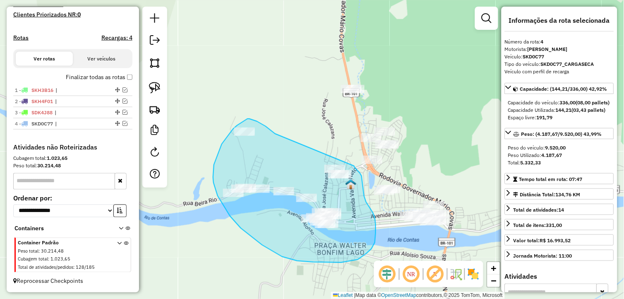
drag, startPoint x: 269, startPoint y: 129, endPoint x: 353, endPoint y: 162, distance: 90.5
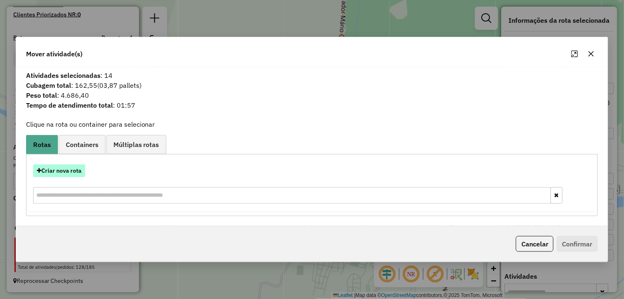
click at [72, 172] on button "Criar nova rota" at bounding box center [59, 170] width 52 height 13
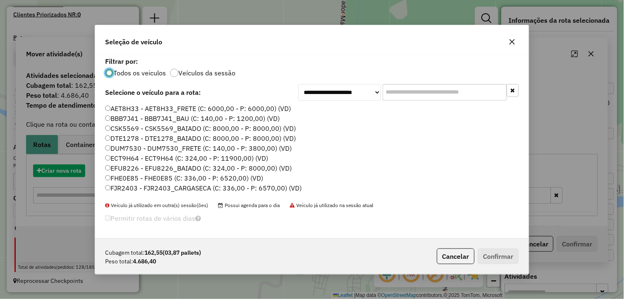
scroll to position [5, 2]
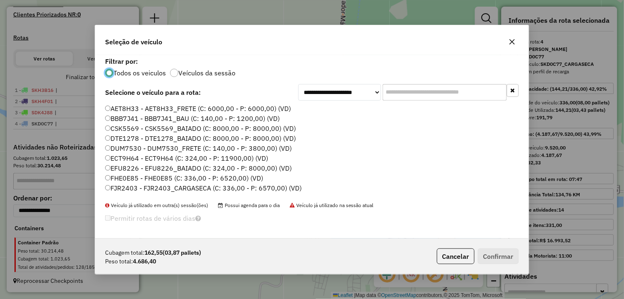
drag, startPoint x: 131, startPoint y: 188, endPoint x: 110, endPoint y: 185, distance: 21.8
click at [131, 188] on label "FJR2403 - FJR2403_CARGASECA (C: 336,00 - P: 6570,00) (VD)" at bounding box center [203, 188] width 197 height 10
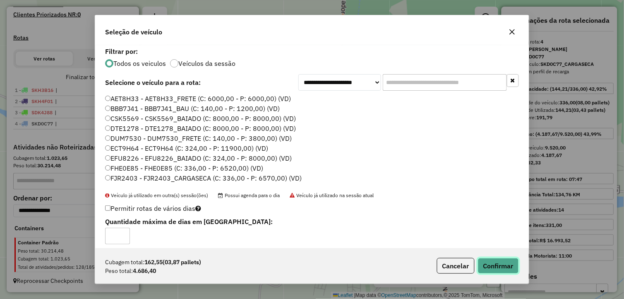
click at [498, 268] on button "Confirmar" at bounding box center [498, 266] width 41 height 16
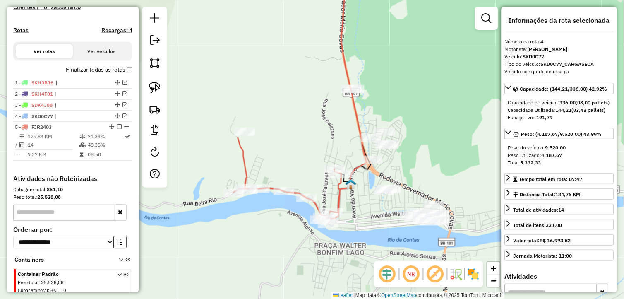
scroll to position [271, 0]
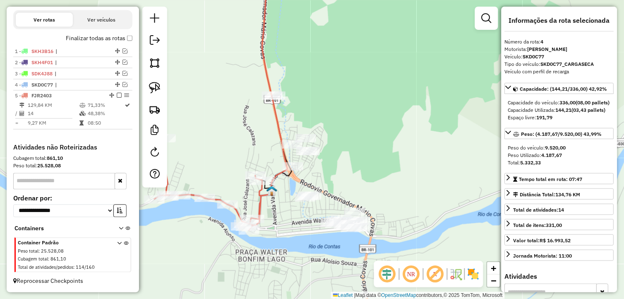
drag, startPoint x: 369, startPoint y: 202, endPoint x: 281, endPoint y: 207, distance: 87.9
click at [288, 209] on div "Janela de atendimento Grade de atendimento Capacidade Transportadoras Veículos …" at bounding box center [312, 149] width 624 height 299
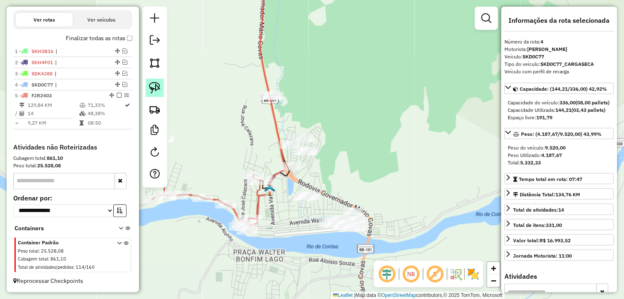
click at [159, 88] on img at bounding box center [155, 88] width 12 height 12
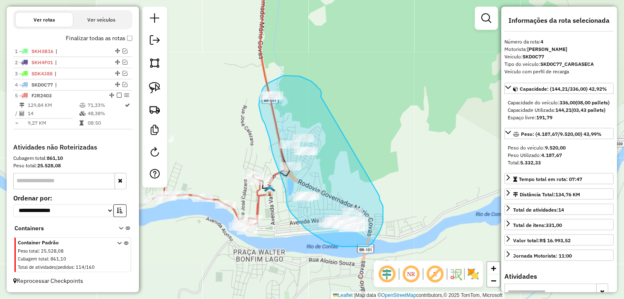
drag, startPoint x: 322, startPoint y: 96, endPoint x: 380, endPoint y: 196, distance: 115.4
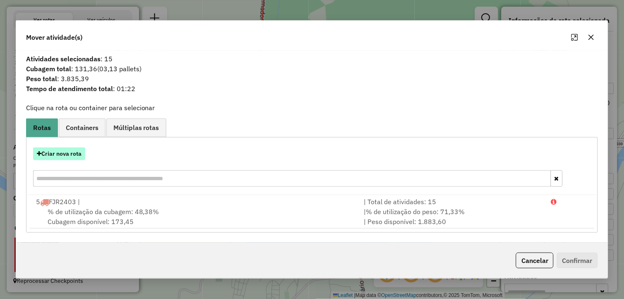
click at [73, 147] on button "Criar nova rota" at bounding box center [59, 153] width 52 height 13
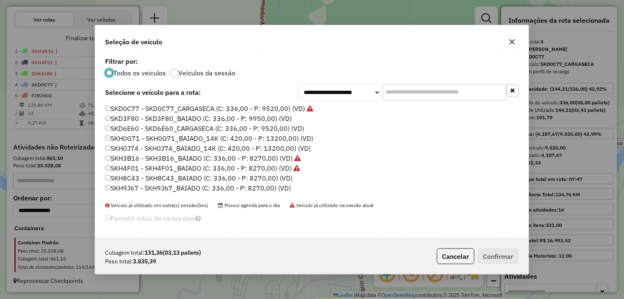
scroll to position [167, 0]
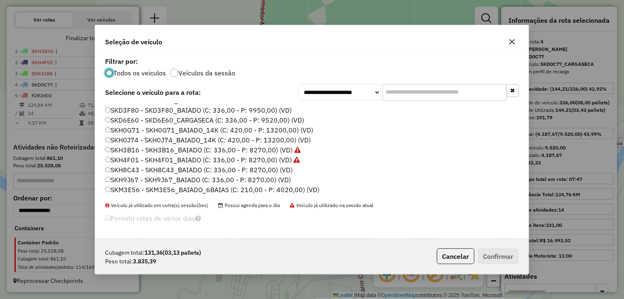
click at [149, 119] on label "SKD6E60 - SKD6E60_CARGASECA (C: 336,00 - P: 9520,00) (VD)" at bounding box center [204, 120] width 199 height 10
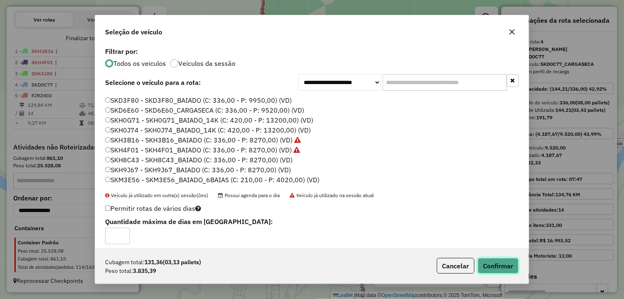
click at [495, 263] on button "Confirmar" at bounding box center [498, 266] width 41 height 16
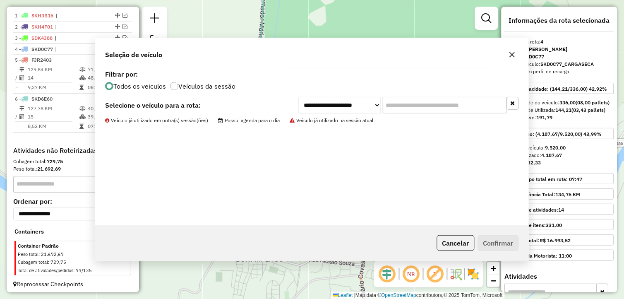
scroll to position [310, 0]
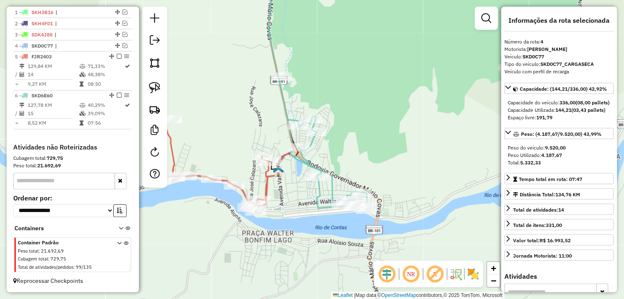
drag, startPoint x: 304, startPoint y: 214, endPoint x: 301, endPoint y: 205, distance: 8.8
click at [305, 209] on div "Janela de atendimento Grade de atendimento Capacidade Transportadoras Veículos …" at bounding box center [312, 149] width 624 height 299
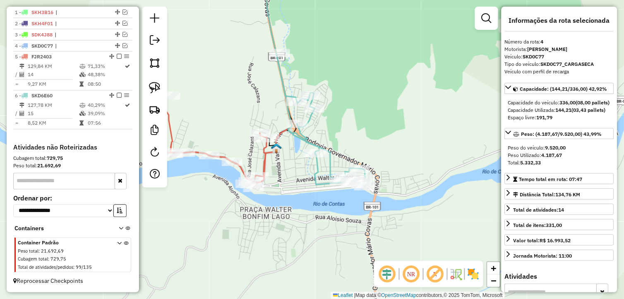
drag, startPoint x: 306, startPoint y: 191, endPoint x: 304, endPoint y: 179, distance: 11.8
click at [304, 179] on div "Janela de atendimento Grade de atendimento Capacidade Transportadoras Veículos …" at bounding box center [312, 149] width 624 height 299
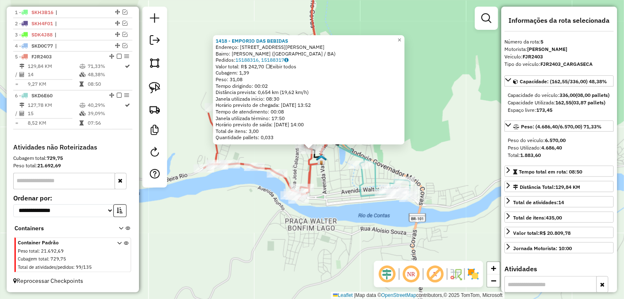
click at [328, 172] on div "Rota 5 - Placa FJR2403 1621 - R DIST. MARCONI 1418 - EMPORIO DAS BEBIDAS Endere…" at bounding box center [312, 149] width 624 height 299
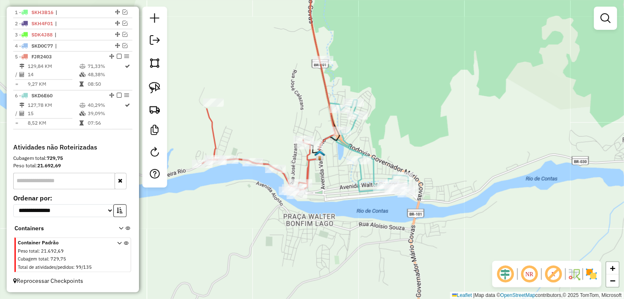
drag, startPoint x: 334, startPoint y: 196, endPoint x: 329, endPoint y: 183, distance: 14.3
click at [331, 190] on div "Janela de atendimento Grade de atendimento Capacidade Transportadoras Veículos …" at bounding box center [312, 149] width 624 height 299
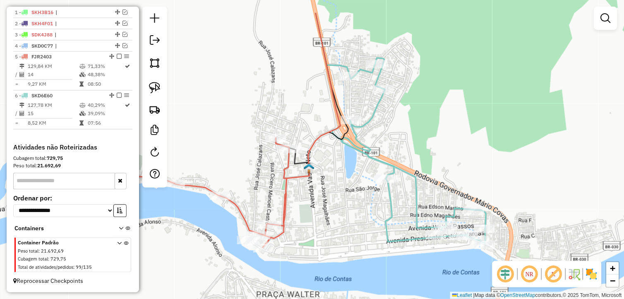
drag, startPoint x: 330, startPoint y: 149, endPoint x: 329, endPoint y: 192, distance: 42.7
click at [329, 192] on div "Janela de atendimento Grade de atendimento Capacidade Transportadoras Veículos …" at bounding box center [312, 149] width 624 height 299
drag, startPoint x: 154, startPoint y: 89, endPoint x: 162, endPoint y: 96, distance: 10.9
click at [154, 89] on img at bounding box center [155, 88] width 12 height 12
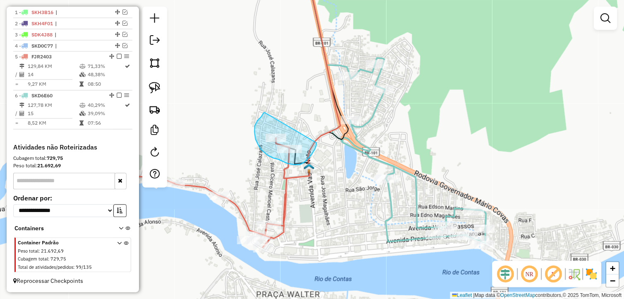
drag, startPoint x: 264, startPoint y: 113, endPoint x: 317, endPoint y: 142, distance: 60.8
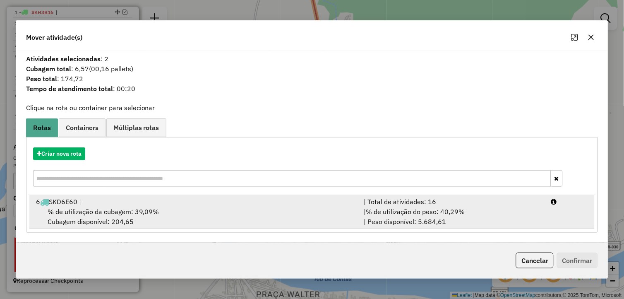
click at [86, 197] on div "6 SKD6E60 |" at bounding box center [195, 202] width 328 height 10
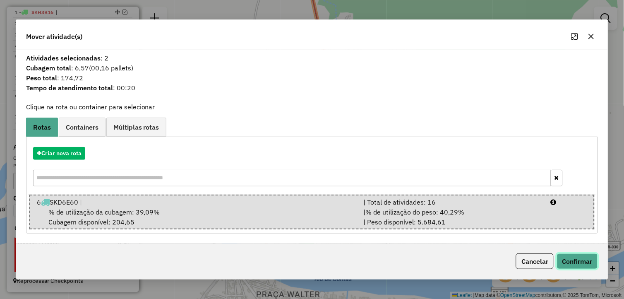
click at [584, 258] on button "Confirmar" at bounding box center [577, 261] width 41 height 16
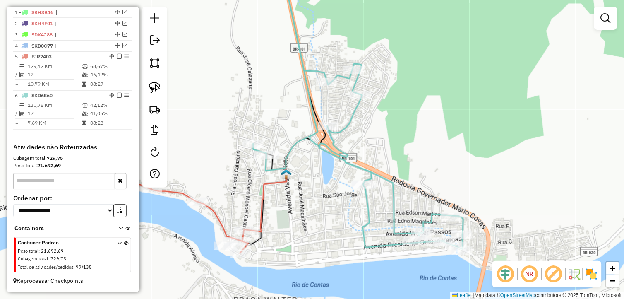
drag, startPoint x: 347, startPoint y: 209, endPoint x: 324, endPoint y: 215, distance: 23.5
click at [324, 215] on div "Janela de atendimento Grade de atendimento Capacidade Transportadoras Veículos …" at bounding box center [312, 149] width 624 height 299
select select "**********"
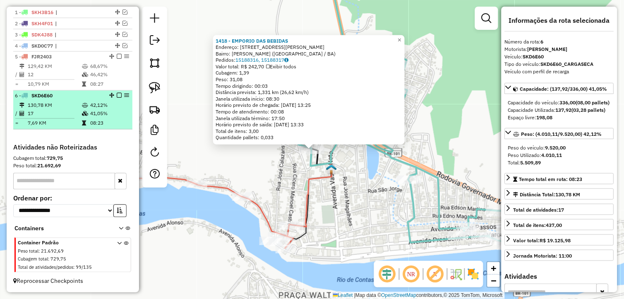
click at [119, 93] on em at bounding box center [119, 95] width 5 height 5
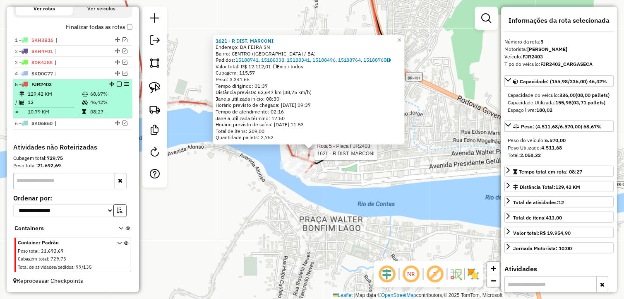
click at [117, 83] on em at bounding box center [119, 84] width 5 height 5
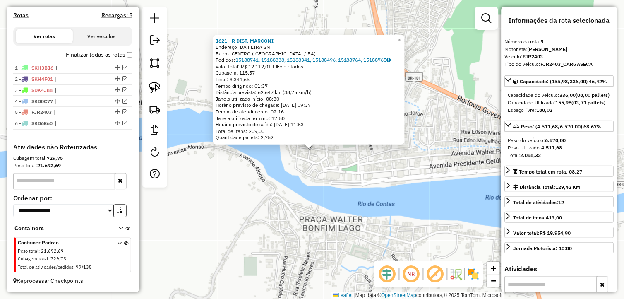
scroll to position [254, 0]
click at [251, 208] on div "1621 - R DIST. MARCONI Endereço: DA FEIRA SN Bairro: CENTRO (UBAITABA / BA) Ped…" at bounding box center [312, 149] width 624 height 299
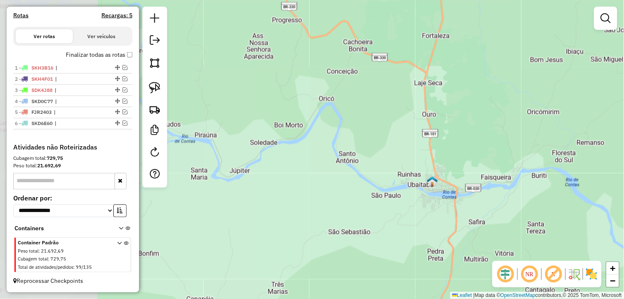
drag, startPoint x: 291, startPoint y: 195, endPoint x: 411, endPoint y: 189, distance: 119.4
click at [407, 191] on div "Janela de atendimento Grade de atendimento Capacidade Transportadoras Veículos …" at bounding box center [312, 149] width 624 height 299
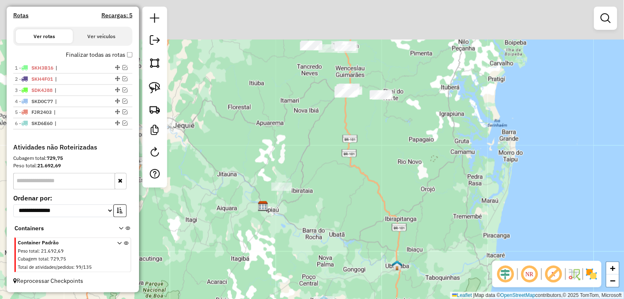
drag, startPoint x: 320, startPoint y: 177, endPoint x: 258, endPoint y: 255, distance: 99.8
click at [258, 259] on div "Janela de atendimento Grade de atendimento Capacidade Transportadoras Veículos …" at bounding box center [312, 149] width 624 height 299
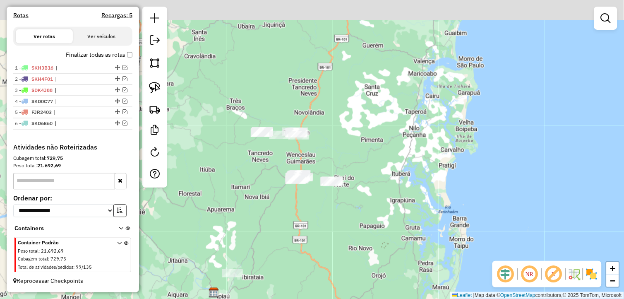
drag, startPoint x: 357, startPoint y: 133, endPoint x: 317, endPoint y: 212, distance: 88.7
click at [317, 212] on div "Janela de atendimento Grade de atendimento Capacidade Transportadoras Veículos …" at bounding box center [312, 149] width 624 height 299
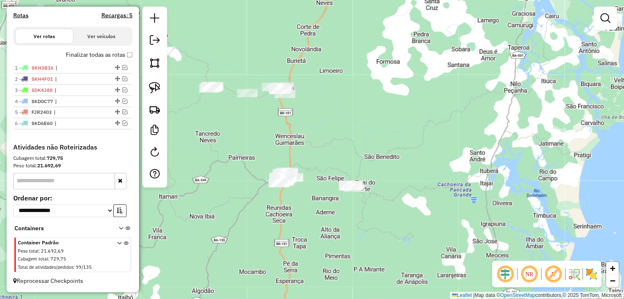
drag, startPoint x: 299, startPoint y: 191, endPoint x: 302, endPoint y: 215, distance: 24.2
click at [302, 215] on div "Janela de atendimento Grade de atendimento Capacidade Transportadoras Veículos …" at bounding box center [312, 149] width 624 height 299
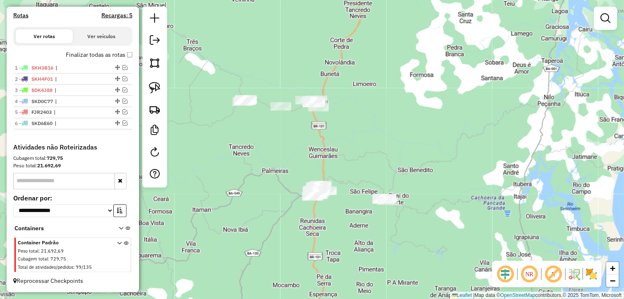
drag, startPoint x: 329, startPoint y: 219, endPoint x: 337, endPoint y: 221, distance: 7.2
click at [337, 221] on div "Janela de atendimento Grade de atendimento Capacidade Transportadoras Veículos …" at bounding box center [312, 149] width 624 height 299
drag, startPoint x: 148, startPoint y: 86, endPoint x: 175, endPoint y: 94, distance: 27.9
click at [149, 86] on img at bounding box center [155, 88] width 12 height 12
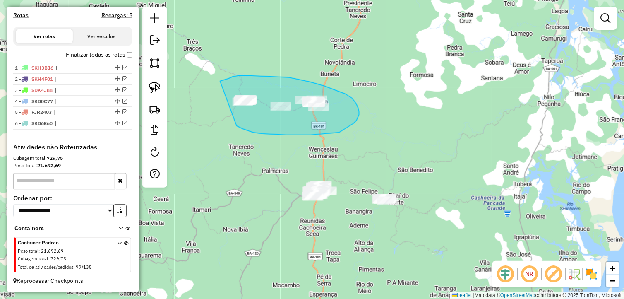
drag, startPoint x: 286, startPoint y: 135, endPoint x: 220, endPoint y: 81, distance: 85.3
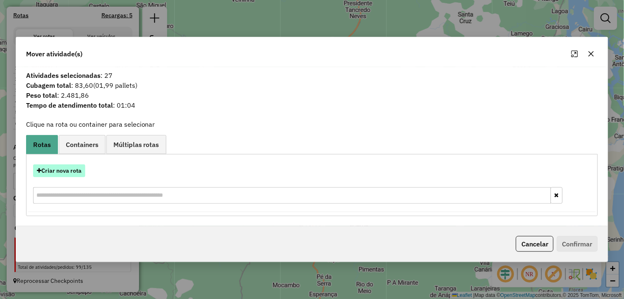
click at [72, 169] on button "Criar nova rota" at bounding box center [59, 170] width 52 height 13
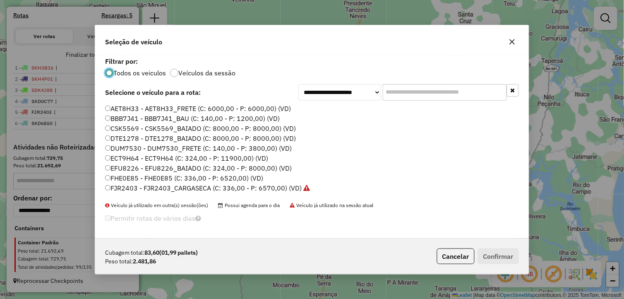
scroll to position [167, 0]
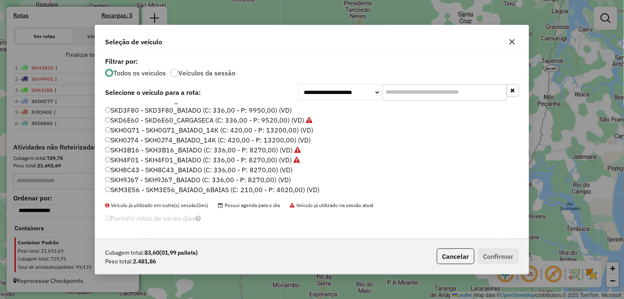
click at [160, 190] on label "SKM3E56 - SKM3E56_BAIADO_6BAIAS (C: 210,00 - P: 4020,00) (VD)" at bounding box center [212, 190] width 214 height 10
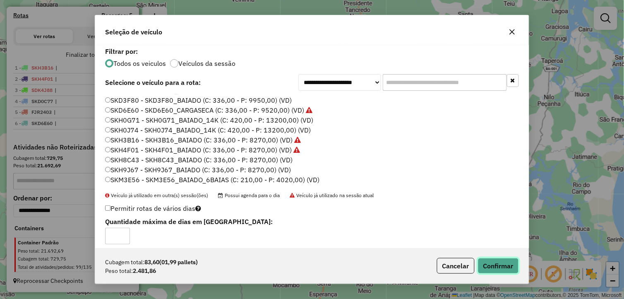
click at [486, 265] on button "Confirmar" at bounding box center [498, 266] width 41 height 16
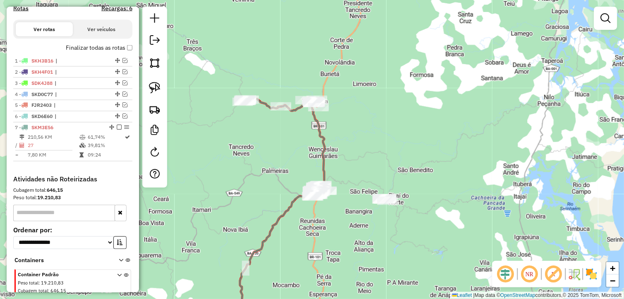
scroll to position [293, 0]
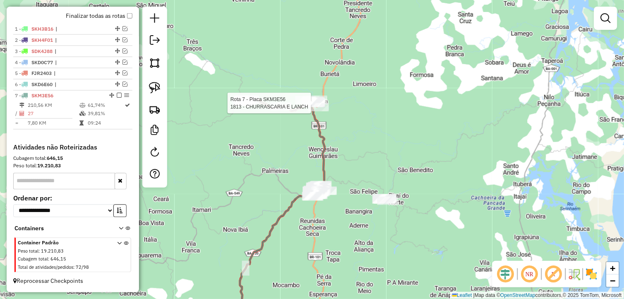
select select "**********"
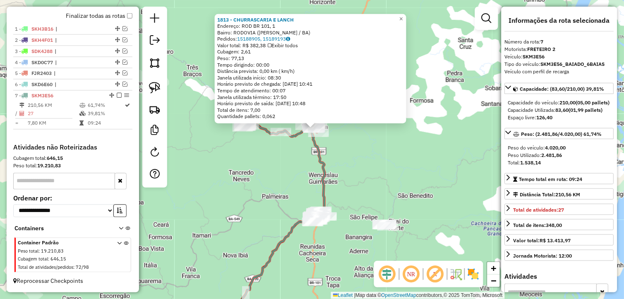
drag, startPoint x: 390, startPoint y: 204, endPoint x: 391, endPoint y: 184, distance: 20.7
click at [391, 184] on div "1813 - CHURRASCARIA E LANCH Endereço: ROD BR 101, 1 Bairro: RODOVIA (WENCESLAU …" at bounding box center [312, 149] width 624 height 299
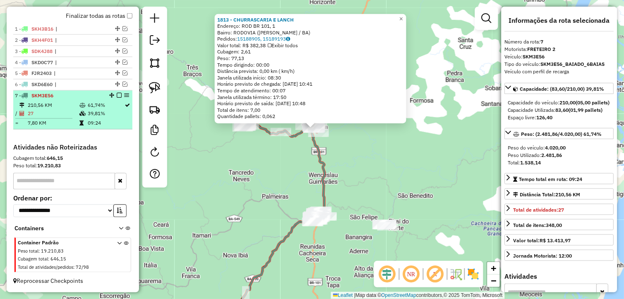
click at [118, 94] on em at bounding box center [119, 95] width 5 height 5
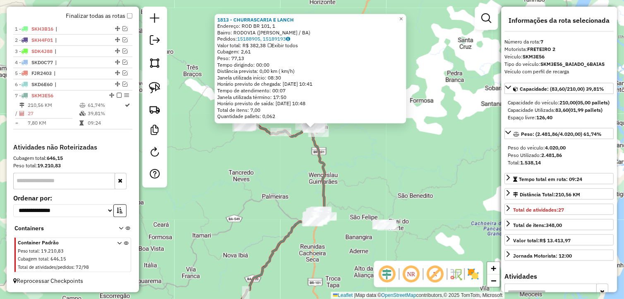
scroll to position [266, 0]
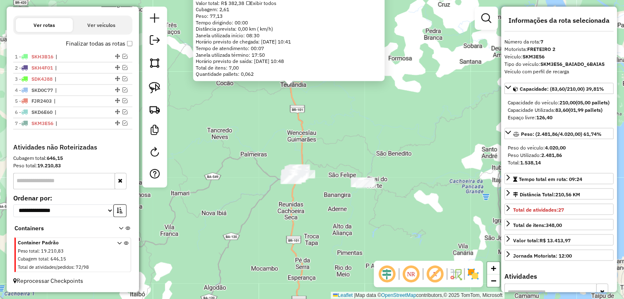
drag, startPoint x: 262, startPoint y: 173, endPoint x: 243, endPoint y: 135, distance: 42.0
click at [239, 128] on div "1813 - CHURRASCARIA E LANCH Endereço: ROD BR 101, 1 Bairro: RODOVIA (WENCESLAU …" at bounding box center [312, 149] width 624 height 299
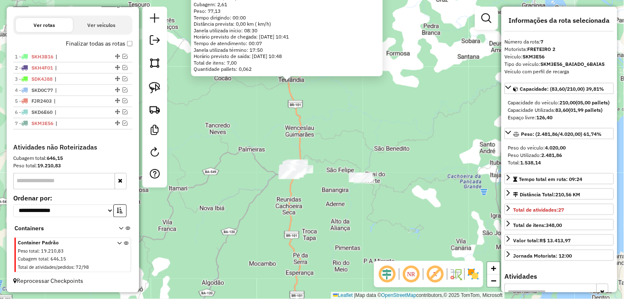
click at [288, 190] on div "1813 - CHURRASCARIA E LANCH Endereço: ROD BR 101, 1 Bairro: RODOVIA (WENCESLAU …" at bounding box center [312, 149] width 624 height 299
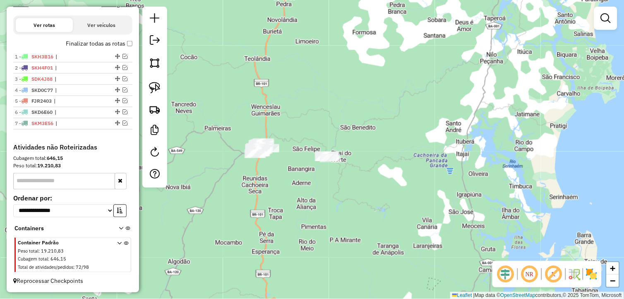
drag, startPoint x: 352, startPoint y: 217, endPoint x: 309, endPoint y: 190, distance: 51.2
click at [319, 196] on div "Janela de atendimento Grade de atendimento Capacidade Transportadoras Veículos …" at bounding box center [312, 149] width 624 height 299
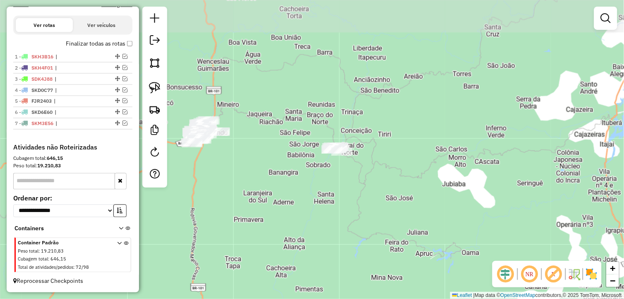
drag, startPoint x: 344, startPoint y: 192, endPoint x: 281, endPoint y: 223, distance: 69.6
click at [284, 225] on div "Janela de atendimento Grade de atendimento Capacidade Transportadoras Veículos …" at bounding box center [312, 149] width 624 height 299
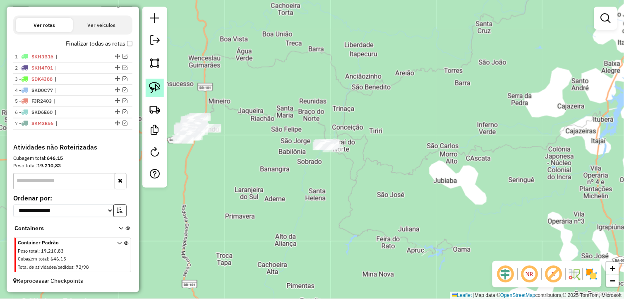
click at [155, 82] on img at bounding box center [155, 88] width 12 height 12
drag, startPoint x: 326, startPoint y: 123, endPoint x: 365, endPoint y: 152, distance: 48.8
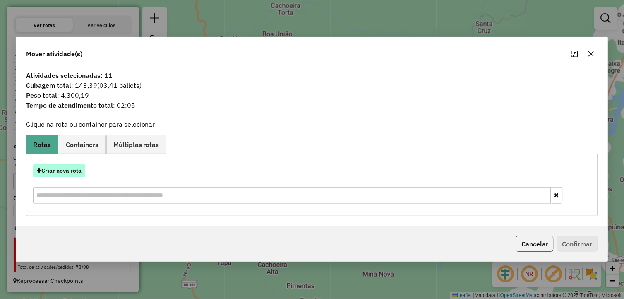
click at [80, 166] on button "Criar nova rota" at bounding box center [59, 170] width 52 height 13
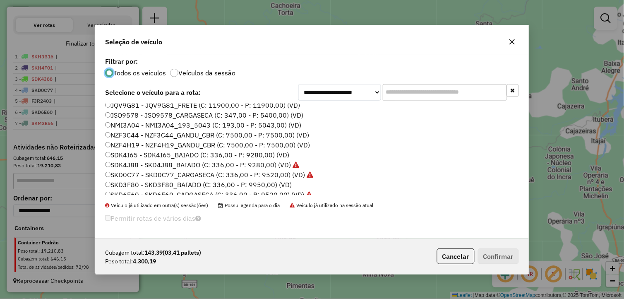
scroll to position [167, 0]
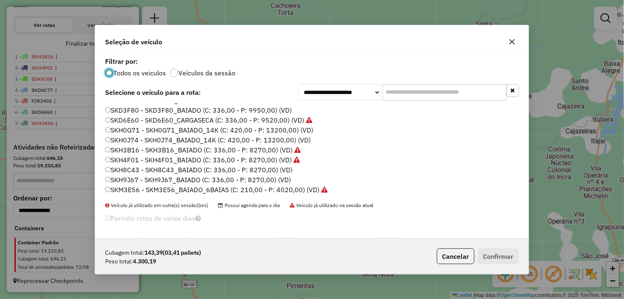
click at [183, 180] on label "SKH9J67 - SKH9J67_BAIADO (C: 336,00 - P: 8270,00) (VD)" at bounding box center [198, 180] width 186 height 10
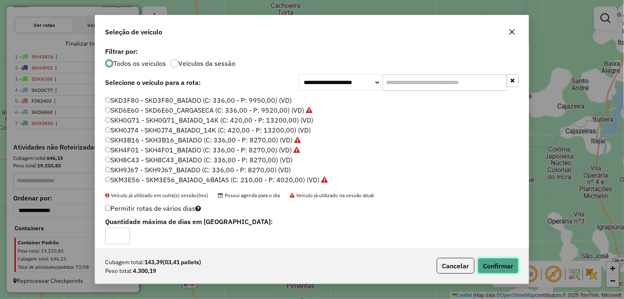
click at [498, 267] on button "Confirmar" at bounding box center [498, 266] width 41 height 16
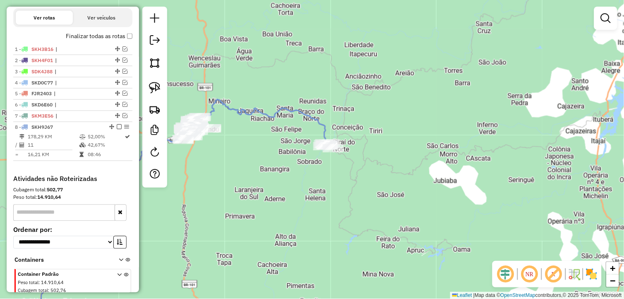
scroll to position [304, 0]
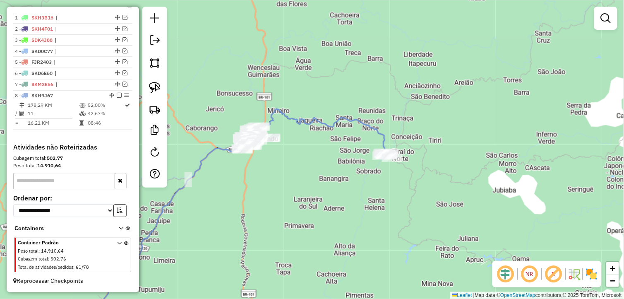
drag, startPoint x: 339, startPoint y: 232, endPoint x: 361, endPoint y: 195, distance: 43.4
click at [341, 231] on div "Janela de atendimento Grade de atendimento Capacidade Transportadoras Veículos …" at bounding box center [312, 149] width 624 height 299
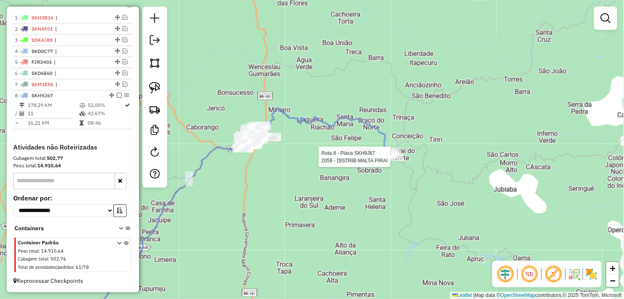
select select "**********"
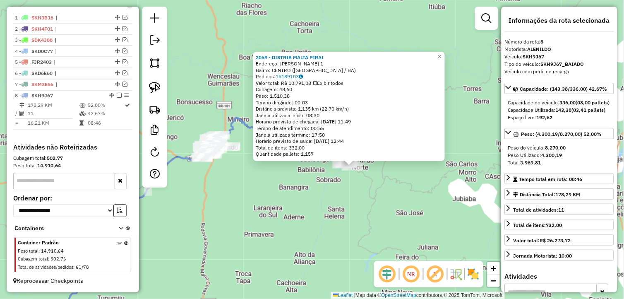
drag, startPoint x: 364, startPoint y: 220, endPoint x: 404, endPoint y: 236, distance: 43.0
click at [404, 236] on div "2059 - DISTRIB MALTA PIRAI Endereço: RUY BARBOSA 1 Bairro: CENTRO (PIRAI DO NOR…" at bounding box center [312, 149] width 624 height 299
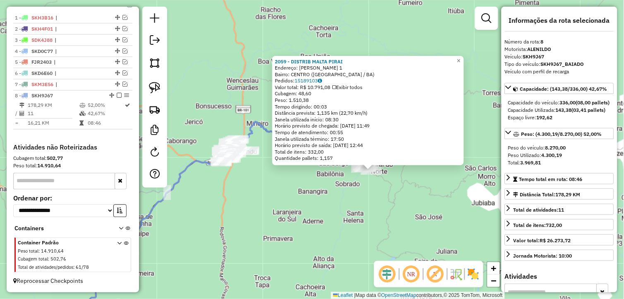
drag, startPoint x: 324, startPoint y: 221, endPoint x: 344, endPoint y: 226, distance: 20.3
click at [344, 226] on div "2059 - DISTRIB MALTA PIRAI Endereço: RUY BARBOSA 1 Bairro: CENTRO (PIRAI DO NOR…" at bounding box center [312, 149] width 624 height 299
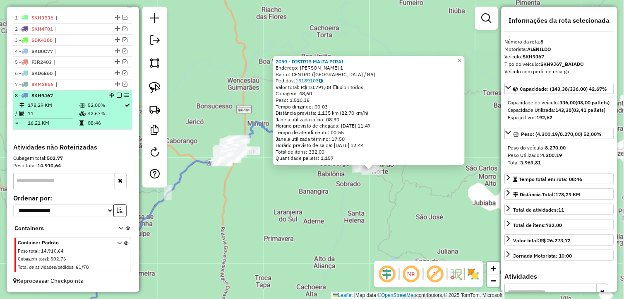
click at [117, 94] on em at bounding box center [119, 95] width 5 height 5
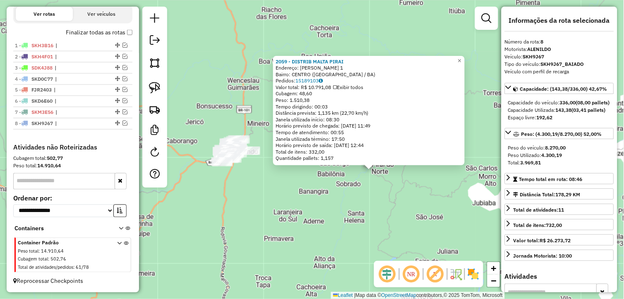
scroll to position [276, 0]
drag, startPoint x: 327, startPoint y: 262, endPoint x: 333, endPoint y: 258, distance: 7.1
click at [332, 259] on div "2059 - DISTRIB MALTA PIRAI Endereço: RUY BARBOSA 1 Bairro: CENTRO (PIRAI DO NOR…" at bounding box center [312, 149] width 624 height 299
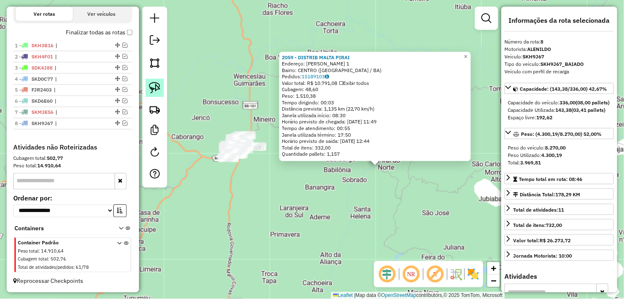
click at [156, 86] on img at bounding box center [155, 88] width 12 height 12
drag, startPoint x: 156, startPoint y: 86, endPoint x: 229, endPoint y: 115, distance: 78.8
click at [158, 89] on img at bounding box center [155, 88] width 12 height 12
drag, startPoint x: 245, startPoint y: 117, endPoint x: 264, endPoint y: 156, distance: 43.9
click at [264, 156] on div "2059 - DISTRIB MALTA PIRAI Endereço: RUY BARBOSA 1 Bairro: CENTRO (PIRAI DO NOR…" at bounding box center [312, 149] width 624 height 299
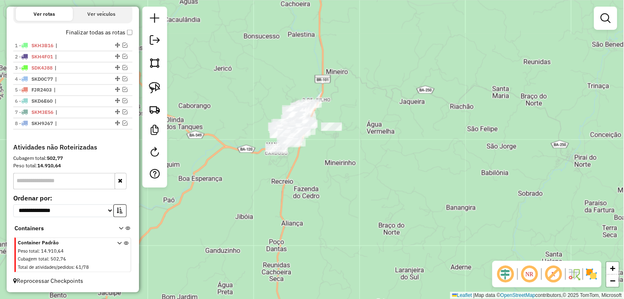
drag, startPoint x: 242, startPoint y: 184, endPoint x: 296, endPoint y: 205, distance: 58.2
click at [296, 205] on div "Janela de atendimento Grade de atendimento Capacidade Transportadoras Veículos …" at bounding box center [312, 149] width 624 height 299
click at [123, 122] on em at bounding box center [125, 123] width 5 height 5
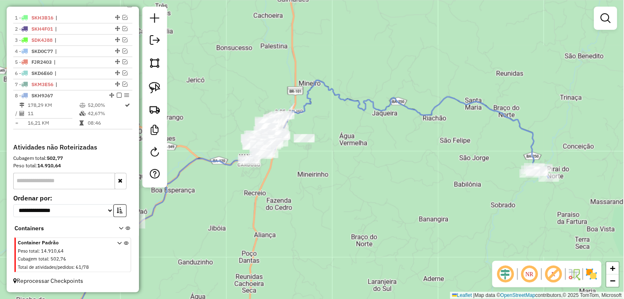
drag, startPoint x: 342, startPoint y: 205, endPoint x: 315, endPoint y: 217, distance: 29.7
click at [315, 217] on div "Janela de atendimento Grade de atendimento Capacidade Transportadoras Veículos …" at bounding box center [312, 149] width 624 height 299
click at [158, 89] on img at bounding box center [155, 88] width 12 height 12
click at [119, 228] on icon at bounding box center [121, 230] width 5 height 8
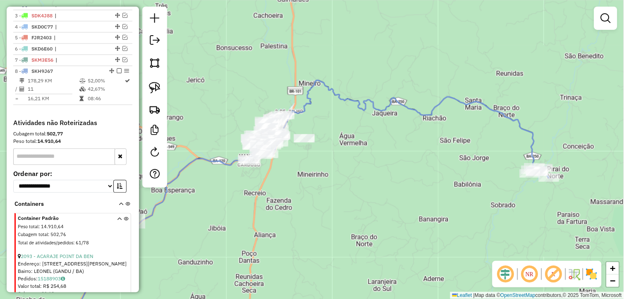
scroll to position [356, 0]
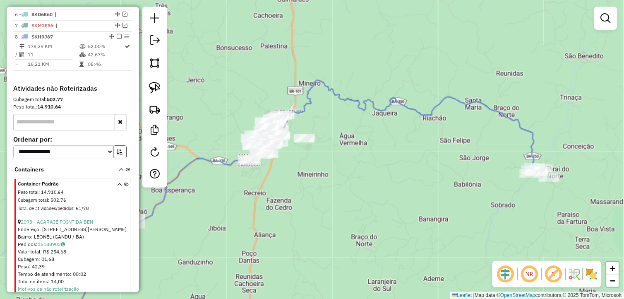
drag, startPoint x: 105, startPoint y: 159, endPoint x: 99, endPoint y: 163, distance: 7.6
click at [105, 159] on select "**********" at bounding box center [63, 152] width 101 height 13
select select "*********"
click at [13, 153] on select "**********" at bounding box center [63, 152] width 101 height 13
click at [117, 155] on icon "button" at bounding box center [120, 152] width 6 height 6
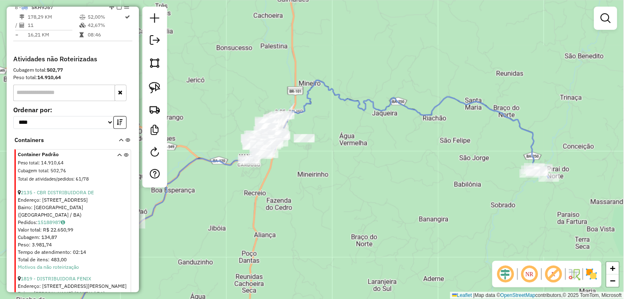
scroll to position [402, 0]
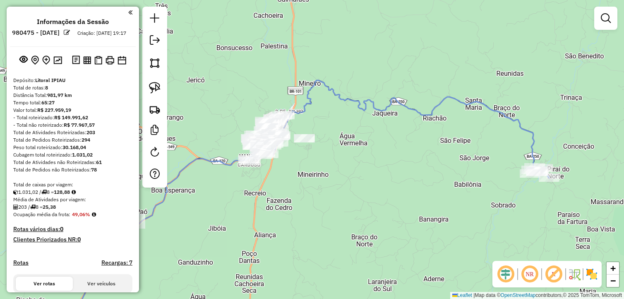
select select "*********"
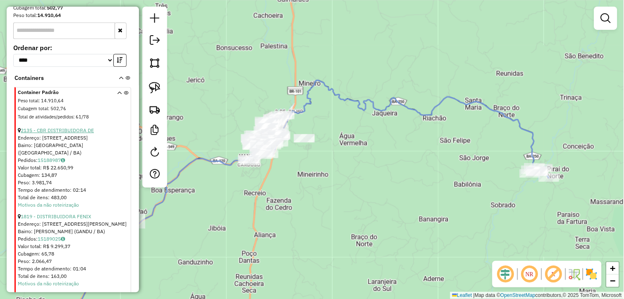
click at [80, 133] on link "2135 - CBR DISTRIBUIDORA DE" at bounding box center [57, 130] width 73 height 6
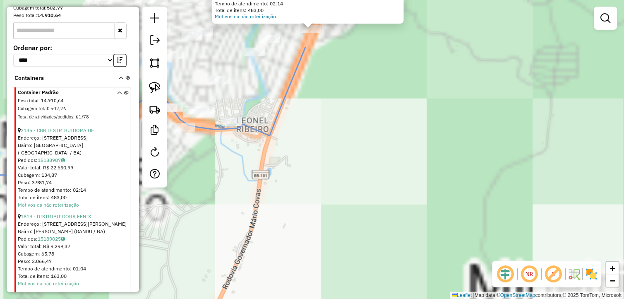
drag, startPoint x: 304, startPoint y: 137, endPoint x: 298, endPoint y: 230, distance: 92.9
click at [298, 230] on div "Atividade não roteirizada 2135 - CBR DISTRIBUIDORA DE Endereço: R PERICLES LISB…" at bounding box center [312, 149] width 624 height 299
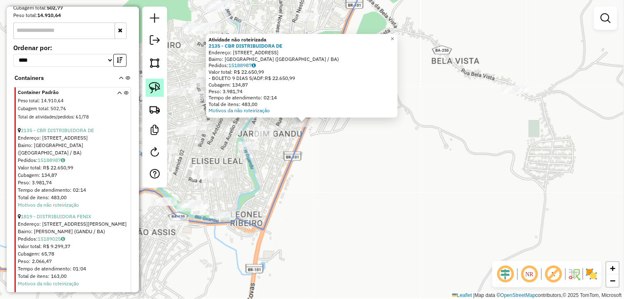
click at [159, 90] on img at bounding box center [155, 88] width 12 height 12
drag, startPoint x: 300, startPoint y: 138, endPoint x: 291, endPoint y: 116, distance: 23.8
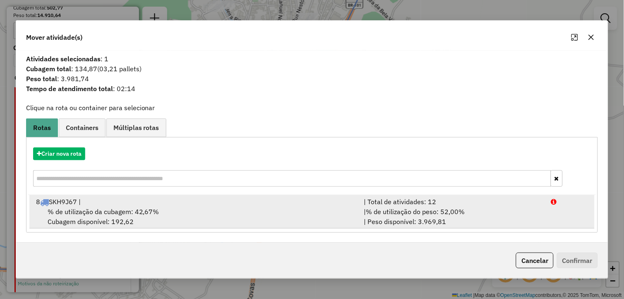
click at [200, 200] on div "8 SKH9J67 |" at bounding box center [195, 202] width 328 height 10
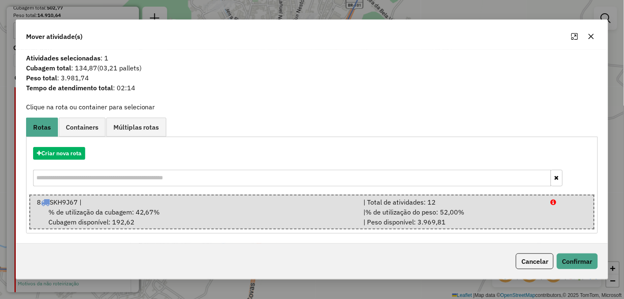
click at [592, 35] on icon "button" at bounding box center [591, 36] width 7 height 7
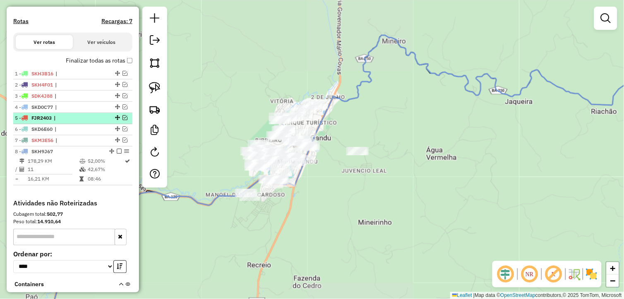
scroll to position [218, 0]
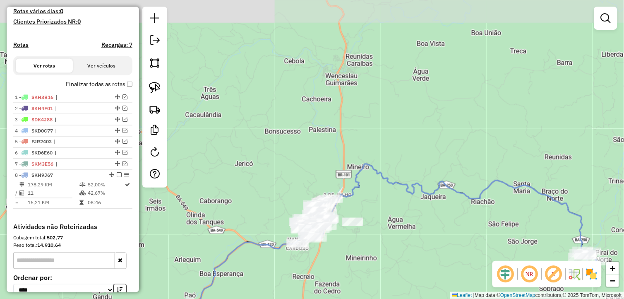
drag, startPoint x: 372, startPoint y: 72, endPoint x: 368, endPoint y: 183, distance: 111.8
click at [373, 189] on div "Janela de atendimento Grade de atendimento Capacidade Transportadoras Veículos …" at bounding box center [312, 149] width 624 height 299
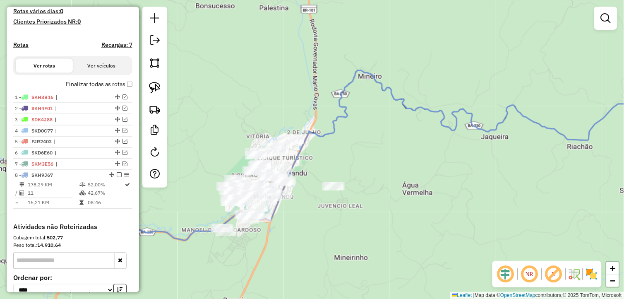
drag, startPoint x: 370, startPoint y: 193, endPoint x: 373, endPoint y: 184, distance: 9.6
click at [373, 184] on div "Janela de atendimento Grade de atendimento Capacidade Transportadoras Veículos …" at bounding box center [312, 149] width 624 height 299
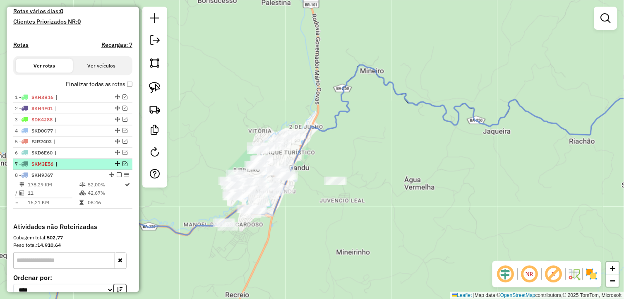
drag, startPoint x: 122, startPoint y: 171, endPoint x: 139, endPoint y: 168, distance: 17.5
click at [123, 166] on em at bounding box center [125, 163] width 5 height 5
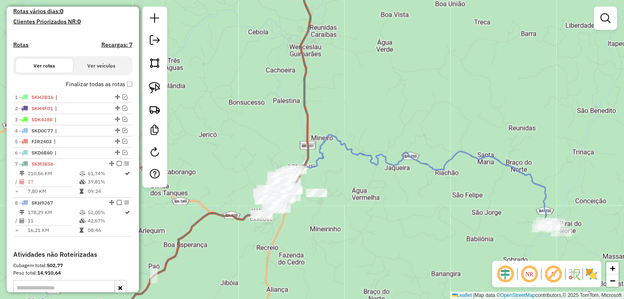
drag, startPoint x: 415, startPoint y: 200, endPoint x: 367, endPoint y: 203, distance: 48.1
click at [367, 203] on div "Janela de atendimento Grade de atendimento Capacidade Transportadoras Veículos …" at bounding box center [312, 149] width 624 height 299
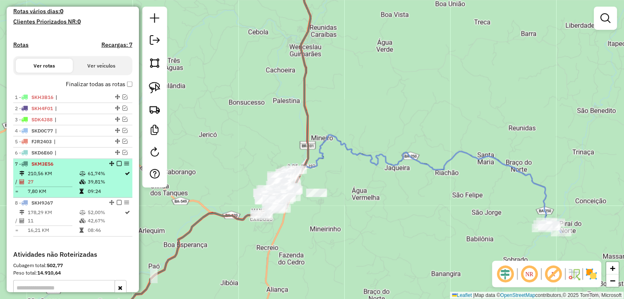
click at [80, 175] on li "7 - SKM3E56 210,56 KM 61,74% / 27 39,81% = 7,80 KM 09:24" at bounding box center [72, 178] width 119 height 39
select select "**********"
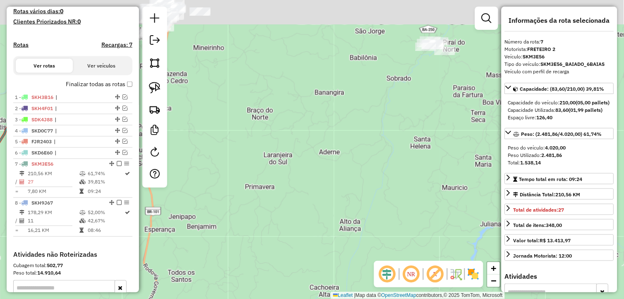
drag, startPoint x: 280, startPoint y: 111, endPoint x: 297, endPoint y: 209, distance: 100.4
click at [295, 209] on div "Janela de atendimento Grade de atendimento Capacidade Transportadoras Veículos …" at bounding box center [312, 149] width 624 height 299
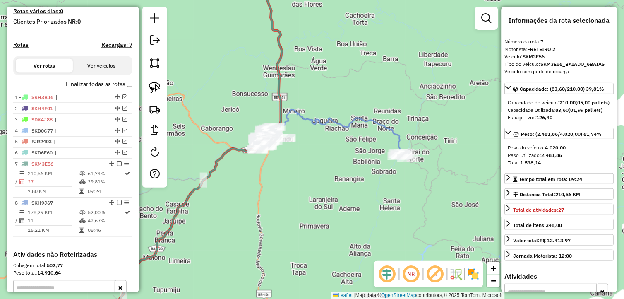
click at [312, 190] on div "Janela de atendimento Grade de atendimento Capacidade Transportadoras Veículos …" at bounding box center [312, 149] width 624 height 299
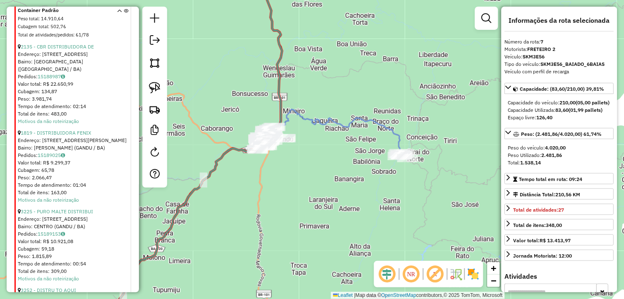
scroll to position [632, 0]
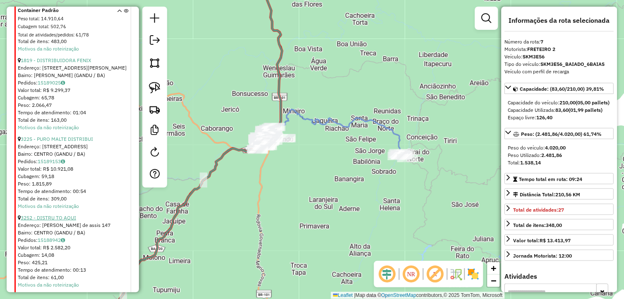
click at [71, 217] on link "3252 - DISTRU TO AQUI" at bounding box center [48, 217] width 55 height 6
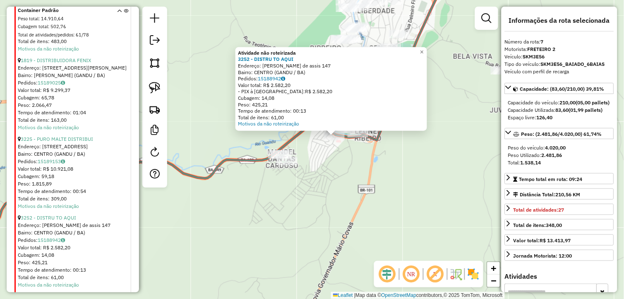
drag, startPoint x: 341, startPoint y: 156, endPoint x: 320, endPoint y: 169, distance: 24.6
click at [338, 165] on div "Atividade não roteirizada 3252 - DISTRU TO AQUI Endereço: Joao Batista de assis…" at bounding box center [312, 149] width 624 height 299
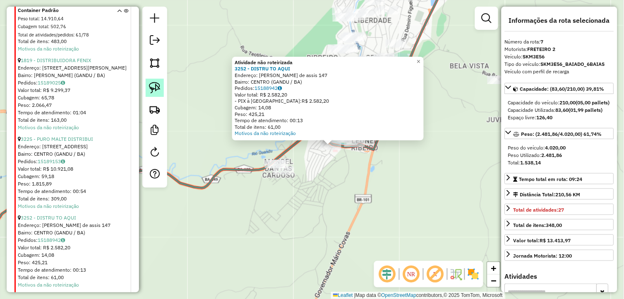
click at [160, 90] on img at bounding box center [155, 88] width 12 height 12
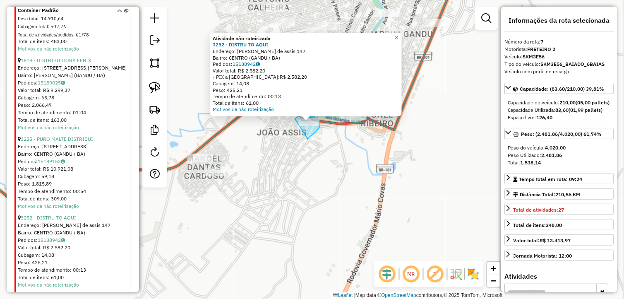
drag, startPoint x: 310, startPoint y: 137, endPoint x: 294, endPoint y: 120, distance: 22.6
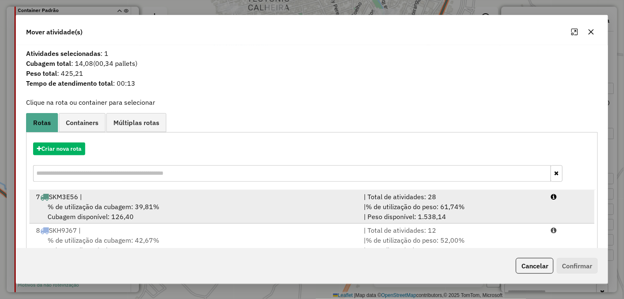
scroll to position [23, 0]
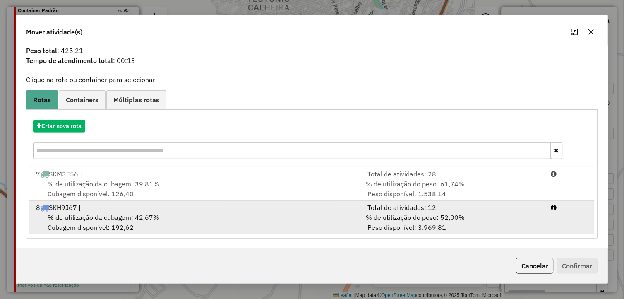
click at [163, 210] on div "8 SKH9J67 |" at bounding box center [195, 207] width 328 height 10
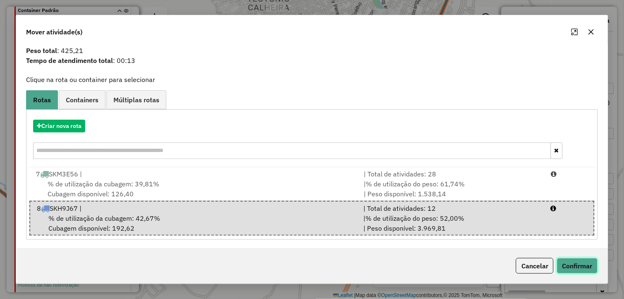
click at [568, 262] on button "Confirmar" at bounding box center [577, 266] width 41 height 16
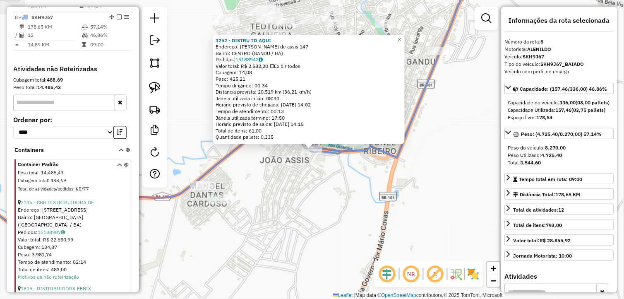
scroll to position [416, 0]
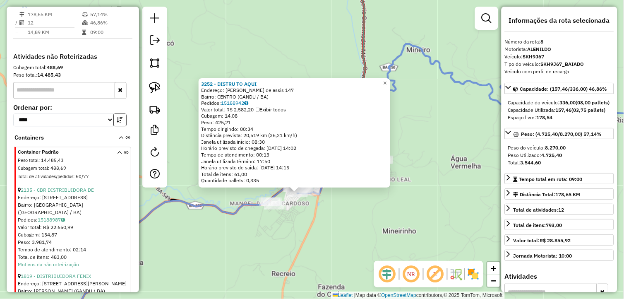
drag, startPoint x: 309, startPoint y: 212, endPoint x: 298, endPoint y: 228, distance: 18.8
click at [298, 228] on div "3252 - DISTRU TO AQUI Endereço: Joao Batista de assis 147 Bairro: CENTRO (GANDU…" at bounding box center [312, 149] width 624 height 299
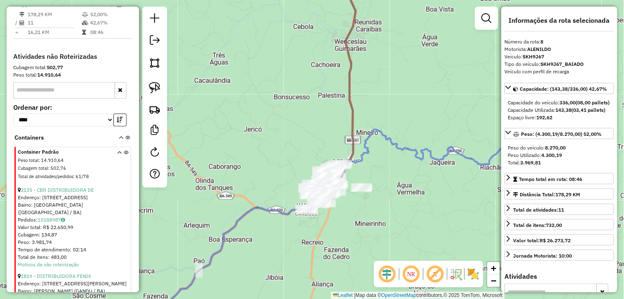
drag, startPoint x: 320, startPoint y: 228, endPoint x: 333, endPoint y: 222, distance: 14.6
click at [340, 226] on div "Janela de atendimento Grade de atendimento Capacidade Transportadoras Veículos …" at bounding box center [312, 149] width 624 height 299
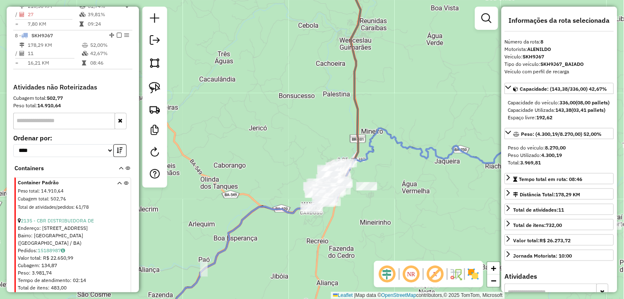
scroll to position [370, 0]
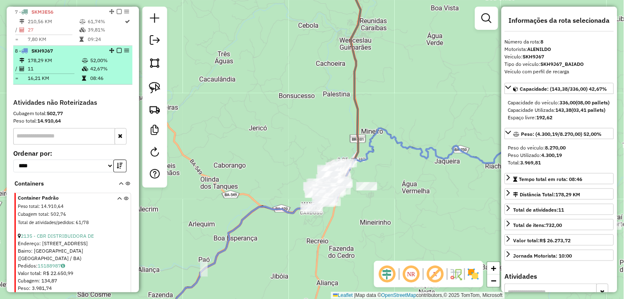
drag, startPoint x: 117, startPoint y: 57, endPoint x: 117, endPoint y: 63, distance: 5.8
click at [117, 53] on em at bounding box center [119, 50] width 5 height 5
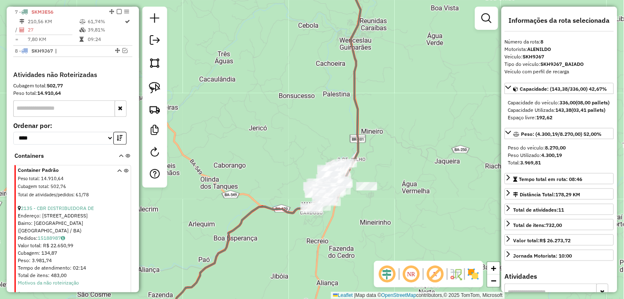
drag, startPoint x: 332, startPoint y: 209, endPoint x: 325, endPoint y: 214, distance: 8.6
click at [325, 214] on div "Janela de atendimento Grade de atendimento Capacidade Transportadoras Veículos …" at bounding box center [312, 149] width 624 height 299
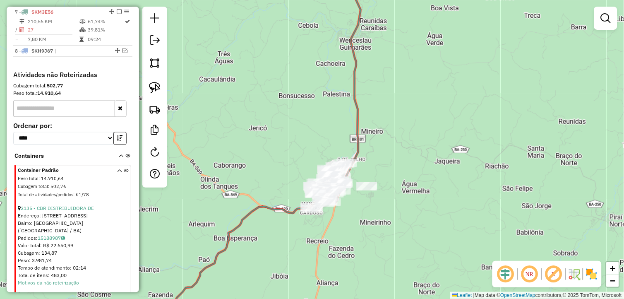
drag, startPoint x: 352, startPoint y: 237, endPoint x: 334, endPoint y: 255, distance: 25.5
click at [334, 255] on div "Janela de atendimento Grade de atendimento Capacidade Transportadoras Veículos …" at bounding box center [312, 149] width 624 height 299
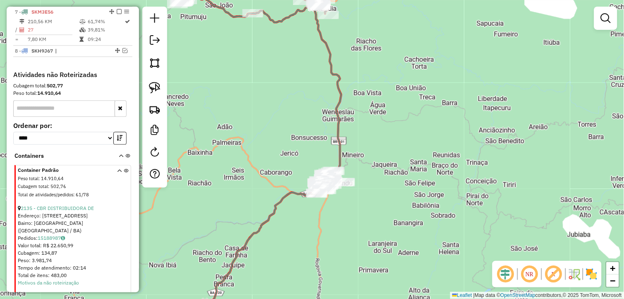
drag, startPoint x: 320, startPoint y: 134, endPoint x: 316, endPoint y: 181, distance: 47.8
click at [316, 181] on div "Janela de atendimento Grade de atendimento Capacidade Transportadoras Veículos …" at bounding box center [312, 149] width 624 height 299
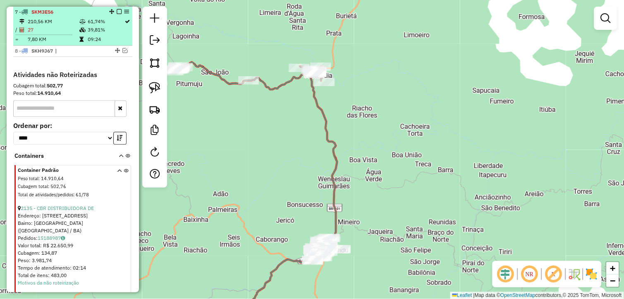
click at [117, 14] on em at bounding box center [119, 11] width 5 height 5
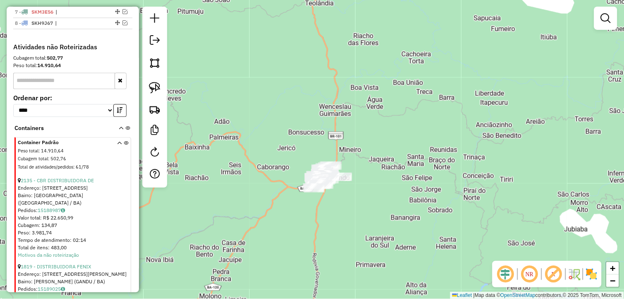
drag, startPoint x: 378, startPoint y: 249, endPoint x: 379, endPoint y: 168, distance: 81.1
click at [379, 168] on div "Janela de atendimento Grade de atendimento Capacidade Transportadoras Veículos …" at bounding box center [312, 149] width 624 height 299
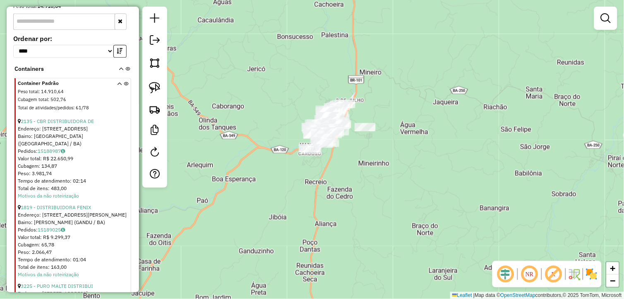
scroll to position [416, 0]
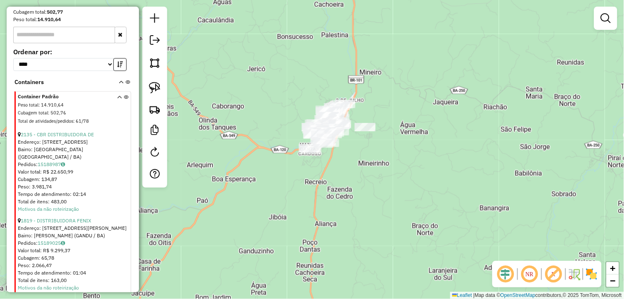
click at [63, 39] on input "text" at bounding box center [64, 34] width 102 height 17
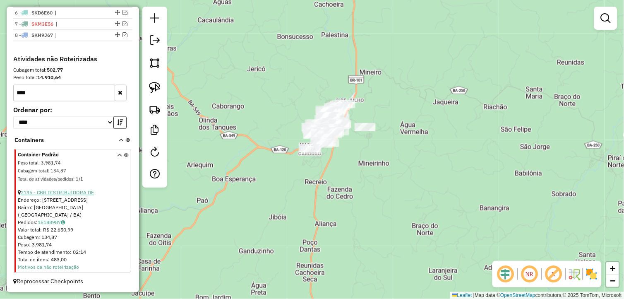
type input "****"
click at [67, 196] on link "2135 - CBR DISTRIBUIDORA DE" at bounding box center [57, 193] width 73 height 6
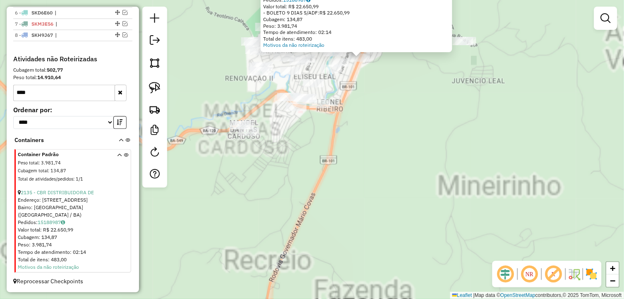
drag, startPoint x: 347, startPoint y: 105, endPoint x: 284, endPoint y: 197, distance: 112.0
click at [285, 197] on div "Atividade não roteirizada 2135 - CBR DISTRIBUIDORA DE Endereço: R PERICLES LISB…" at bounding box center [312, 149] width 624 height 299
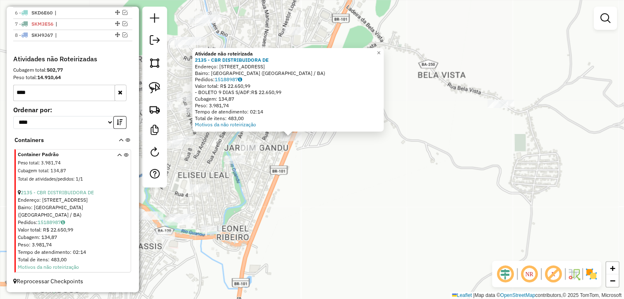
click at [291, 161] on div "Atividade não roteirizada 2135 - CBR DISTRIBUIDORA DE Endereço: R PERICLES LISB…" at bounding box center [312, 149] width 624 height 299
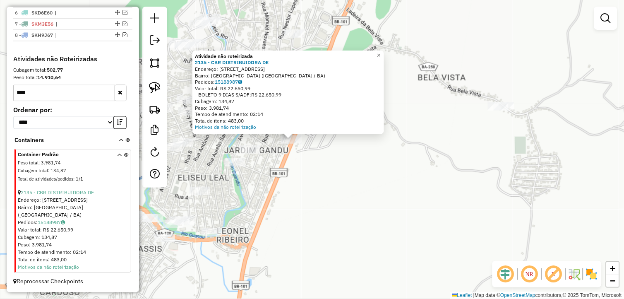
click at [299, 173] on div "Atividade não roteirizada 2135 - CBR DISTRIBUIDORA DE Endereço: R PERICLES LISB…" at bounding box center [312, 149] width 624 height 299
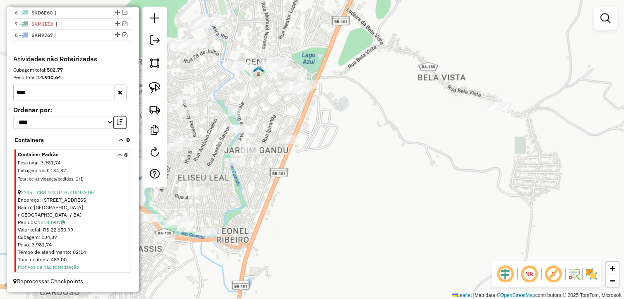
drag, startPoint x: 306, startPoint y: 208, endPoint x: 300, endPoint y: 207, distance: 6.3
click at [304, 208] on div "Janela de atendimento Grade de atendimento Capacidade Transportadoras Veículos …" at bounding box center [312, 149] width 624 height 299
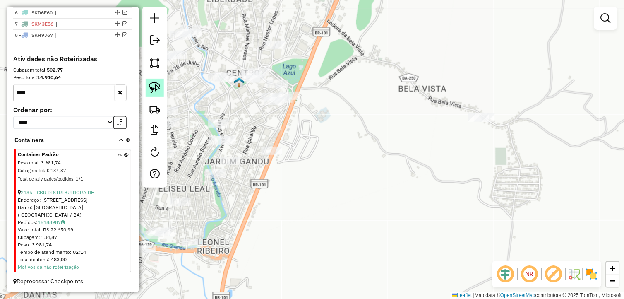
click at [158, 88] on img at bounding box center [155, 88] width 12 height 12
drag, startPoint x: 286, startPoint y: 154, endPoint x: 272, endPoint y: 167, distance: 19.6
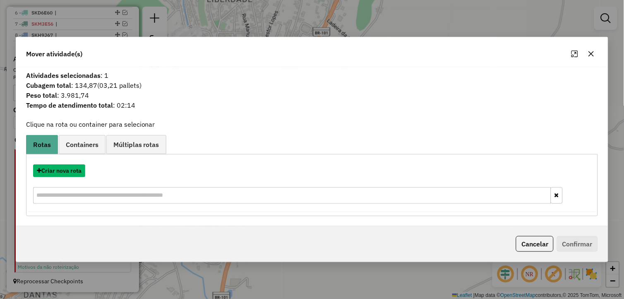
click at [63, 171] on button "Criar nova rota" at bounding box center [59, 170] width 52 height 13
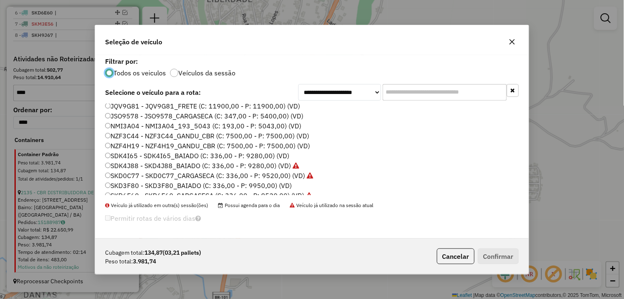
scroll to position [138, 0]
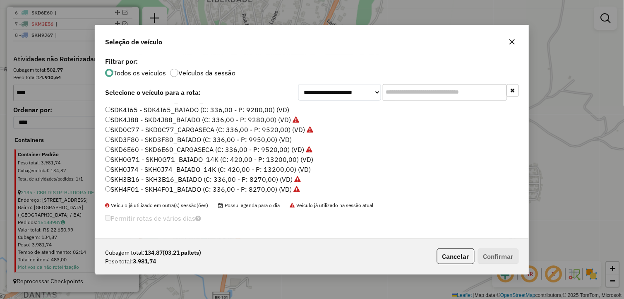
click at [142, 139] on label "SKD3F80 - SKD3F80_BAIADO (C: 336,00 - P: 9950,00) (VD)" at bounding box center [198, 140] width 187 height 10
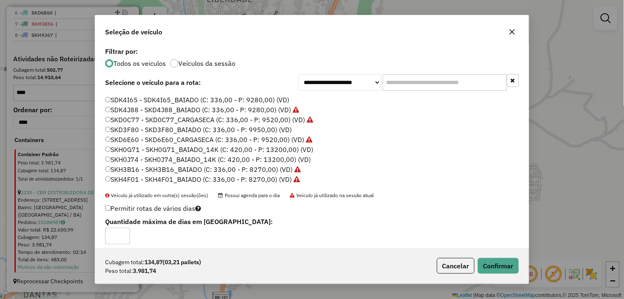
click at [504, 274] on div "Cubagem total: 134,87 (03,21 pallets) Peso total: 3.981,74 Cancelar Confirmar" at bounding box center [312, 266] width 434 height 36
click at [502, 266] on button "Confirmar" at bounding box center [498, 266] width 41 height 16
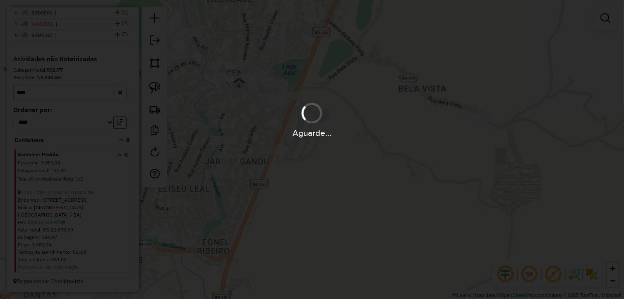
scroll to position [318, 0]
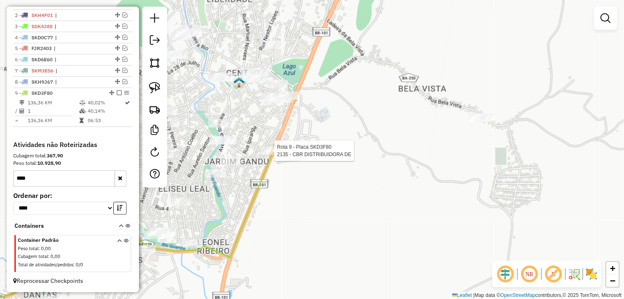
select select "**********"
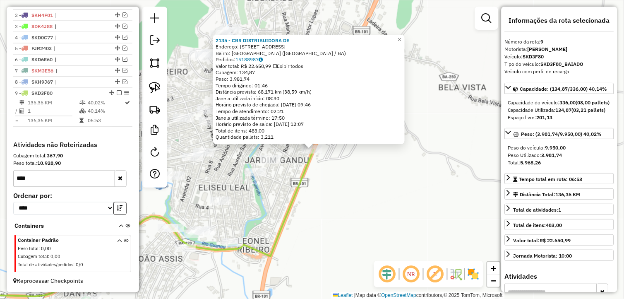
click at [118, 178] on icon "button" at bounding box center [120, 178] width 5 height 6
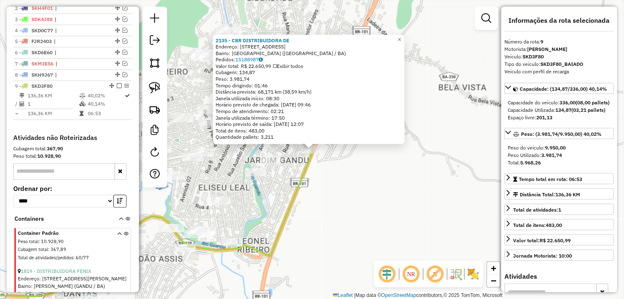
click at [325, 180] on div "2135 - CBR DISTRIBUIDORA DE Endereço: R PERICLES LISBOA, 395 Bairro: JARDIM GAN…" at bounding box center [312, 149] width 624 height 299
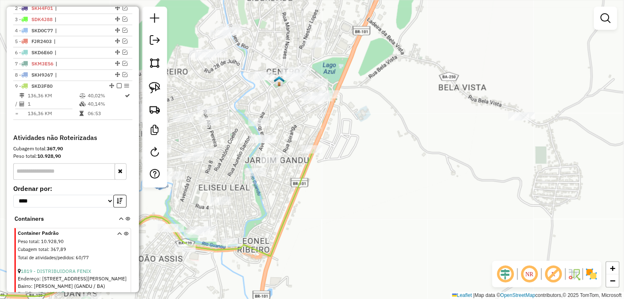
select select "**********"
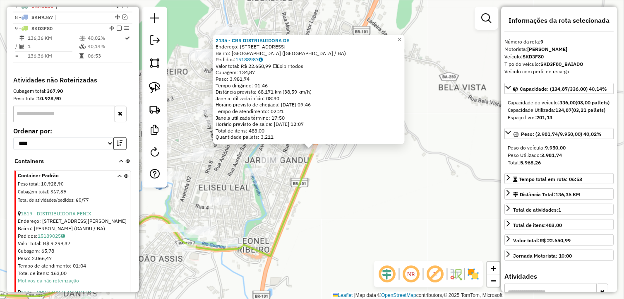
scroll to position [399, 0]
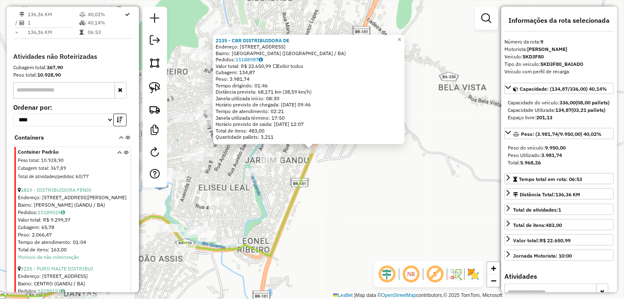
drag, startPoint x: 374, startPoint y: 208, endPoint x: 384, endPoint y: 233, distance: 26.7
click at [384, 233] on div "2135 - CBR DISTRIBUIDORA DE Endereço: R PERICLES LISBOA, 395 Bairro: JARDIM GAN…" at bounding box center [312, 149] width 624 height 299
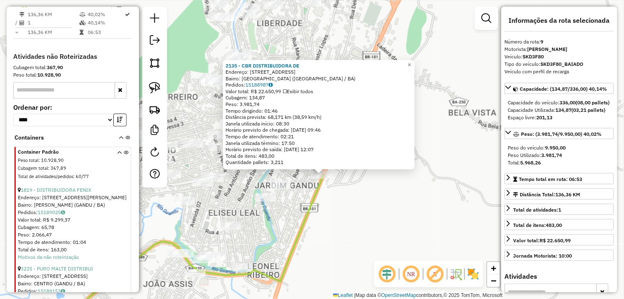
click at [384, 230] on div "2135 - CBR DISTRIBUIDORA DE Endereço: R PERICLES LISBOA, 395 Bairro: JARDIM GAN…" at bounding box center [312, 149] width 624 height 299
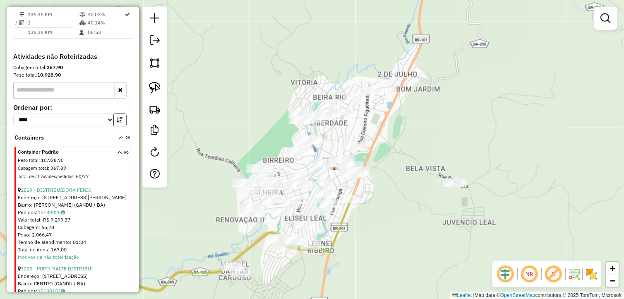
drag, startPoint x: 382, startPoint y: 210, endPoint x: 391, endPoint y: 228, distance: 19.8
click at [391, 228] on div "Janela de atendimento Grade de atendimento Capacidade Transportadoras Veículos …" at bounding box center [312, 149] width 624 height 299
click at [159, 85] on img at bounding box center [155, 88] width 12 height 12
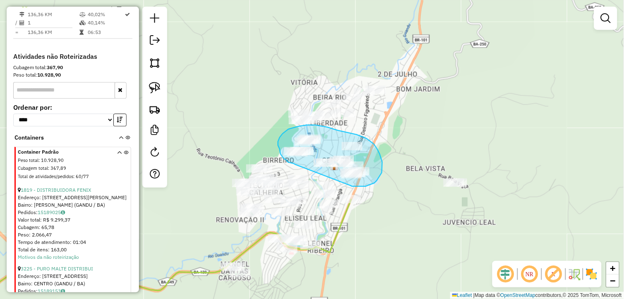
drag, startPoint x: 354, startPoint y: 186, endPoint x: 295, endPoint y: 164, distance: 62.7
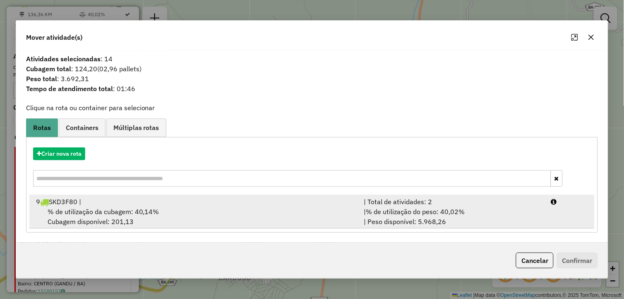
click at [138, 209] on span "% de utilização da cubagem: 40,14%" at bounding box center [104, 211] width 112 height 8
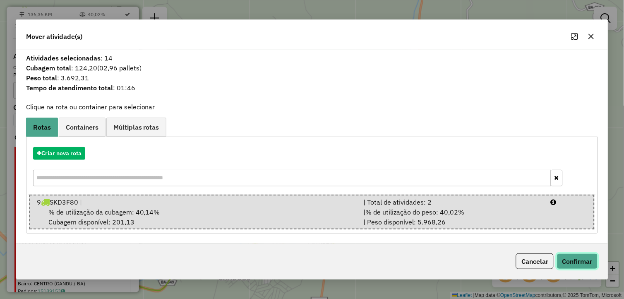
click at [572, 260] on button "Confirmar" at bounding box center [577, 261] width 41 height 16
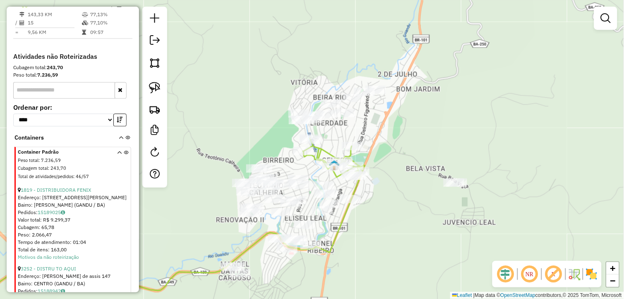
scroll to position [361, 0]
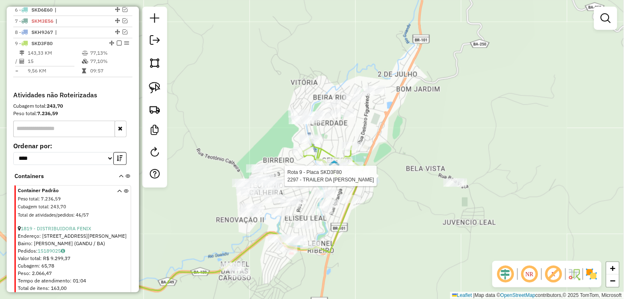
select select "**********"
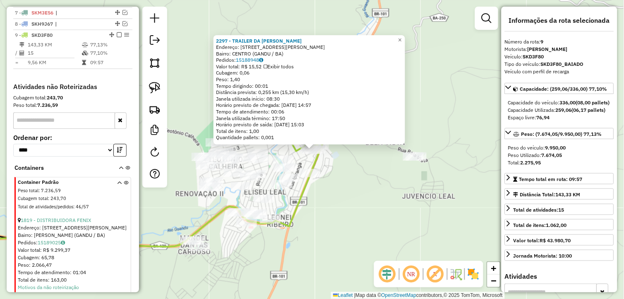
scroll to position [353, 0]
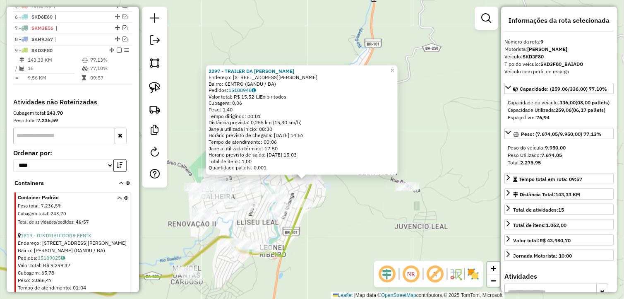
drag, startPoint x: 345, startPoint y: 177, endPoint x: 321, endPoint y: 207, distance: 38.3
click at [337, 207] on div "2297 - TRAILER DA NORA Endereço: RUA NELSON DAVI RIBEIRO, 555 Bairro: CENTRO (G…" at bounding box center [312, 149] width 624 height 299
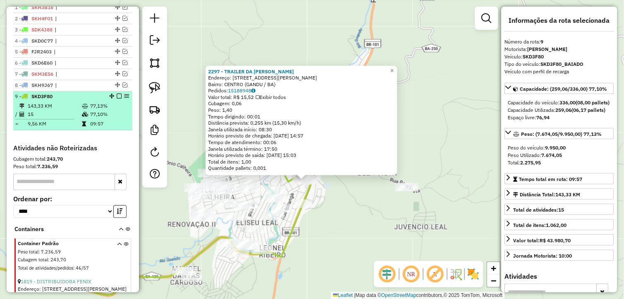
click at [119, 99] on div at bounding box center [116, 96] width 25 height 5
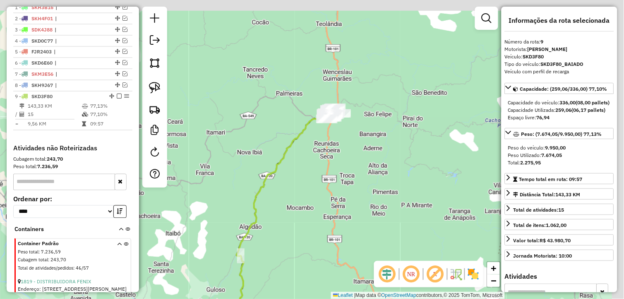
drag, startPoint x: 377, startPoint y: 156, endPoint x: 305, endPoint y: 274, distance: 138.8
click at [305, 274] on div "Janela de atendimento Grade de atendimento Capacidade Transportadoras Veículos …" at bounding box center [312, 149] width 624 height 299
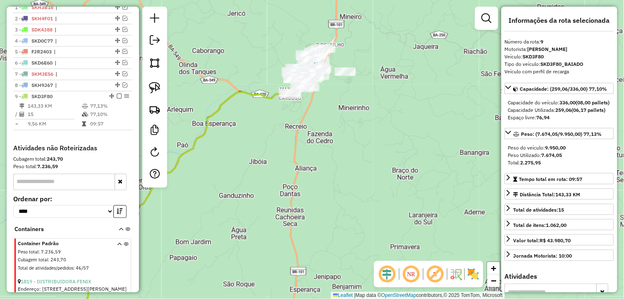
drag, startPoint x: 294, startPoint y: 182, endPoint x: 269, endPoint y: 219, distance: 44.5
click at [275, 217] on div "Janela de atendimento Grade de atendimento Capacidade Transportadoras Veículos …" at bounding box center [312, 149] width 624 height 299
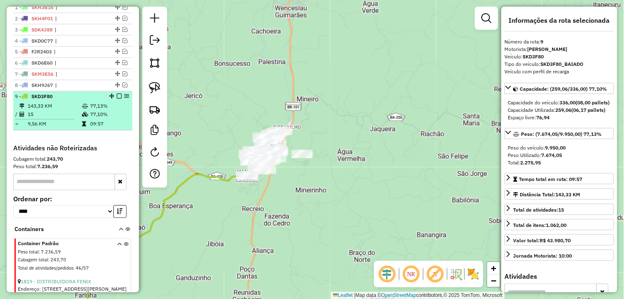
click at [117, 99] on em at bounding box center [119, 96] width 5 height 5
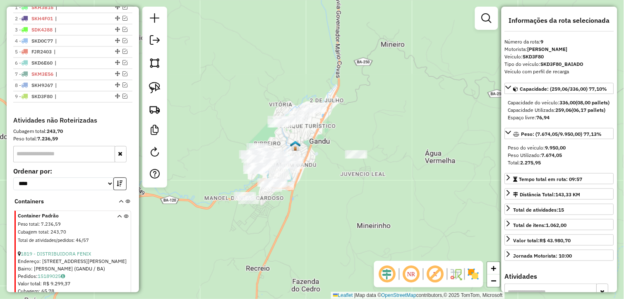
drag, startPoint x: 255, startPoint y: 188, endPoint x: 290, endPoint y: 246, distance: 67.8
click at [290, 246] on div "Janela de atendimento Grade de atendimento Capacidade Transportadoras Veículos …" at bounding box center [312, 149] width 624 height 299
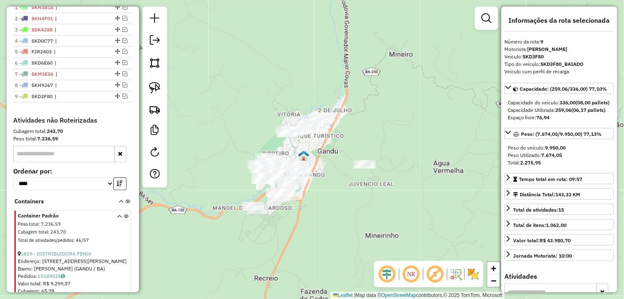
drag, startPoint x: 341, startPoint y: 207, endPoint x: 352, endPoint y: 219, distance: 15.2
click at [352, 219] on div "Janela de atendimento Grade de atendimento Capacidade Transportadoras Veículos …" at bounding box center [312, 149] width 624 height 299
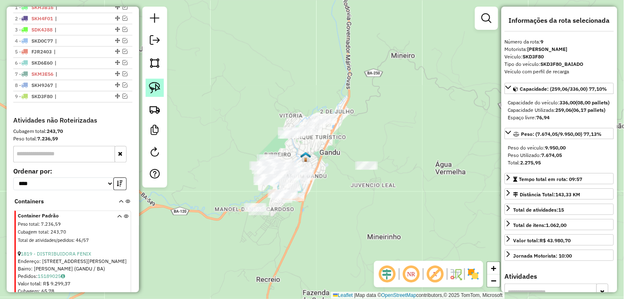
click at [155, 91] on img at bounding box center [155, 88] width 12 height 12
drag, startPoint x: 155, startPoint y: 91, endPoint x: 163, endPoint y: 94, distance: 8.8
click at [155, 91] on img at bounding box center [155, 88] width 12 height 12
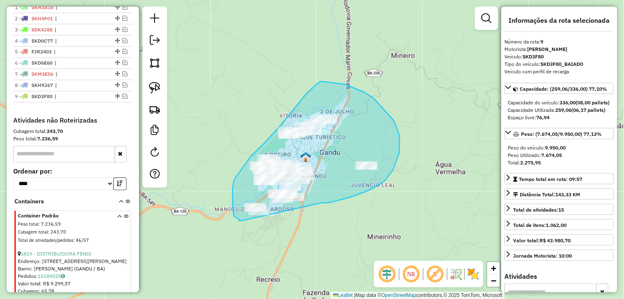
drag, startPoint x: 326, startPoint y: 203, endPoint x: 241, endPoint y: 224, distance: 87.3
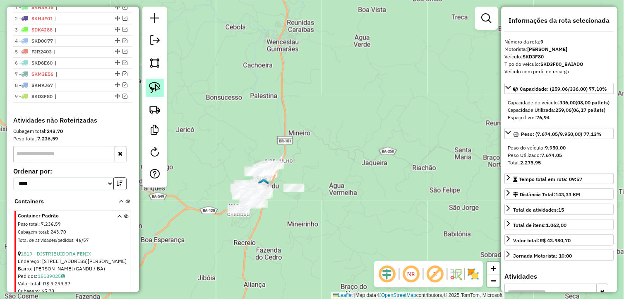
click at [156, 88] on img at bounding box center [155, 88] width 12 height 12
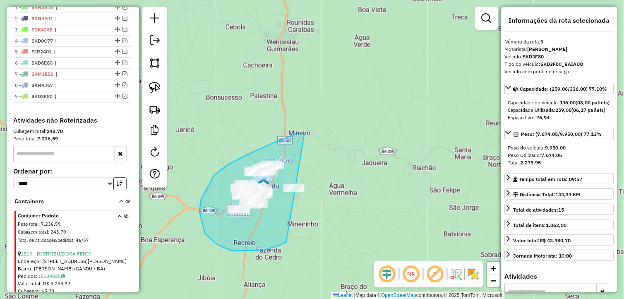
drag, startPoint x: 304, startPoint y: 133, endPoint x: 338, endPoint y: 192, distance: 68.2
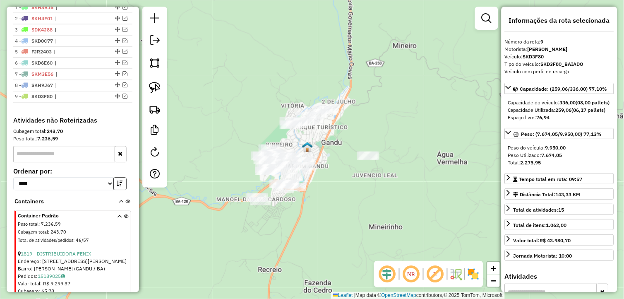
drag, startPoint x: 257, startPoint y: 229, endPoint x: 288, endPoint y: 231, distance: 31.1
click at [288, 231] on div "Janela de atendimento Grade de atendimento Capacidade Transportadoras Veículos …" at bounding box center [312, 149] width 624 height 299
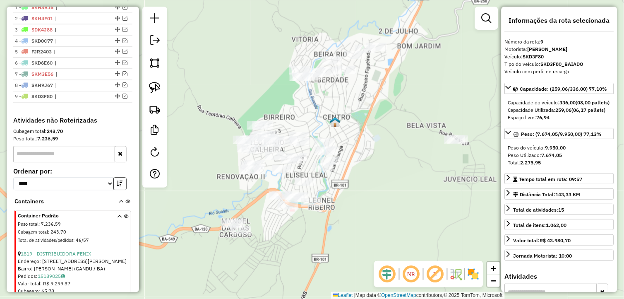
drag, startPoint x: 299, startPoint y: 233, endPoint x: 321, endPoint y: 261, distance: 35.4
click at [321, 261] on div "Janela de atendimento Grade de atendimento Capacidade Transportadoras Veículos …" at bounding box center [312, 149] width 624 height 299
click at [158, 87] on img at bounding box center [155, 88] width 12 height 12
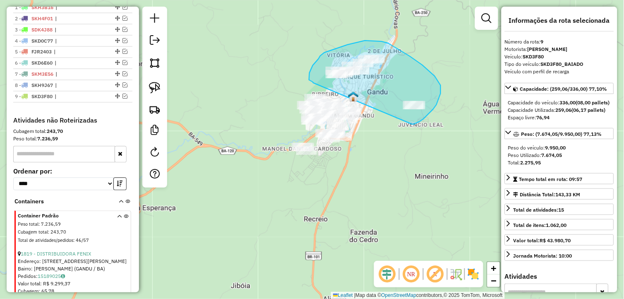
drag, startPoint x: 424, startPoint y: 119, endPoint x: 313, endPoint y: 83, distance: 116.2
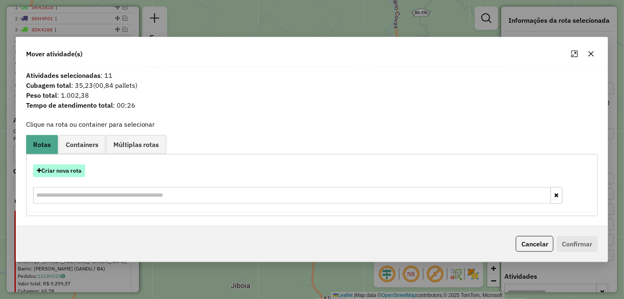
click at [70, 171] on button "Criar nova rota" at bounding box center [59, 170] width 52 height 13
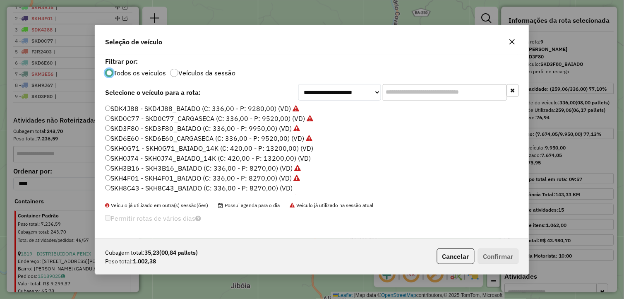
scroll to position [167, 0]
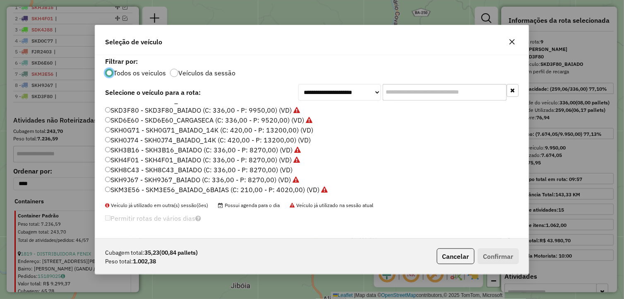
click at [147, 167] on label "SKH8C43 - SKH8C43_BAIADO (C: 336,00 - P: 8270,00) (VD)" at bounding box center [199, 170] width 188 height 10
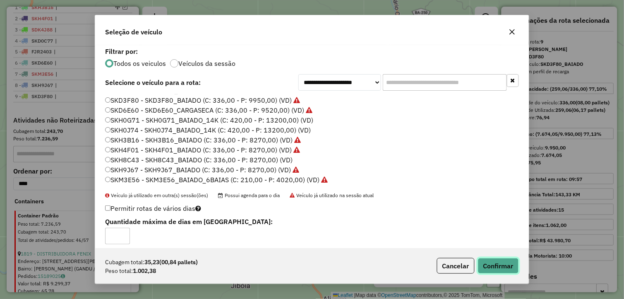
click at [486, 262] on button "Confirmar" at bounding box center [498, 266] width 41 height 16
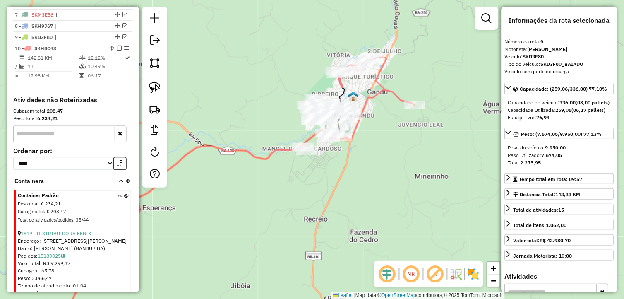
scroll to position [399, 0]
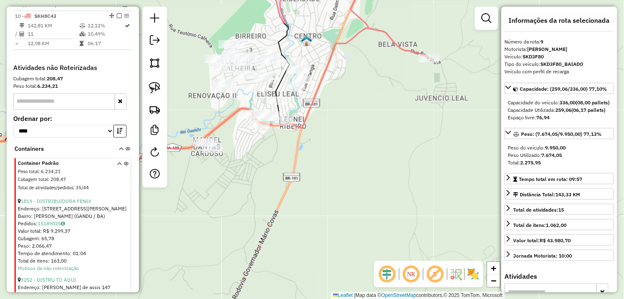
drag, startPoint x: 353, startPoint y: 141, endPoint x: 383, endPoint y: 162, distance: 37.0
click at [383, 162] on div "Janela de atendimento Grade de atendimento Capacidade Transportadoras Veículos …" at bounding box center [312, 149] width 624 height 299
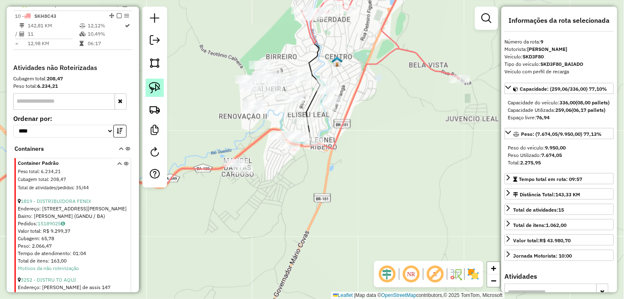
click at [156, 87] on img at bounding box center [155, 88] width 12 height 12
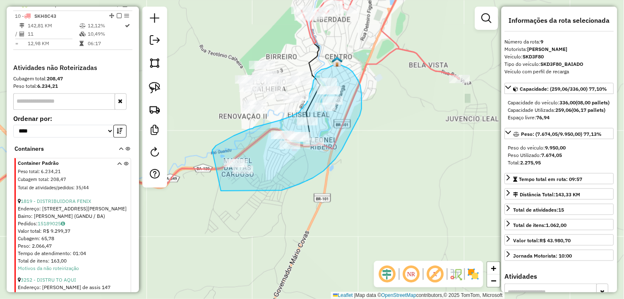
drag, startPoint x: 221, startPoint y: 191, endPoint x: 212, endPoint y: 151, distance: 41.1
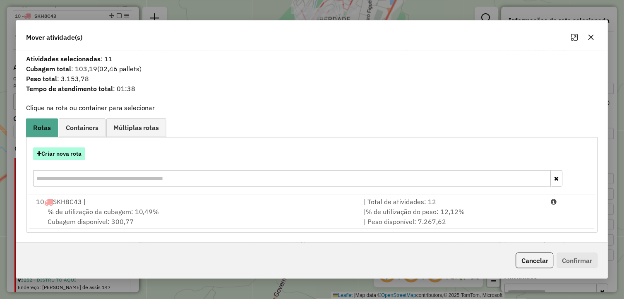
click at [37, 152] on icon "button" at bounding box center [39, 154] width 5 height 6
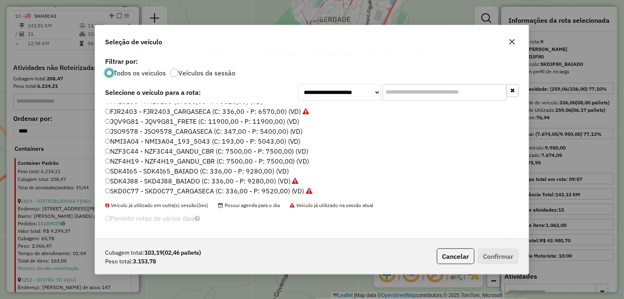
scroll to position [167, 0]
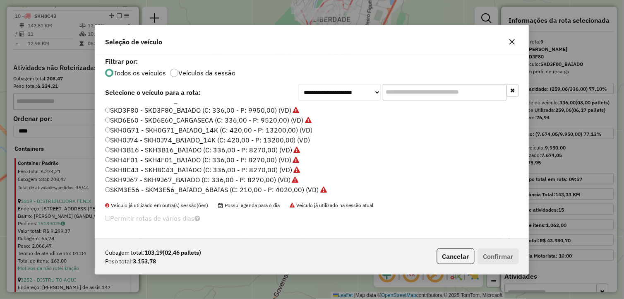
click at [152, 130] on label "SKH0G71 - SKH0G71_BAIADO_14K (C: 420,00 - P: 13200,00) (VD)" at bounding box center [209, 130] width 208 height 10
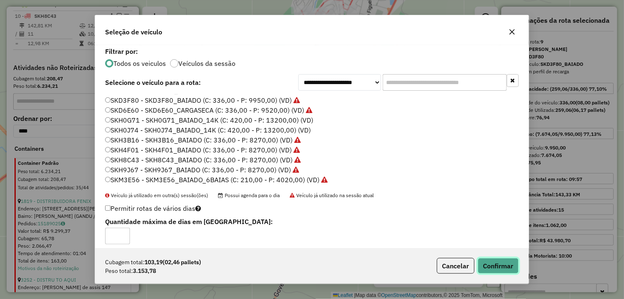
click at [484, 260] on button "Confirmar" at bounding box center [498, 266] width 41 height 16
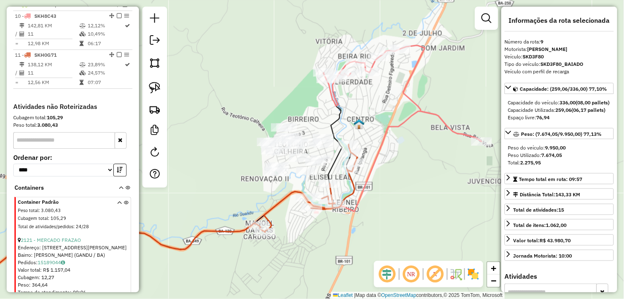
drag, startPoint x: 332, startPoint y: 180, endPoint x: 352, endPoint y: 243, distance: 66.2
click at [352, 243] on div "Janela de atendimento Grade de atendimento Capacidade Transportadoras Veículos …" at bounding box center [312, 149] width 624 height 299
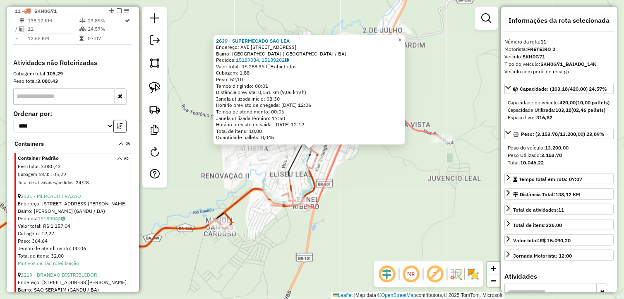
scroll to position [449, 0]
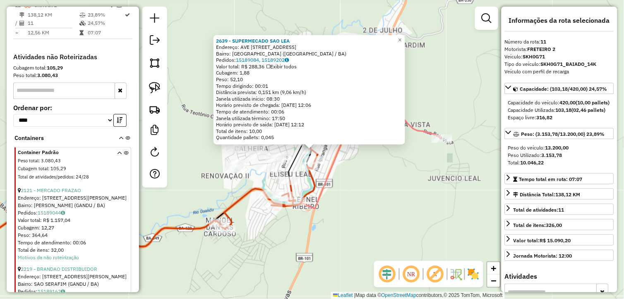
click at [330, 209] on div "2639 - SUPERMECADO SAO LEA Endereço: AVE AVENIDA IBIRATAIA, 115 Bairro: JARDIM …" at bounding box center [312, 149] width 624 height 299
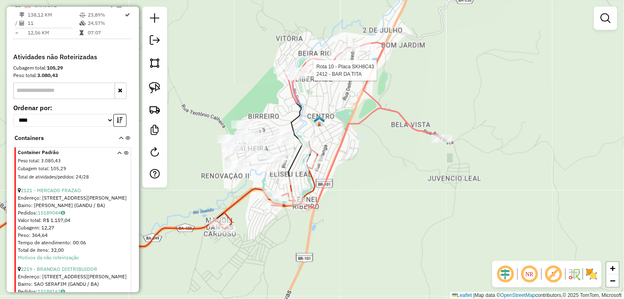
select select "**********"
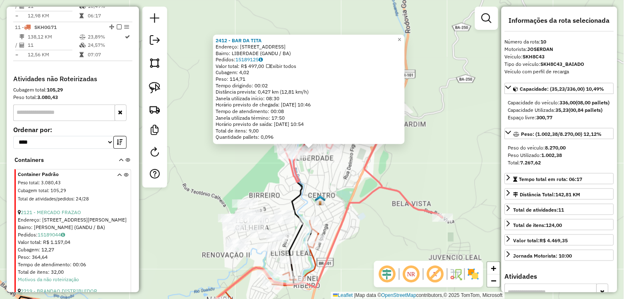
scroll to position [411, 0]
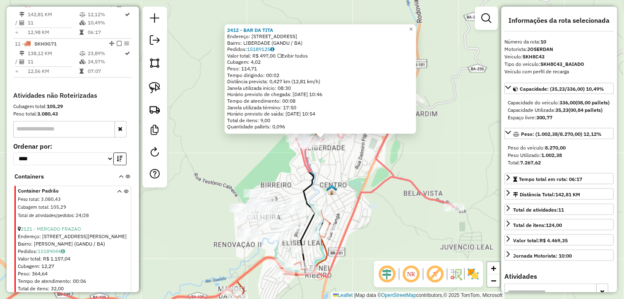
drag, startPoint x: 355, startPoint y: 232, endPoint x: 384, endPoint y: 208, distance: 37.4
click at [383, 209] on div "2412 - BAR DA TITA Endereço: RUA RUA SAO ROQUE, 1566 Bairro: LIBERDADE (GANDU /…" at bounding box center [312, 149] width 624 height 299
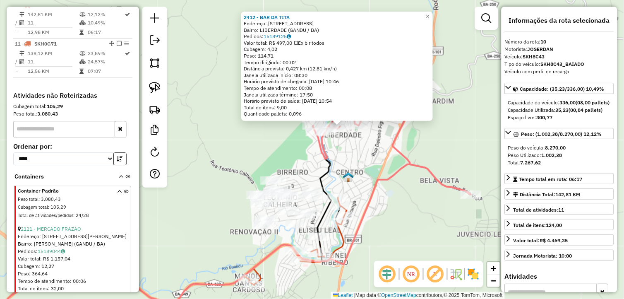
click at [384, 208] on div "2412 - BAR DA TITA Endereço: RUA RUA SAO ROQUE, 1566 Bairro: LIBERDADE (GANDU /…" at bounding box center [312, 149] width 624 height 299
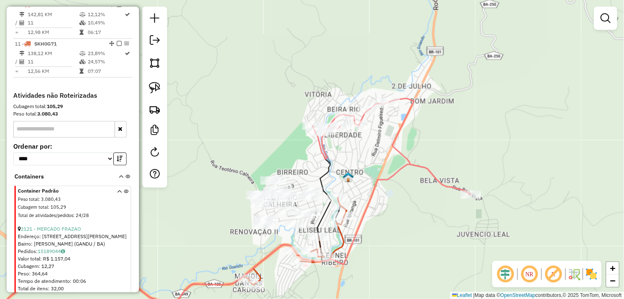
drag, startPoint x: 160, startPoint y: 84, endPoint x: 201, endPoint y: 108, distance: 47.9
click at [160, 84] on img at bounding box center [155, 88] width 12 height 12
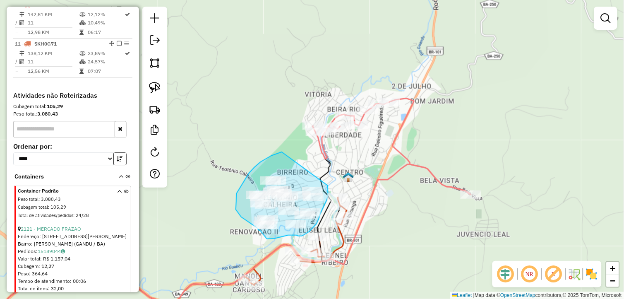
drag, startPoint x: 266, startPoint y: 159, endPoint x: 326, endPoint y: 183, distance: 64.9
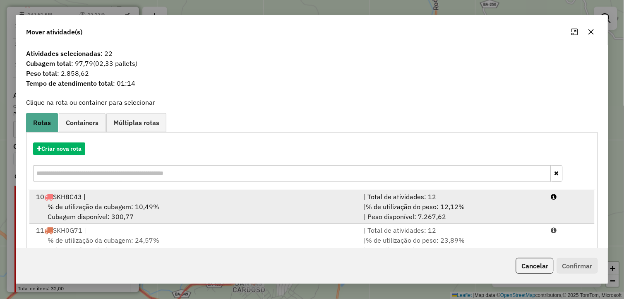
click at [194, 191] on li "10 SKH8C43 | | Total de atividades: 12 % de utilização da cubagem: 10,49% Cubag…" at bounding box center [312, 207] width 566 height 34
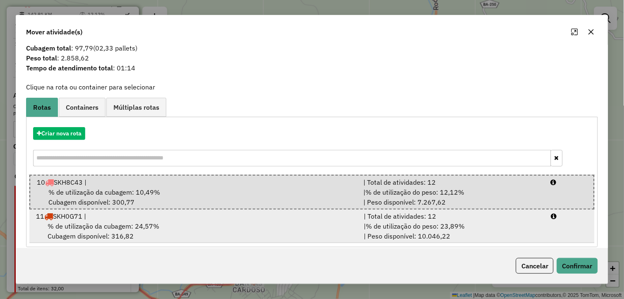
scroll to position [23, 0]
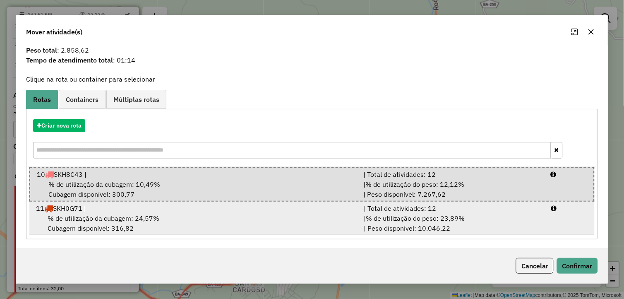
click at [452, 215] on span "% de utilização do peso: 23,89%" at bounding box center [415, 218] width 99 height 8
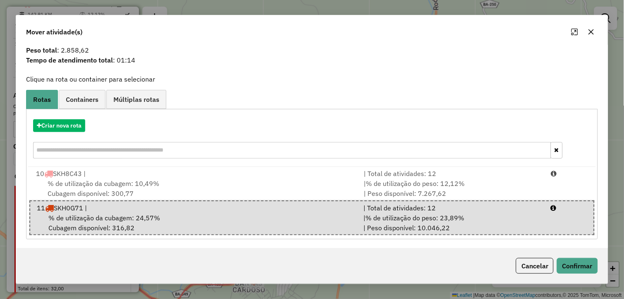
click at [592, 35] on icon "button" at bounding box center [591, 32] width 7 height 7
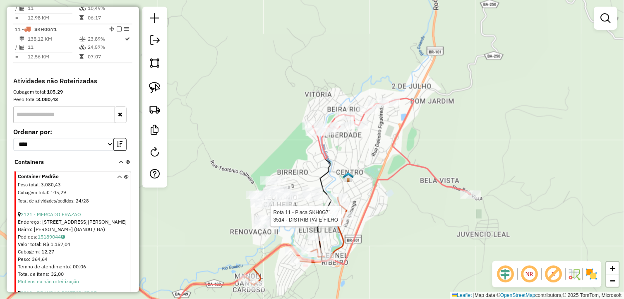
select select "**********"
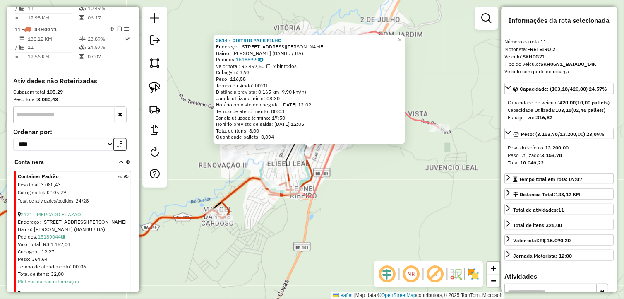
scroll to position [449, 0]
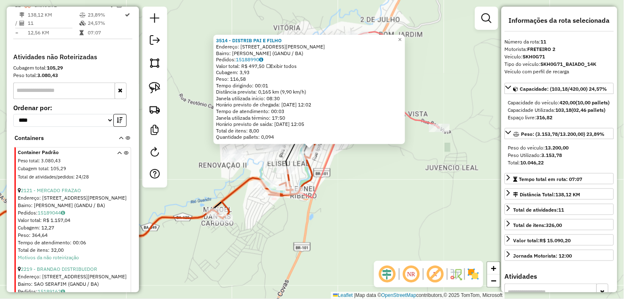
click at [382, 221] on div "3514 - DISTRIB PAI E FILHO Endereço: RUA MATIAS DANTASCARDOSO 722 Bairro: TEOTO…" at bounding box center [312, 149] width 624 height 299
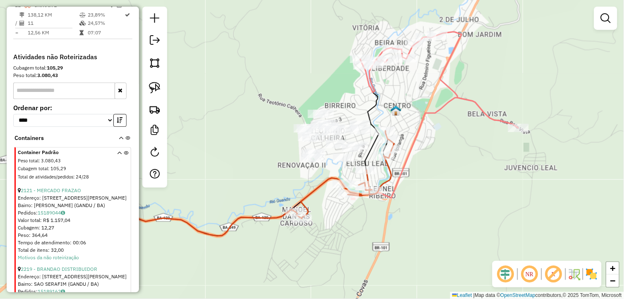
drag, startPoint x: 395, startPoint y: 234, endPoint x: 437, endPoint y: 237, distance: 41.9
click at [437, 237] on div "Janela de atendimento Grade de atendimento Capacidade Transportadoras Veículos …" at bounding box center [312, 149] width 624 height 299
click at [159, 89] on img at bounding box center [155, 88] width 12 height 12
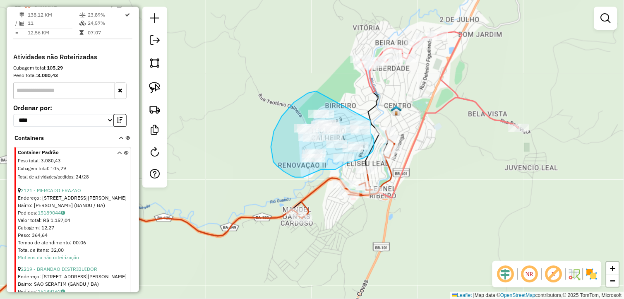
click at [370, 120] on div "Janela de atendimento Grade de atendimento Capacidade Transportadoras Veículos …" at bounding box center [312, 149] width 624 height 299
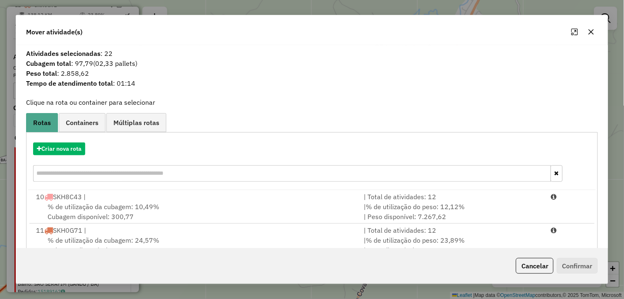
click at [91, 209] on span "% de utilização da cubagem: 10,49%" at bounding box center [104, 206] width 112 height 8
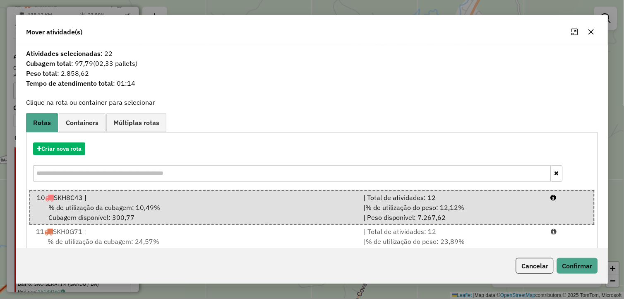
click at [572, 255] on div "Cancelar Confirmar" at bounding box center [312, 266] width 592 height 36
click at [570, 262] on button "Confirmar" at bounding box center [577, 266] width 41 height 16
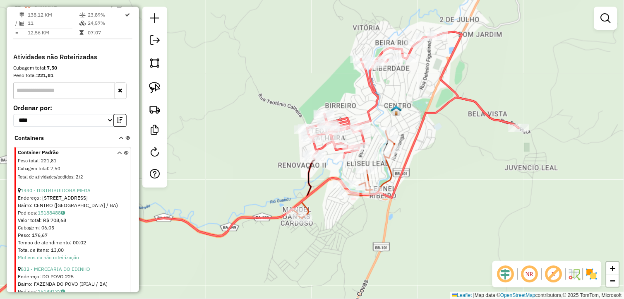
scroll to position [410, 0]
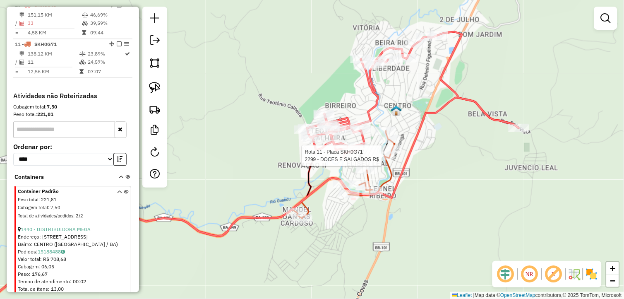
select select "**********"
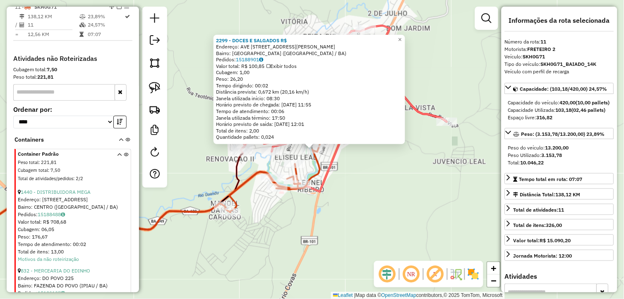
scroll to position [449, 0]
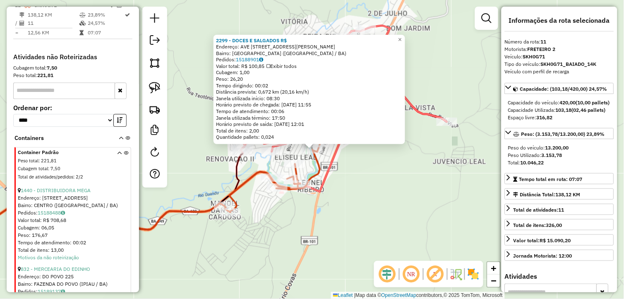
click at [398, 186] on div "2299 - DOCES E SALGADOS R$ Endereço: AVE AVENIDA ALBERICO DE ASSUNCAO, 1111 Bai…" at bounding box center [312, 149] width 624 height 299
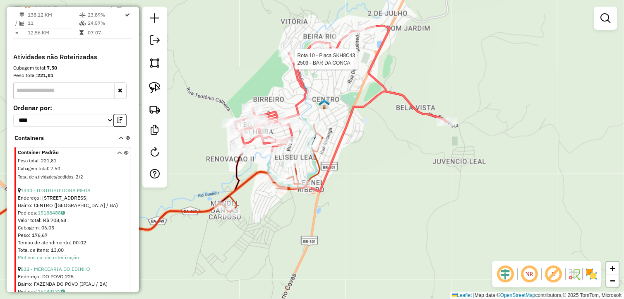
select select "**********"
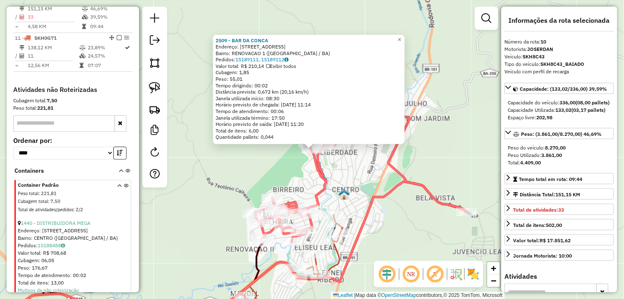
scroll to position [411, 0]
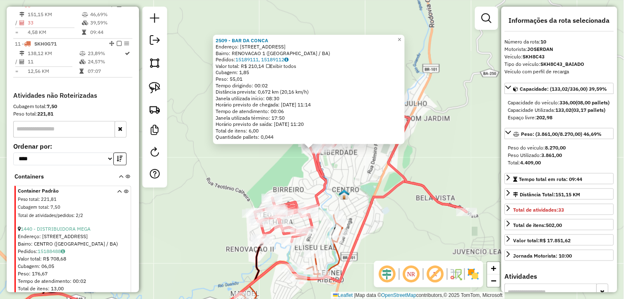
drag, startPoint x: 383, startPoint y: 182, endPoint x: 385, endPoint y: 177, distance: 5.6
click at [385, 182] on icon at bounding box center [228, 255] width 476 height 147
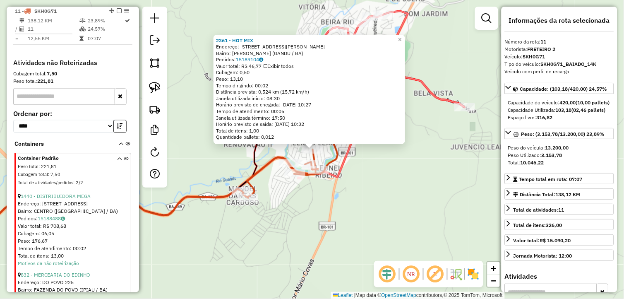
scroll to position [449, 0]
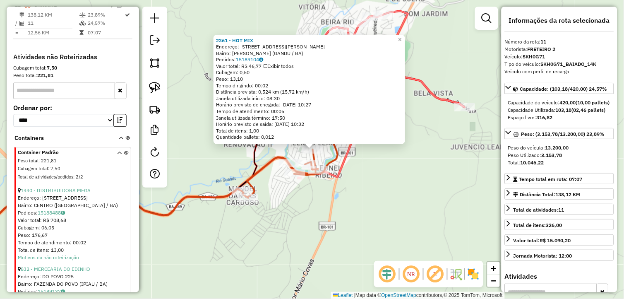
click at [359, 187] on div "2361 - HOT MIX Endereço: RUA RUA MANUEL MOREIRA BARBOSA, 420 Bairro: ELIZEU LEA…" at bounding box center [312, 149] width 624 height 299
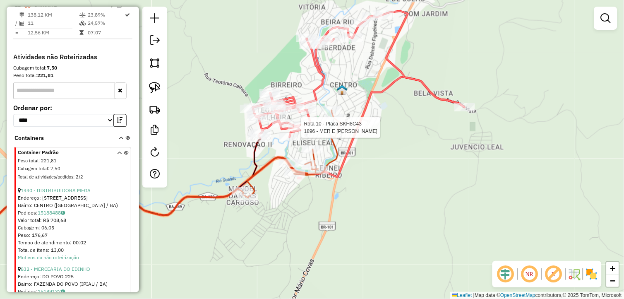
select select "**********"
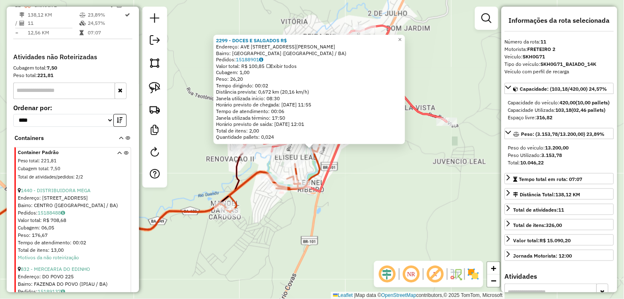
click at [402, 183] on div "2299 - DOCES E SALGADOS R$ Endereço: AVE AVENIDA ALBERICO DE ASSUNCAO, 1111 Bai…" at bounding box center [312, 149] width 624 height 299
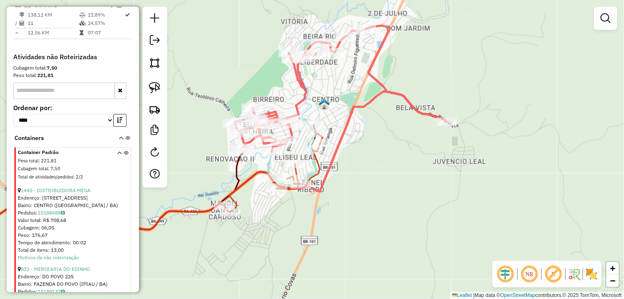
click at [269, 144] on icon at bounding box center [341, 89] width 212 height 127
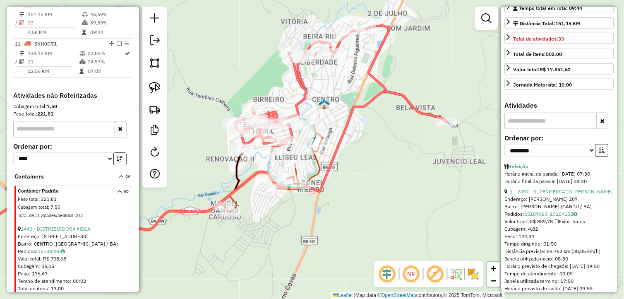
scroll to position [184, 0]
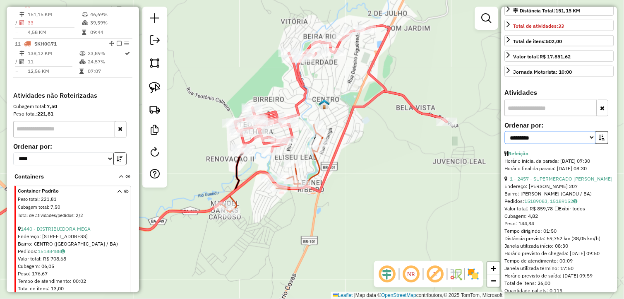
drag, startPoint x: 588, startPoint y: 154, endPoint x: 582, endPoint y: 159, distance: 7.6
click at [588, 144] on select "**********" at bounding box center [550, 137] width 91 height 13
select select "*********"
click at [505, 144] on select "**********" at bounding box center [550, 137] width 91 height 13
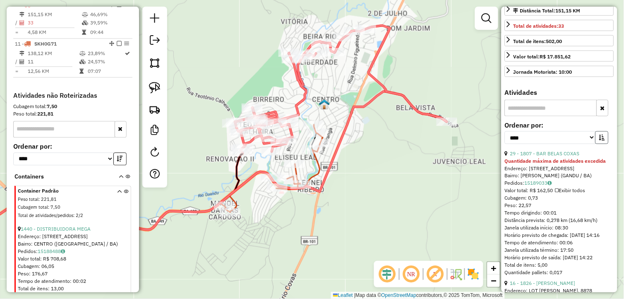
click at [599, 140] on icon "button" at bounding box center [602, 138] width 6 height 6
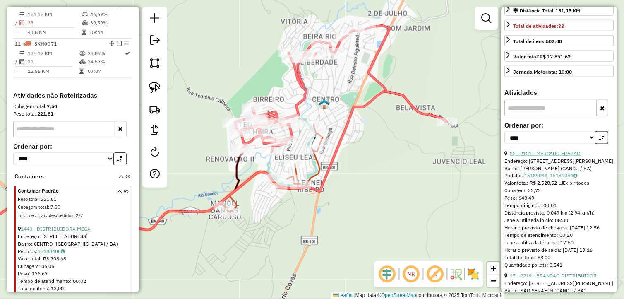
click at [564, 156] on link "22 - 2121 - MERCADO FRAZAO" at bounding box center [545, 153] width 71 height 6
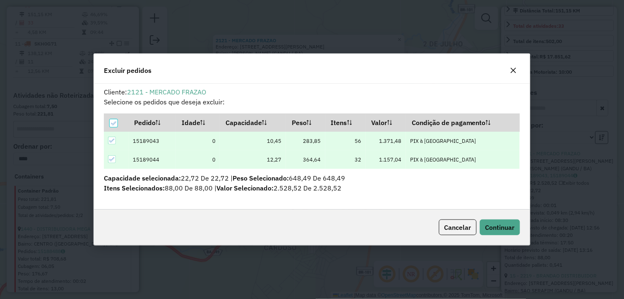
scroll to position [0, 0]
click at [510, 67] on icon "button" at bounding box center [513, 70] width 7 height 7
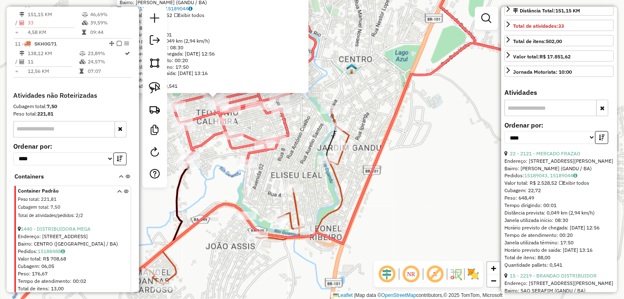
click at [393, 197] on div "2121 - MERCADO FRAZAO Endereço: RUA NELSON LEITE LEAL, 174 Bairro: TEOTONIO CAL…" at bounding box center [312, 149] width 624 height 299
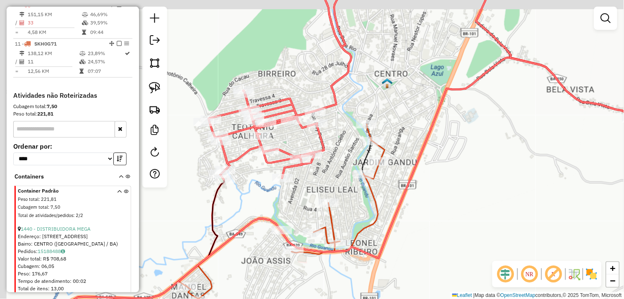
drag, startPoint x: 419, startPoint y: 176, endPoint x: 450, endPoint y: 190, distance: 34.3
click at [450, 190] on div "Janela de atendimento Grade de atendimento Capacidade Transportadoras Veículos …" at bounding box center [312, 149] width 624 height 299
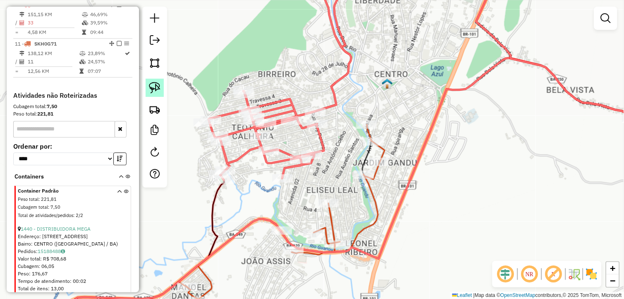
click at [158, 80] on link at bounding box center [155, 88] width 18 height 18
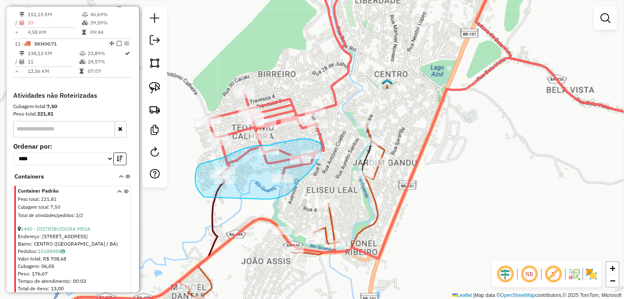
drag, startPoint x: 278, startPoint y: 198, endPoint x: 204, endPoint y: 197, distance: 74.1
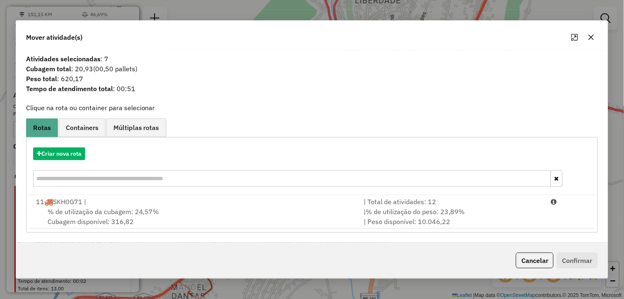
drag, startPoint x: 594, startPoint y: 36, endPoint x: 494, endPoint y: 92, distance: 114.3
click at [593, 36] on icon "button" at bounding box center [591, 37] width 7 height 7
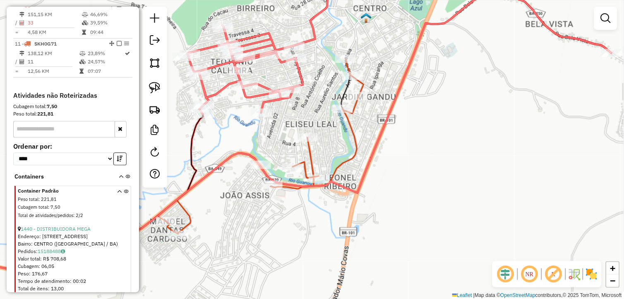
drag, startPoint x: 324, startPoint y: 202, endPoint x: 271, endPoint y: 226, distance: 58.9
click at [271, 226] on div "Janela de atendimento Grade de atendimento Capacidade Transportadoras Veículos …" at bounding box center [312, 149] width 624 height 299
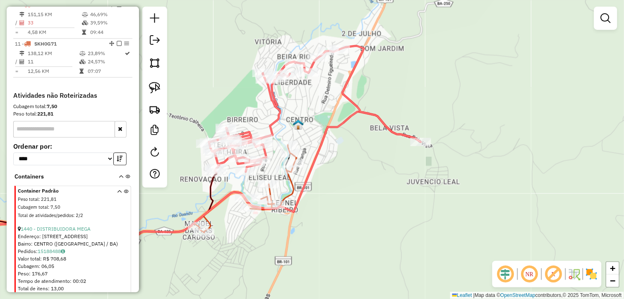
drag, startPoint x: 386, startPoint y: 175, endPoint x: 348, endPoint y: 192, distance: 41.9
click at [348, 192] on div "Janela de atendimento Grade de atendimento Capacidade Transportadoras Veículos …" at bounding box center [312, 149] width 624 height 299
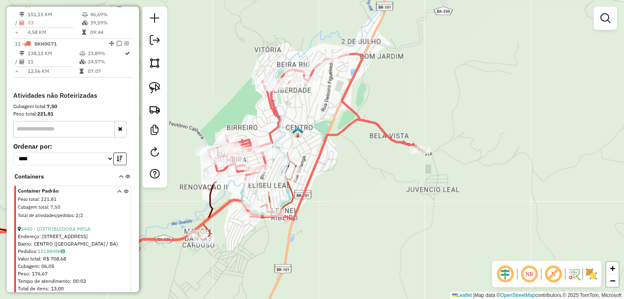
drag, startPoint x: 405, startPoint y: 149, endPoint x: 349, endPoint y: 142, distance: 56.3
click at [400, 154] on div "Janela de atendimento Grade de atendimento Capacidade Transportadoras Veículos …" at bounding box center [312, 149] width 624 height 299
click at [155, 84] on img at bounding box center [155, 88] width 12 height 12
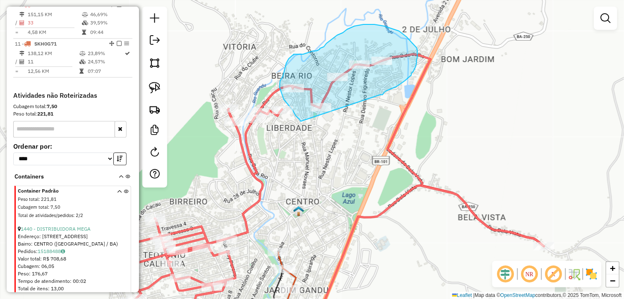
drag, startPoint x: 340, startPoint y: 75, endPoint x: 301, endPoint y: 121, distance: 60.8
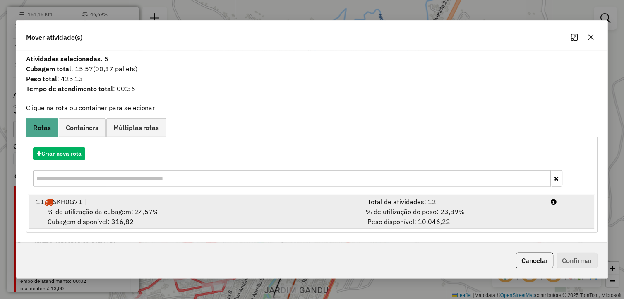
click at [160, 210] on div "% de utilização da cubagem: 24,57% Cubagem disponível: 316,82" at bounding box center [195, 217] width 328 height 20
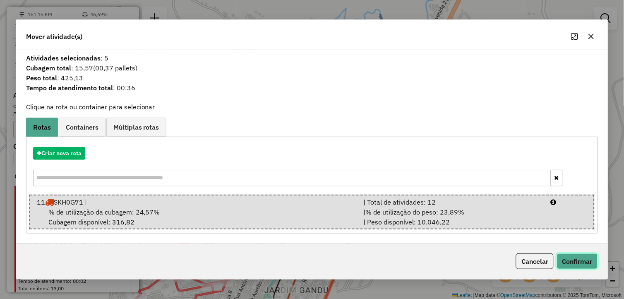
click at [564, 259] on button "Confirmar" at bounding box center [577, 261] width 41 height 16
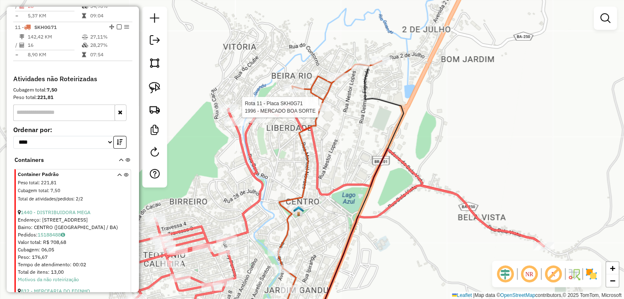
select select "*********"
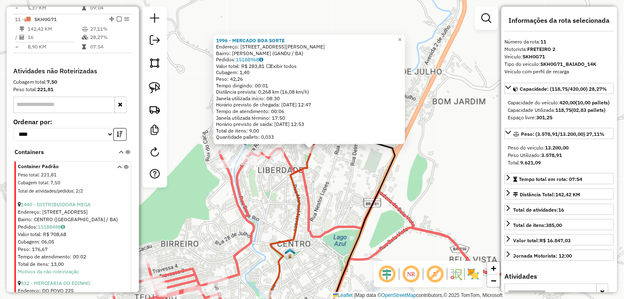
scroll to position [449, 0]
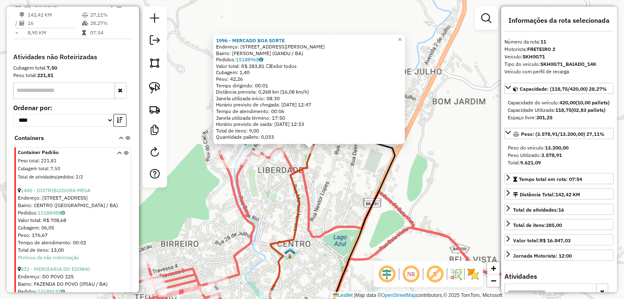
click at [274, 159] on icon at bounding box center [323, 239] width 424 height 180
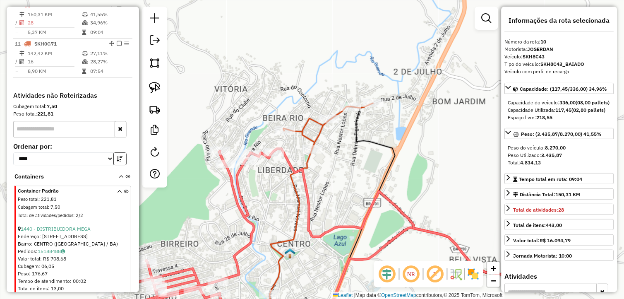
scroll to position [365, 0]
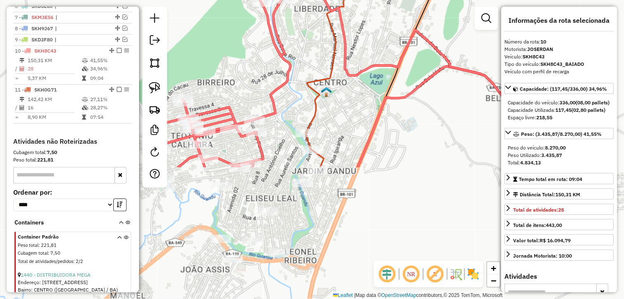
drag, startPoint x: 284, startPoint y: 232, endPoint x: 320, endPoint y: 72, distance: 163.7
click at [320, 72] on div "Janela de atendimento Grade de atendimento Capacidade Transportadoras Veículos …" at bounding box center [312, 149] width 624 height 299
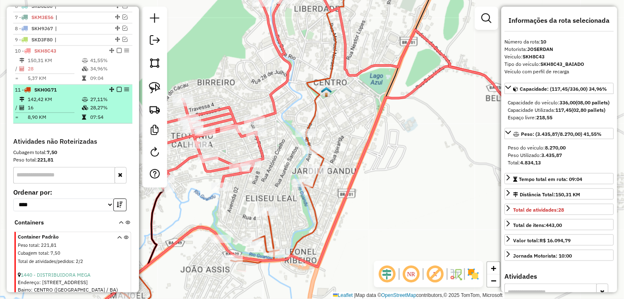
click at [82, 112] on td at bounding box center [86, 107] width 8 height 8
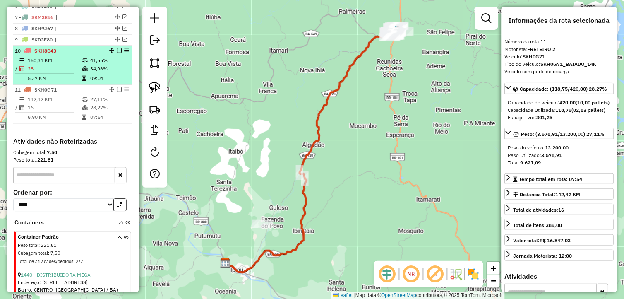
click at [72, 73] on td "28" at bounding box center [54, 69] width 54 height 8
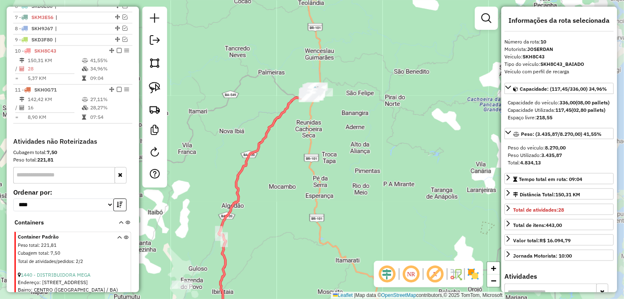
drag, startPoint x: 398, startPoint y: 93, endPoint x: 321, endPoint y: 155, distance: 98.6
click at [321, 154] on div "Janela de atendimento Grade de atendimento Capacidade Transportadoras Veículos …" at bounding box center [312, 149] width 624 height 299
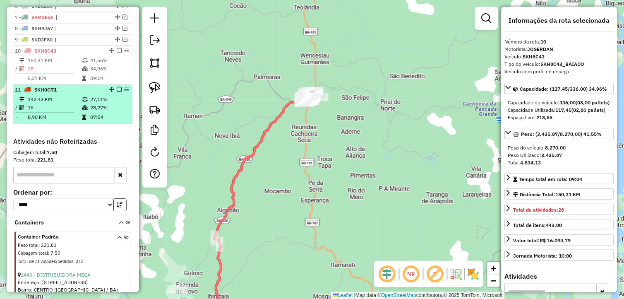
click at [37, 111] on td "16" at bounding box center [54, 107] width 54 height 8
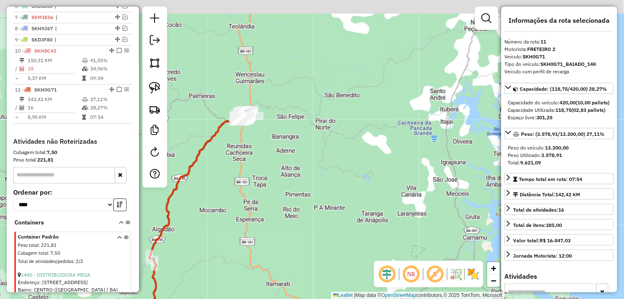
drag, startPoint x: 309, startPoint y: 155, endPoint x: 131, endPoint y: 224, distance: 190.6
click at [150, 230] on div "Janela de atendimento Grade de atendimento Capacidade Transportadoras Veículos …" at bounding box center [312, 149] width 624 height 299
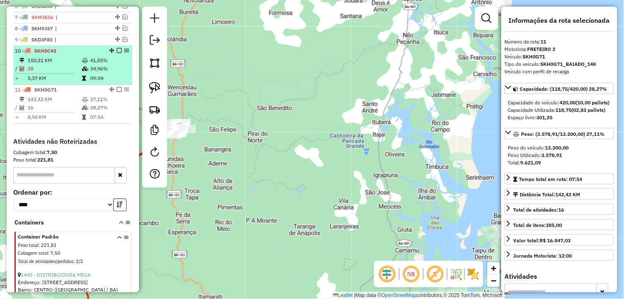
click at [61, 55] on div "10 - SKH8C43" at bounding box center [59, 50] width 88 height 7
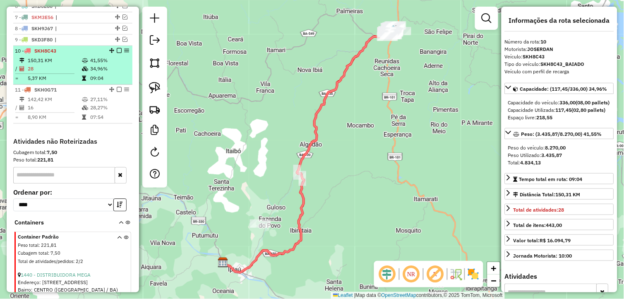
click at [117, 53] on em at bounding box center [119, 50] width 5 height 5
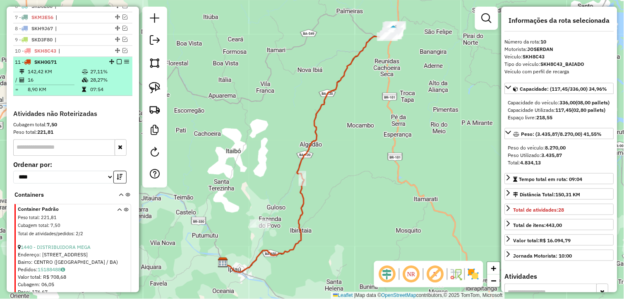
click at [93, 91] on table "142,42 KM 27,11% / 16 28,27% = 8,90 KM 07:54" at bounding box center [73, 80] width 116 height 26
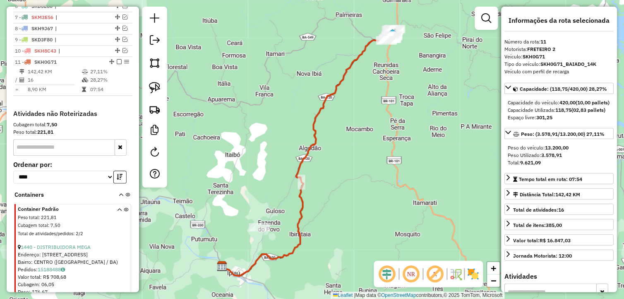
drag, startPoint x: 368, startPoint y: 91, endPoint x: 299, endPoint y: 161, distance: 98.6
click at [298, 163] on div "Janela de atendimento Grade de atendimento Capacidade Transportadoras Veículos …" at bounding box center [312, 149] width 624 height 299
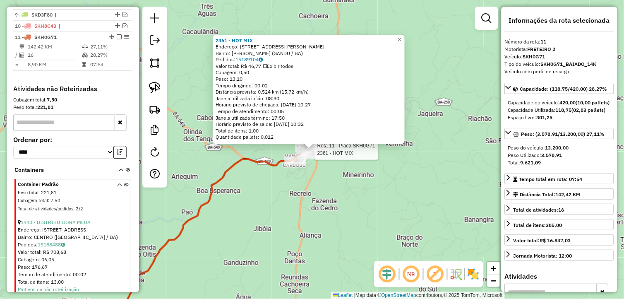
scroll to position [375, 0]
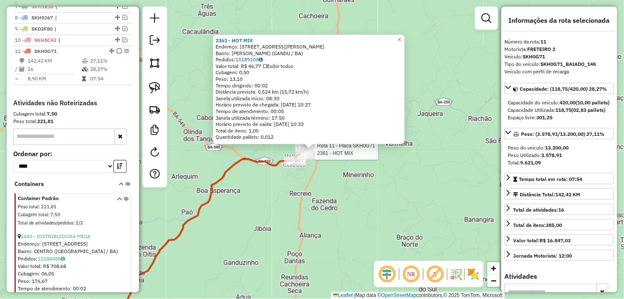
drag, startPoint x: 117, startPoint y: 56, endPoint x: 121, endPoint y: 74, distance: 18.2
click at [117, 53] on em at bounding box center [119, 50] width 5 height 5
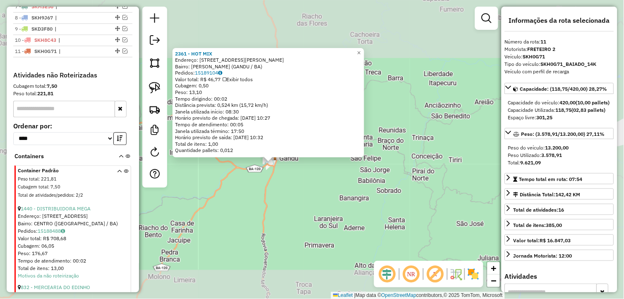
click at [248, 204] on div "2361 - HOT MIX Endereço: RUA RUA MANUEL MOREIRA BARBOSA, 420 Bairro: ELIZEU LEA…" at bounding box center [312, 149] width 624 height 299
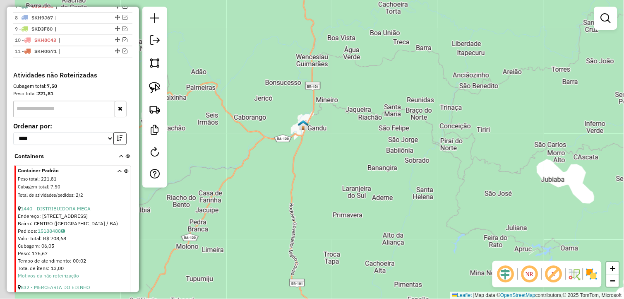
drag, startPoint x: 279, startPoint y: 180, endPoint x: 325, endPoint y: 140, distance: 60.7
click at [313, 151] on div "Janela de atendimento Grade de atendimento Capacidade Transportadoras Veículos …" at bounding box center [312, 149] width 624 height 299
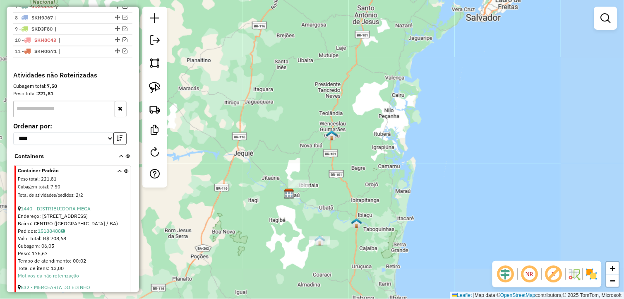
drag, startPoint x: 341, startPoint y: 197, endPoint x: 325, endPoint y: 156, distance: 43.7
click at [325, 158] on div "Janela de atendimento Grade de atendimento Capacidade Transportadoras Veículos …" at bounding box center [312, 149] width 624 height 299
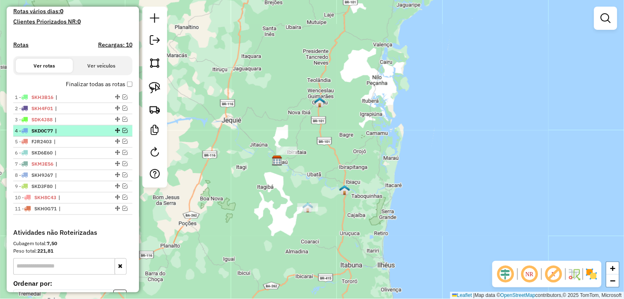
scroll to position [238, 0]
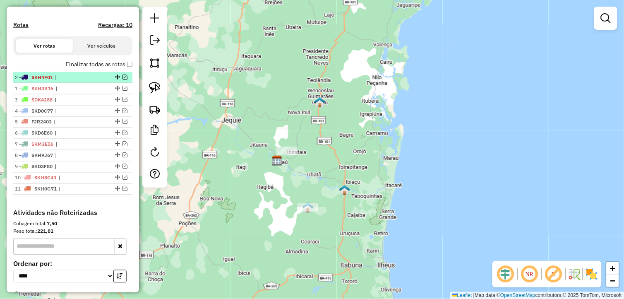
drag, startPoint x: 114, startPoint y: 95, endPoint x: 97, endPoint y: 83, distance: 21.0
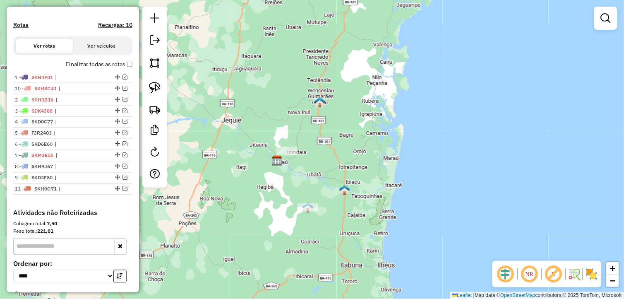
drag, startPoint x: 115, startPoint y: 181, endPoint x: 104, endPoint y: 91, distance: 90.4
drag, startPoint x: 117, startPoint y: 115, endPoint x: 109, endPoint y: 105, distance: 13.0
drag, startPoint x: 114, startPoint y: 183, endPoint x: 93, endPoint y: 116, distance: 69.9
drag, startPoint x: 114, startPoint y: 138, endPoint x: 106, endPoint y: 123, distance: 17.4
drag, startPoint x: 115, startPoint y: 195, endPoint x: 100, endPoint y: 139, distance: 57.4
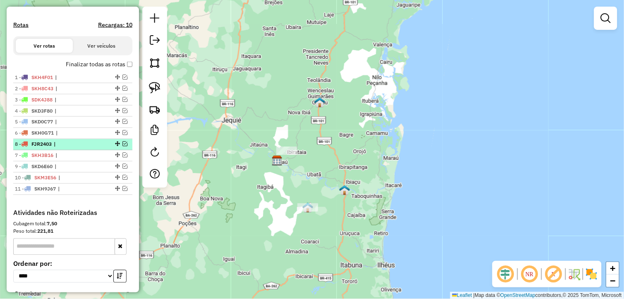
drag, startPoint x: 114, startPoint y: 161, endPoint x: 111, endPoint y: 150, distance: 12.1
drag, startPoint x: 113, startPoint y: 195, endPoint x: 103, endPoint y: 150, distance: 45.6
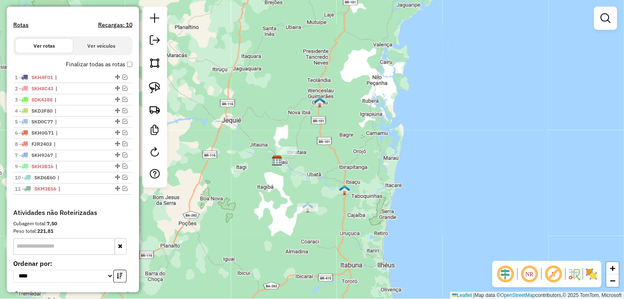
drag, startPoint x: 114, startPoint y: 160, endPoint x: 111, endPoint y: 148, distance: 12.9
click at [242, 180] on div "Janela de atendimento Grade de atendimento Capacidade Transportadoras Veículos …" at bounding box center [312, 149] width 624 height 299
drag, startPoint x: 241, startPoint y: 180, endPoint x: 209, endPoint y: 177, distance: 31.7
click at [226, 184] on div "Janela de atendimento Grade de atendimento Capacidade Transportadoras Veículos …" at bounding box center [312, 149] width 624 height 299
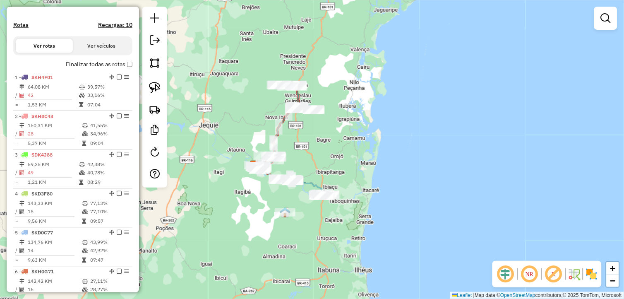
drag, startPoint x: 341, startPoint y: 133, endPoint x: 323, endPoint y: 139, distance: 19.1
click at [324, 139] on div "Janela de atendimento Grade de atendimento Capacidade Transportadoras Veículos …" at bounding box center [312, 149] width 624 height 299
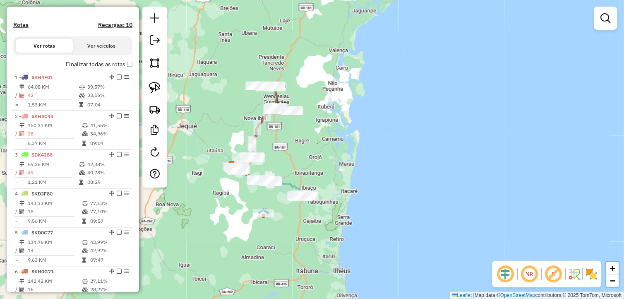
drag, startPoint x: 341, startPoint y: 175, endPoint x: 325, endPoint y: 171, distance: 17.2
click at [325, 171] on div "Janela de atendimento Grade de atendimento Capacidade Transportadoras Veículos …" at bounding box center [312, 149] width 624 height 299
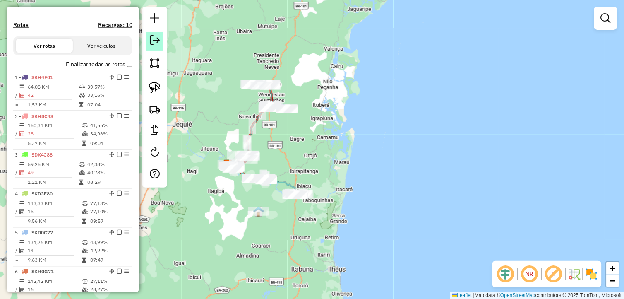
click at [155, 39] on em at bounding box center [155, 40] width 10 height 10
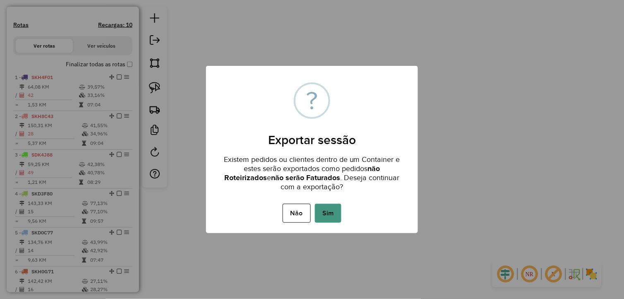
click at [340, 212] on button "Sim" at bounding box center [328, 213] width 26 height 19
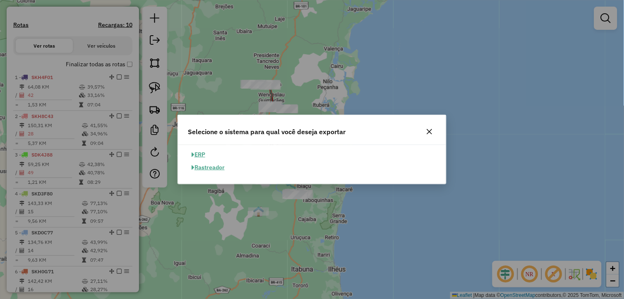
click at [200, 156] on button "ERP" at bounding box center [198, 154] width 21 height 13
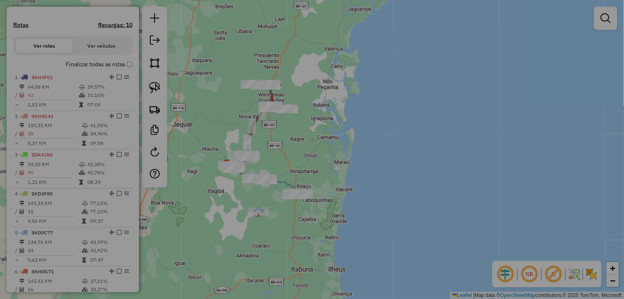
select select "**"
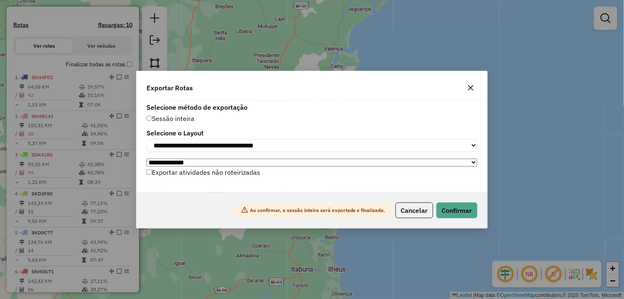
click at [466, 85] on button "button" at bounding box center [470, 87] width 13 height 13
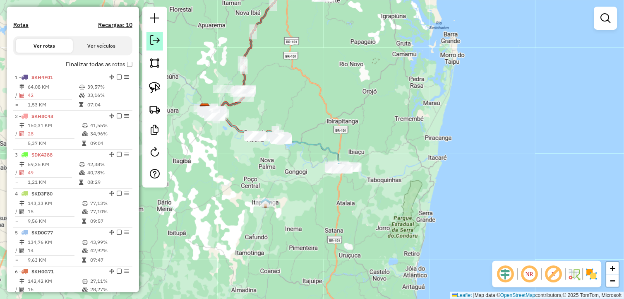
click at [156, 42] on em at bounding box center [155, 40] width 10 height 10
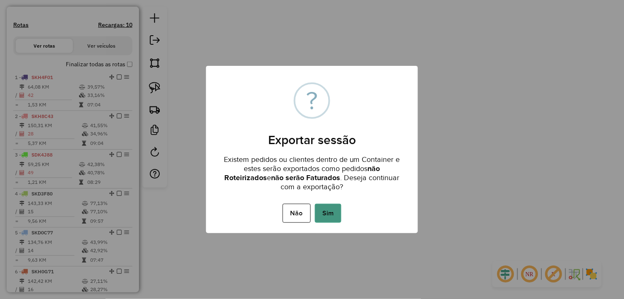
click at [332, 212] on button "Sim" at bounding box center [328, 213] width 26 height 19
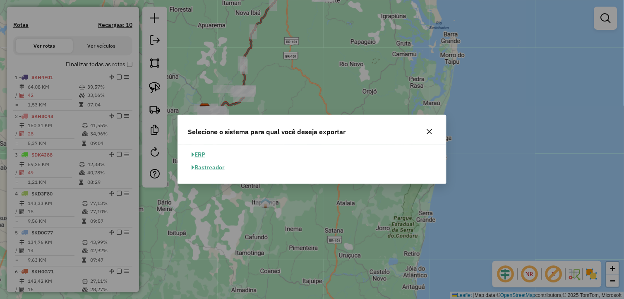
click at [196, 158] on button "ERP" at bounding box center [198, 154] width 21 height 13
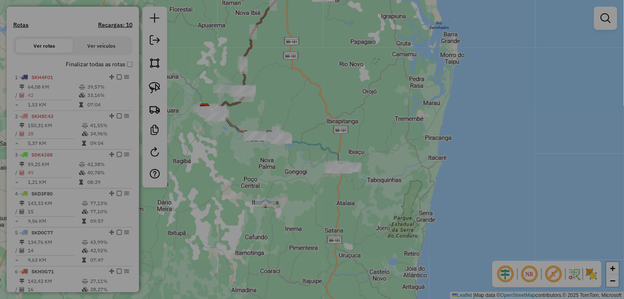
select select "**"
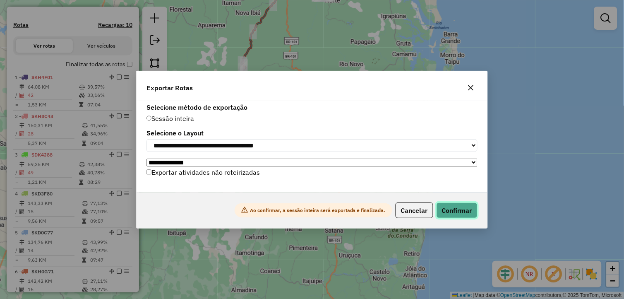
click at [452, 207] on button "Confirmar" at bounding box center [457, 210] width 41 height 16
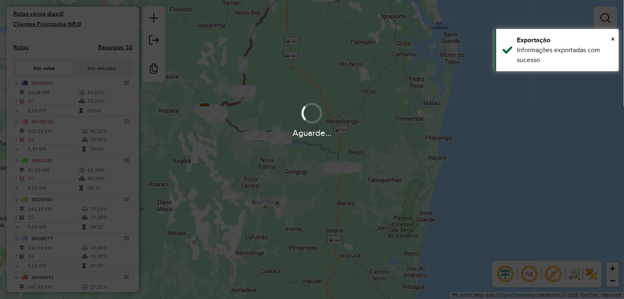
scroll to position [260, 0]
